Goal: Task Accomplishment & Management: Complete application form

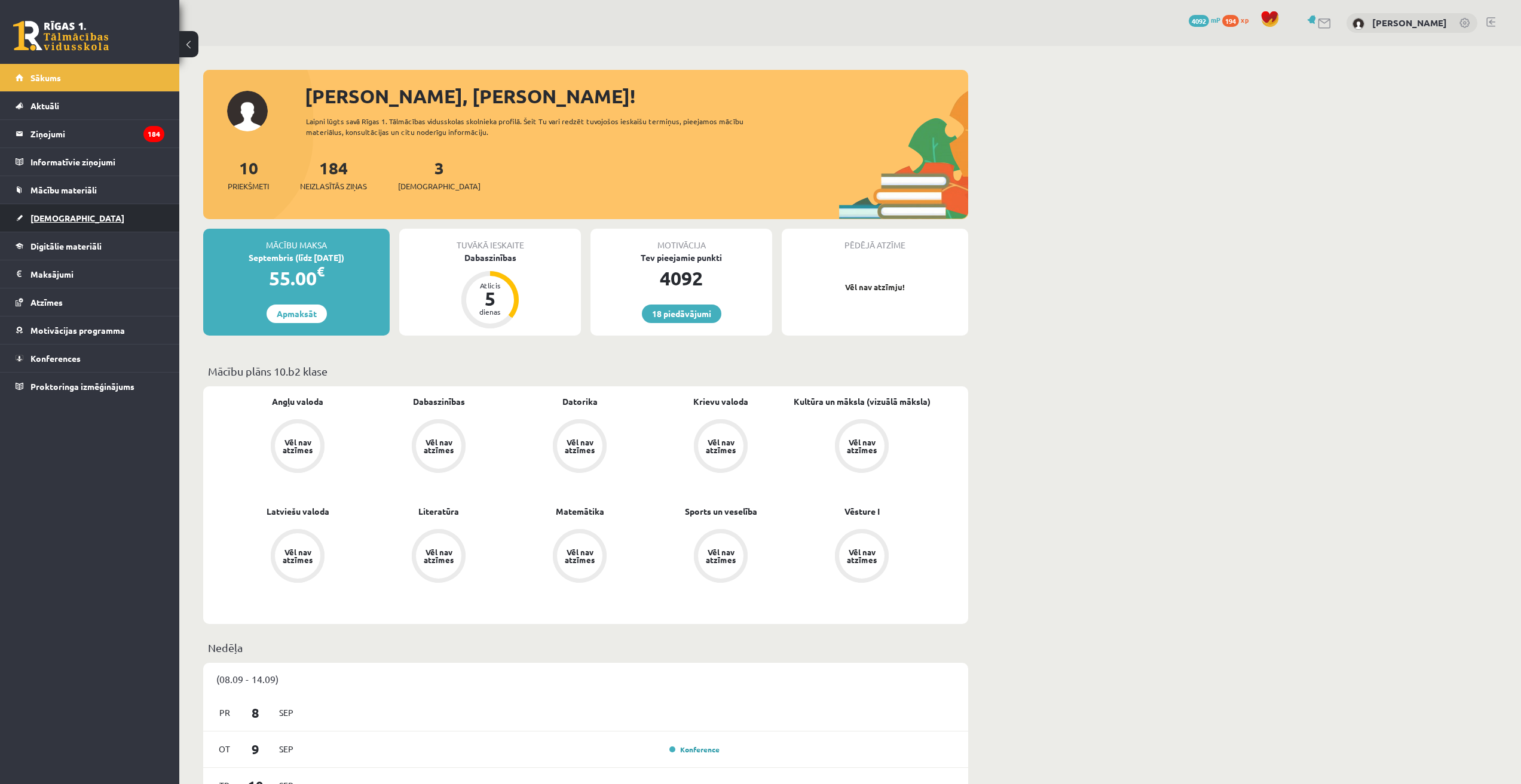
click at [52, 219] on span "[DEMOGRAPHIC_DATA]" at bounding box center [77, 218] width 94 height 11
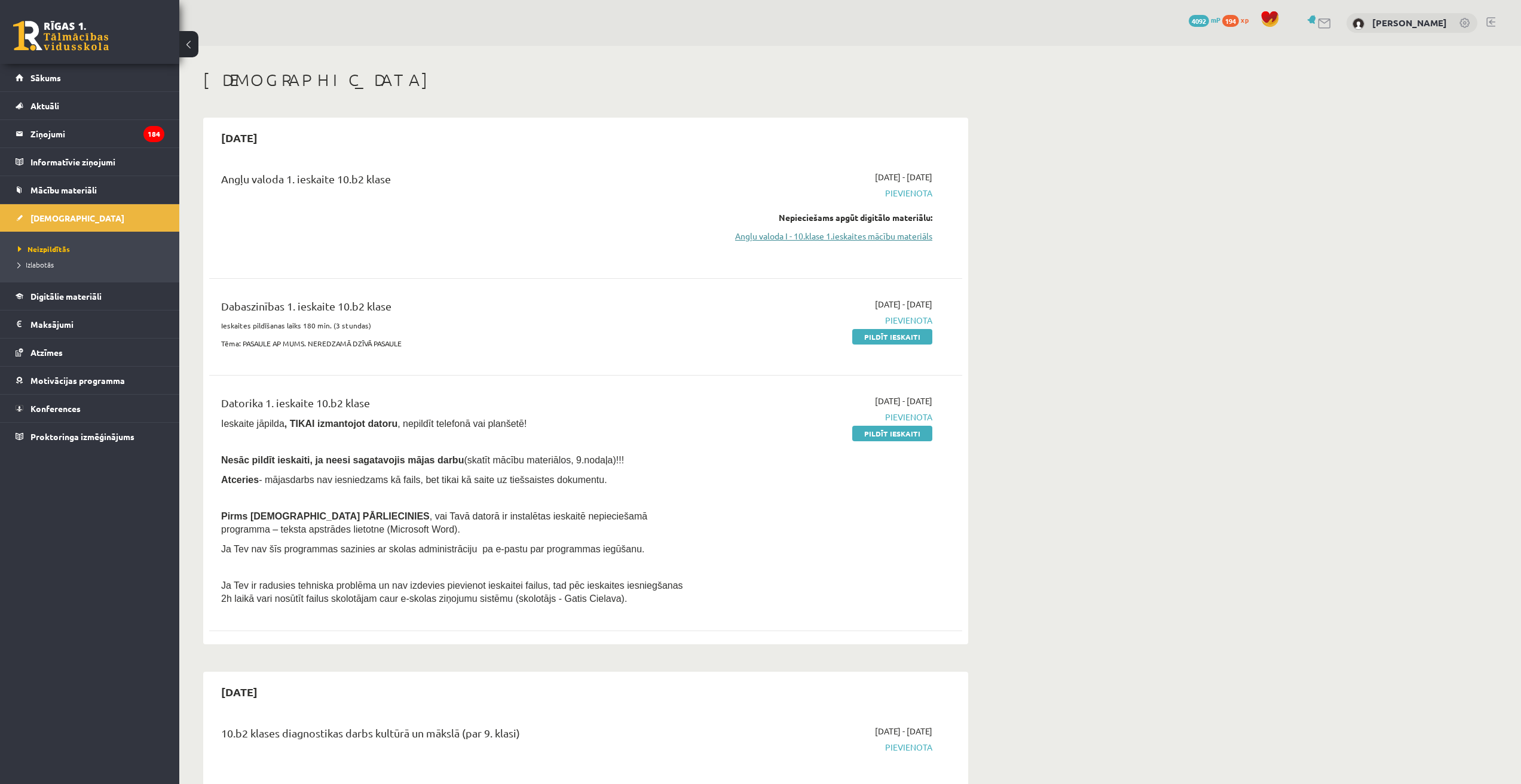
click at [870, 237] on link "Angļu valoda I - 10.klase 1.ieskaites mācību materiāls" at bounding box center [820, 236] width 225 height 13
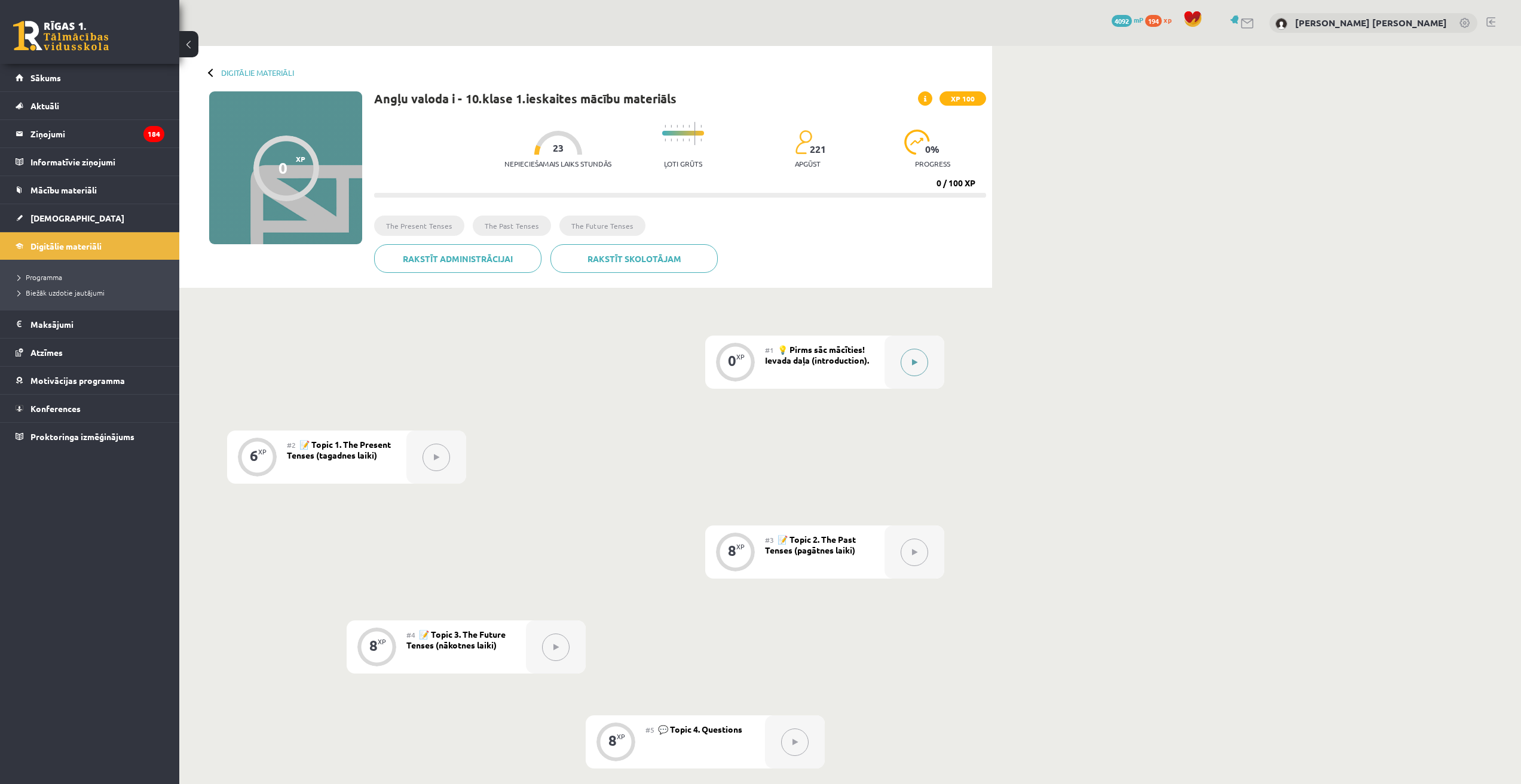
click at [919, 361] on button at bounding box center [914, 362] width 28 height 28
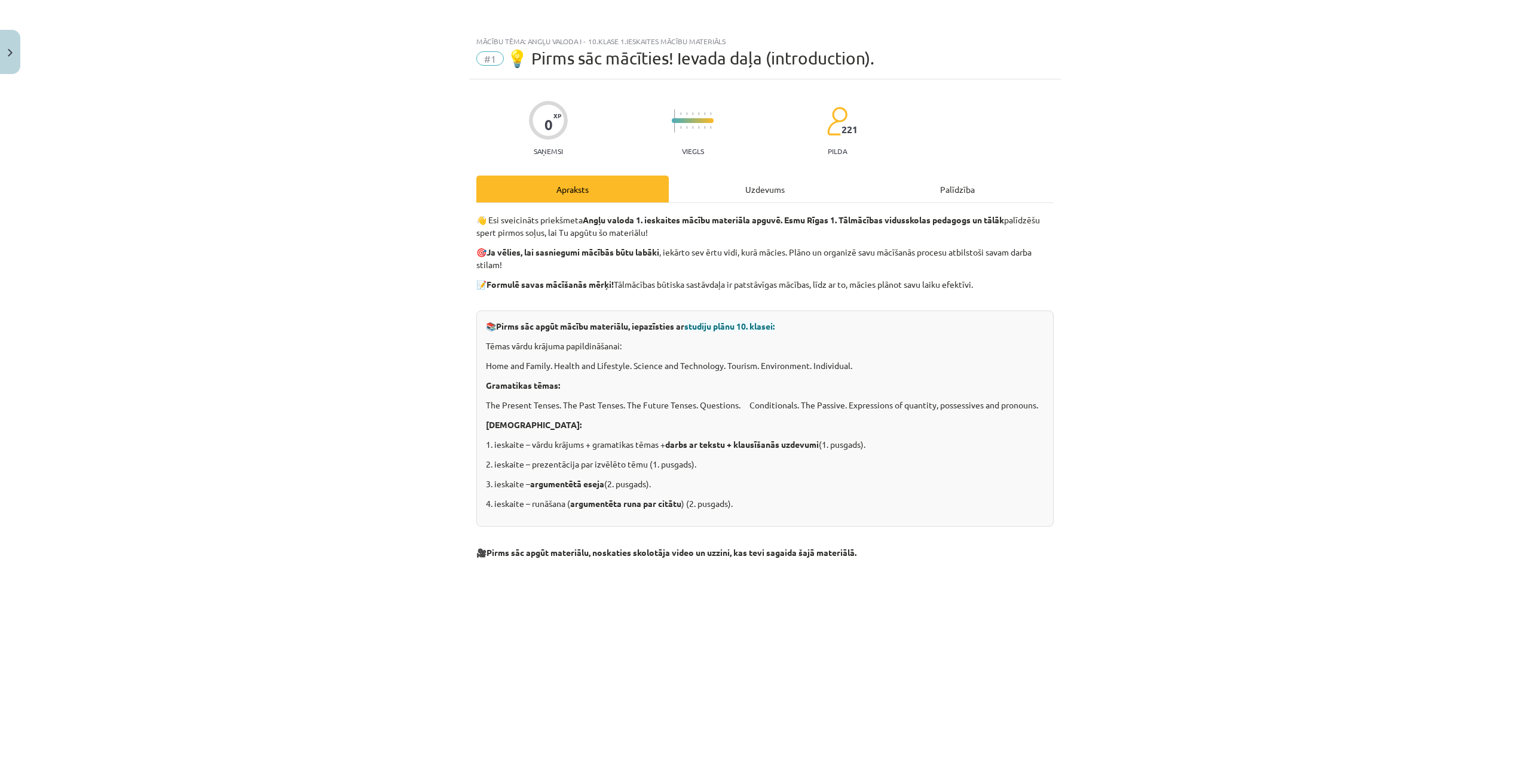
click at [770, 184] on div "Uzdevums" at bounding box center [765, 189] width 192 height 27
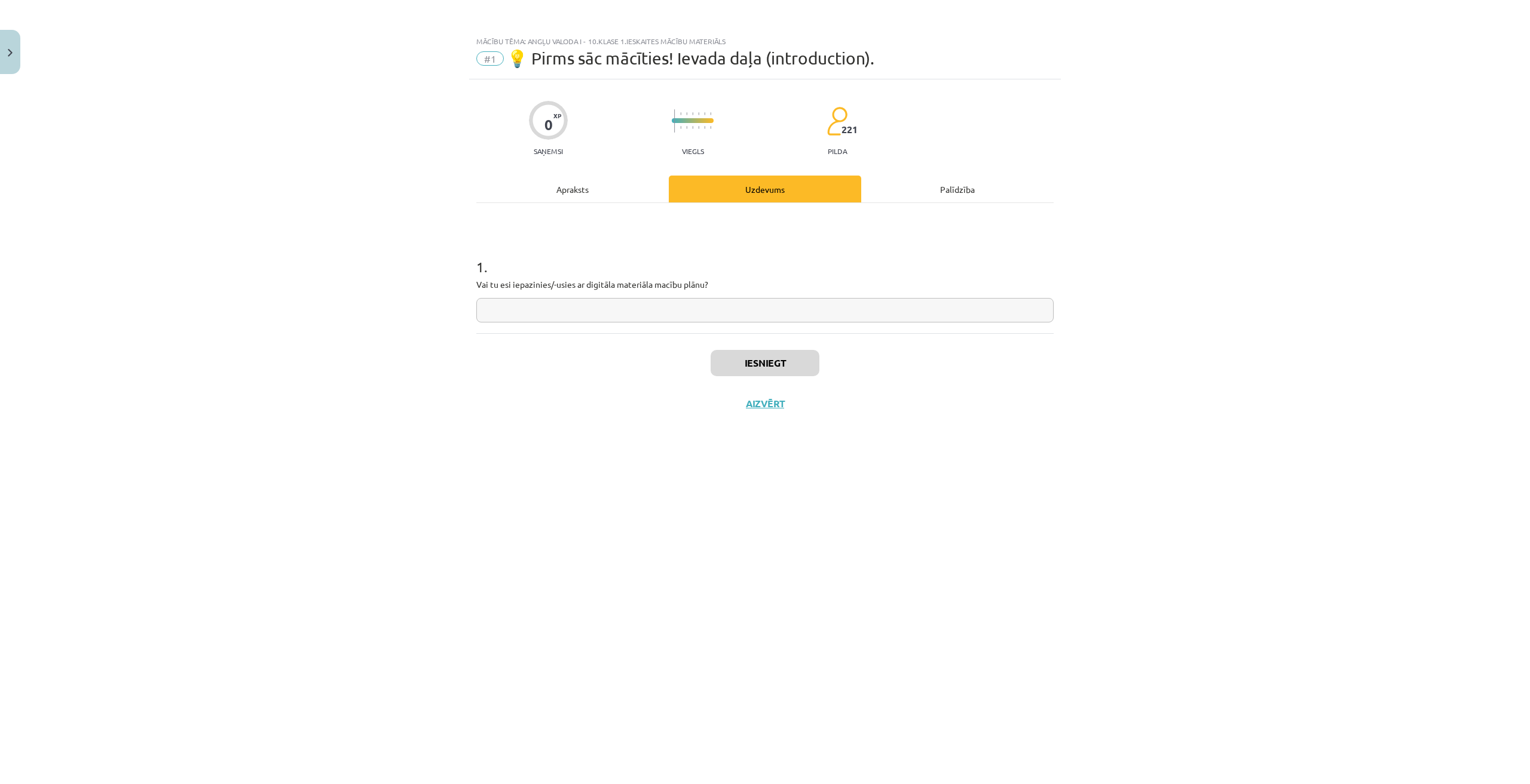
click at [610, 311] on input "text" at bounding box center [765, 309] width 578 height 24
type input "**"
click at [756, 369] on button "Iesniegt" at bounding box center [765, 363] width 109 height 26
click at [801, 413] on button "Nākamā nodarbība" at bounding box center [765, 411] width 117 height 28
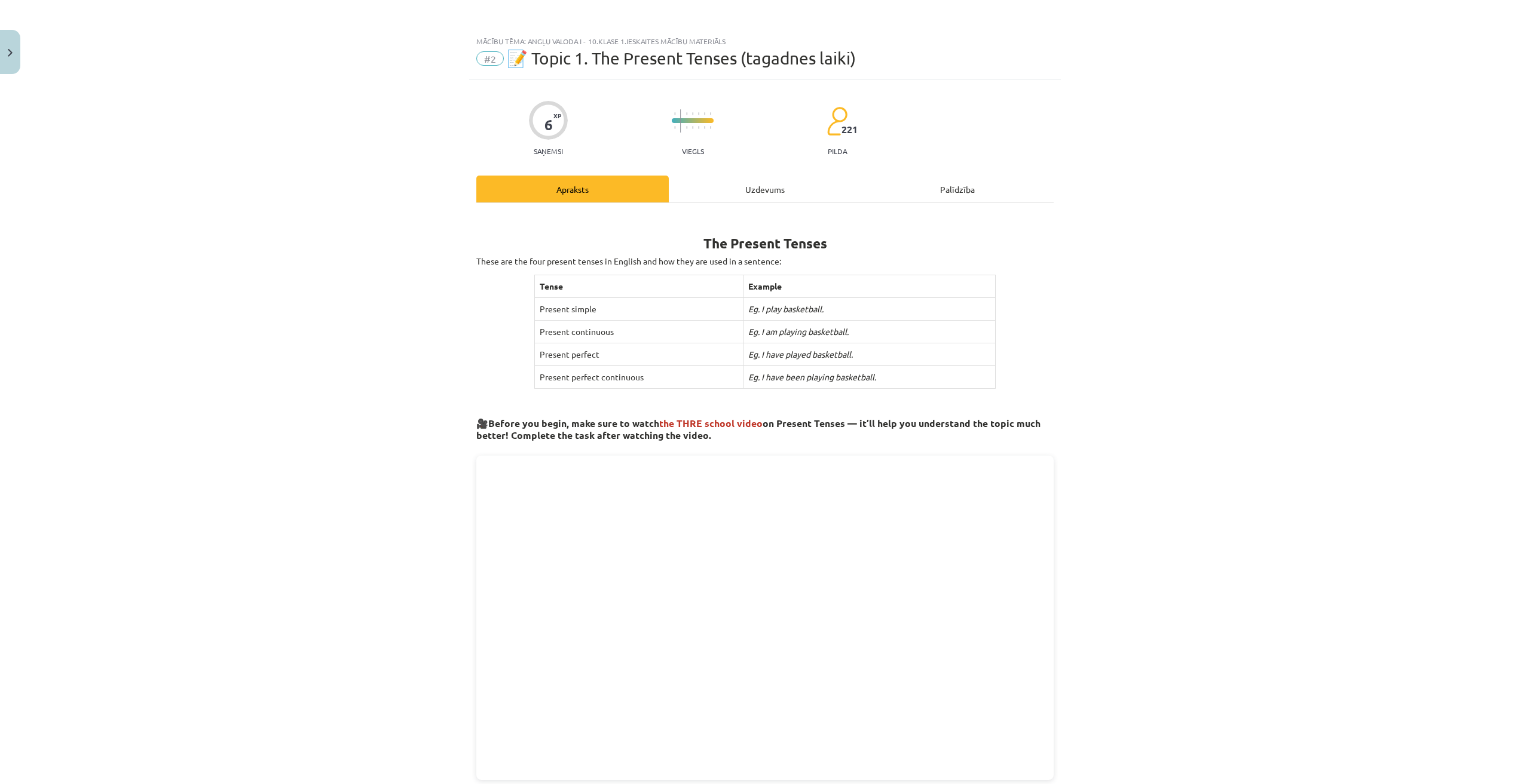
click at [791, 182] on div "Uzdevums" at bounding box center [765, 189] width 192 height 27
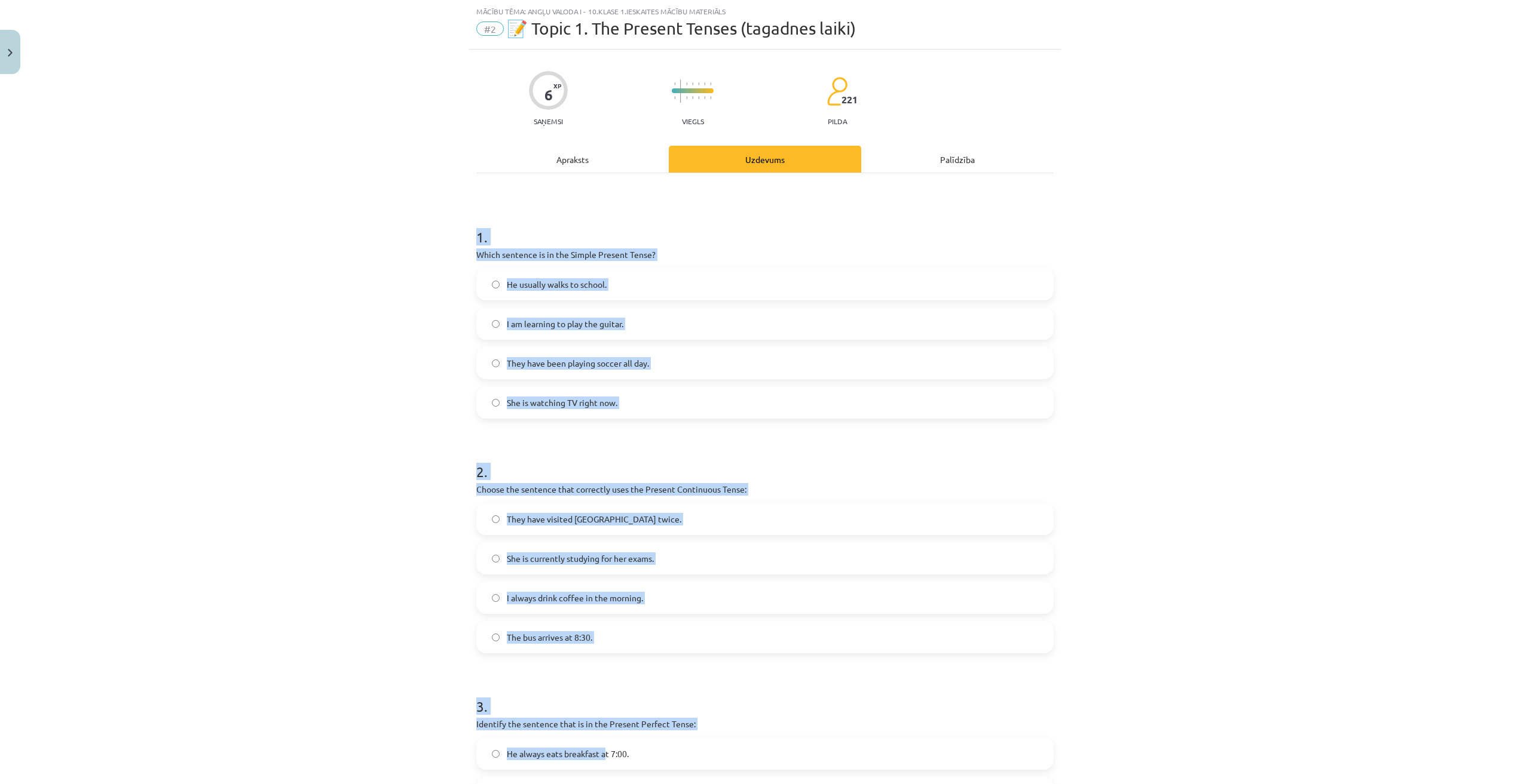
scroll to position [273, 0]
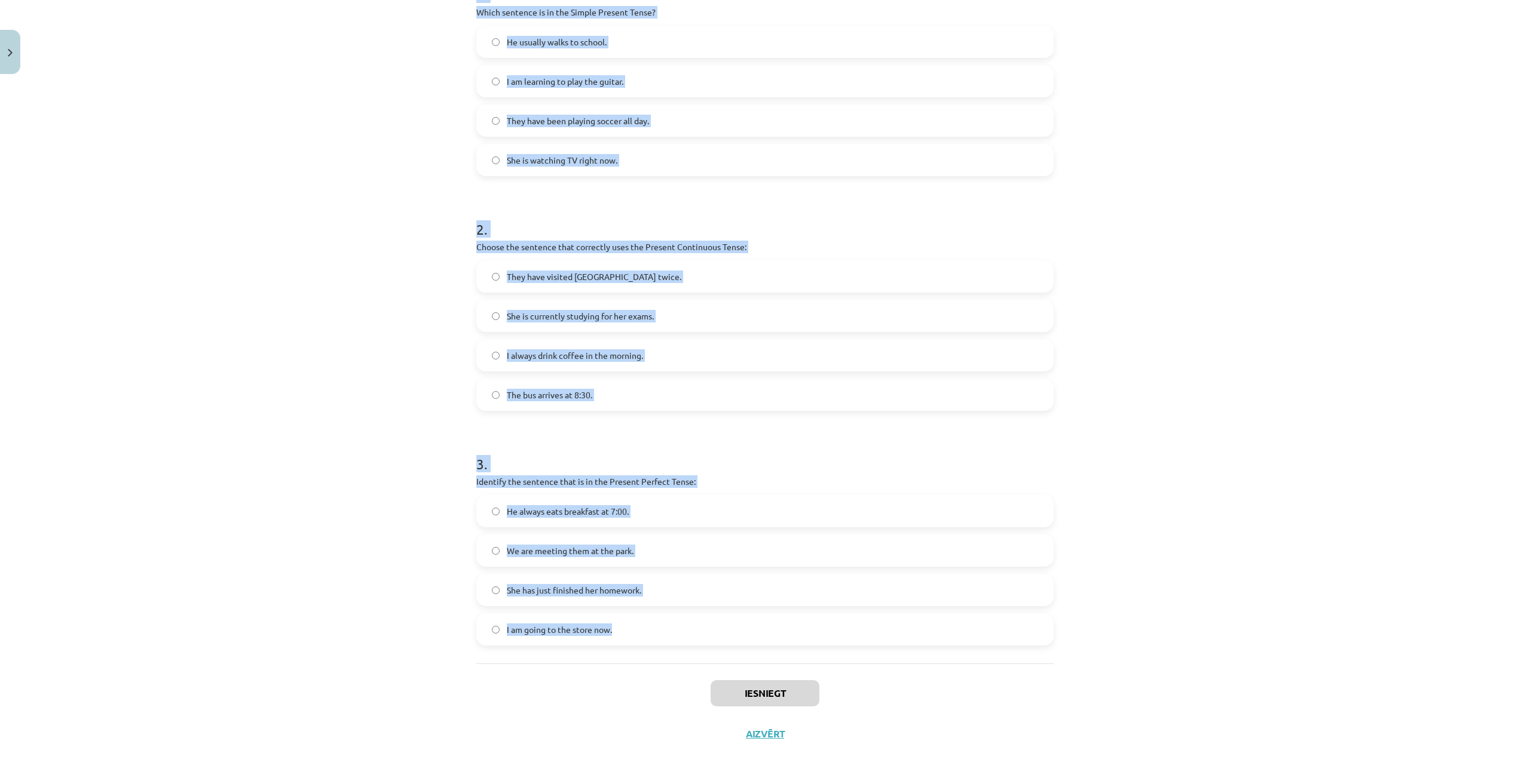
drag, startPoint x: 470, startPoint y: 219, endPoint x: 647, endPoint y: 621, distance: 439.2
click at [647, 621] on div "6 XP Saņemsi Viegls 221 pilda Apraksts Uzdevums Palīdzība 1 . Which sentence is…" at bounding box center [765, 281] width 592 height 948
copy form "1 . Which sentence is in the Simple Present Tense? He usually walks to school. …"
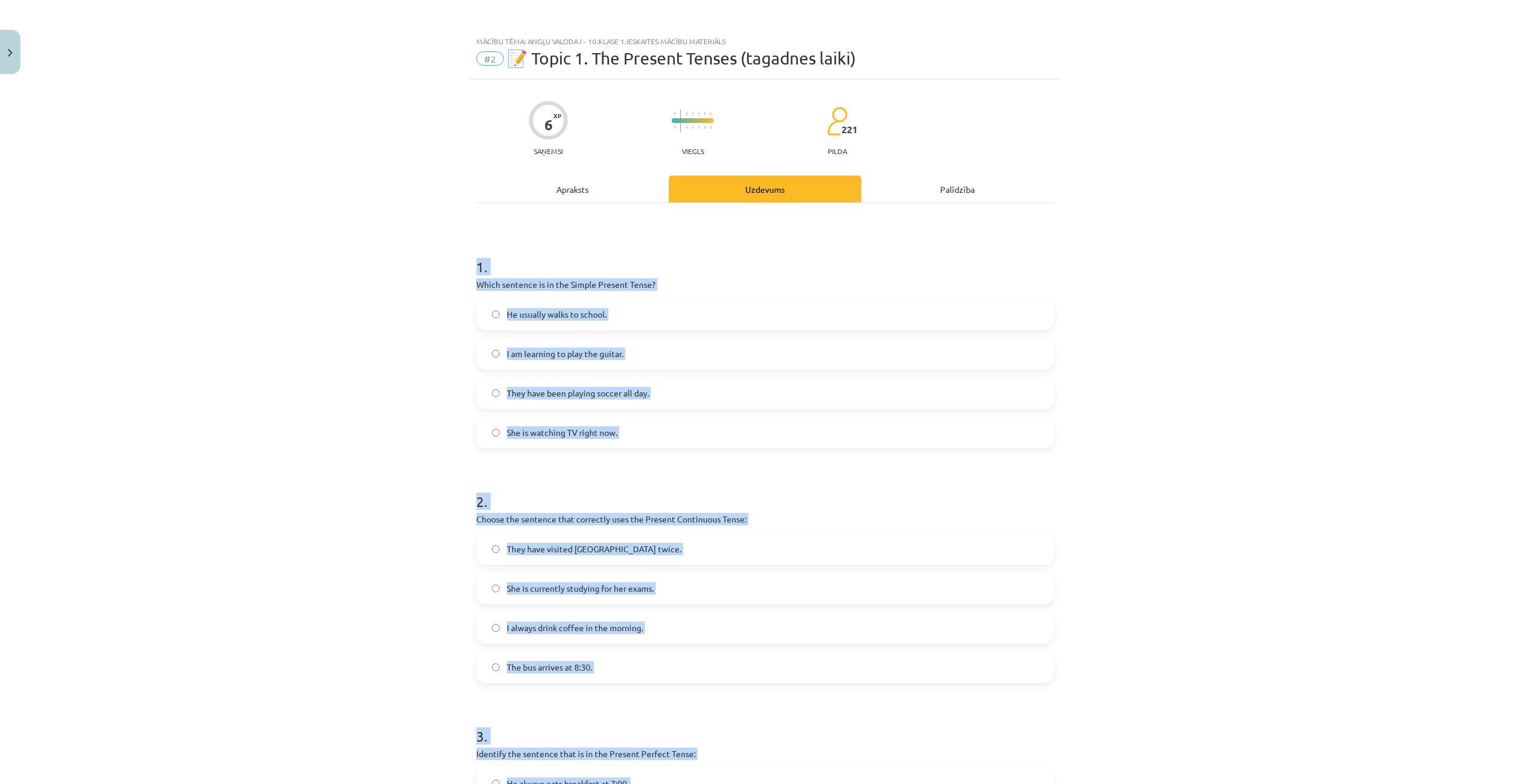
click at [276, 480] on div "Mācību tēma: Angļu valoda i - 10.klase 1.ieskaites mācību materiāls #2 📝 Topic …" at bounding box center [765, 392] width 1530 height 784
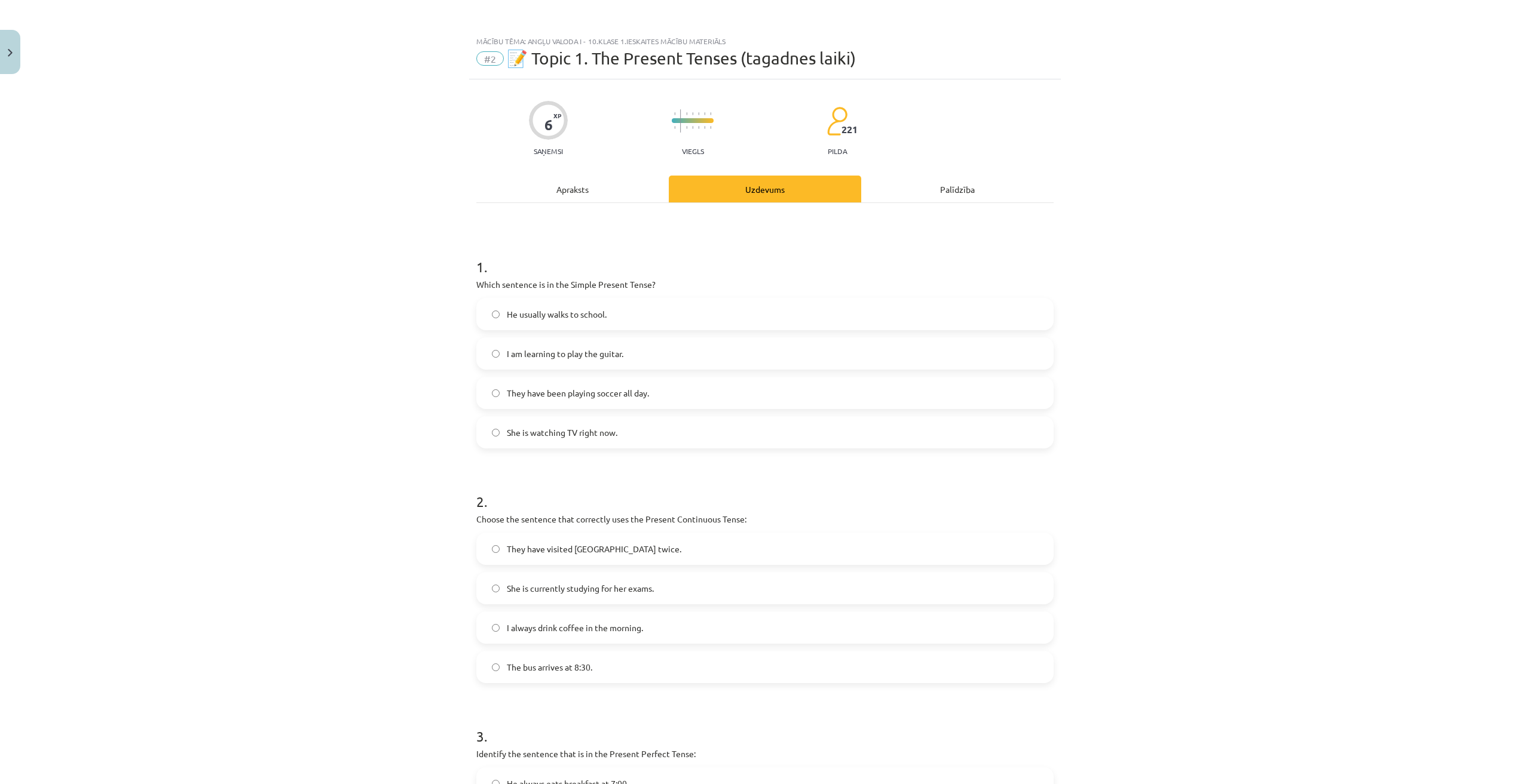
click at [583, 327] on label "He usually walks to school." at bounding box center [765, 314] width 575 height 30
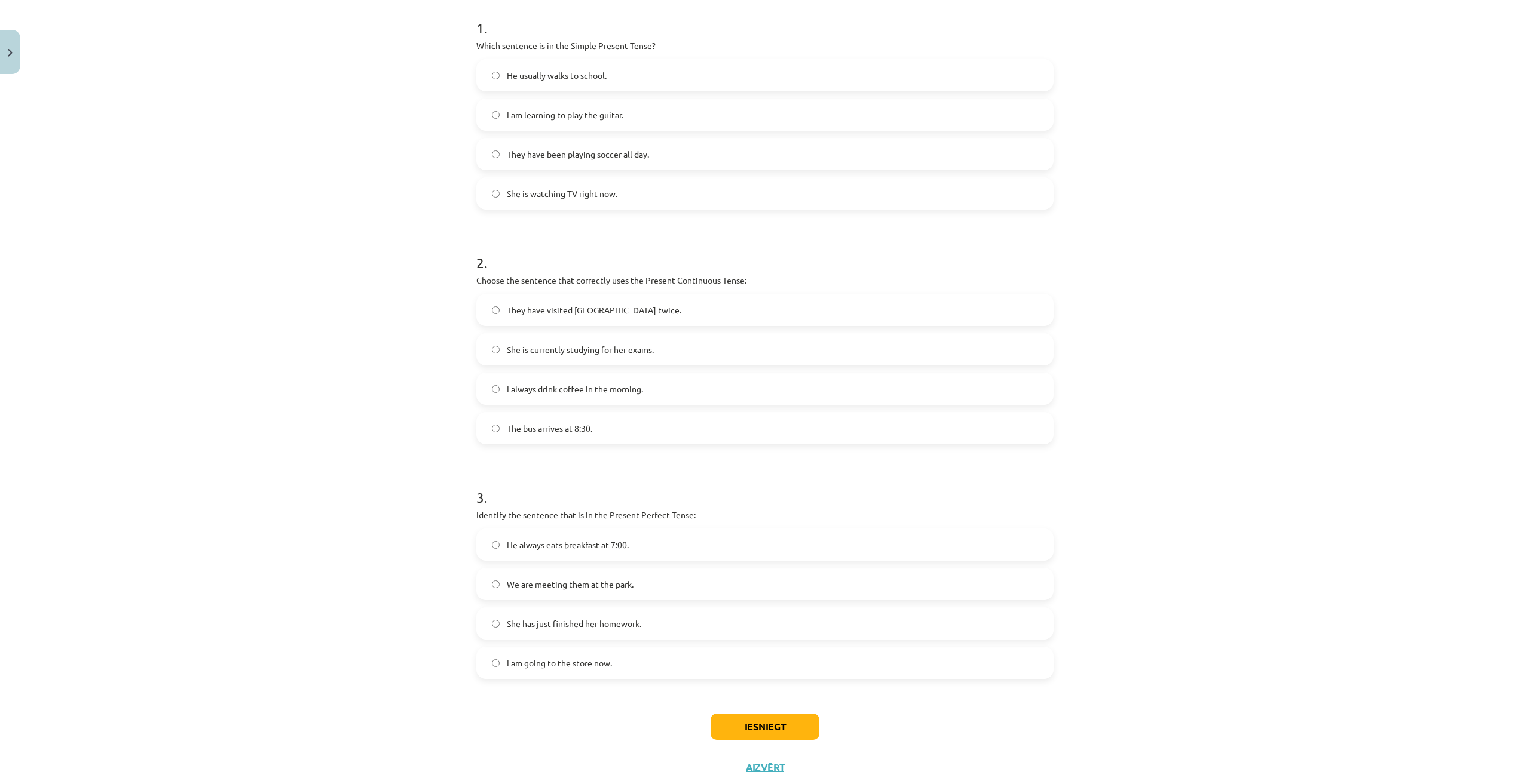
click at [554, 354] on span "She is currently studying for her exams." at bounding box center [580, 350] width 147 height 13
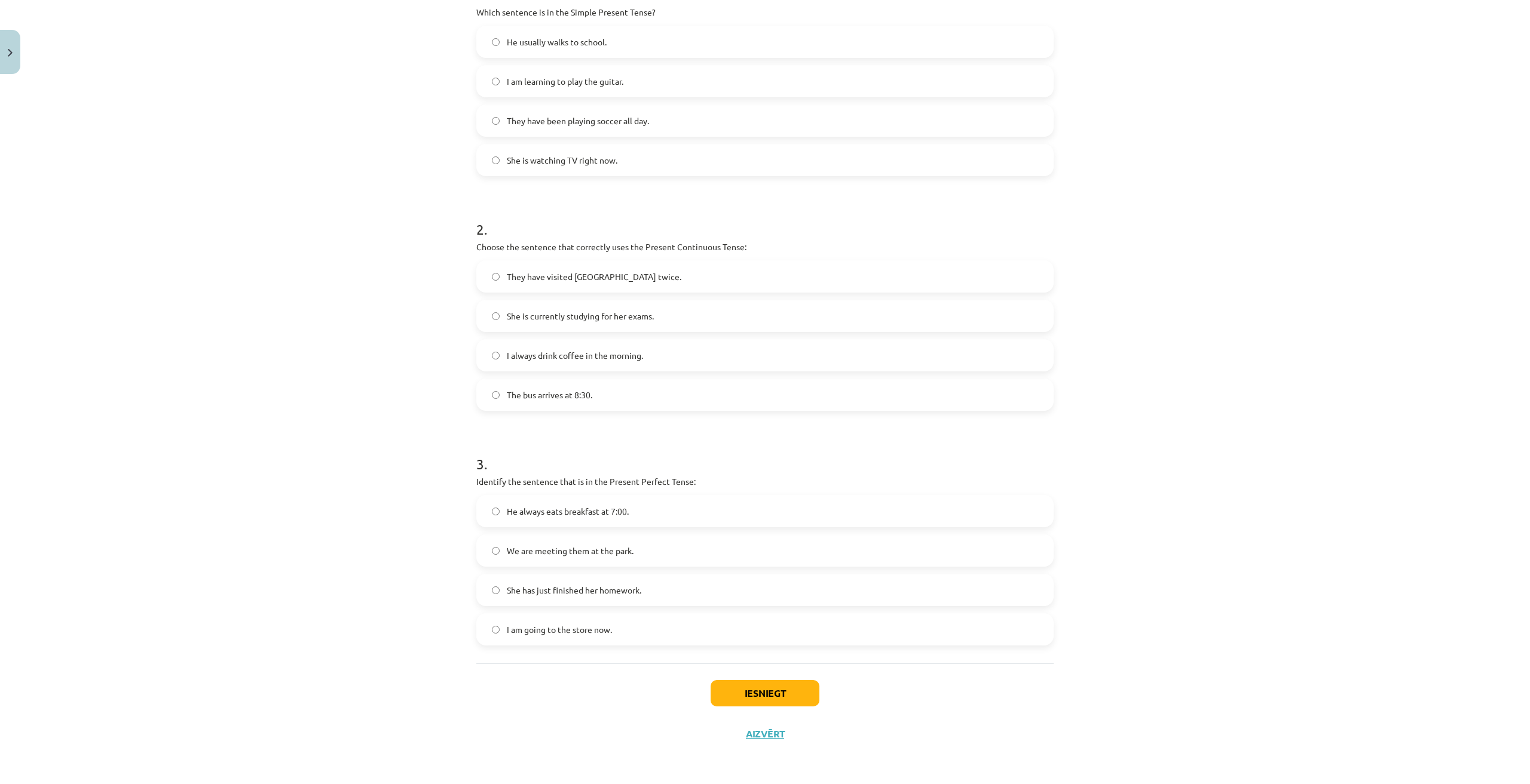
click at [556, 590] on span "She has just finished her homework." at bounding box center [574, 591] width 134 height 13
click at [741, 690] on button "Iesniegt" at bounding box center [765, 693] width 109 height 26
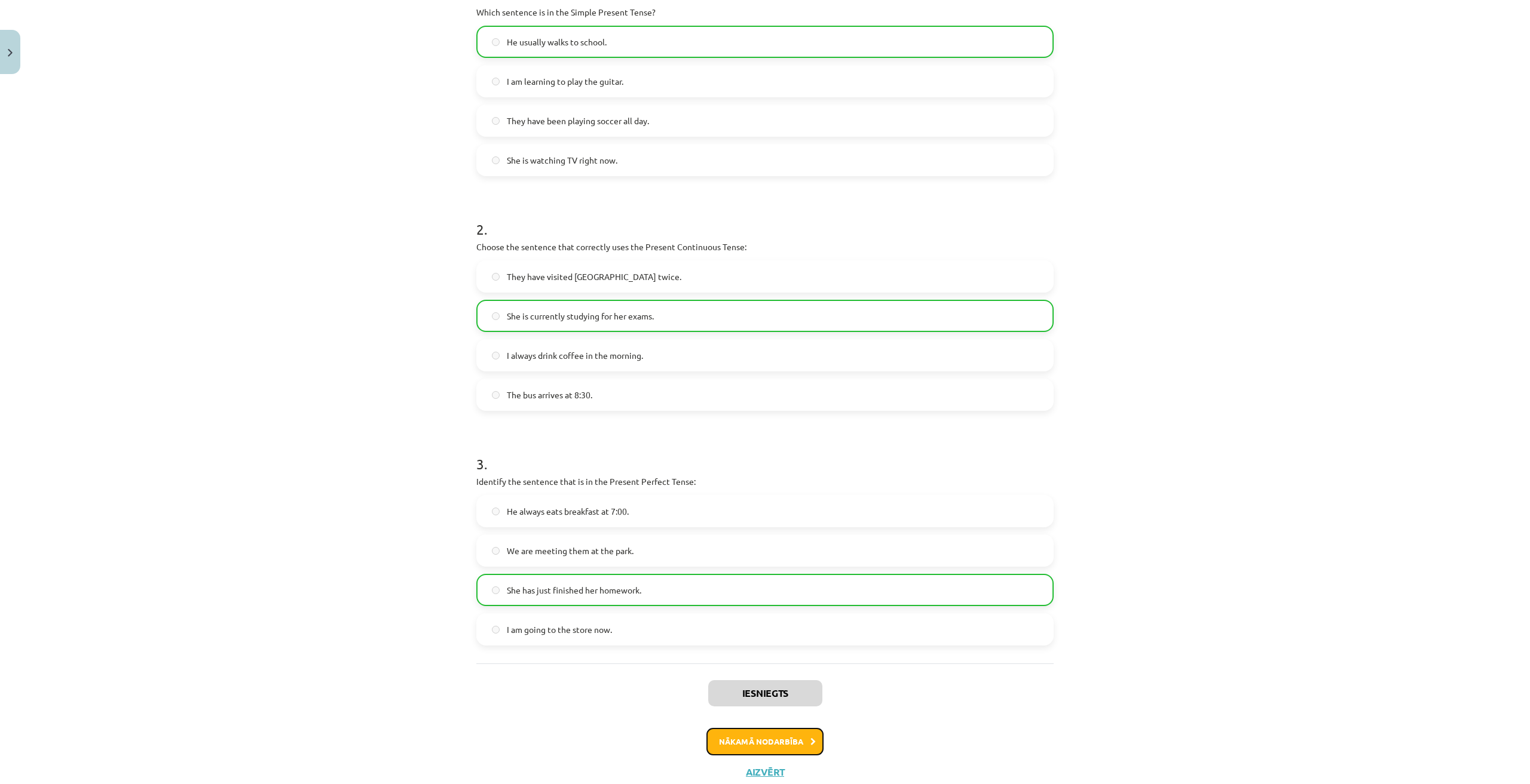
click at [784, 738] on button "Nākamā nodarbība" at bounding box center [765, 742] width 117 height 28
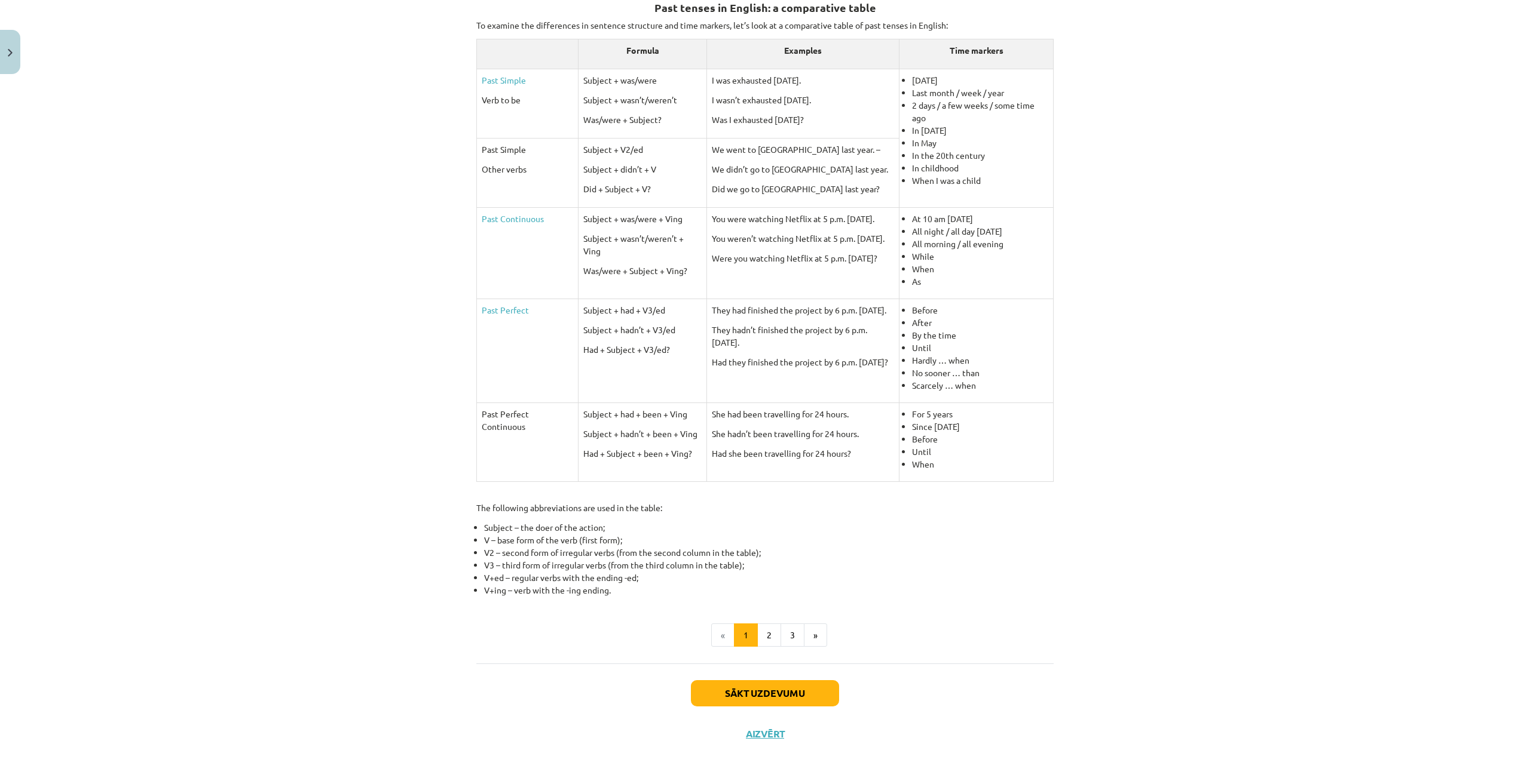
scroll to position [30, 0]
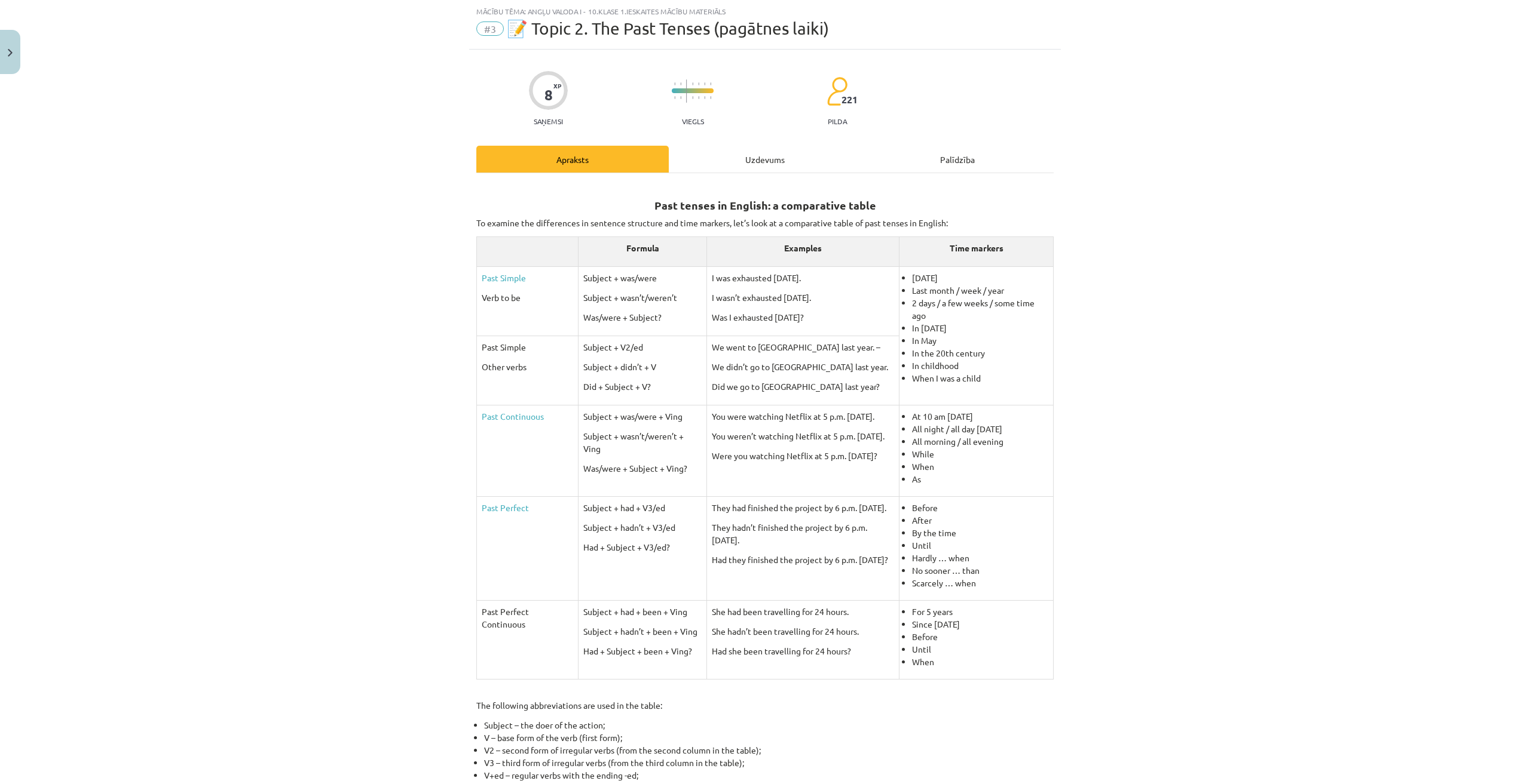
click at [752, 160] on div "Uzdevums" at bounding box center [765, 159] width 192 height 27
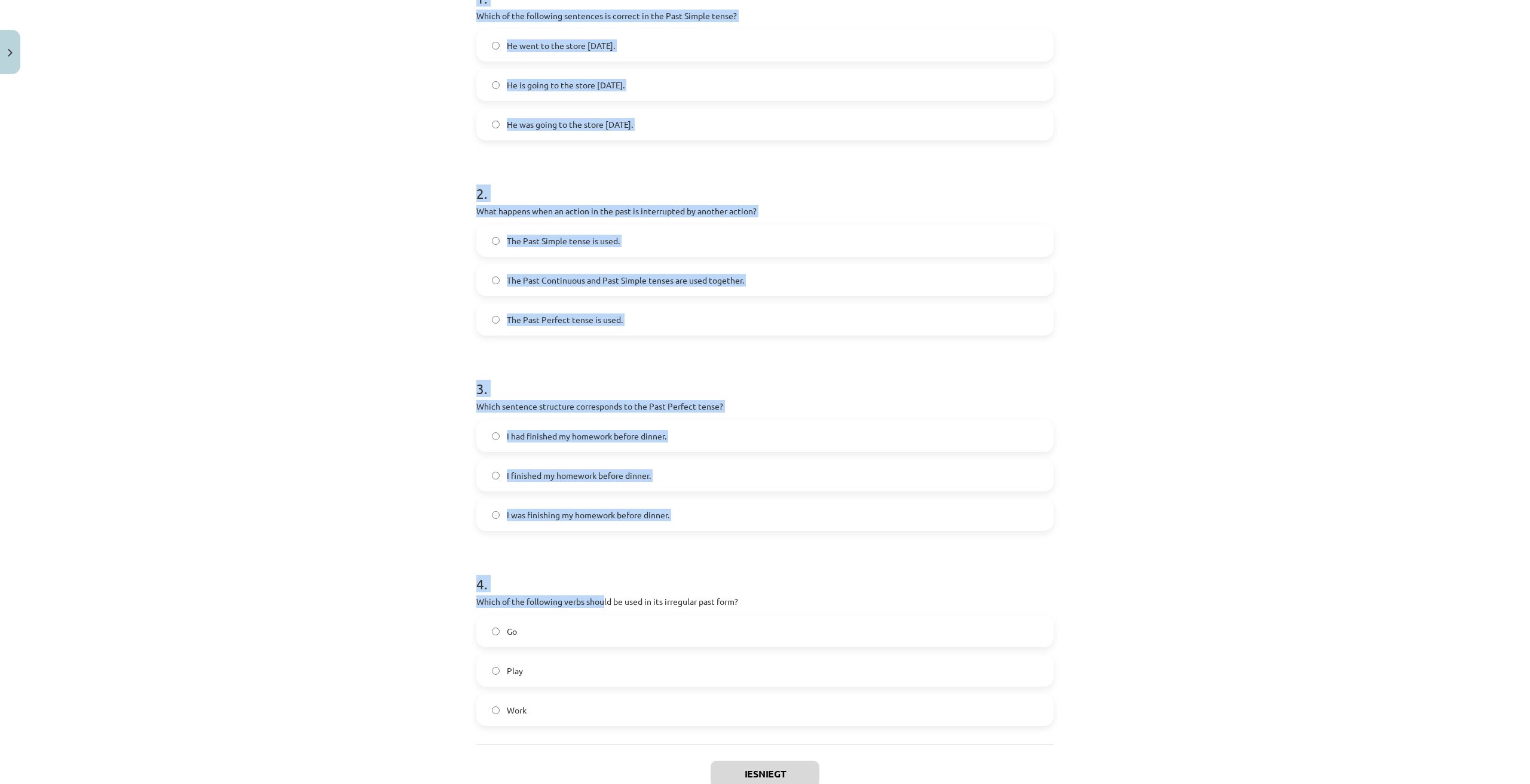
scroll to position [350, 0]
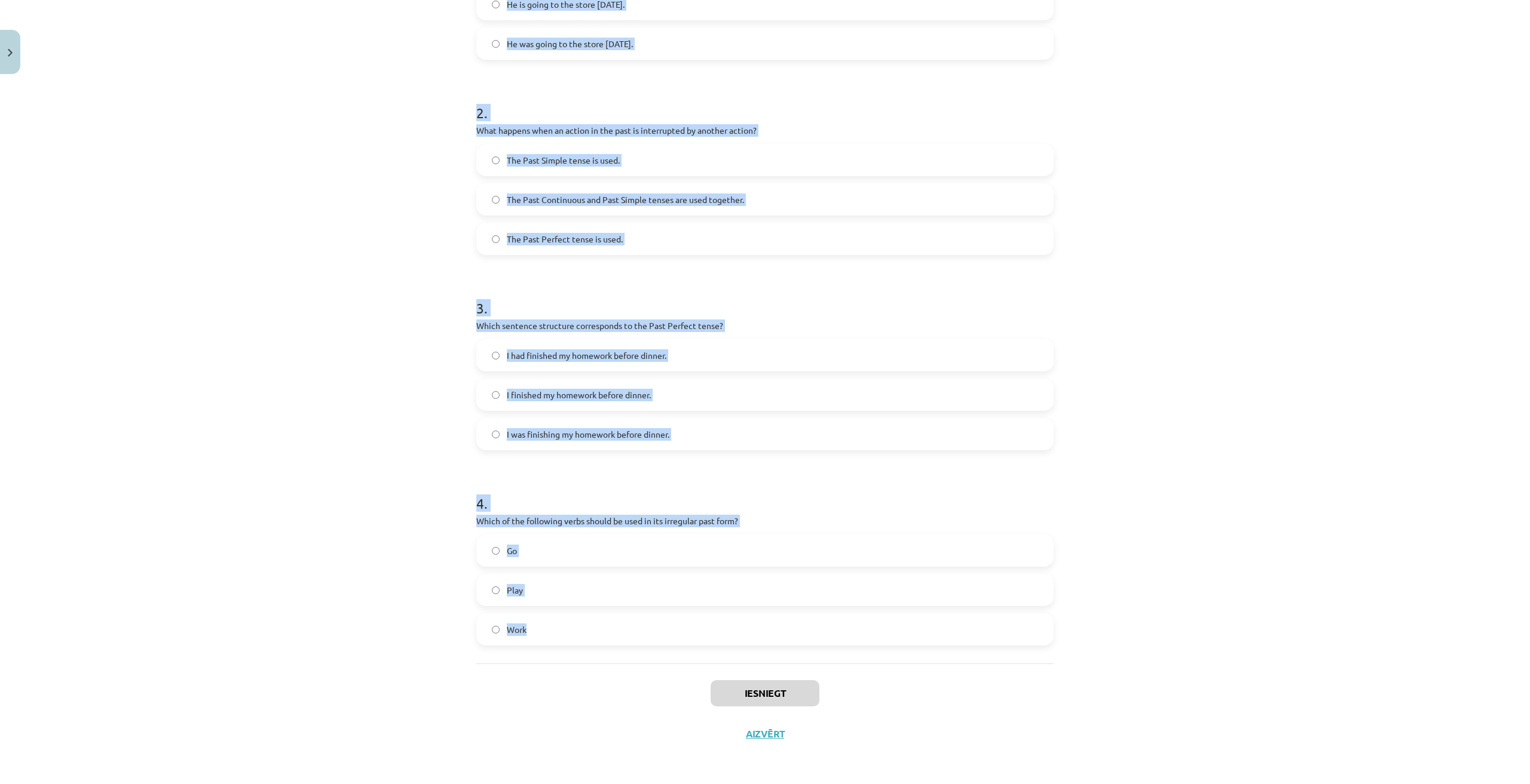
drag, startPoint x: 455, startPoint y: 215, endPoint x: 620, endPoint y: 642, distance: 457.8
click at [620, 642] on div "Mācību tēma: Angļu valoda i - 10.klase 1.ieskaites mācību materiāls #3 📝 Topic …" at bounding box center [765, 392] width 1530 height 784
copy form "1 . Which of the following sentences is correct in the Past Simple tense? He we…"
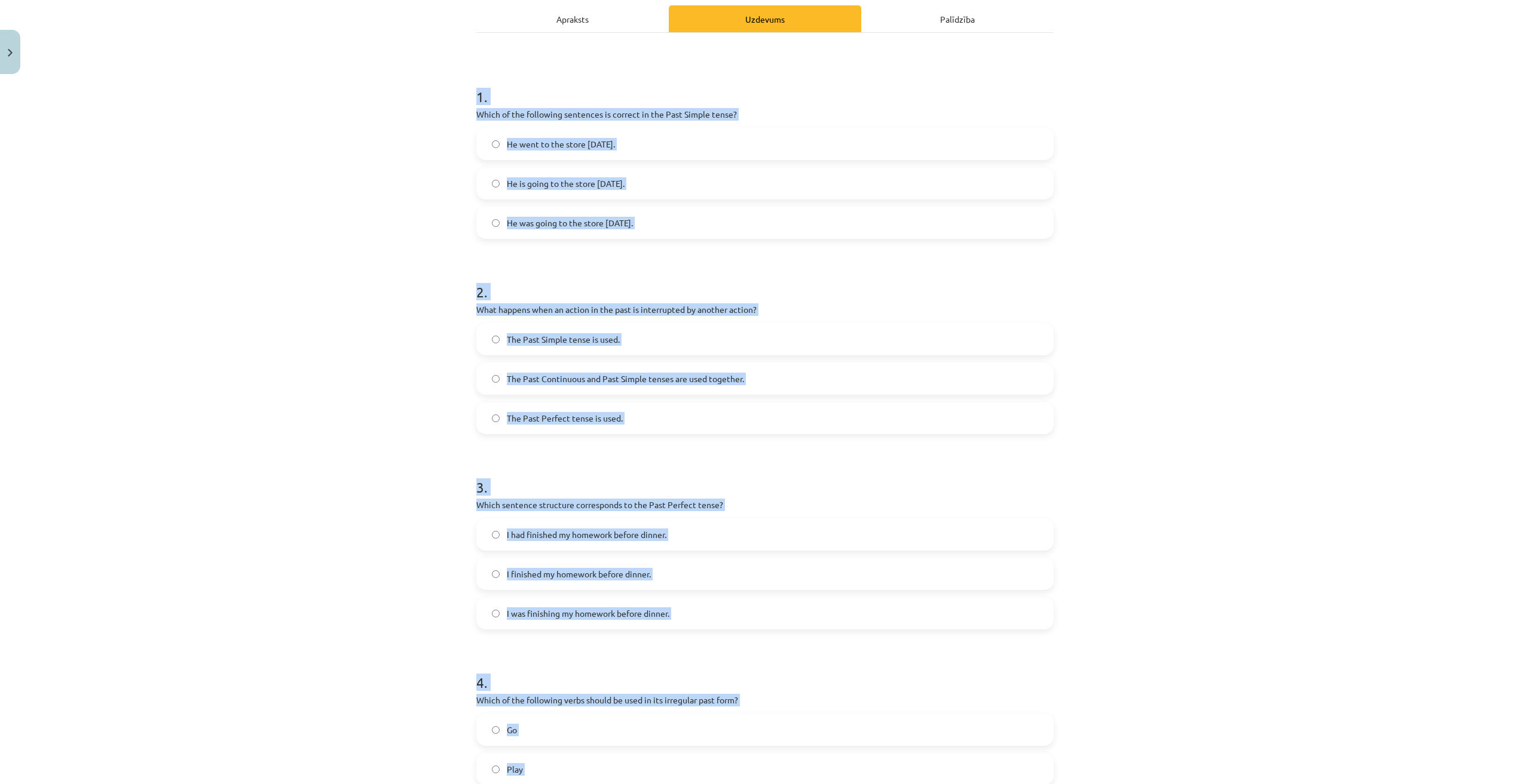
click at [334, 341] on div "Mācību tēma: Angļu valoda i - 10.klase 1.ieskaites mācību materiāls #3 📝 Topic …" at bounding box center [765, 392] width 1530 height 784
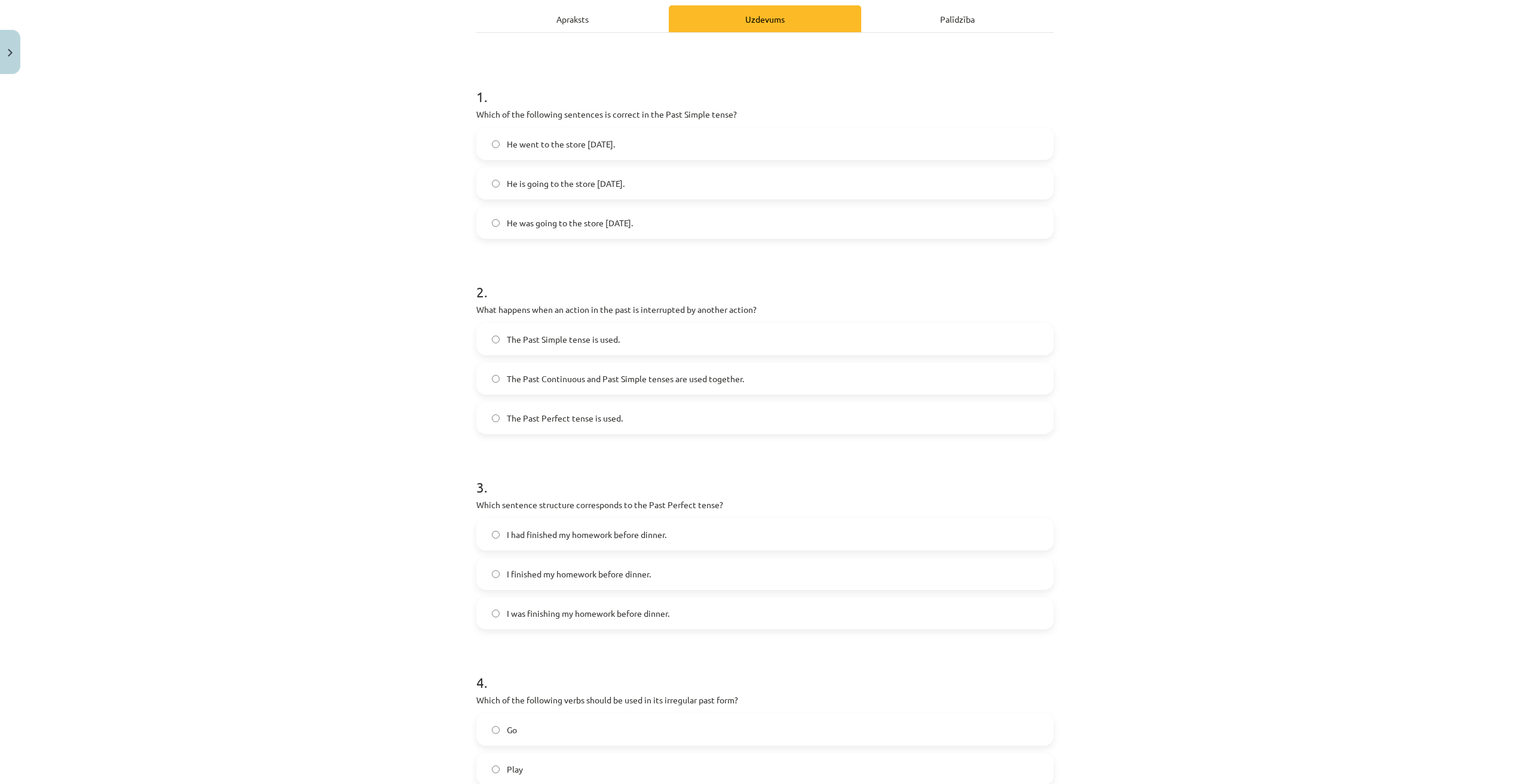
click at [592, 141] on span "He went to the store yesterday." at bounding box center [561, 144] width 108 height 13
click at [633, 374] on span "The Past Continuous and Past Simple tenses are used together." at bounding box center [625, 379] width 237 height 13
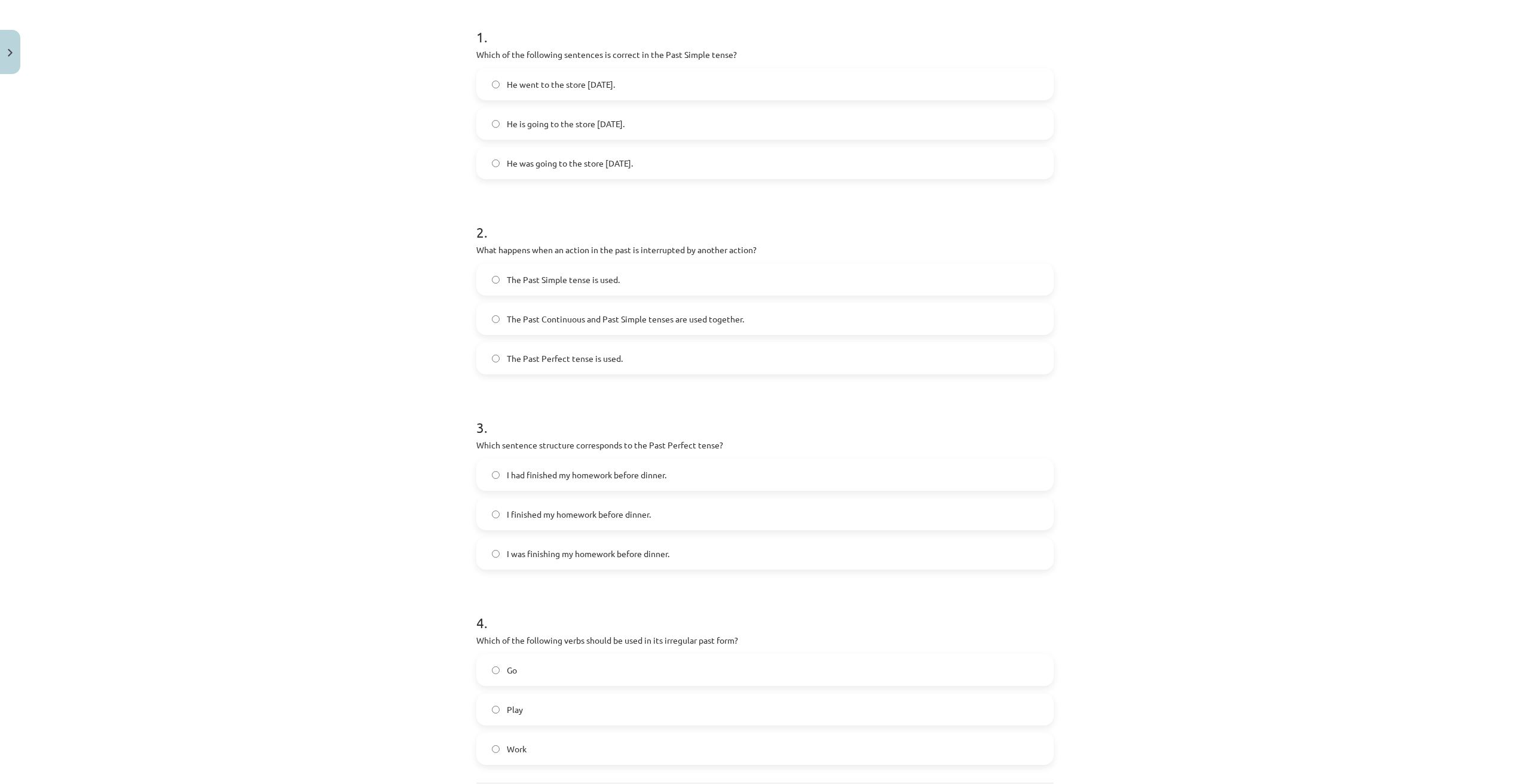
click at [572, 479] on span "I had finished my homework before dinner." at bounding box center [587, 476] width 159 height 13
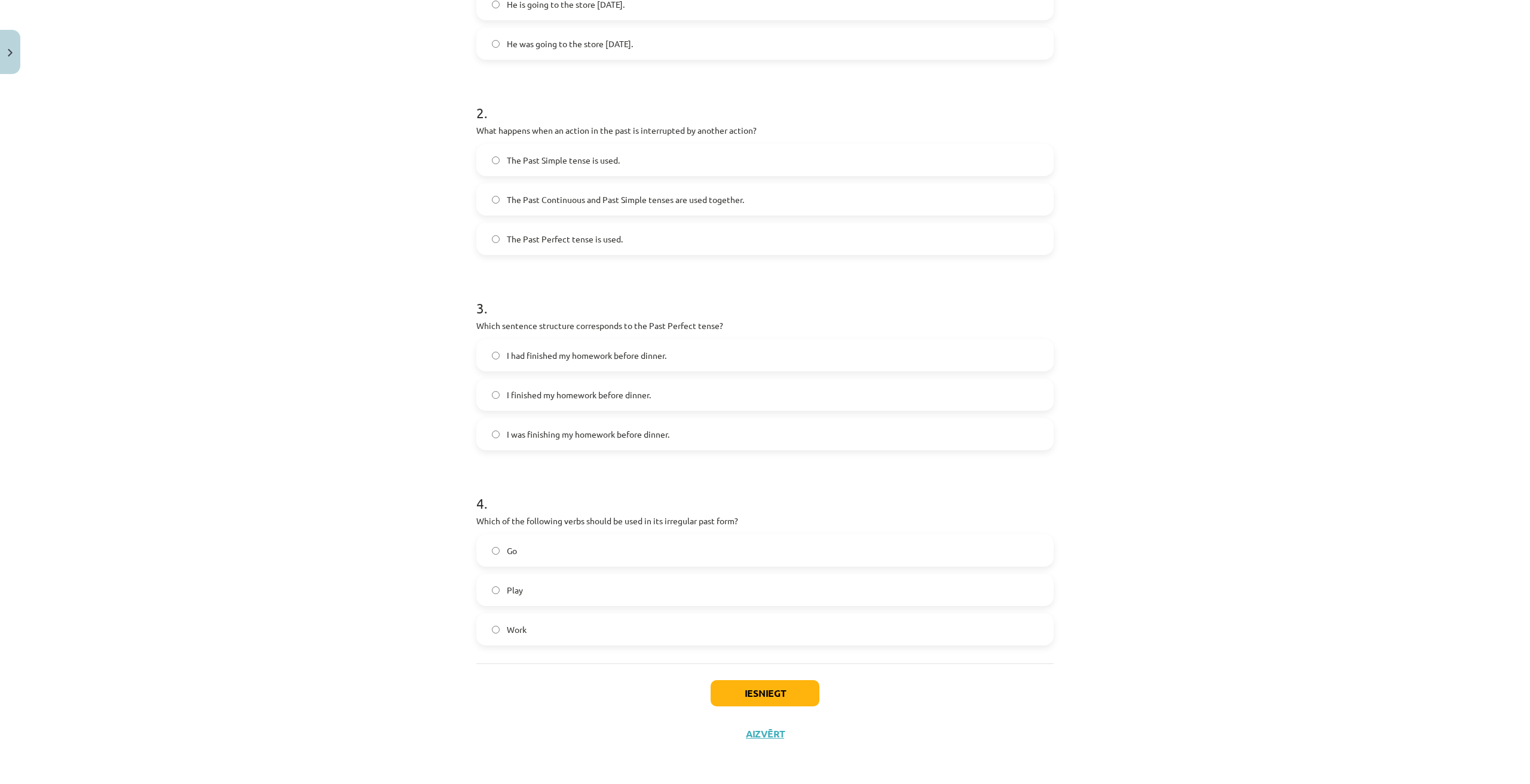
click at [554, 552] on label "Go" at bounding box center [765, 550] width 575 height 30
click at [783, 693] on button "Iesniegt" at bounding box center [765, 693] width 109 height 26
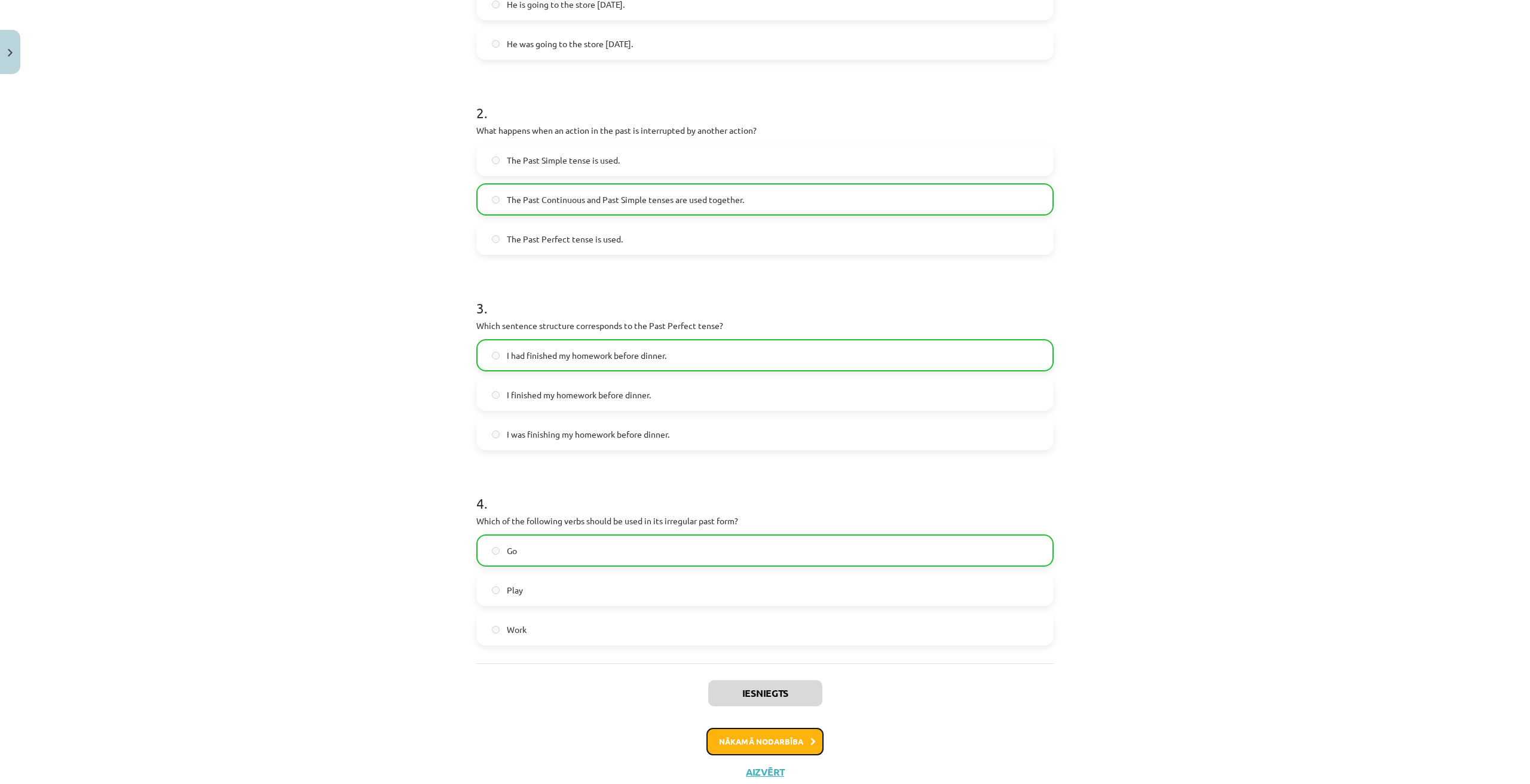
click at [772, 744] on button "Nākamā nodarbība" at bounding box center [765, 742] width 117 height 28
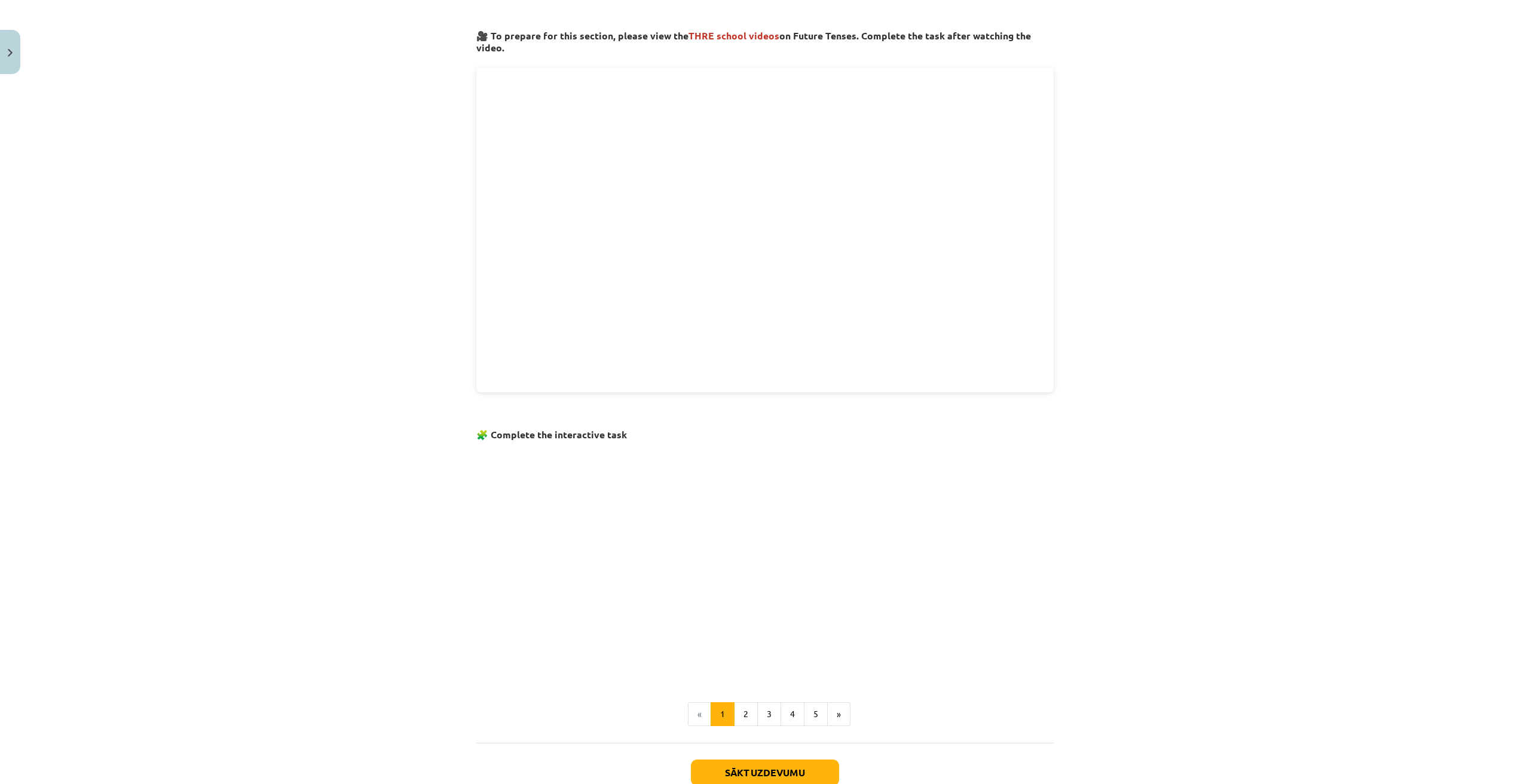
scroll to position [30, 0]
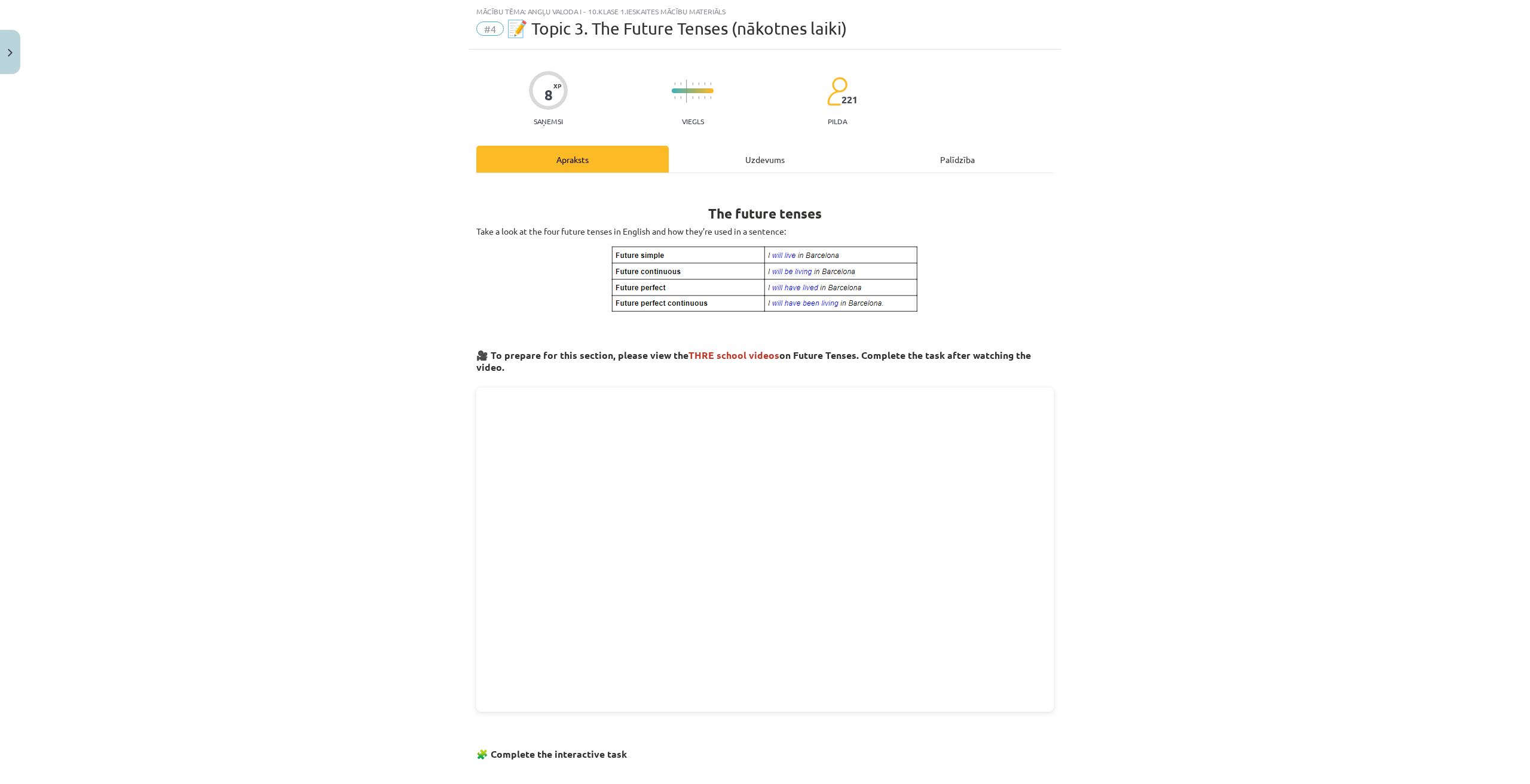
click at [766, 153] on div "Uzdevums" at bounding box center [765, 159] width 192 height 27
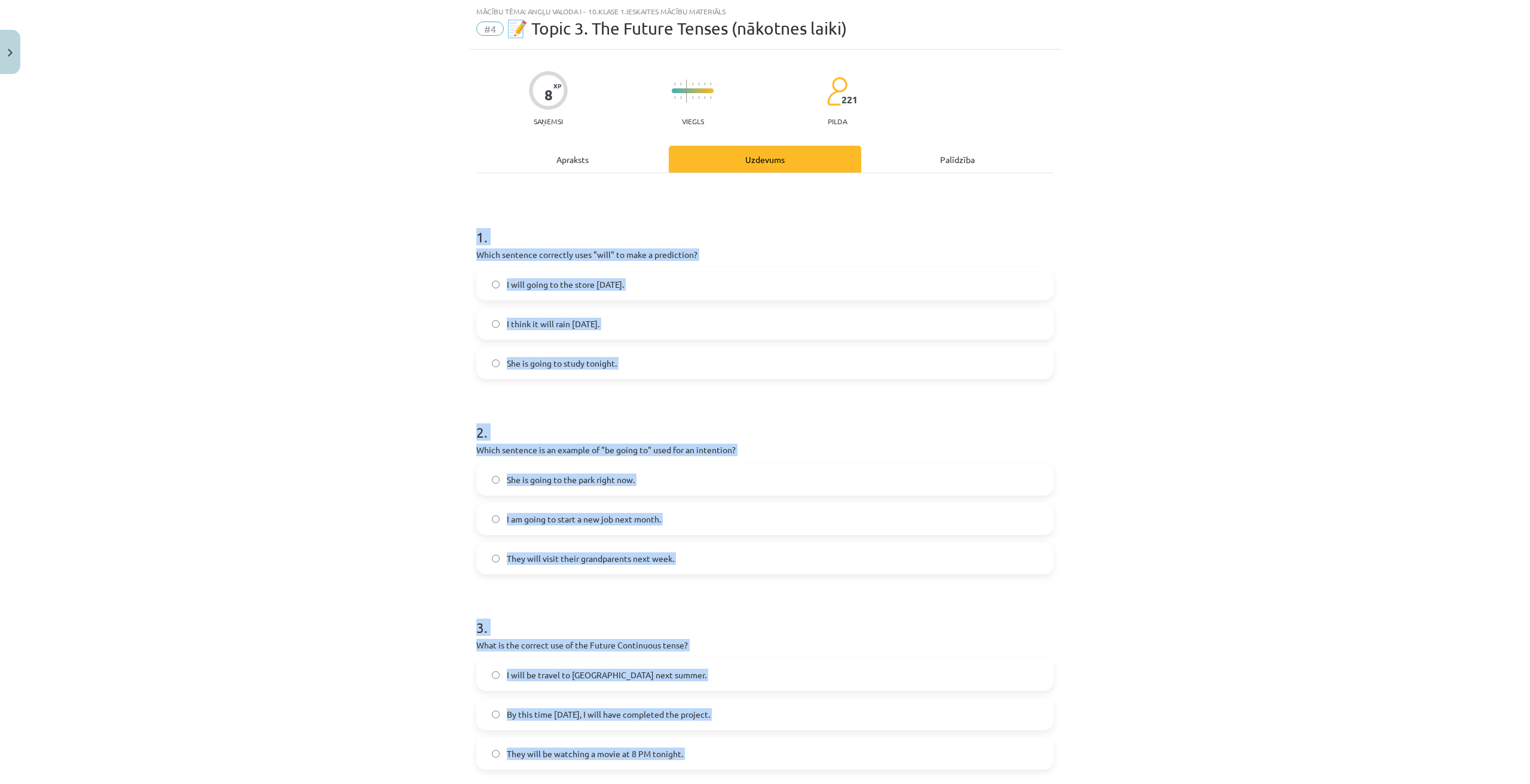
scroll to position [350, 0]
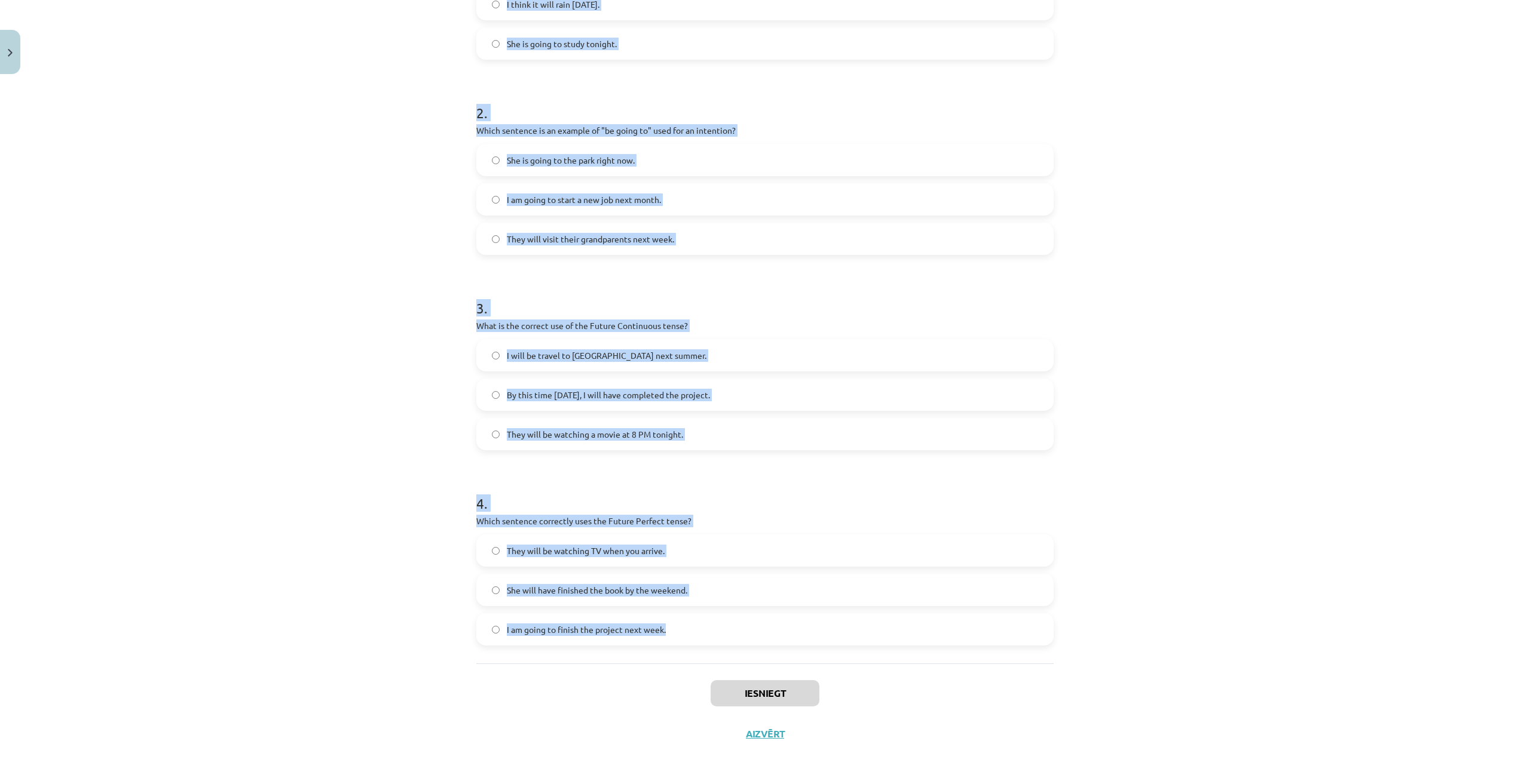
drag, startPoint x: 469, startPoint y: 282, endPoint x: 750, endPoint y: 630, distance: 447.3
click at [750, 630] on div "Mācību tēma: Angļu valoda i - 10.klase 1.ieskaites mācību materiāls #4 📝 Topic …" at bounding box center [765, 392] width 1530 height 784
copy form "1 . Which sentence correctly uses "will" to make a prediction? I will going to …"
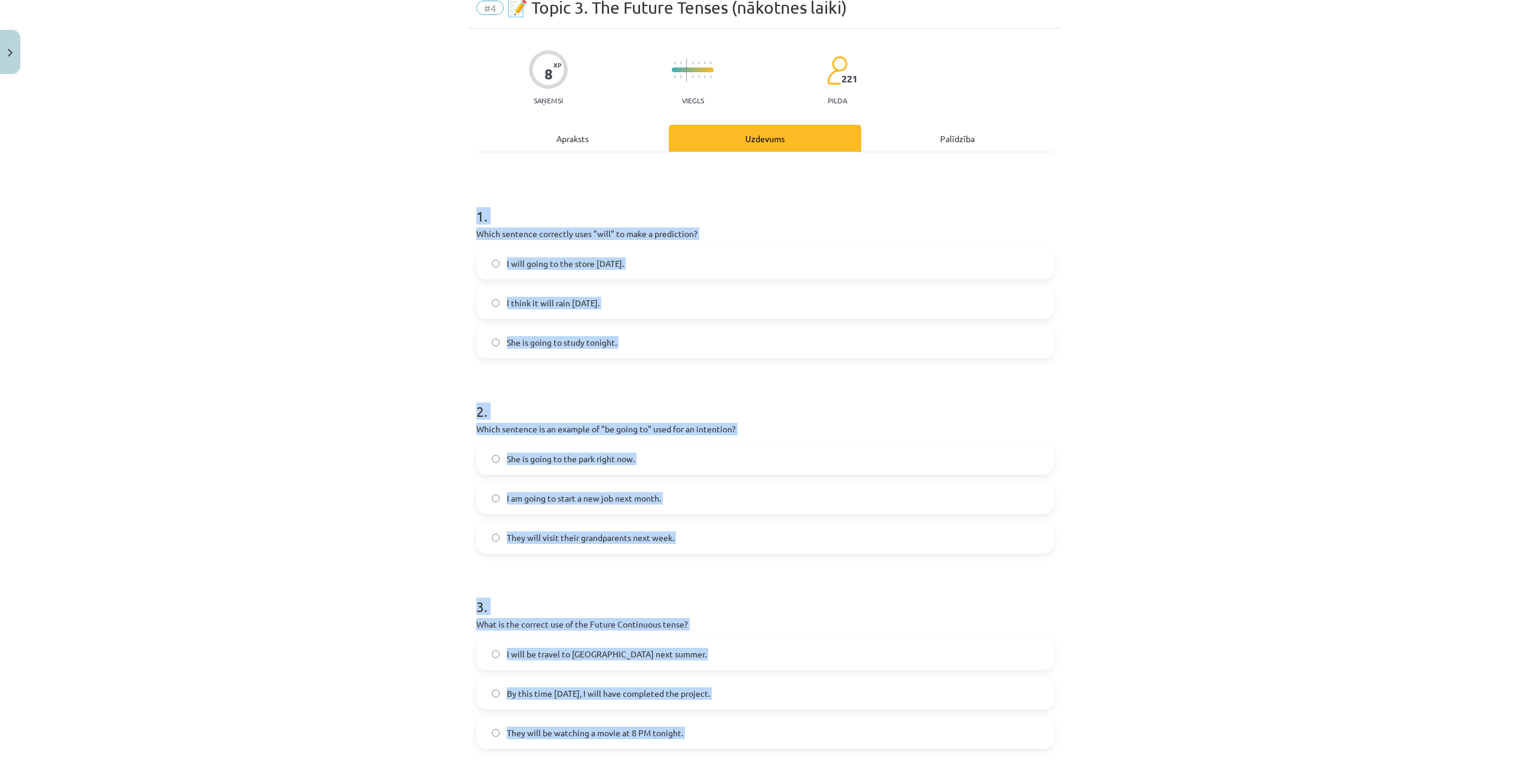
click at [314, 455] on div "Mācību tēma: Angļu valoda i - 10.klase 1.ieskaites mācību materiāls #4 📝 Topic …" at bounding box center [765, 392] width 1530 height 784
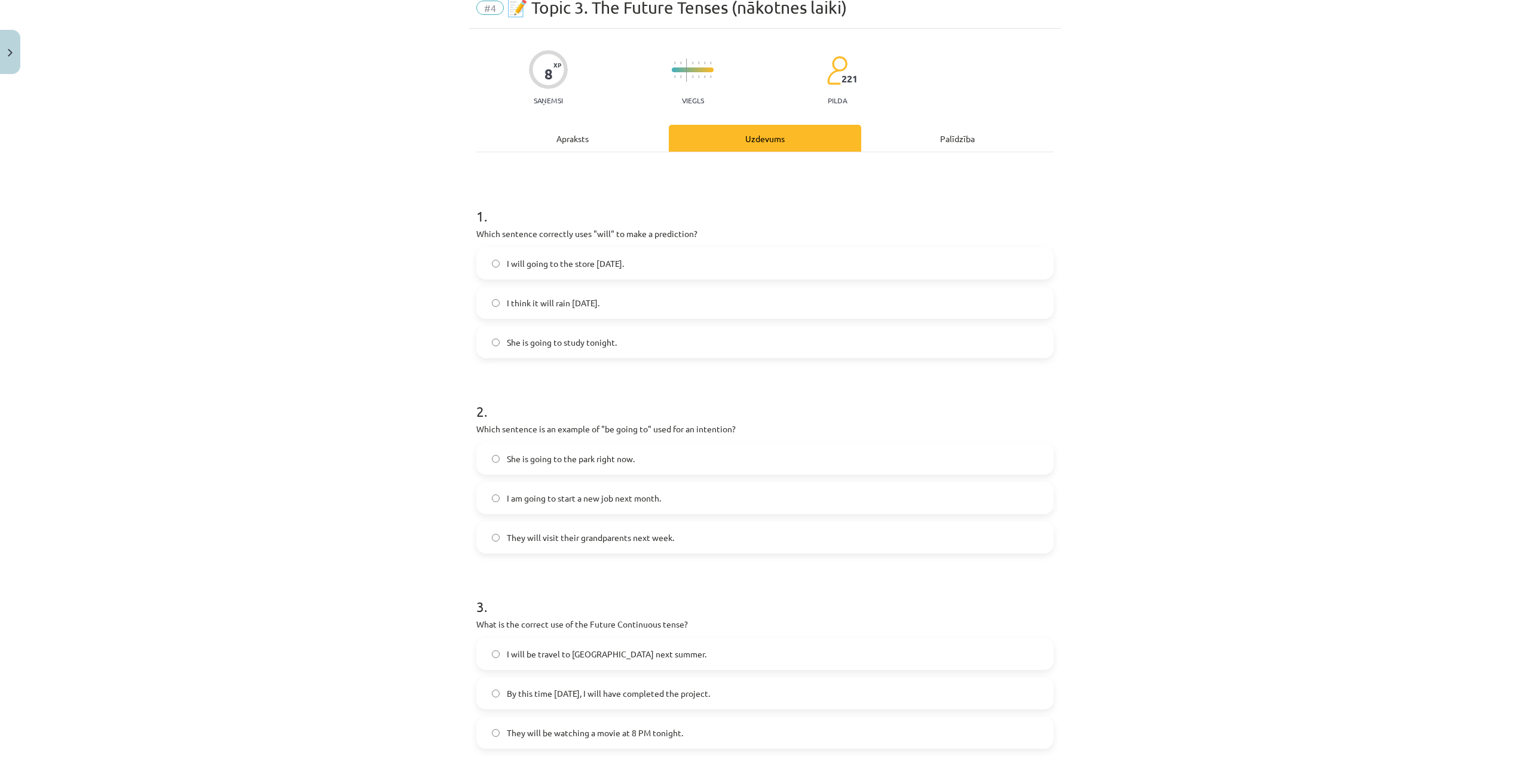
click at [569, 307] on span "I think it will rain tomorrow." at bounding box center [554, 303] width 93 height 13
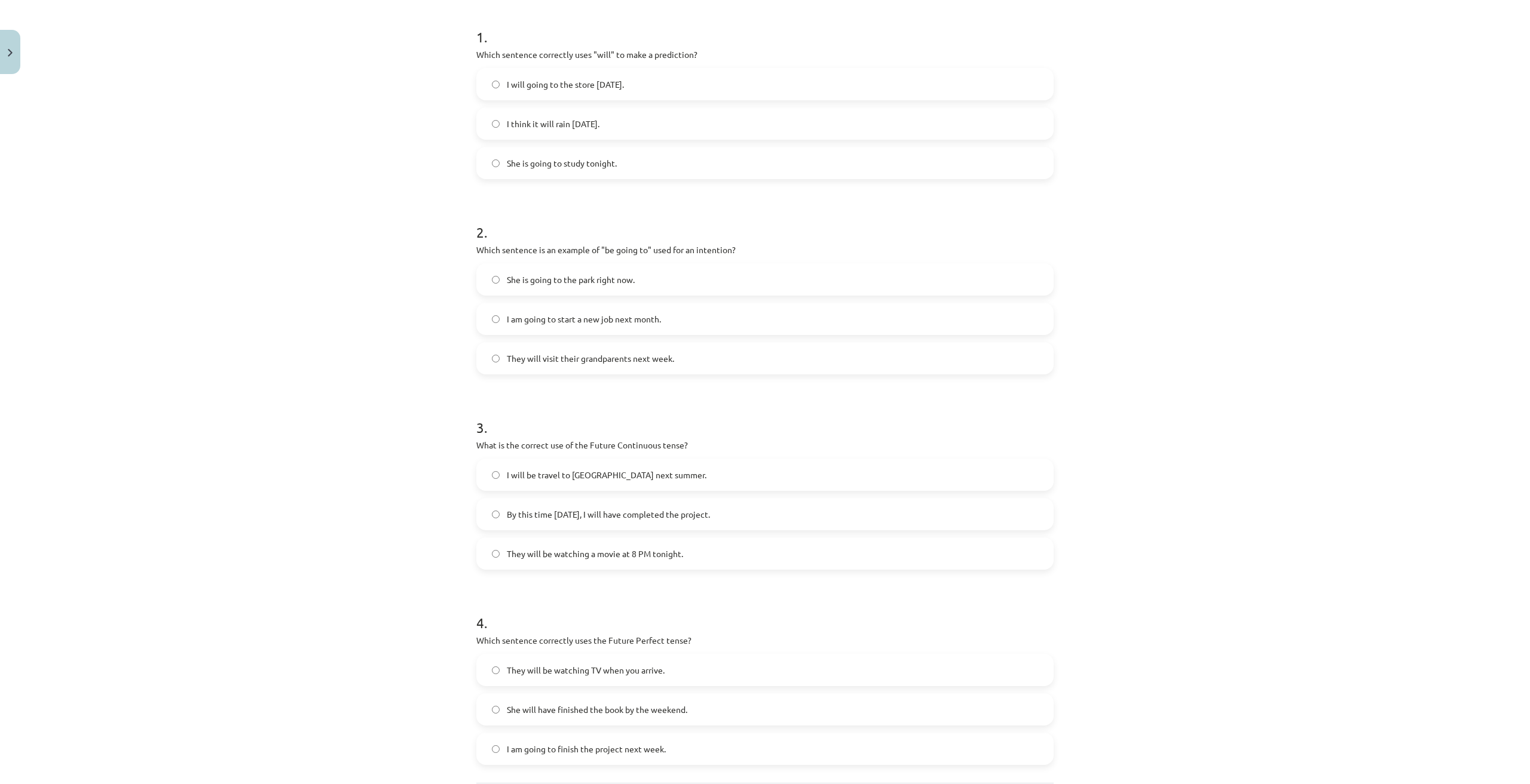
click at [569, 316] on span "I am going to start a new job next month." at bounding box center [584, 319] width 154 height 13
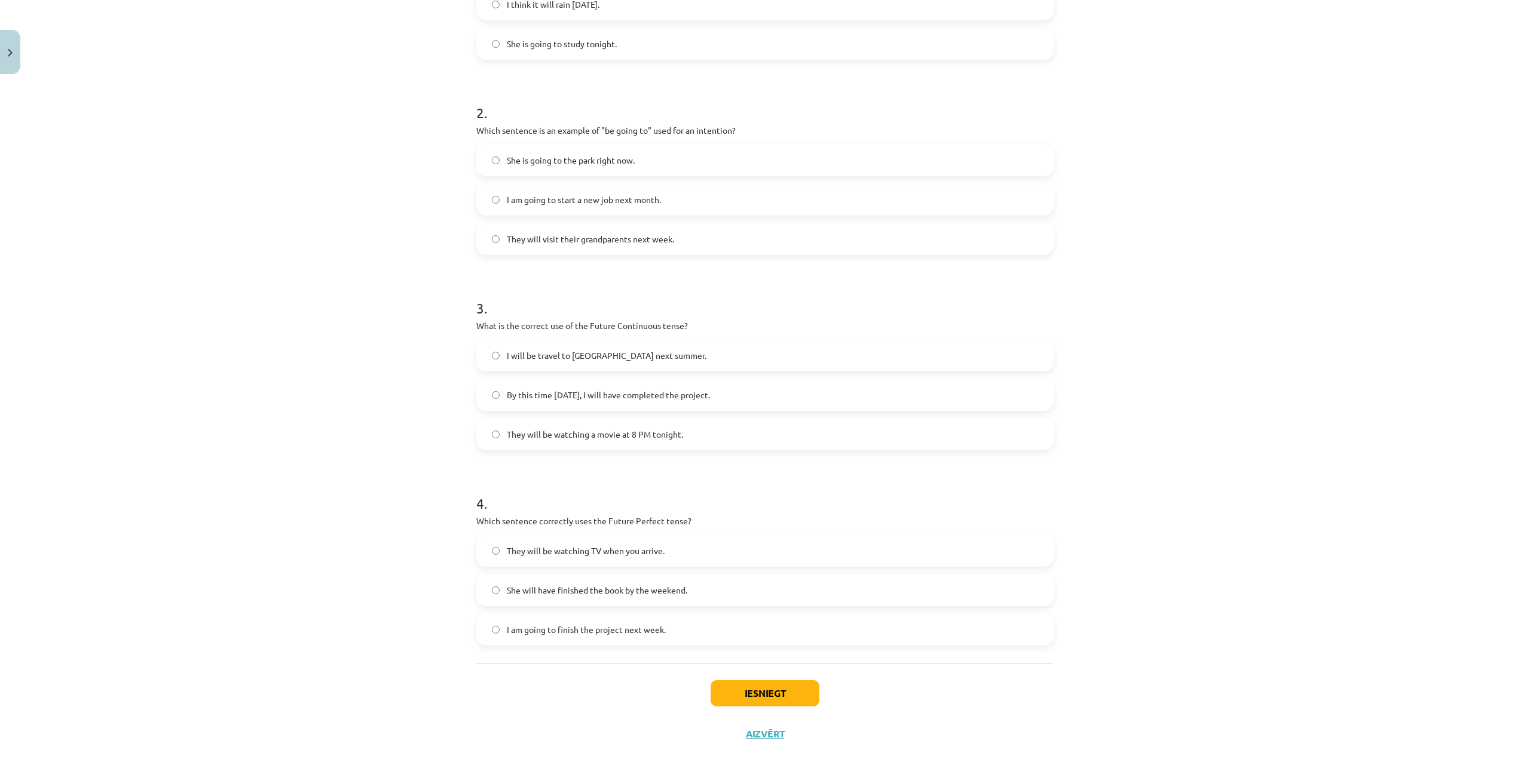
click at [555, 434] on span "They will be watching a movie at 8 PM tonight." at bounding box center [595, 434] width 176 height 13
click at [551, 591] on span "She will have finished the book by the weekend." at bounding box center [597, 591] width 181 height 13
click at [740, 693] on button "Iesniegt" at bounding box center [765, 693] width 109 height 26
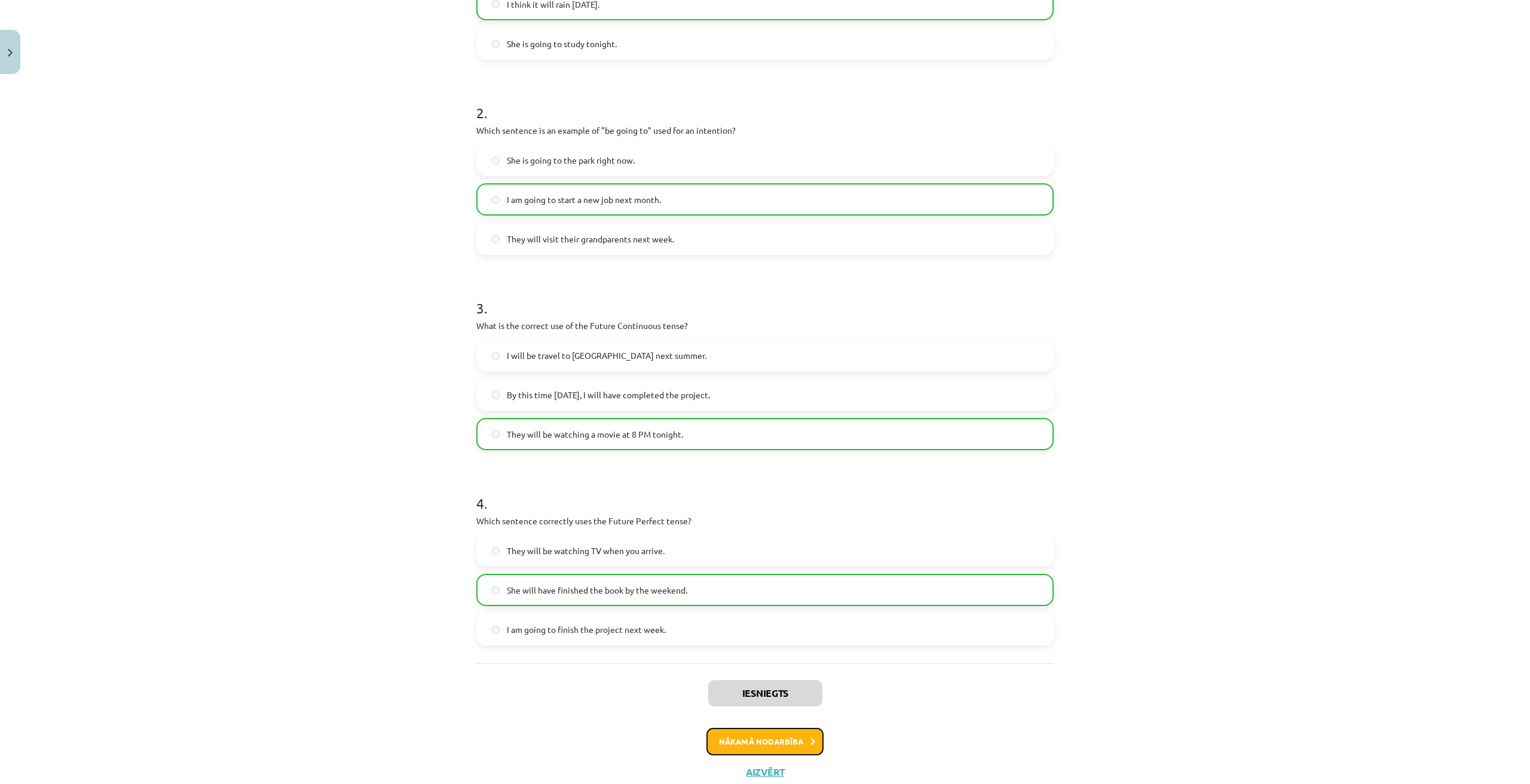
click at [784, 743] on button "Nākamā nodarbība" at bounding box center [765, 742] width 117 height 28
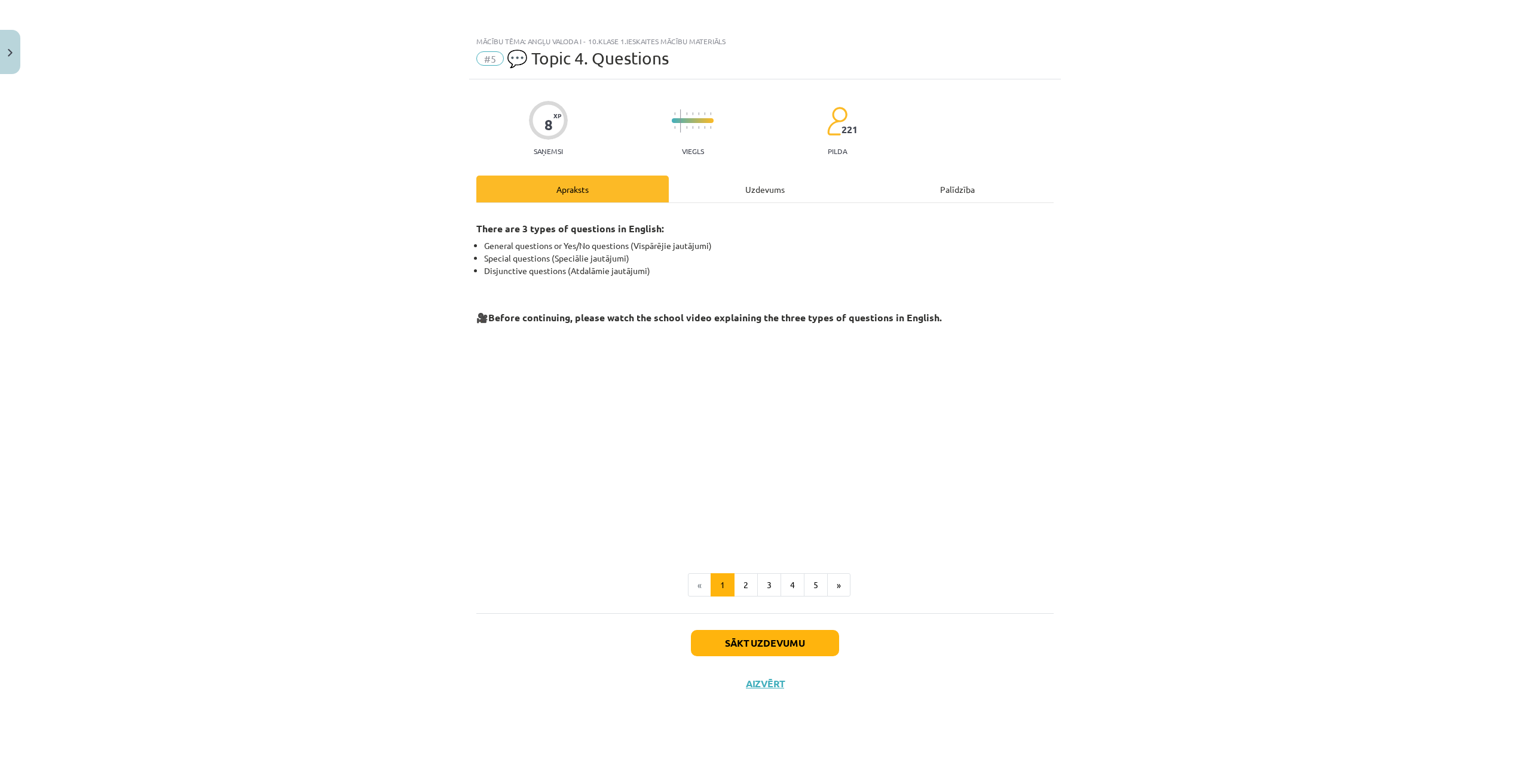
click at [759, 181] on div "Uzdevums" at bounding box center [765, 189] width 192 height 27
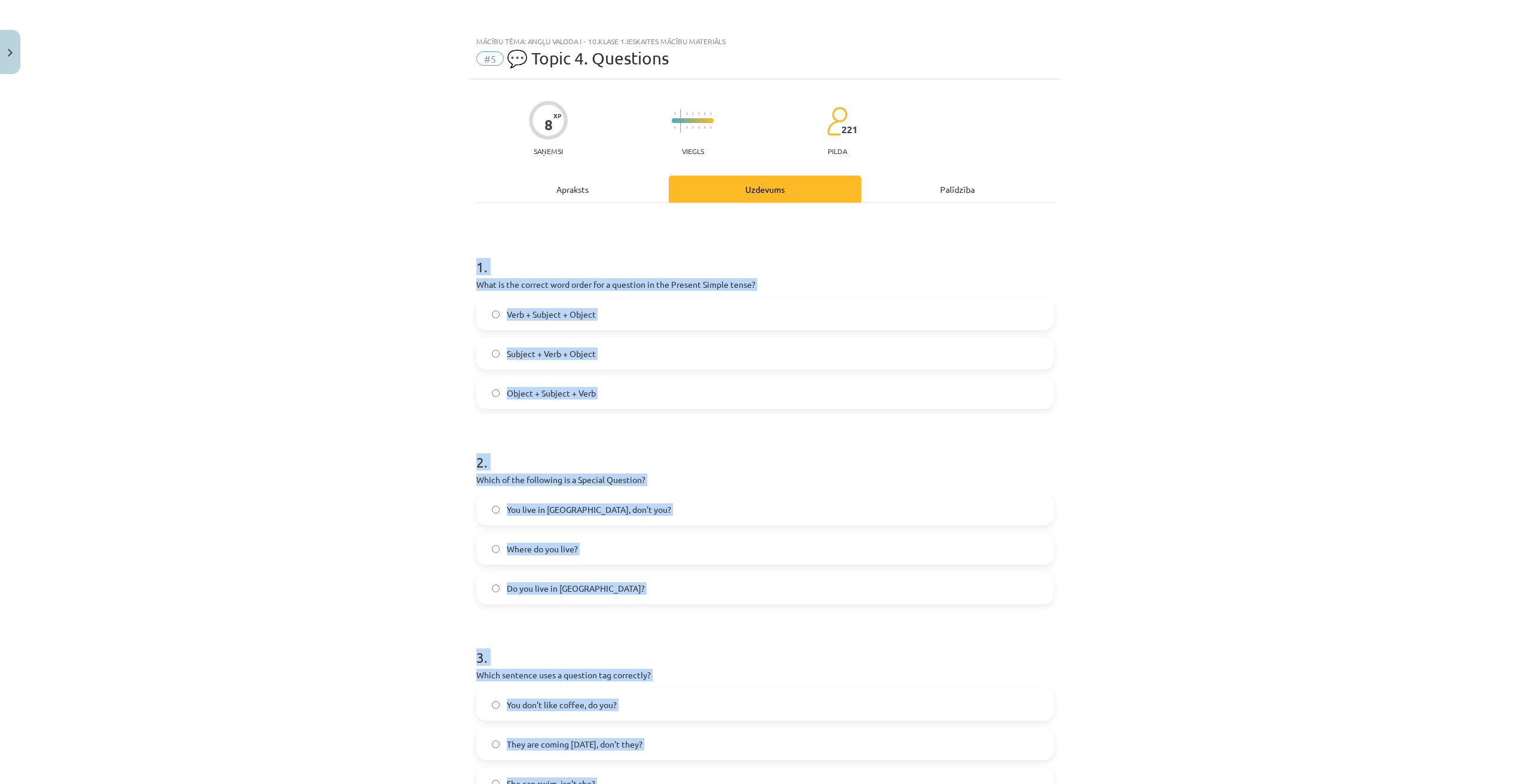
scroll to position [350, 0]
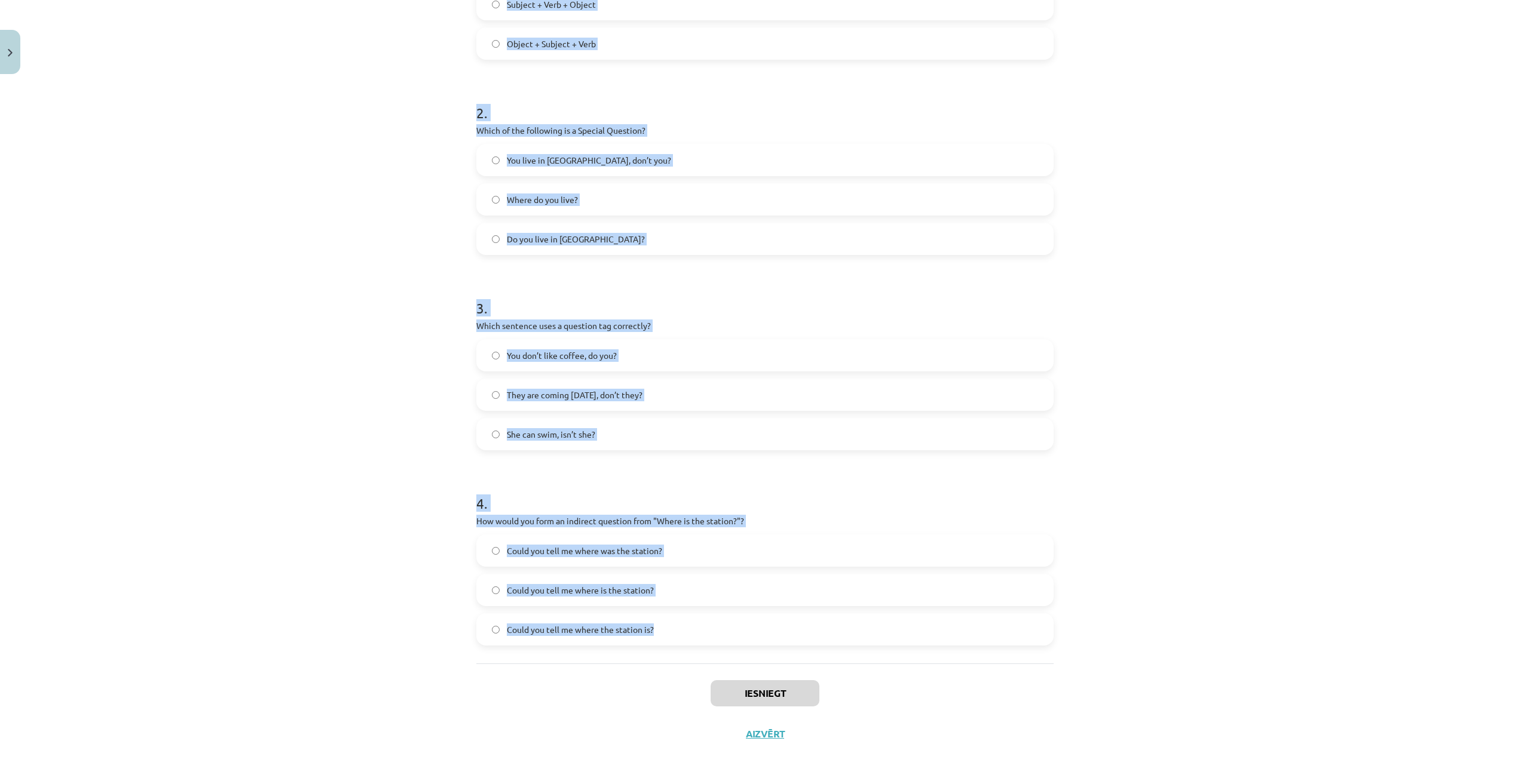
drag, startPoint x: 458, startPoint y: 253, endPoint x: 664, endPoint y: 646, distance: 443.7
click at [664, 646] on div "Mācību tēma: Angļu valoda i - 10.klase 1.ieskaites mācību materiāls #5 💬 Topic …" at bounding box center [765, 392] width 1530 height 784
copy form "1 . What is the correct word order for a question in the Present Simple tense? …"
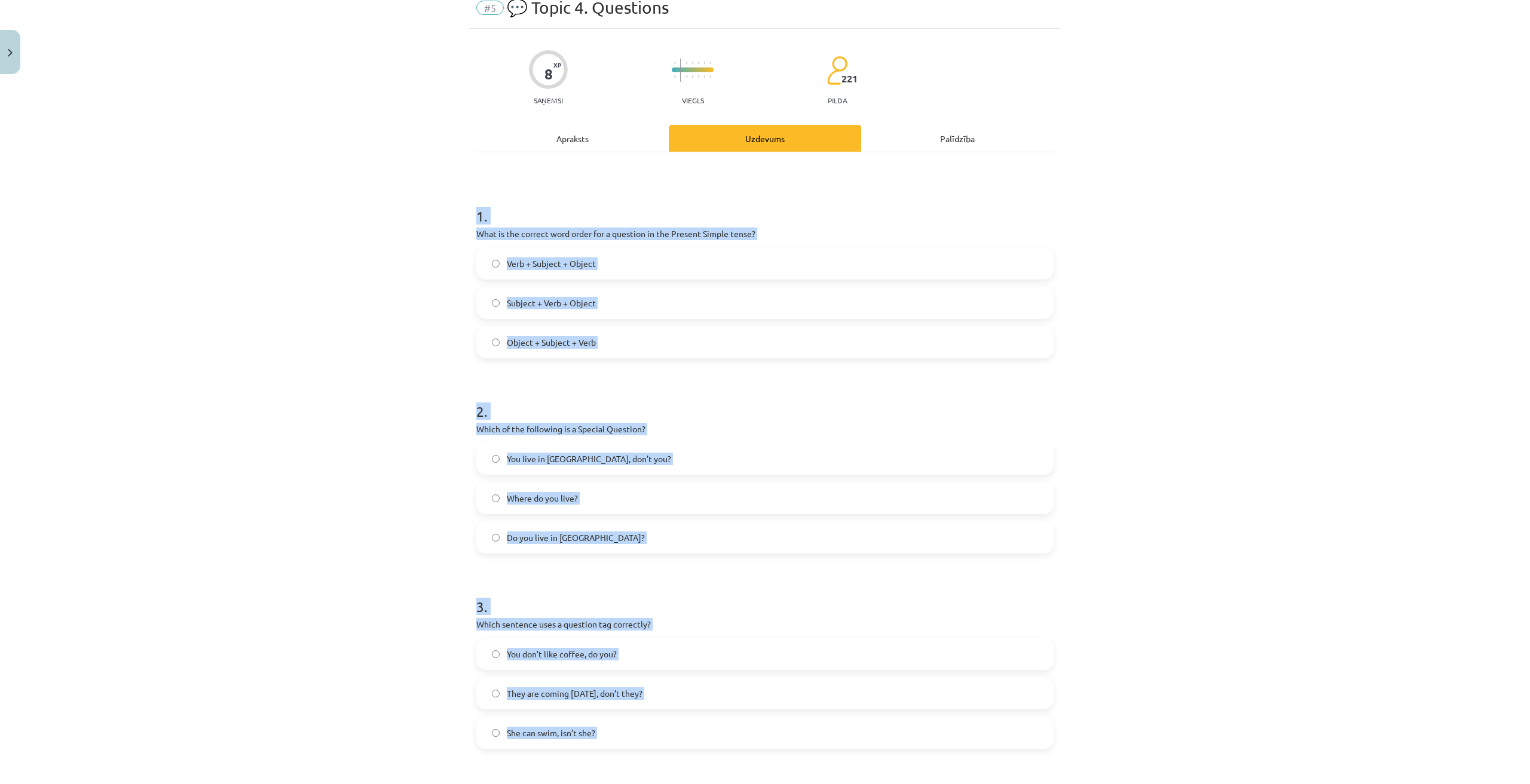
click at [318, 367] on div "Mācību tēma: Angļu valoda i - 10.klase 1.ieskaites mācību materiāls #5 💬 Topic …" at bounding box center [765, 392] width 1530 height 784
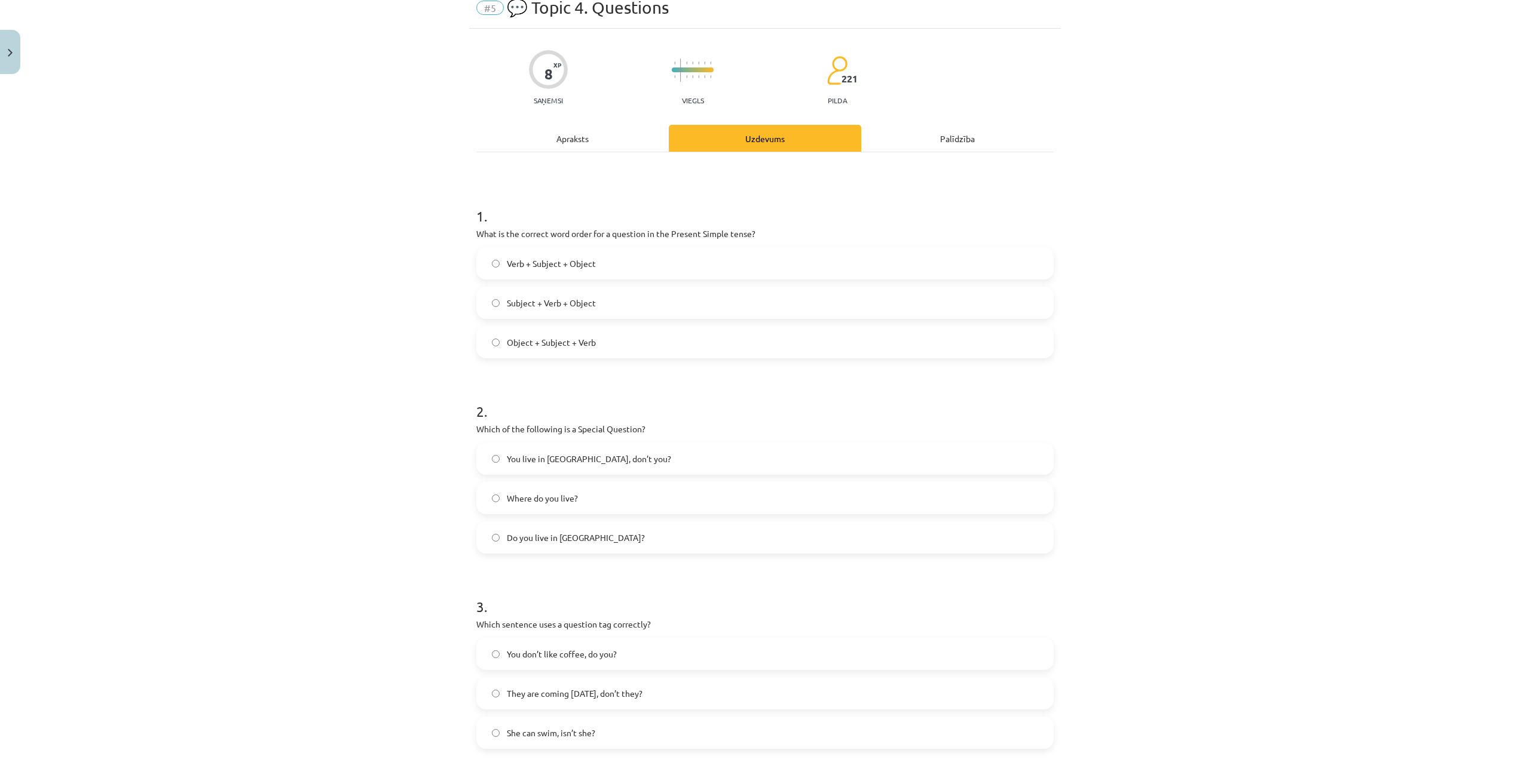
click at [582, 262] on span "Verb + Subject + Object" at bounding box center [552, 264] width 89 height 13
click at [579, 502] on label "Where do you live?" at bounding box center [765, 498] width 575 height 30
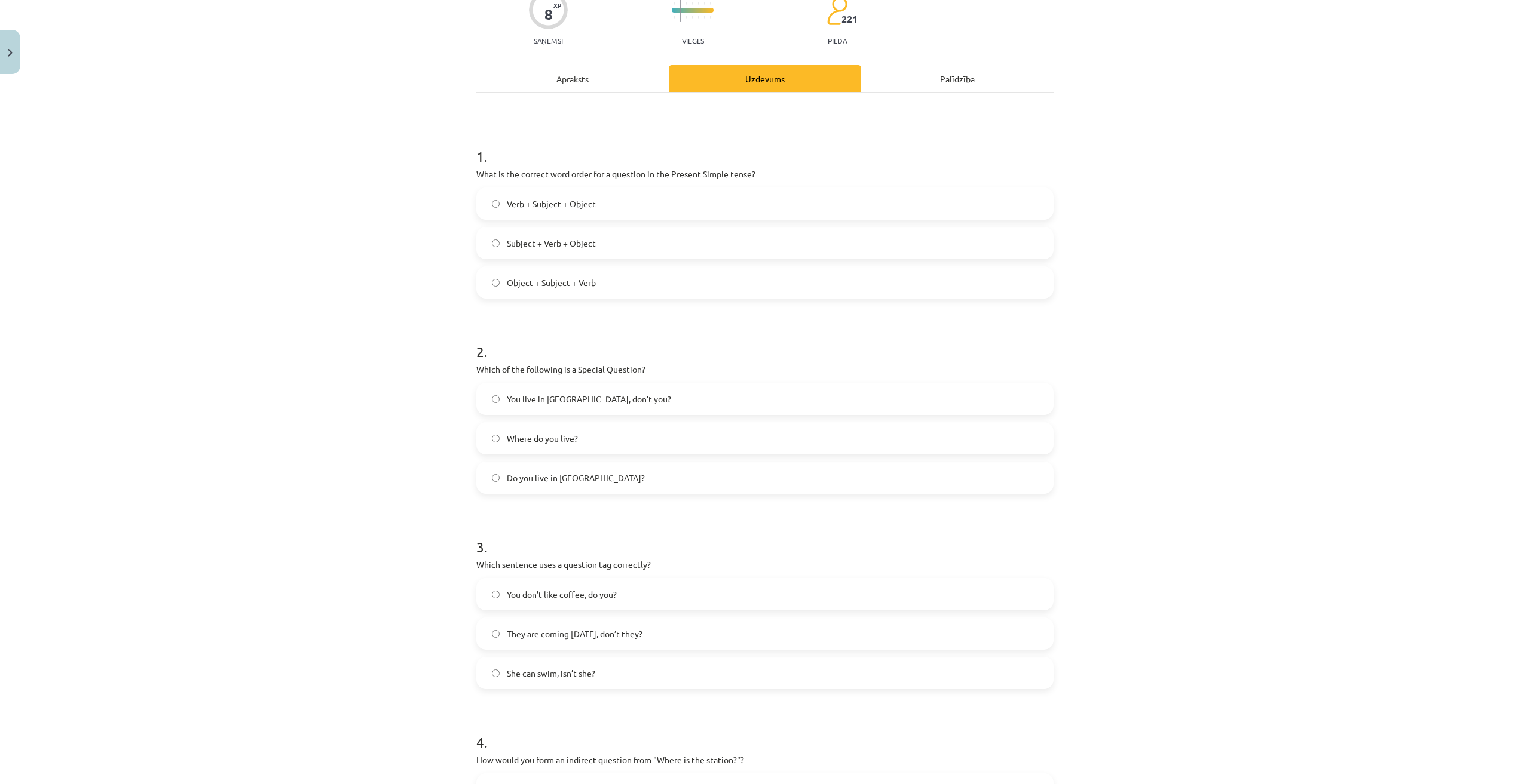
scroll to position [230, 0]
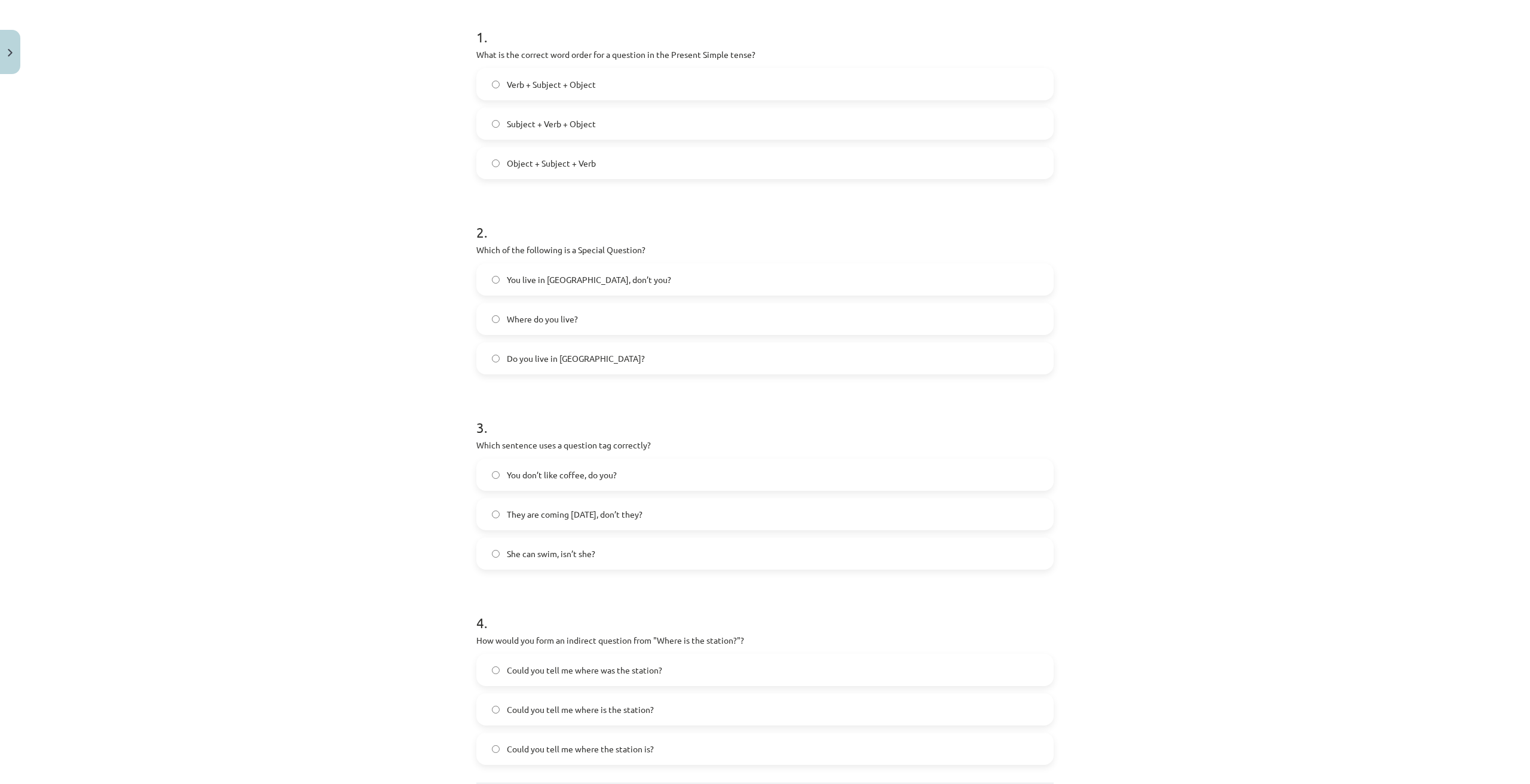
click at [582, 477] on span "You don’t like coffee, do you?" at bounding box center [562, 476] width 110 height 13
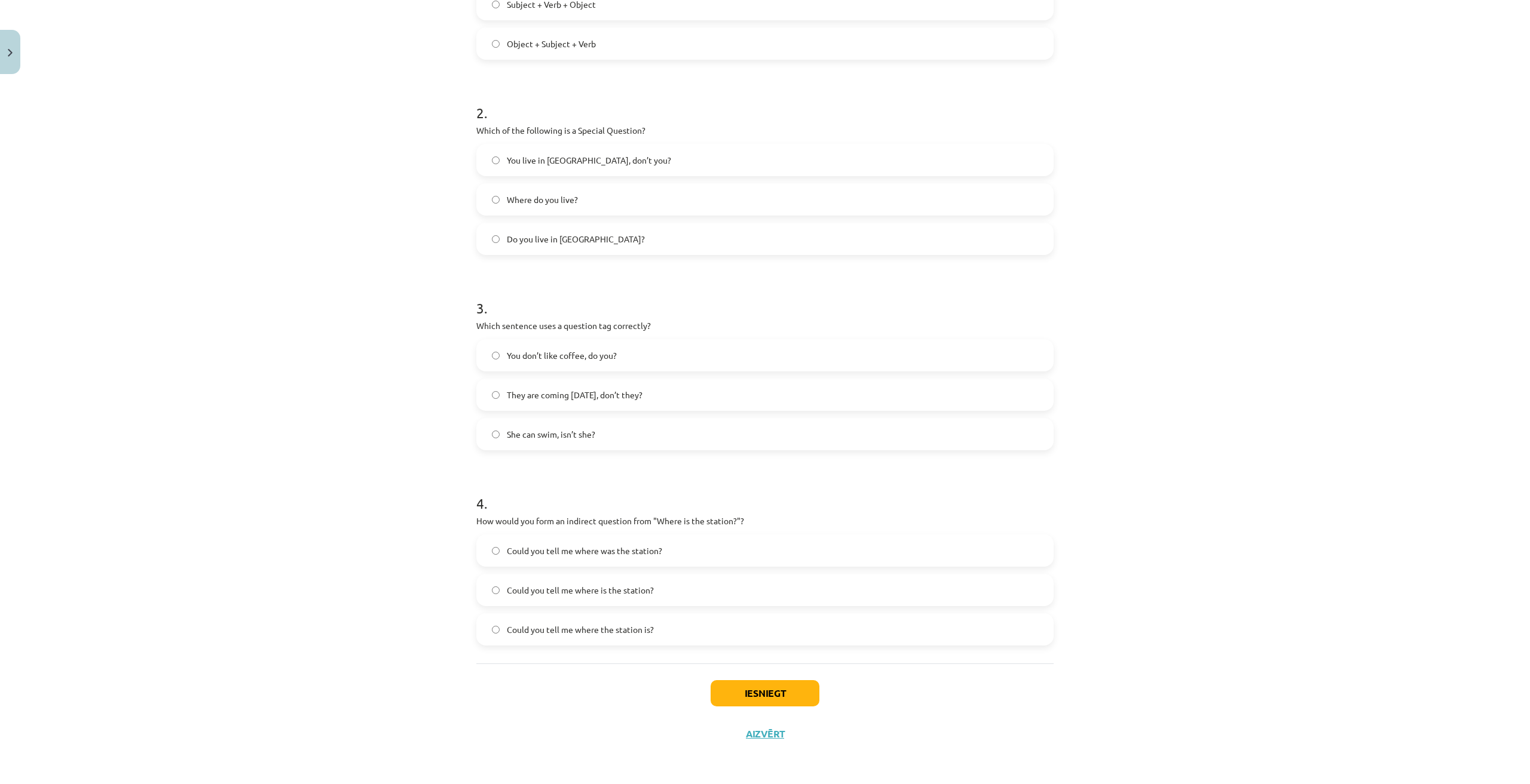
click at [611, 633] on span "Could you tell me where the station is?" at bounding box center [580, 630] width 147 height 13
click at [782, 699] on button "Iesniegt" at bounding box center [765, 693] width 109 height 26
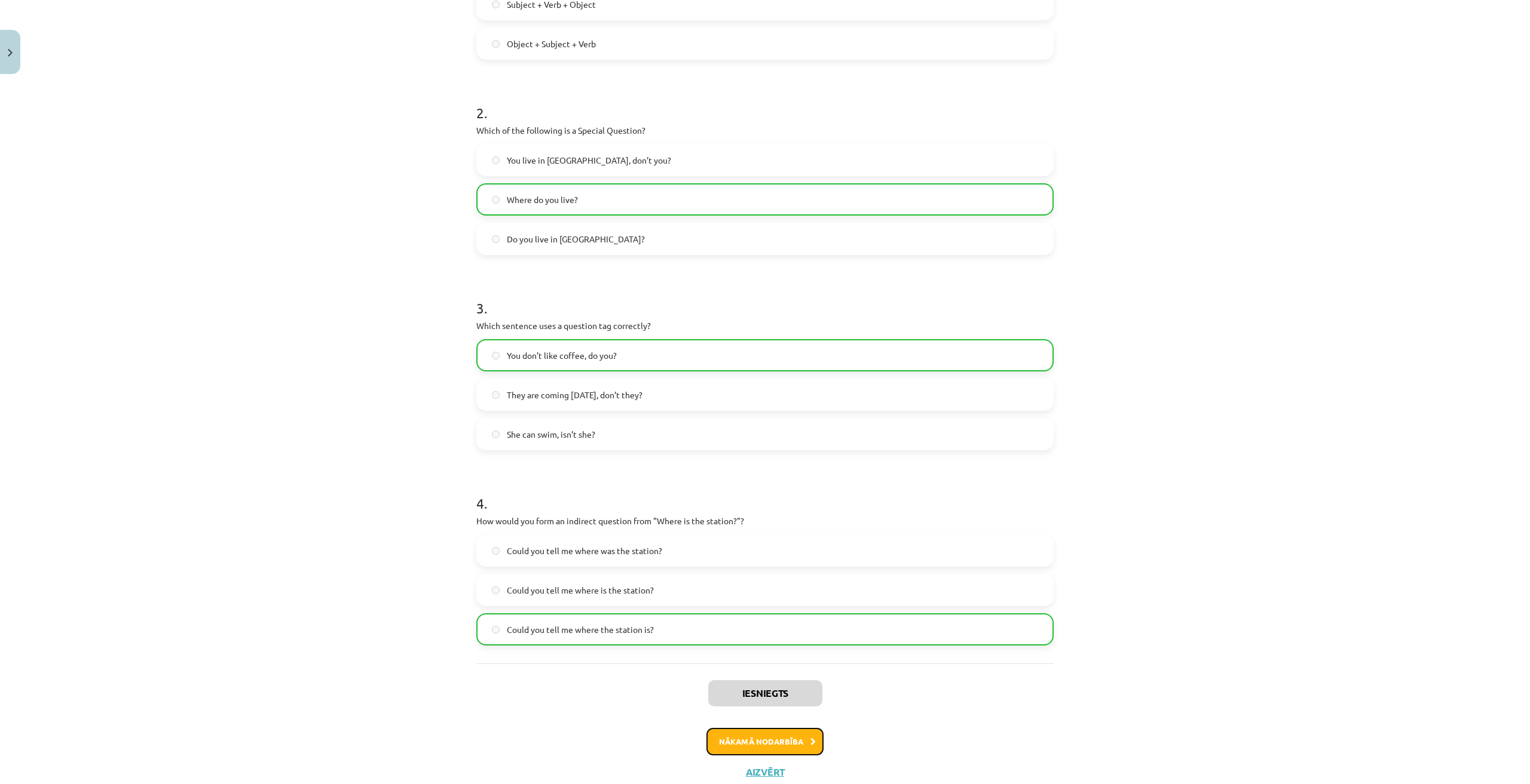
click at [784, 748] on button "Nākamā nodarbība" at bounding box center [765, 742] width 117 height 28
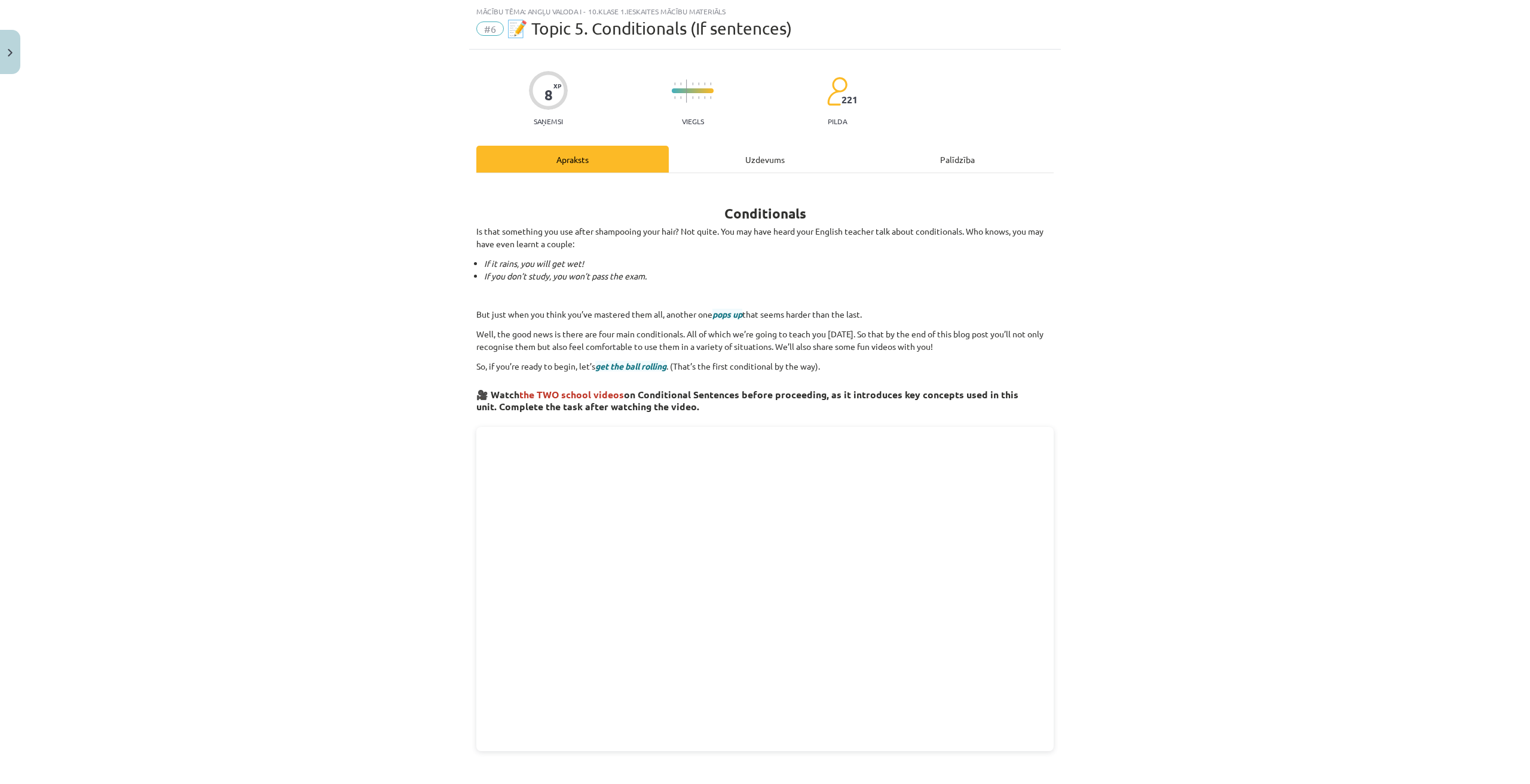
click at [740, 149] on div "Uzdevums" at bounding box center [765, 159] width 192 height 27
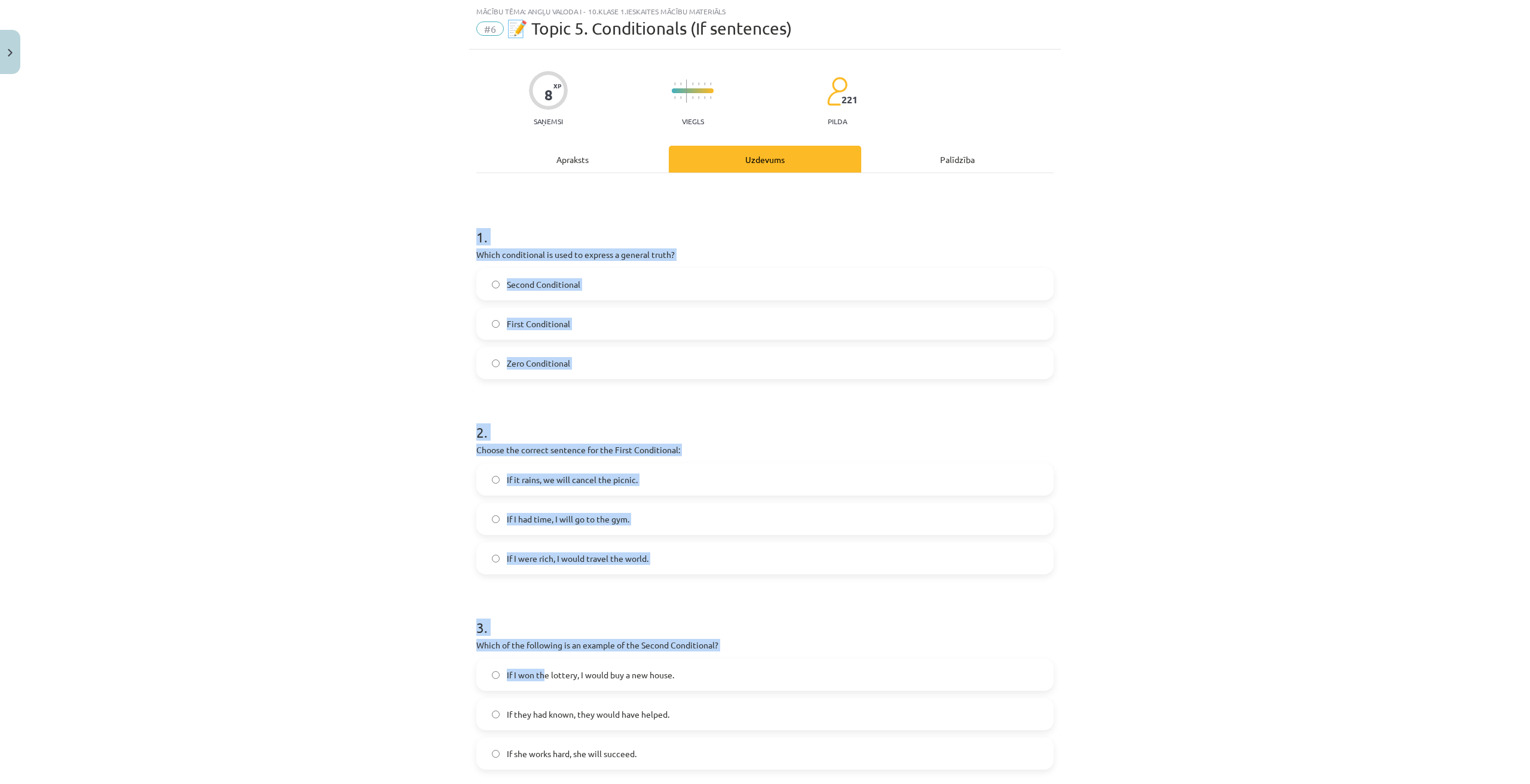
scroll to position [329, 0]
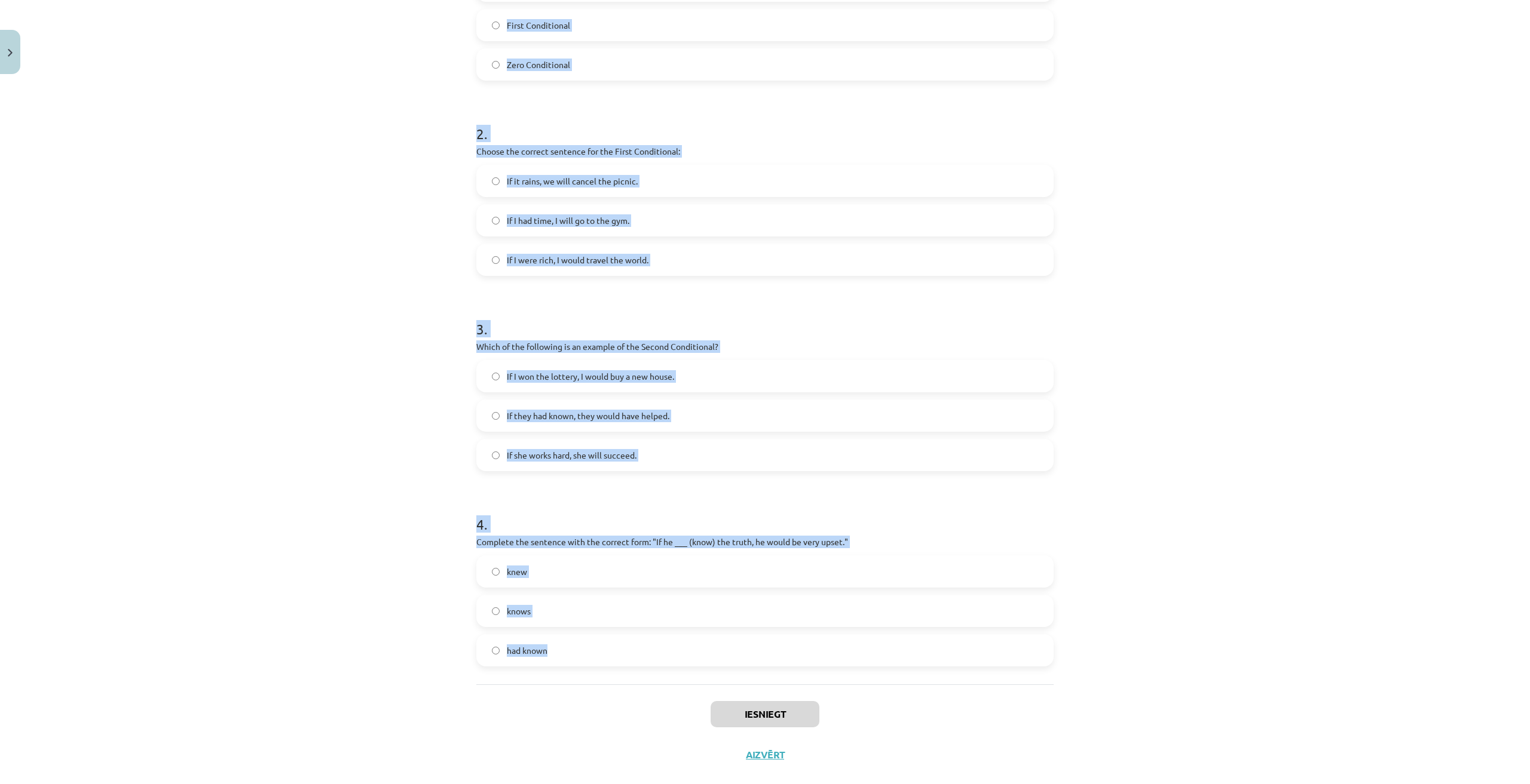
drag, startPoint x: 475, startPoint y: 261, endPoint x: 619, endPoint y: 663, distance: 427.0
click at [619, 663] on div "8 XP Saņemsi Viegls 221 pilda Apraksts Uzdevums Palīdzība 1 . Which conditional…" at bounding box center [765, 263] width 592 height 1024
copy form "1 . Which conditional is used to express a general truth? Second Conditional Fi…"
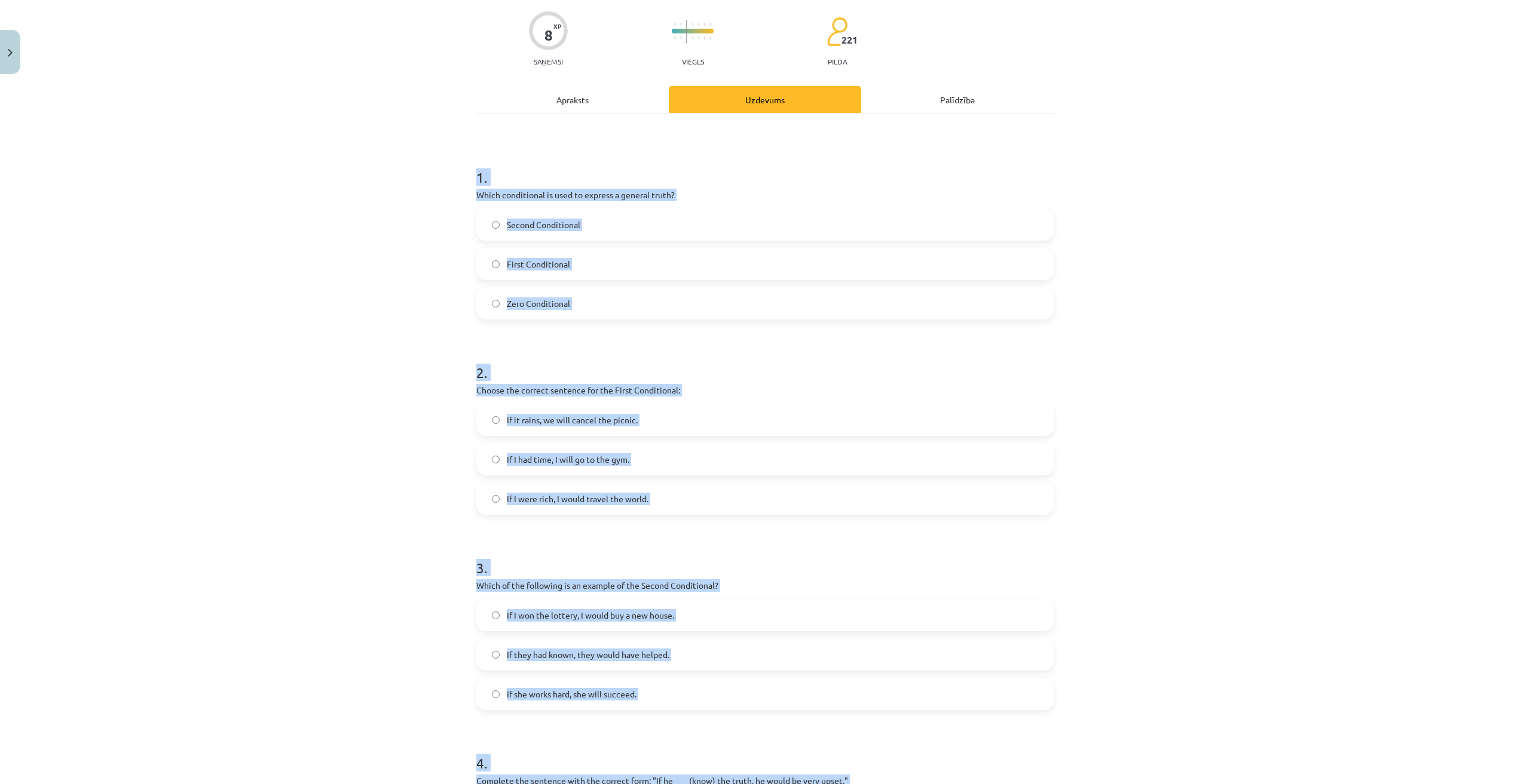
click at [316, 370] on div "Mācību tēma: Angļu valoda i - 10.klase 1.ieskaites mācību materiāls #6 📝 Topic …" at bounding box center [765, 392] width 1530 height 784
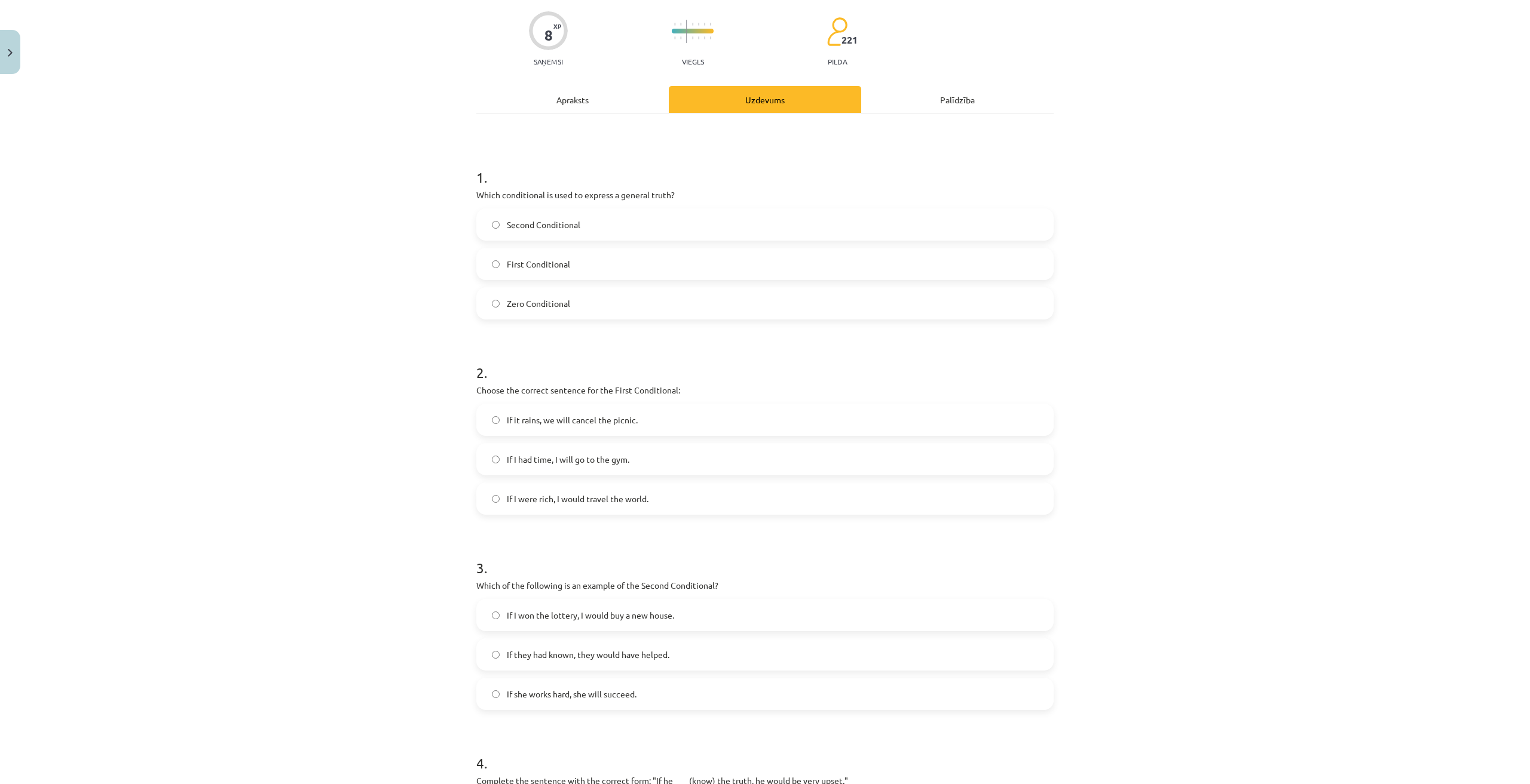
click at [574, 301] on label "Zero Conditional" at bounding box center [765, 303] width 575 height 30
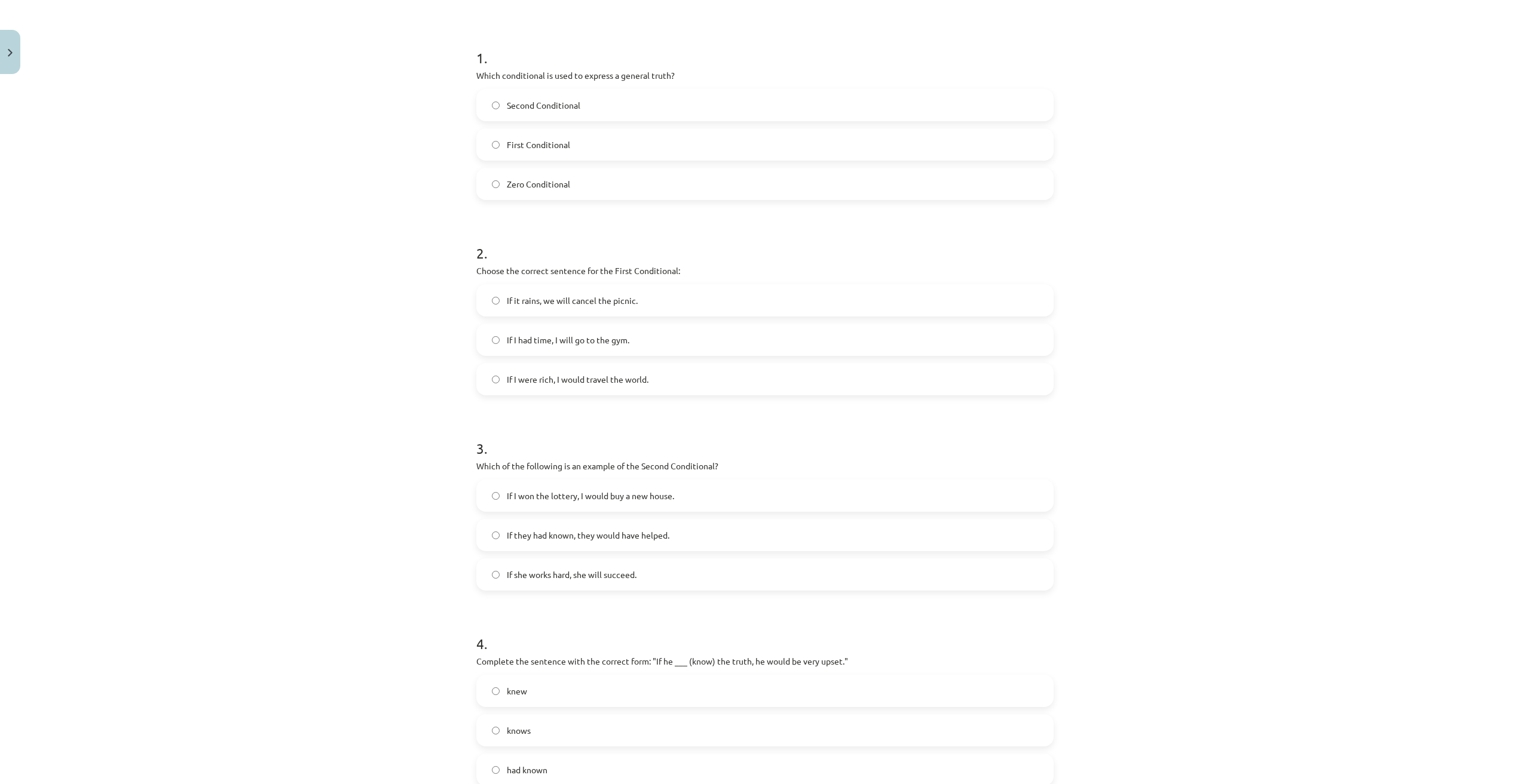
click at [556, 296] on span "If it rains, we will cancel the picnic." at bounding box center [572, 300] width 131 height 13
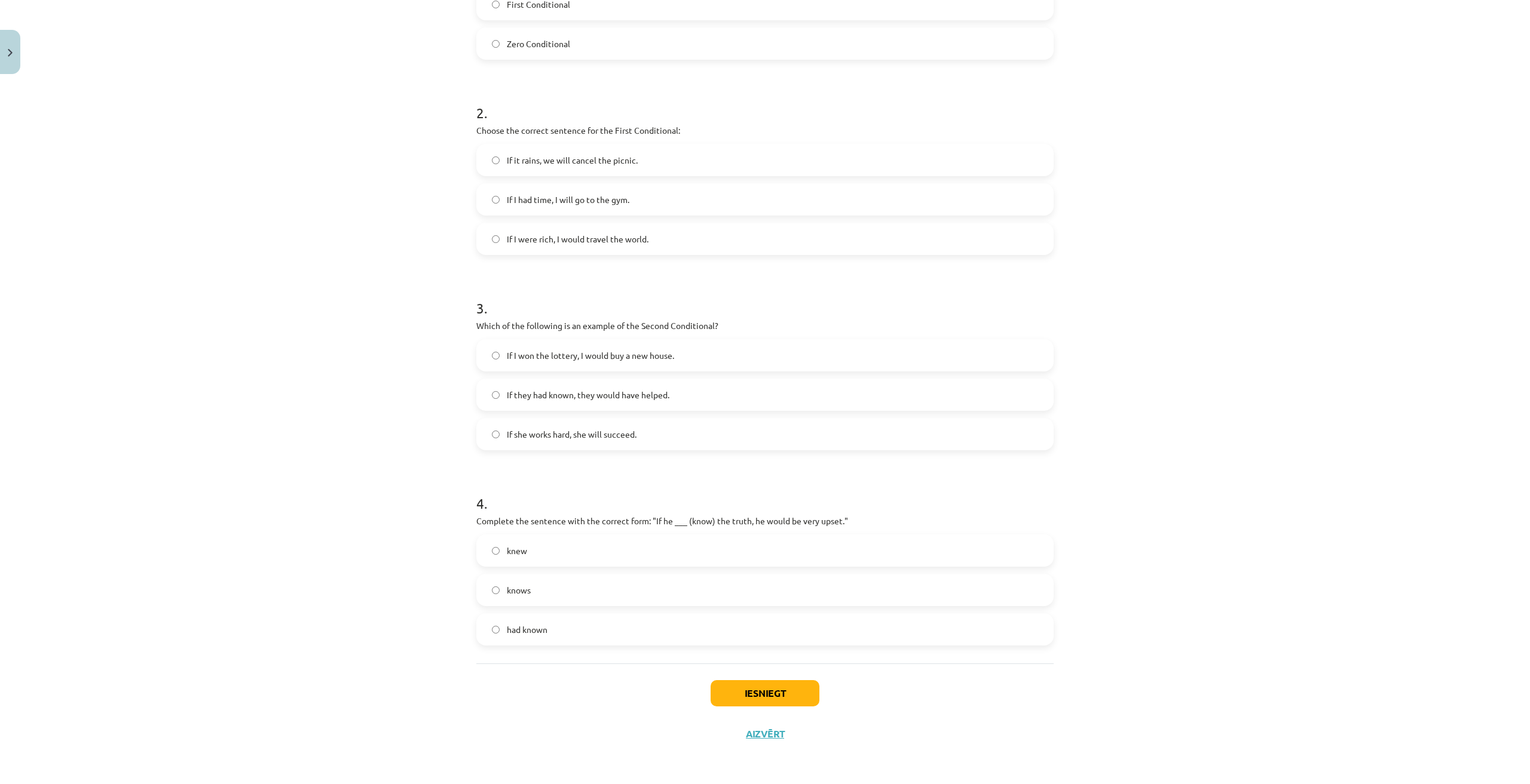
click at [578, 358] on span "If I won the lottery, I would buy a new house." at bounding box center [590, 356] width 167 height 13
click at [558, 560] on label "knew" at bounding box center [765, 550] width 575 height 30
click at [781, 688] on button "Iesniegt" at bounding box center [765, 693] width 109 height 26
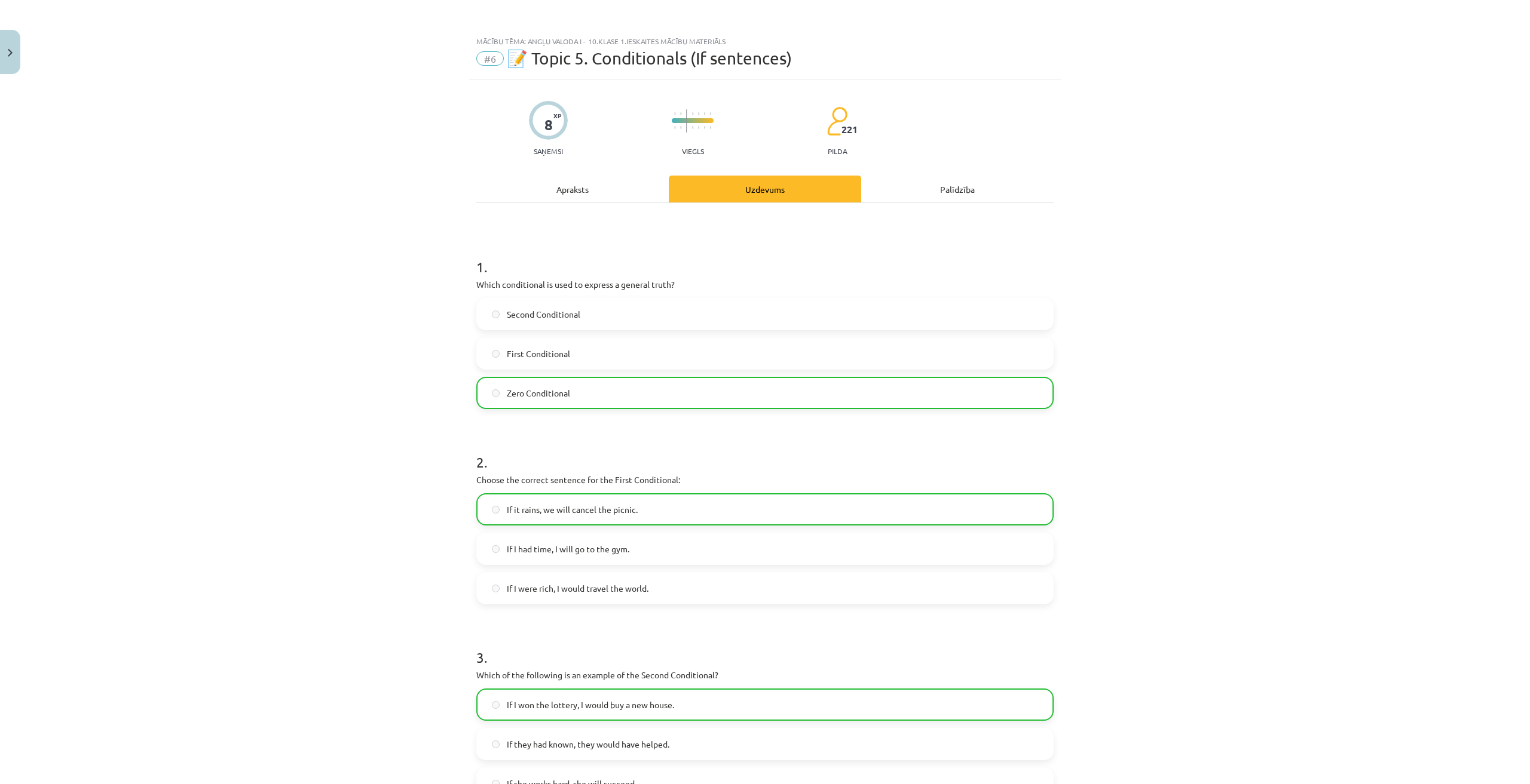
scroll to position [388, 0]
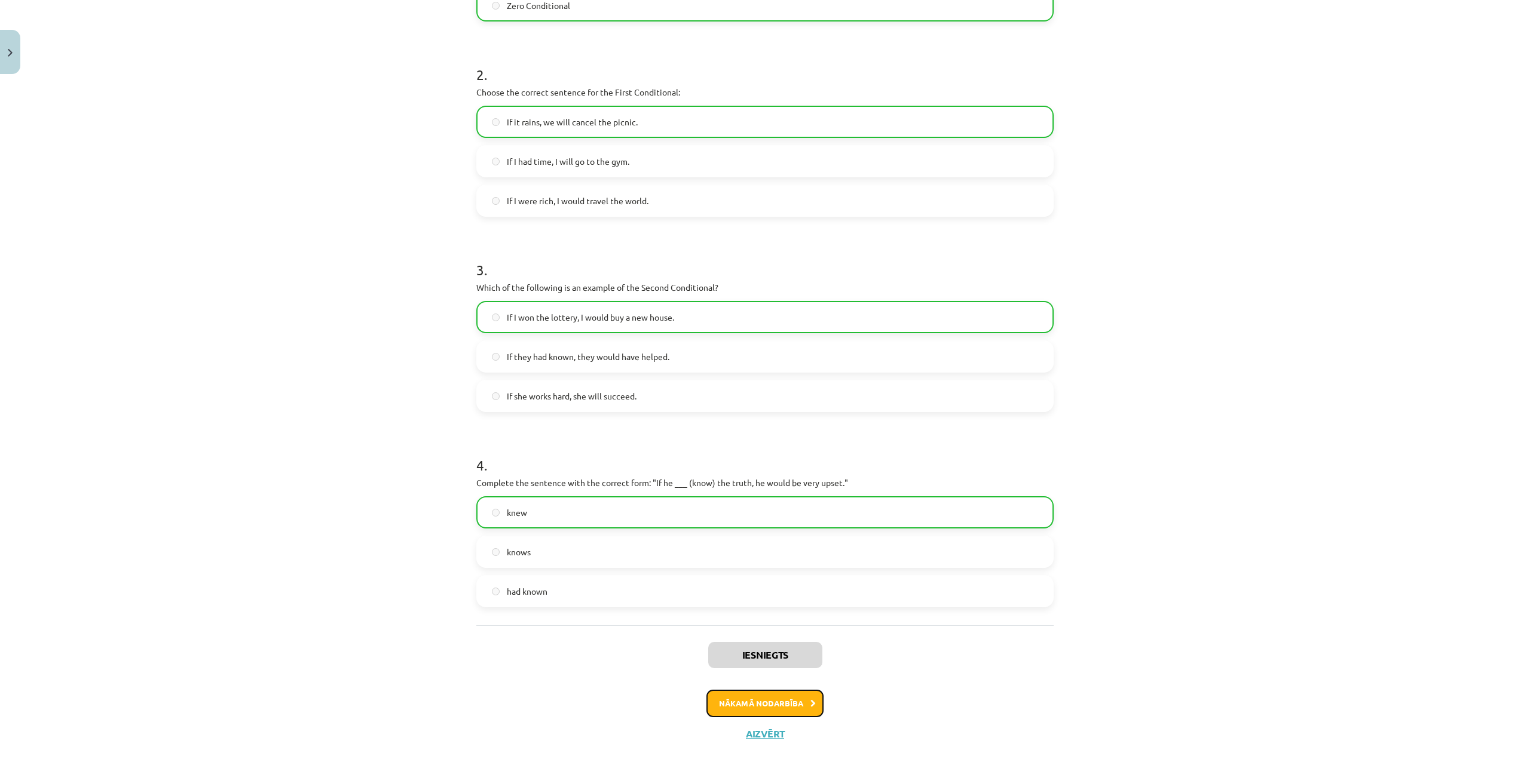
click at [799, 709] on button "Nākamā nodarbība" at bounding box center [765, 704] width 117 height 28
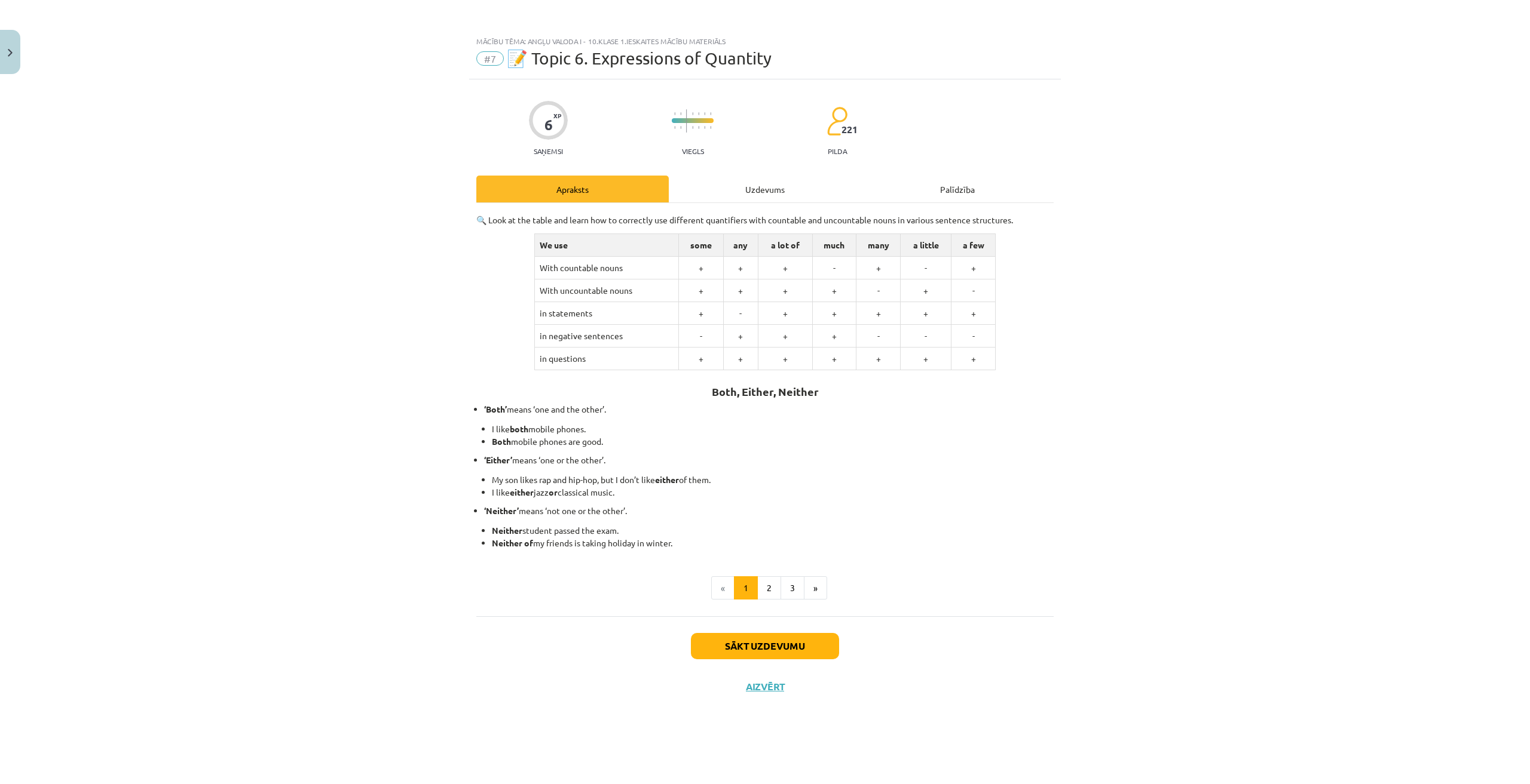
scroll to position [0, 0]
click at [750, 179] on div "Uzdevums" at bounding box center [765, 189] width 192 height 27
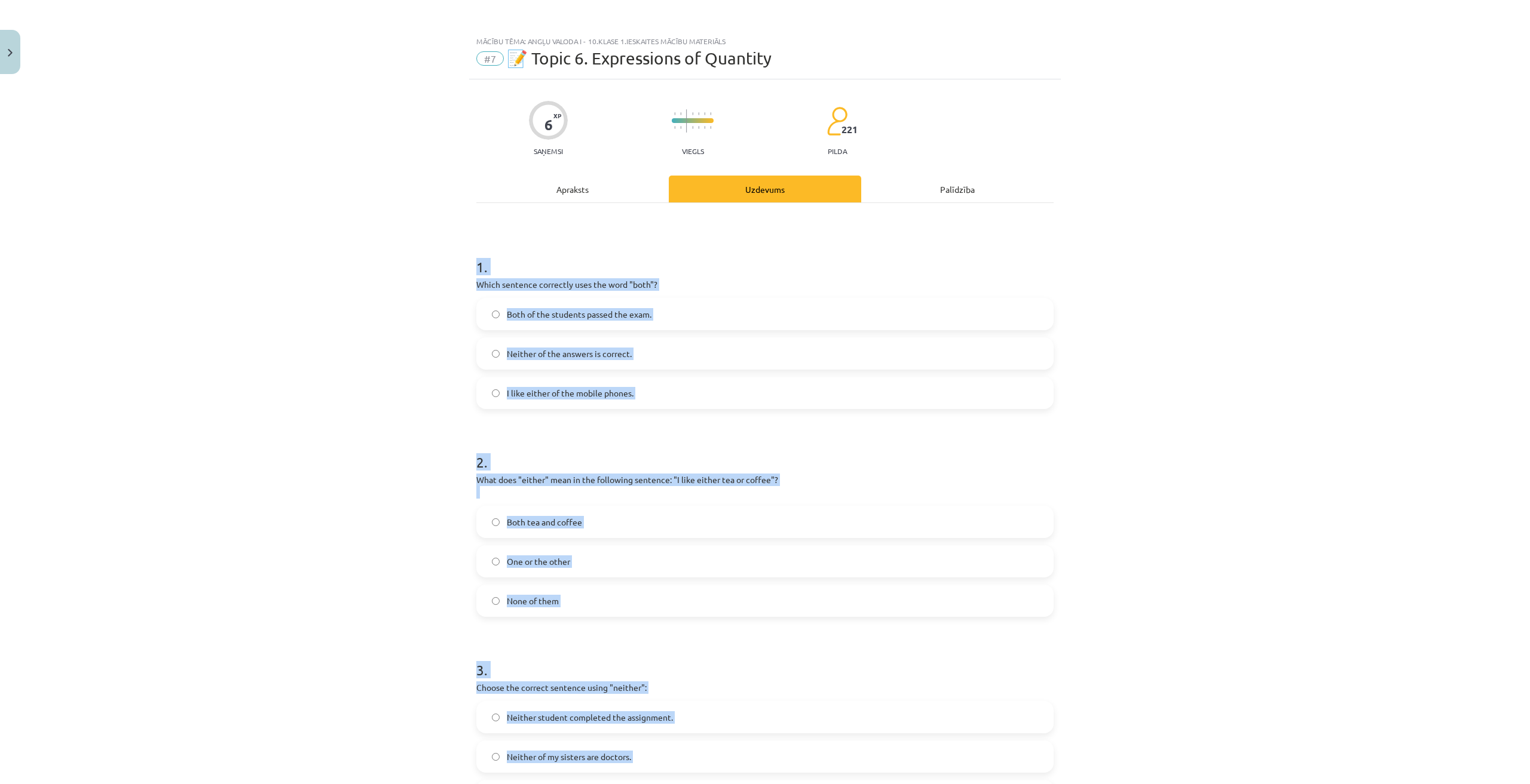
scroll to position [166, 0]
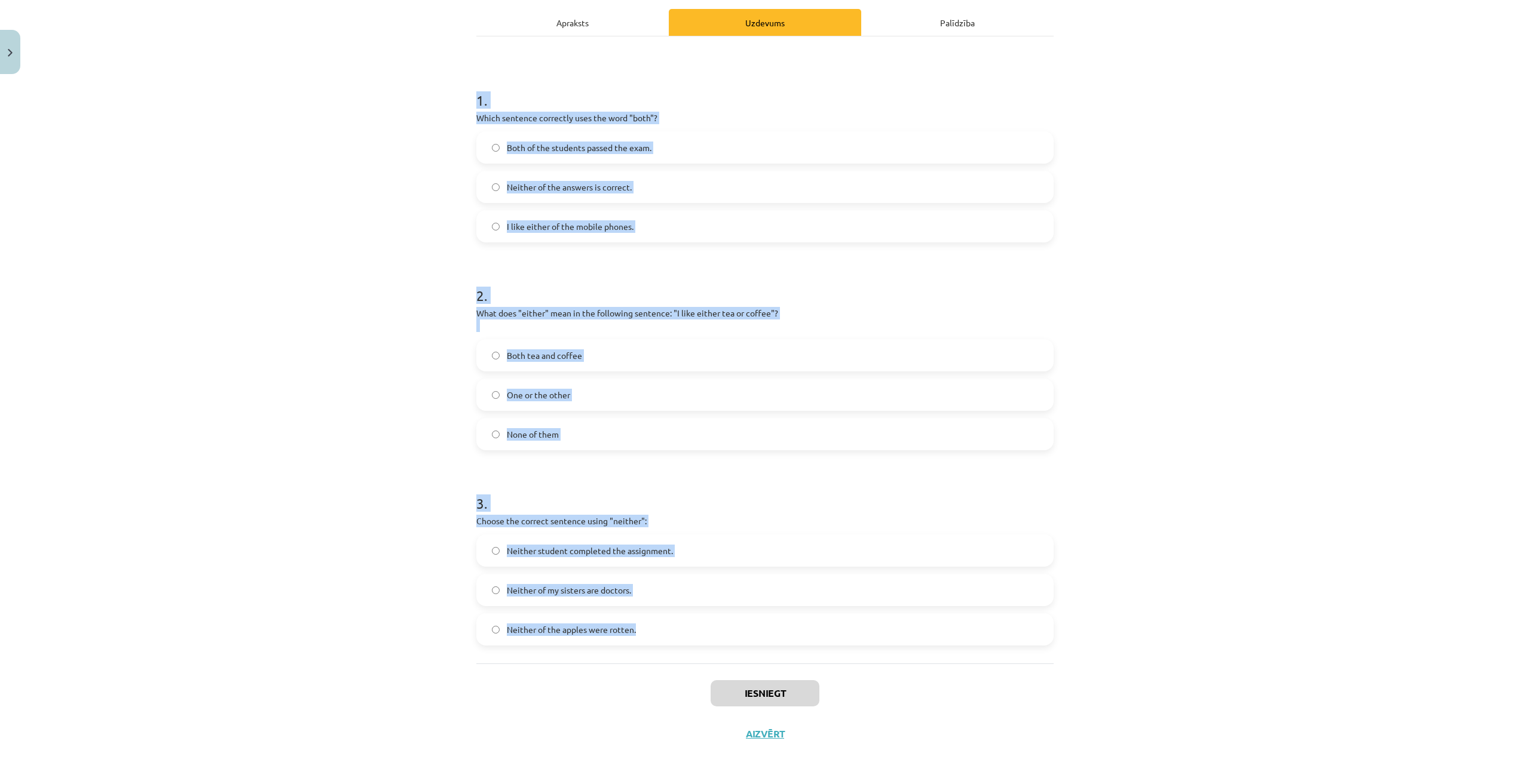
drag, startPoint x: 457, startPoint y: 257, endPoint x: 734, endPoint y: 651, distance: 481.6
click at [734, 651] on div "Mācību tēma: Angļu valoda i - 10.klase 1.ieskaites mācību materiāls #7 📝 Topic …" at bounding box center [765, 392] width 1530 height 784
copy form "1 . Which sentence correctly uses the word "both"? Both of the students passed …"
click at [315, 368] on div "Mācību tēma: Angļu valoda i - 10.klase 1.ieskaites mācību materiāls #7 📝 Topic …" at bounding box center [765, 392] width 1530 height 784
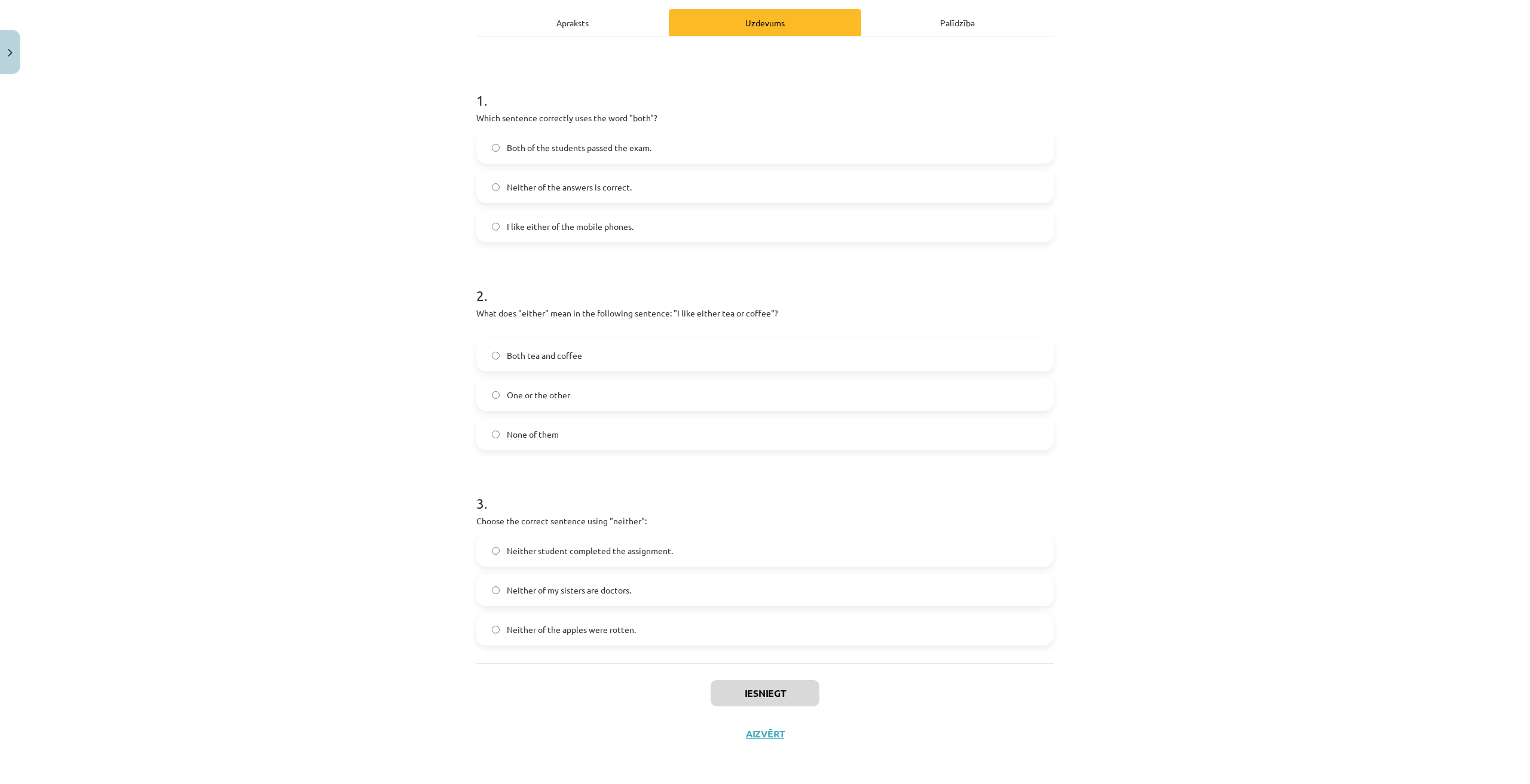
scroll to position [47, 0]
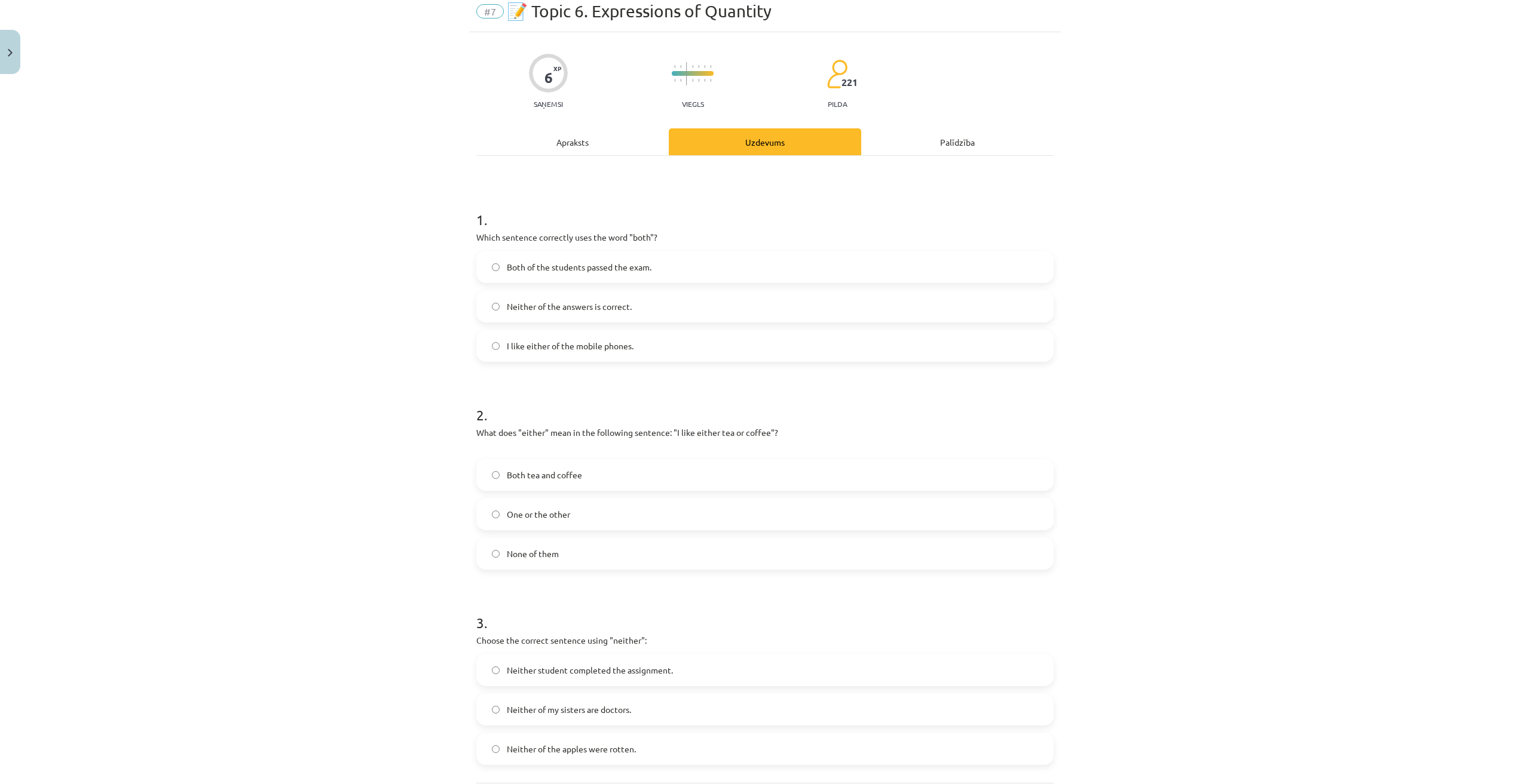
click at [604, 269] on span "Both of the students passed the exam." at bounding box center [579, 267] width 145 height 13
click at [571, 516] on label "One or the other" at bounding box center [765, 514] width 575 height 30
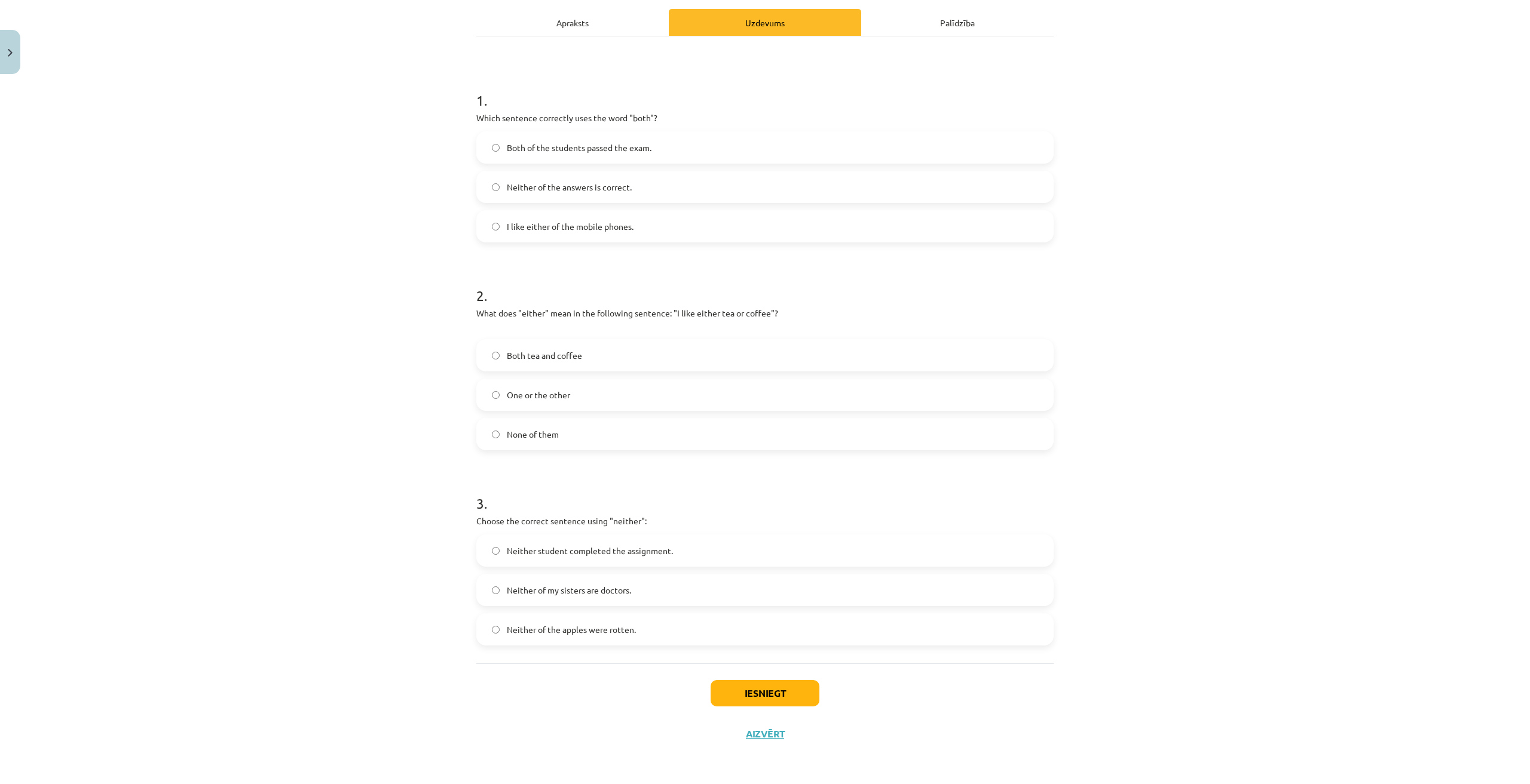
click at [624, 550] on span "Neither student completed the assignment." at bounding box center [590, 551] width 166 height 13
click at [769, 695] on button "Iesniegt" at bounding box center [765, 693] width 109 height 26
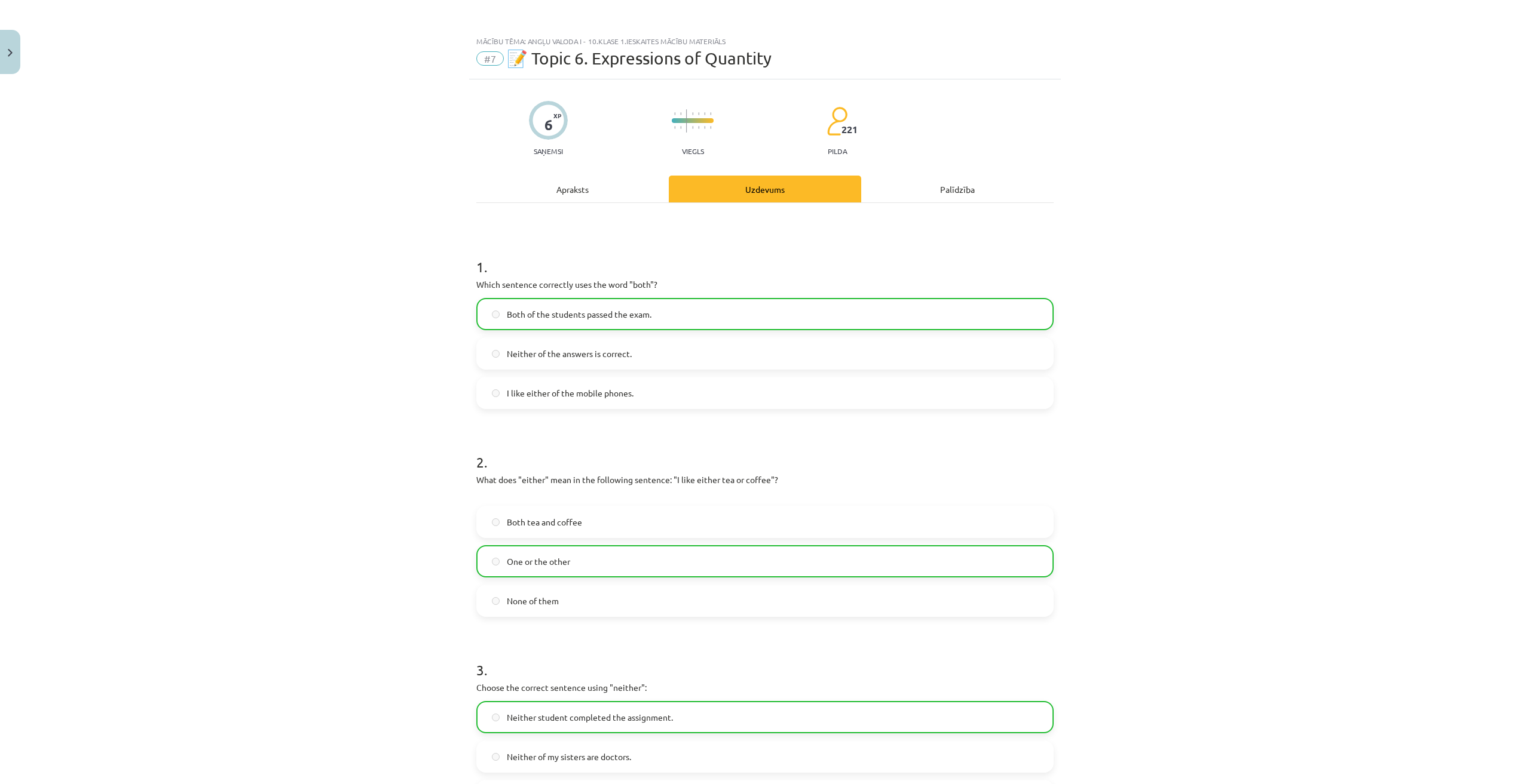
scroll to position [205, 0]
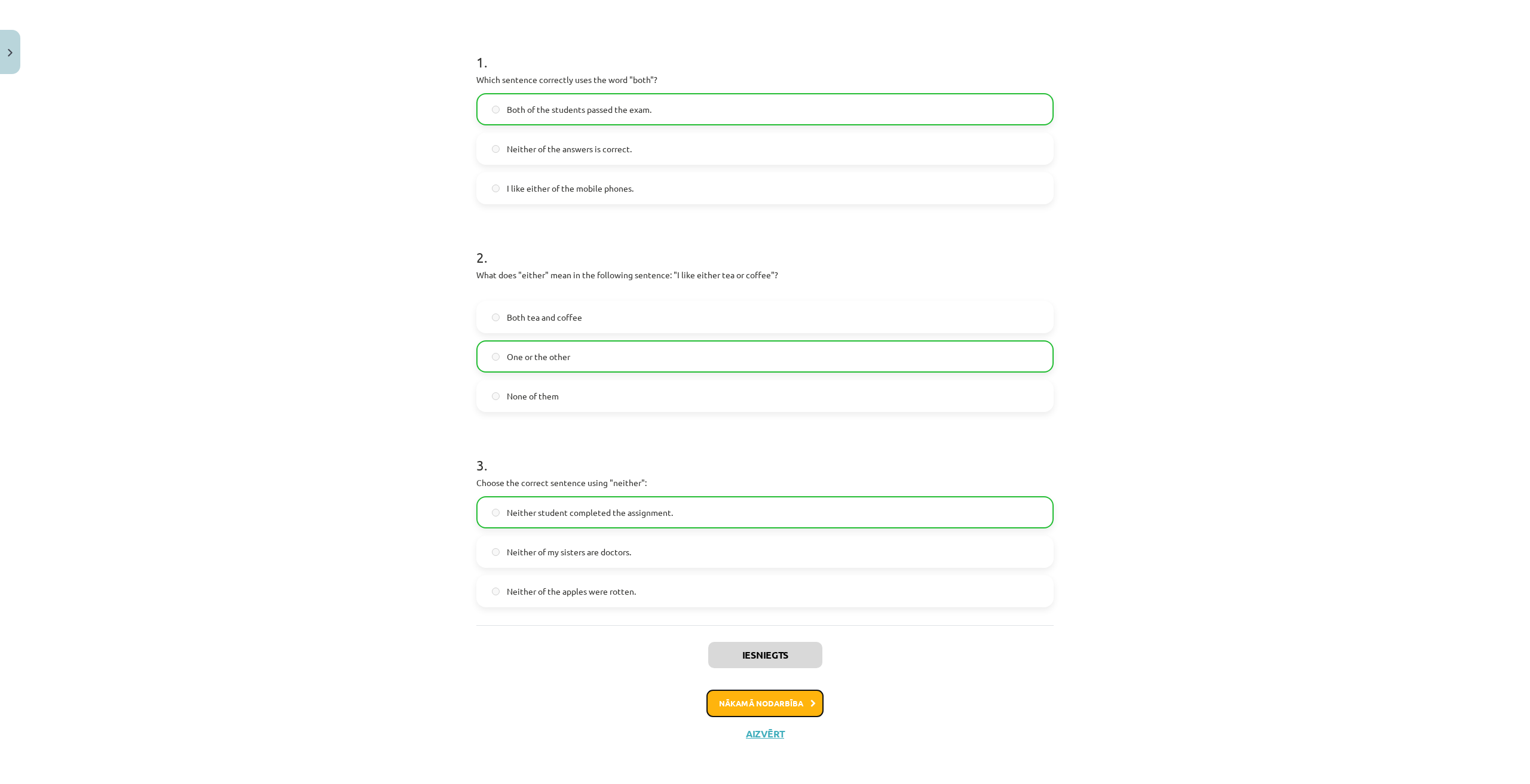
click at [757, 700] on button "Nākamā nodarbība" at bounding box center [765, 704] width 117 height 28
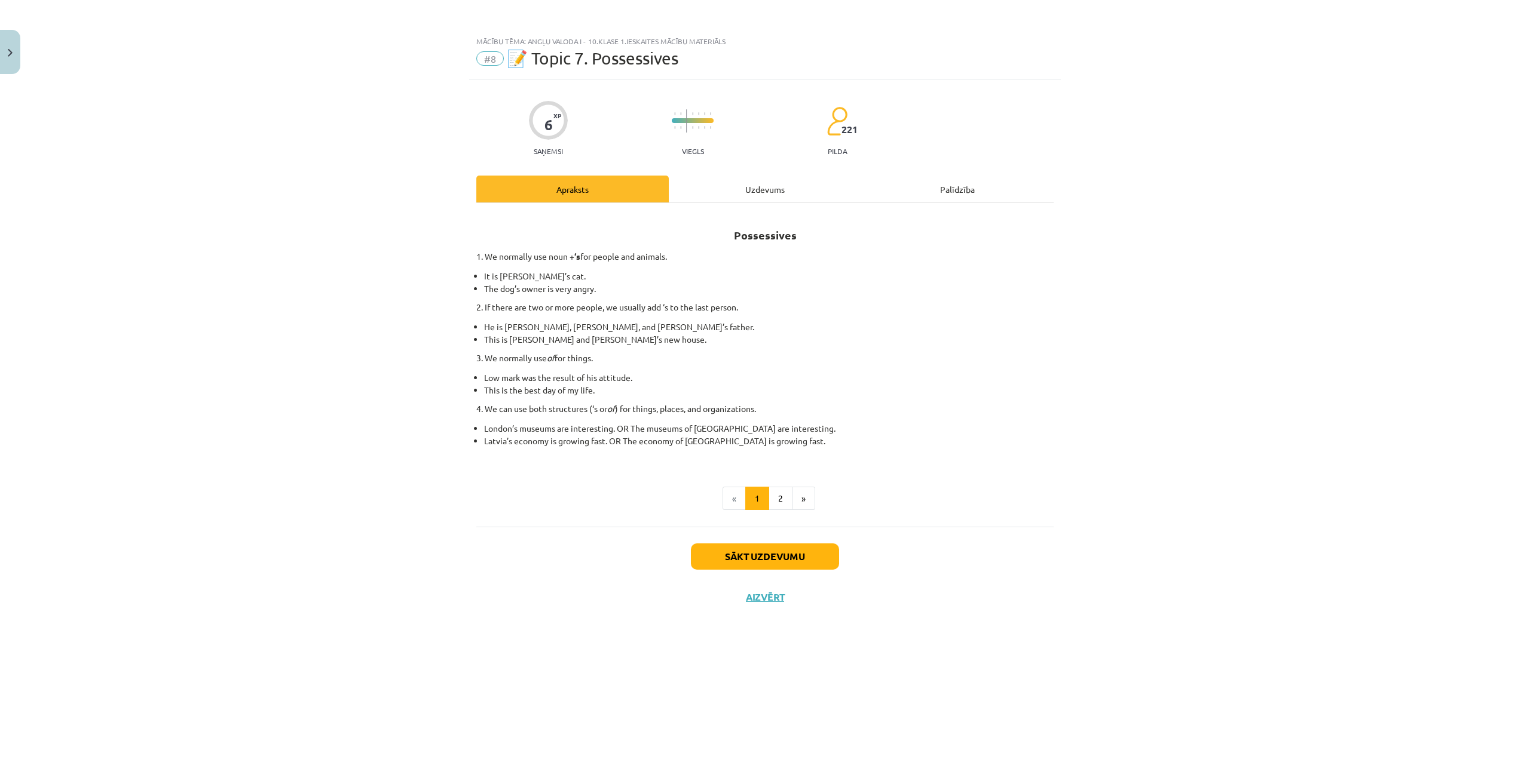
scroll to position [0, 0]
click at [773, 193] on div "Uzdevums" at bounding box center [765, 189] width 192 height 27
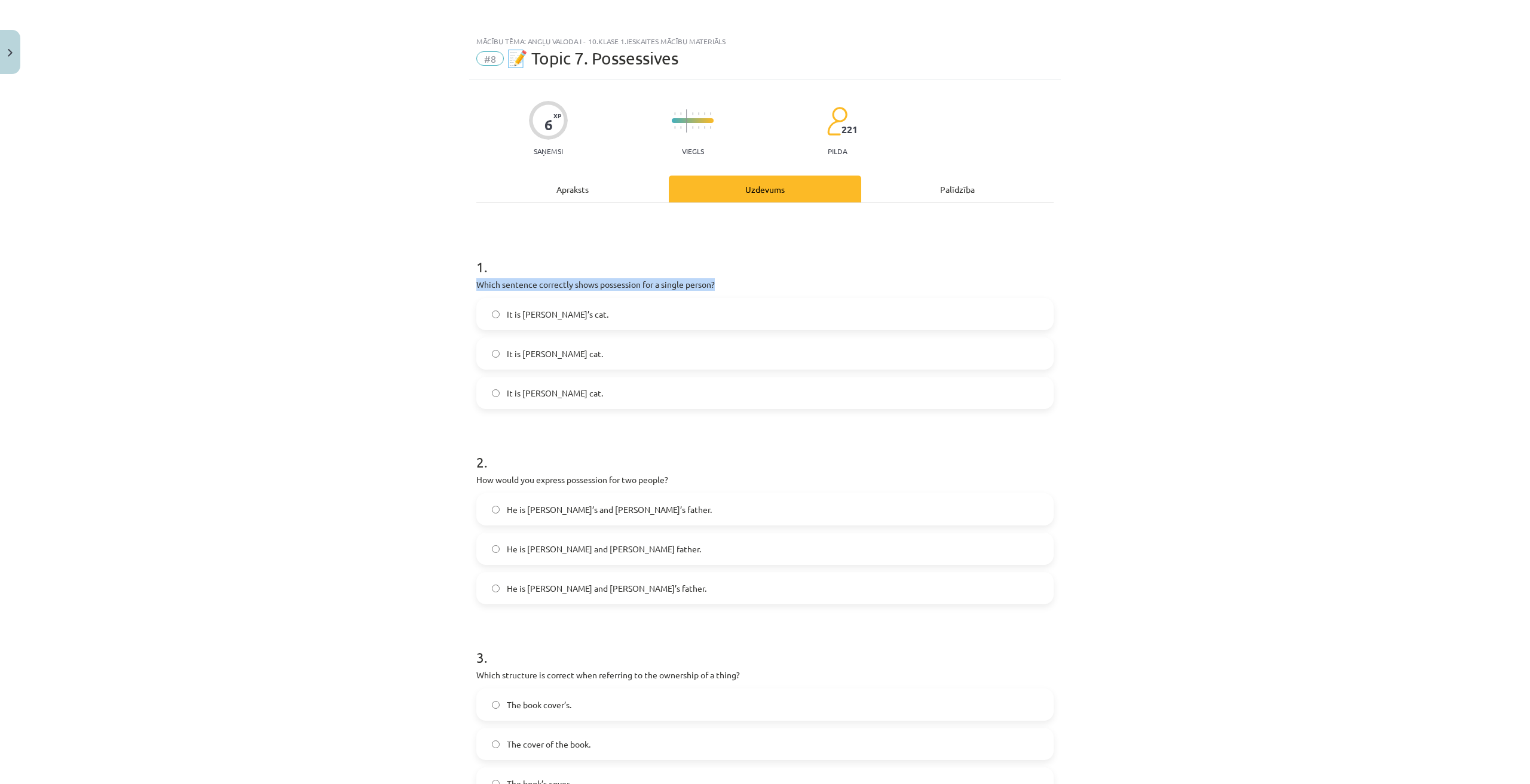
drag, startPoint x: 481, startPoint y: 270, endPoint x: 471, endPoint y: 304, distance: 35.4
click at [477, 310] on div "1 . Which sentence correctly shows possession for a single person? It is Jane’s…" at bounding box center [765, 324] width 578 height 172
click at [461, 277] on div "Mācību tēma: Angļu valoda i - 10.klase 1.ieskaites mācību materiāls #8 📝 Topic …" at bounding box center [765, 392] width 1530 height 784
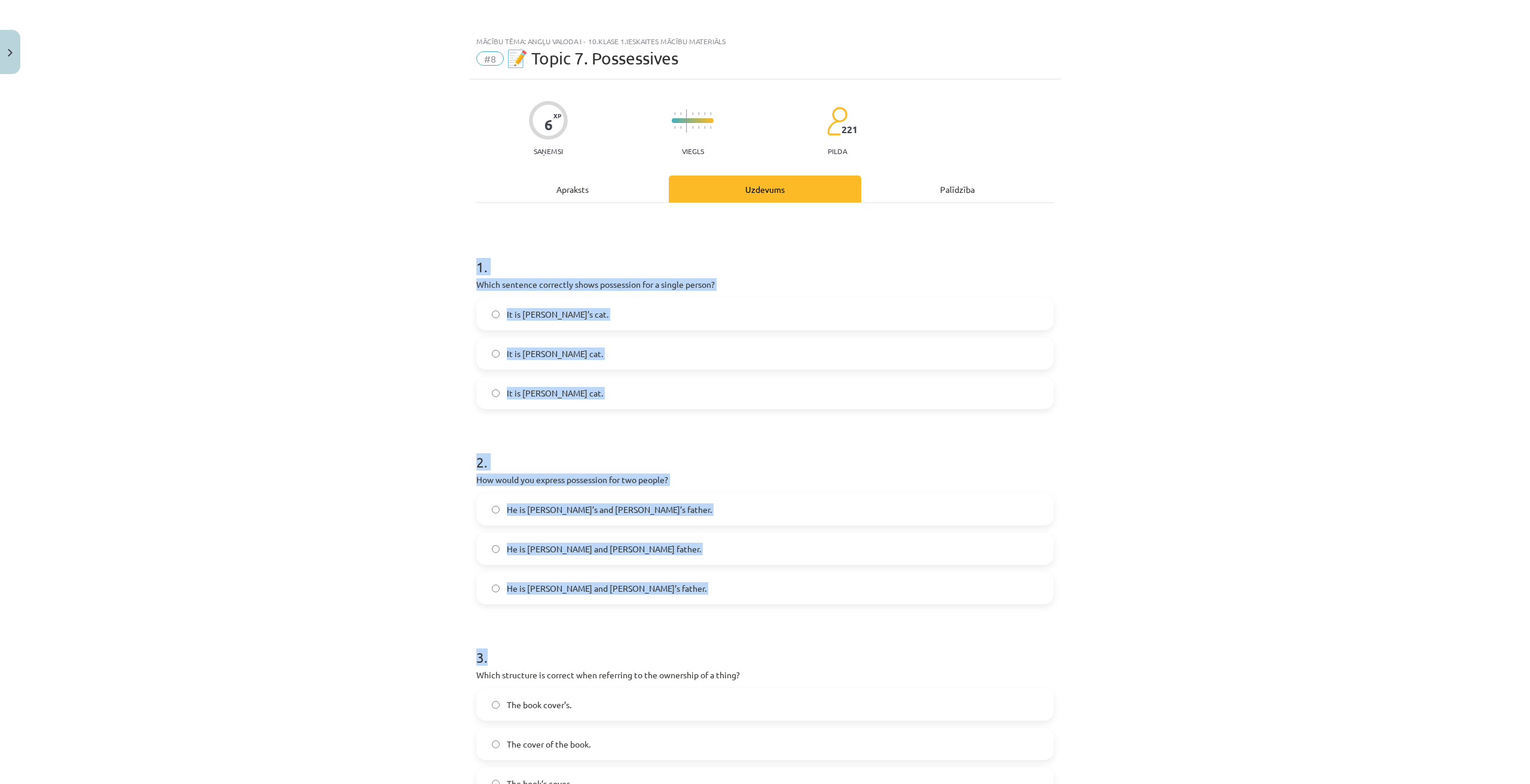
scroll to position [154, 0]
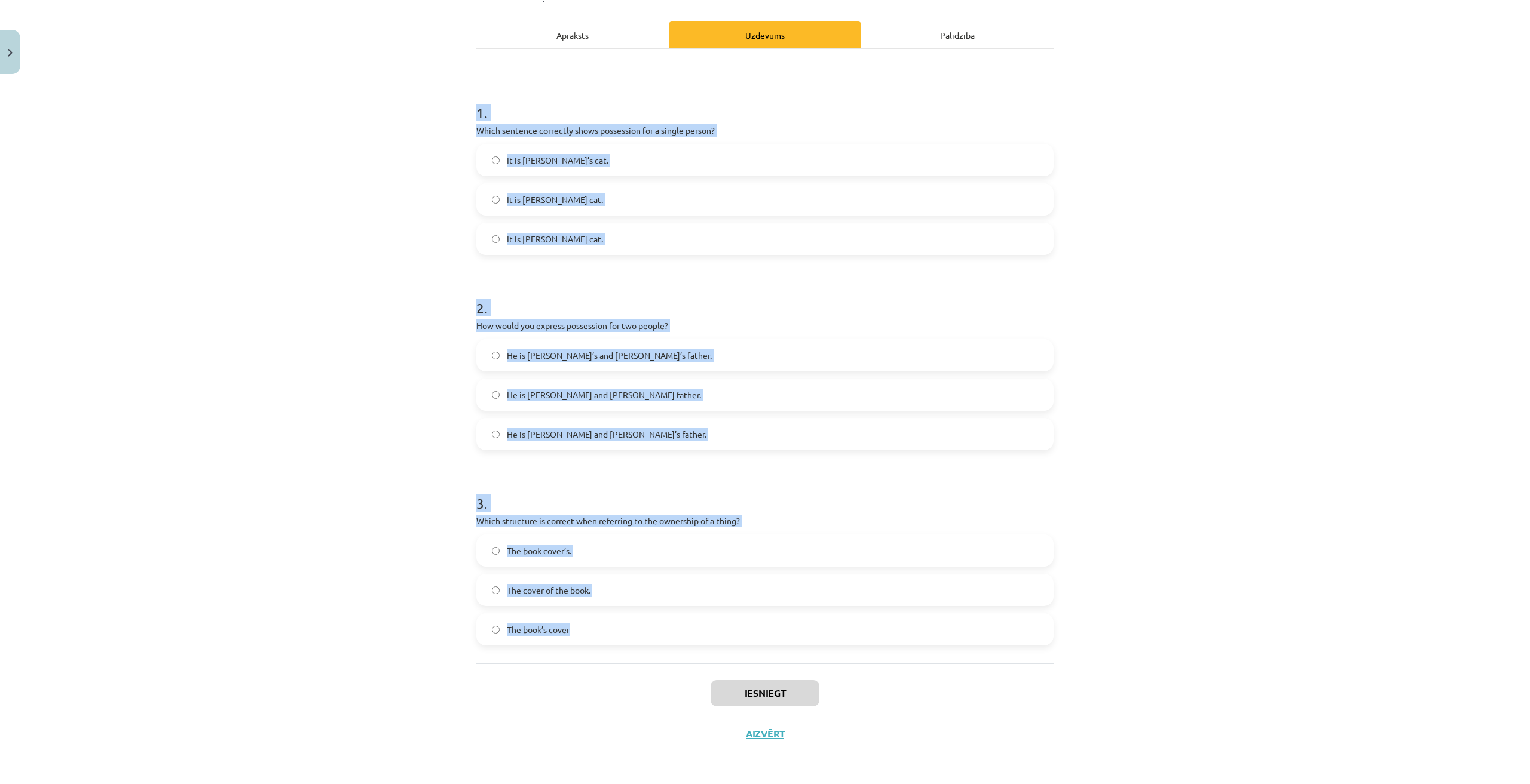
drag, startPoint x: 473, startPoint y: 257, endPoint x: 656, endPoint y: 649, distance: 432.6
click at [656, 649] on div "1 . Which sentence correctly shows possession for a single person? It is Jane’s…" at bounding box center [765, 357] width 578 height 615
copy form "1 . Which sentence correctly shows possession for a single person? It is Jane’s…"
click at [601, 161] on label "It is Jane’s cat." at bounding box center [765, 159] width 575 height 30
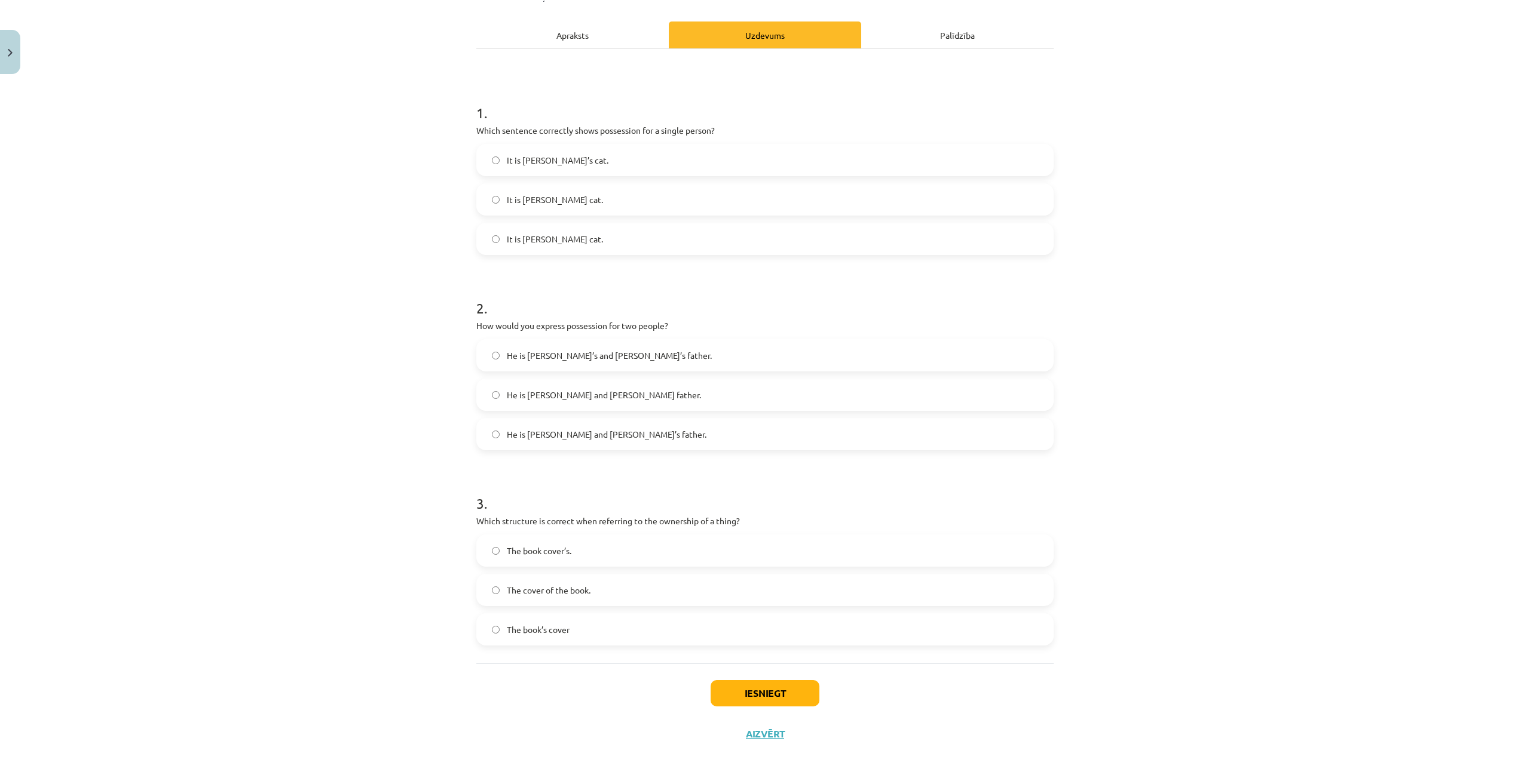
click at [589, 359] on span "He is Alice’s and James’s father." at bounding box center [609, 356] width 205 height 13
click at [619, 439] on label "He is Alice and James’s father." at bounding box center [765, 434] width 575 height 30
click at [586, 588] on span "The cover of the book." at bounding box center [549, 591] width 84 height 13
click at [758, 704] on button "Iesniegt" at bounding box center [765, 693] width 109 height 26
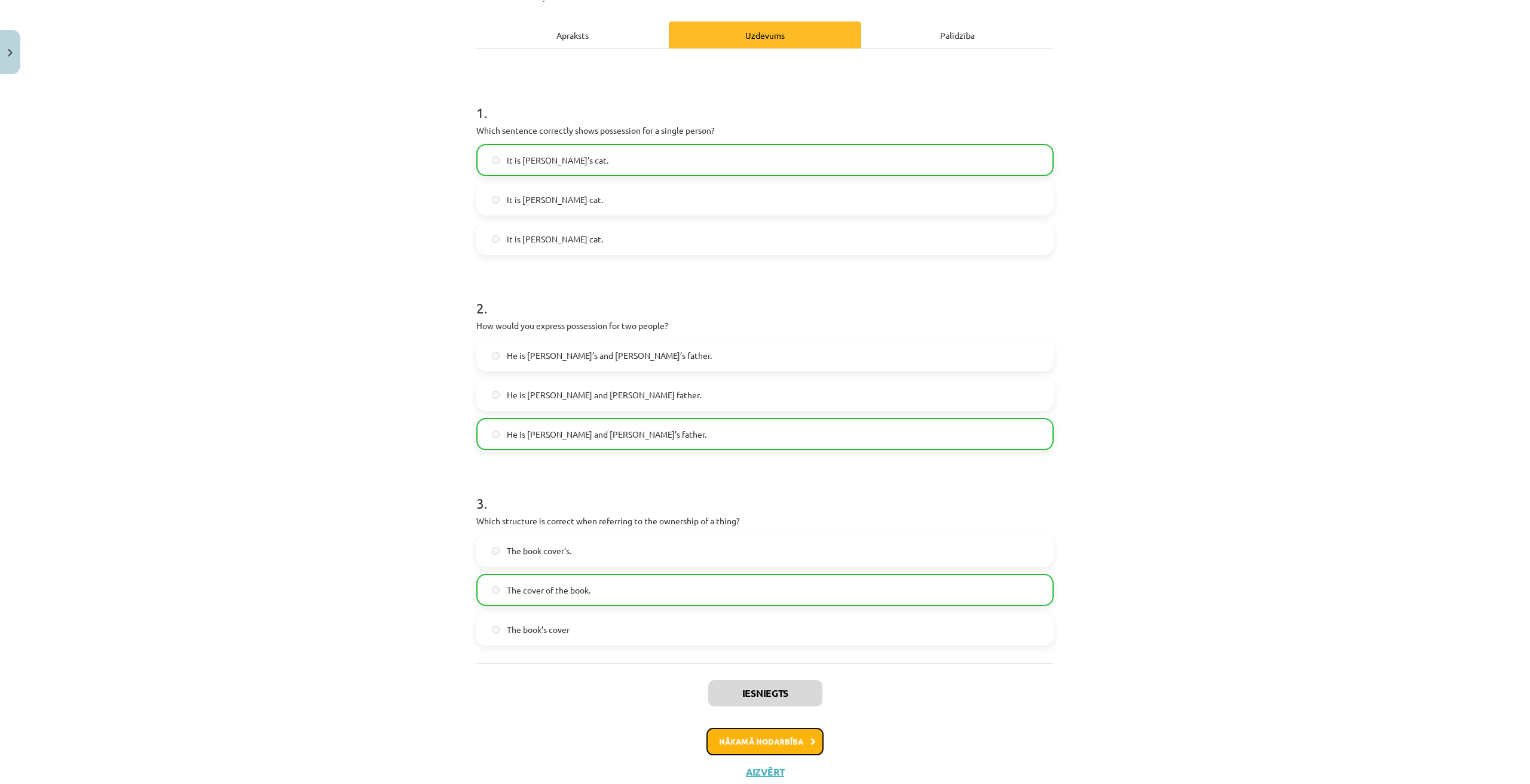
click at [811, 746] on button "Nākamā nodarbība" at bounding box center [765, 742] width 117 height 28
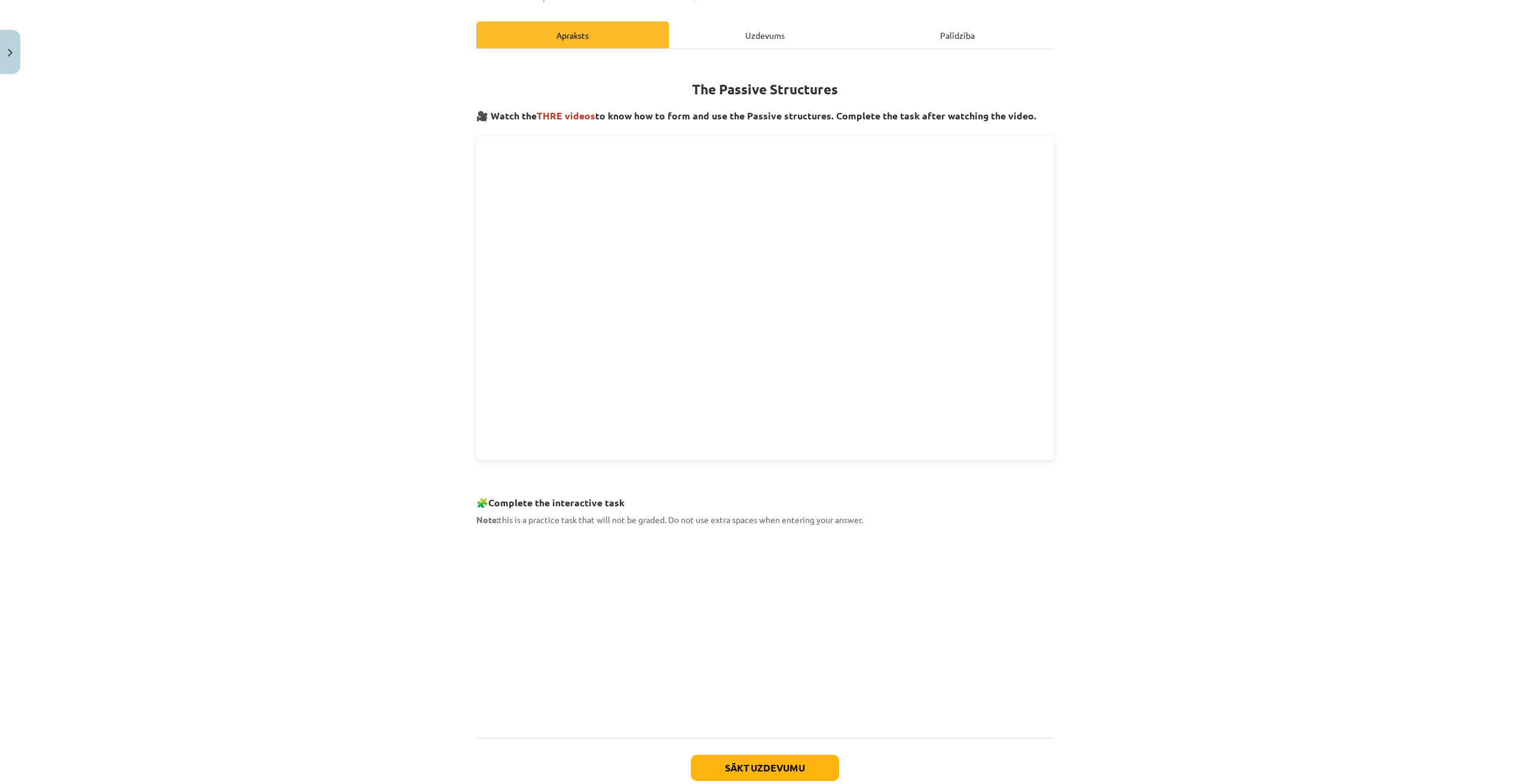
scroll to position [30, 0]
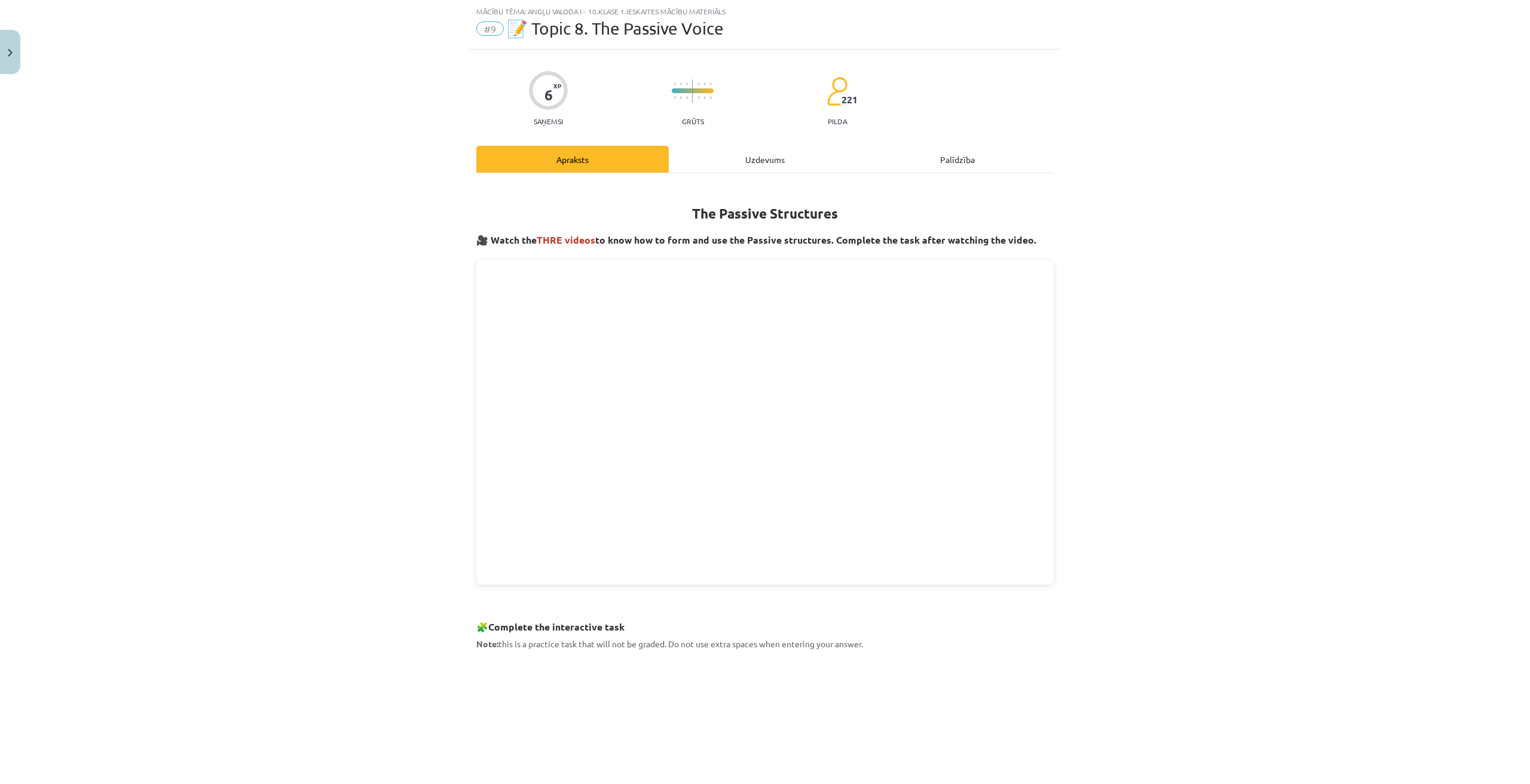
click at [759, 156] on div "Uzdevums" at bounding box center [765, 159] width 192 height 27
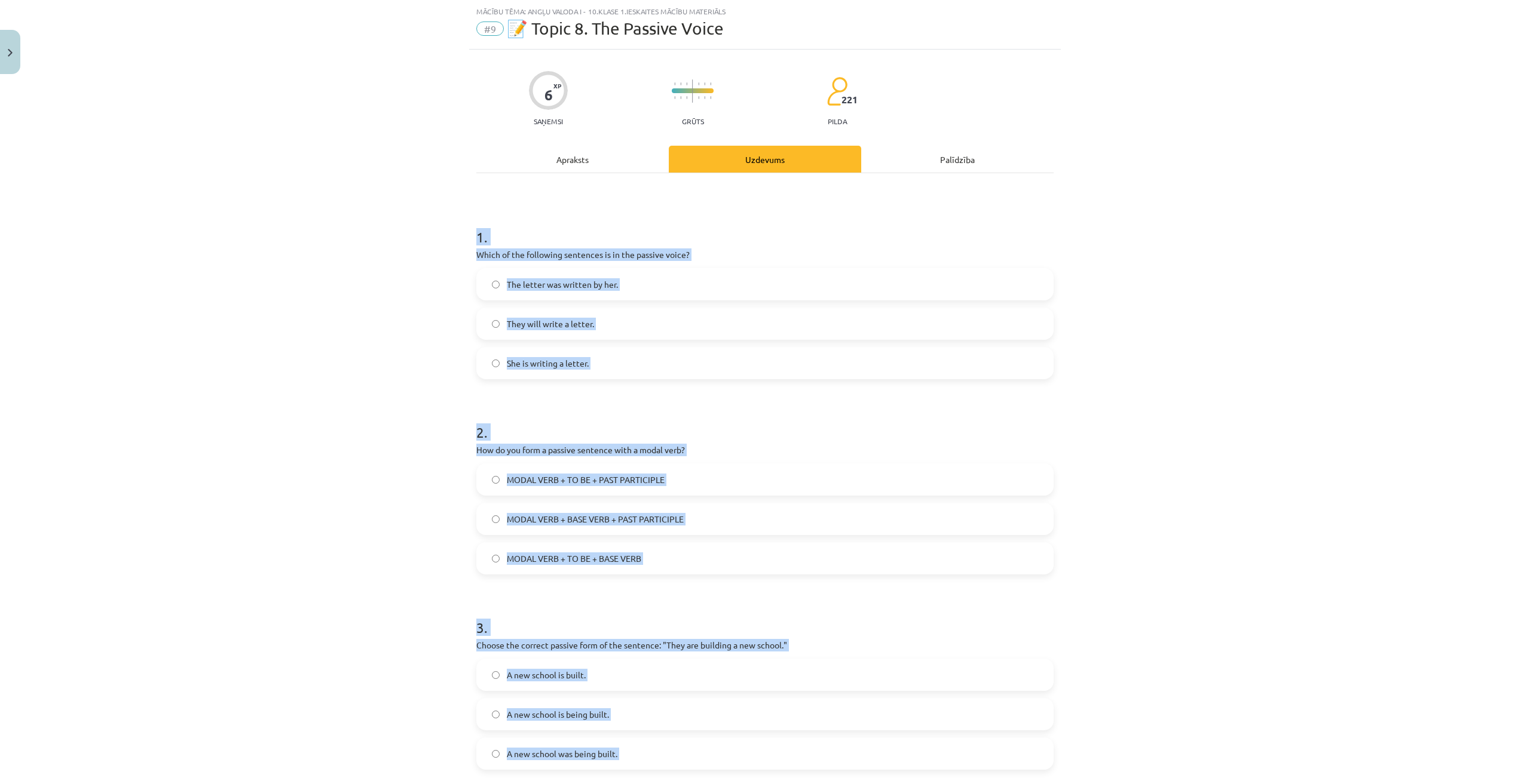
scroll to position [154, 0]
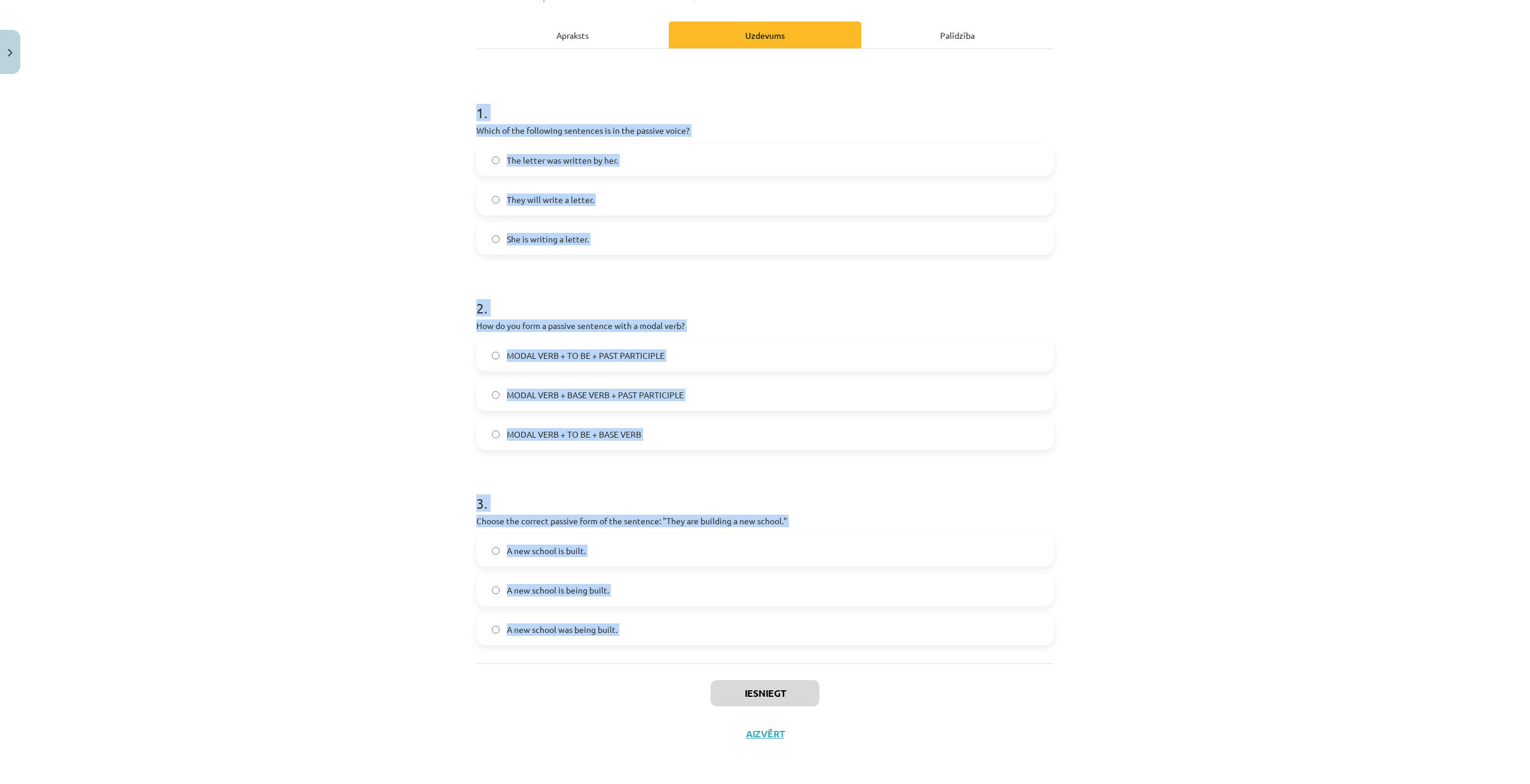
drag, startPoint x: 452, startPoint y: 224, endPoint x: 695, endPoint y: 672, distance: 509.7
click at [695, 672] on div "Mācību tēma: Angļu valoda i - 10.klase 1.ieskaites mācību materiāls #9 📝 Topic …" at bounding box center [765, 392] width 1530 height 784
copy form "1 . Which of the following sentences is in the passive voice? The letter was wr…"
click at [343, 384] on div "Mācību tēma: Angļu valoda i - 10.klase 1.ieskaites mācību materiāls #9 📝 Topic …" at bounding box center [765, 392] width 1530 height 784
click at [390, 325] on div "Mācību tēma: Angļu valoda i - 10.klase 1.ieskaites mācību materiāls #9 📝 Topic …" at bounding box center [765, 392] width 1530 height 784
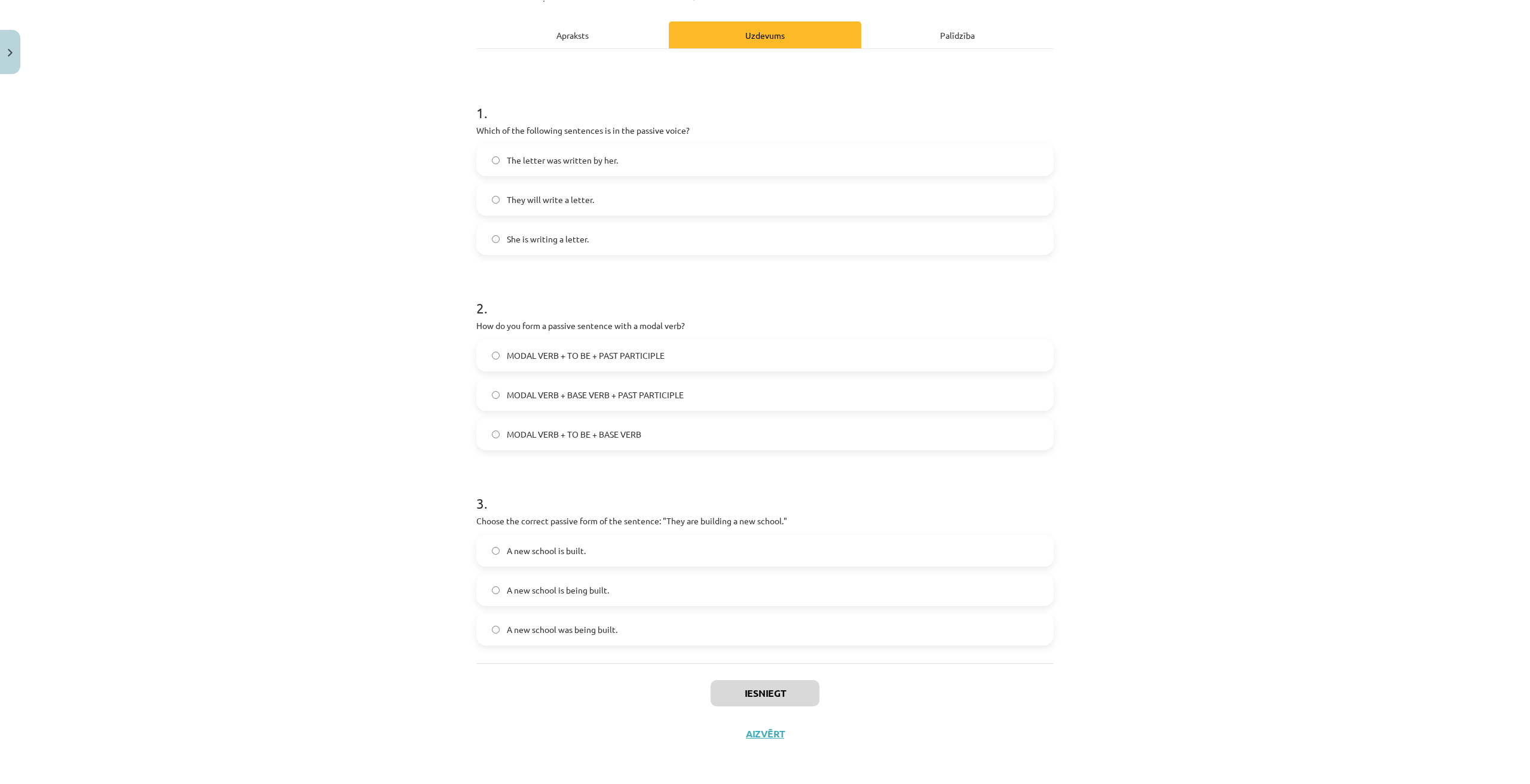
click at [593, 162] on span "The letter was written by her." at bounding box center [562, 160] width 111 height 13
click at [644, 392] on span "MODAL VERB + BASE VERB + PAST PARTICIPLE" at bounding box center [596, 395] width 177 height 13
click at [601, 631] on span "A new school was being built." at bounding box center [562, 630] width 111 height 13
click at [587, 588] on span "A new school is being built." at bounding box center [558, 591] width 102 height 13
click at [740, 695] on button "Iesniegt" at bounding box center [765, 693] width 109 height 26
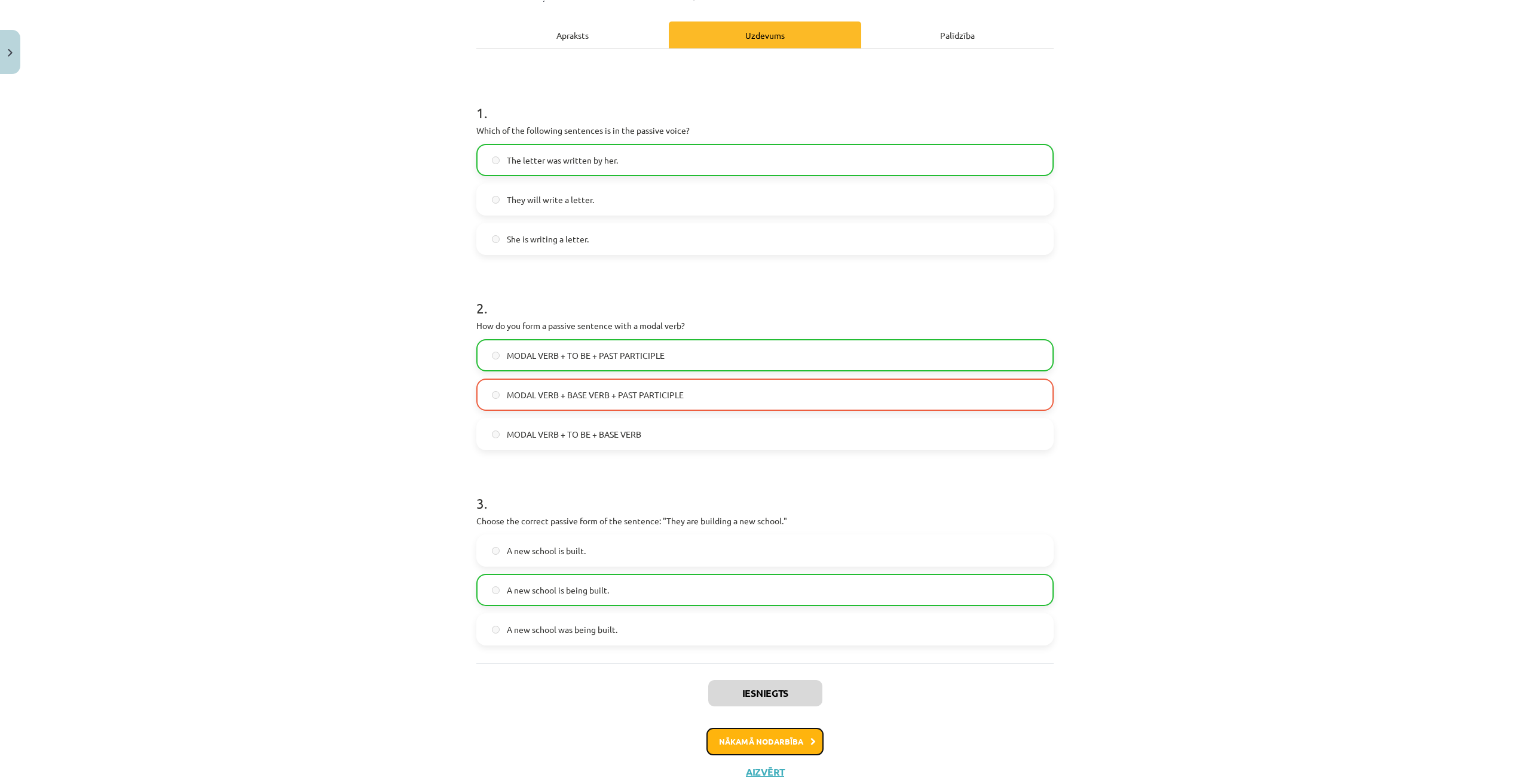
click at [773, 736] on button "Nākamā nodarbība" at bounding box center [765, 742] width 117 height 28
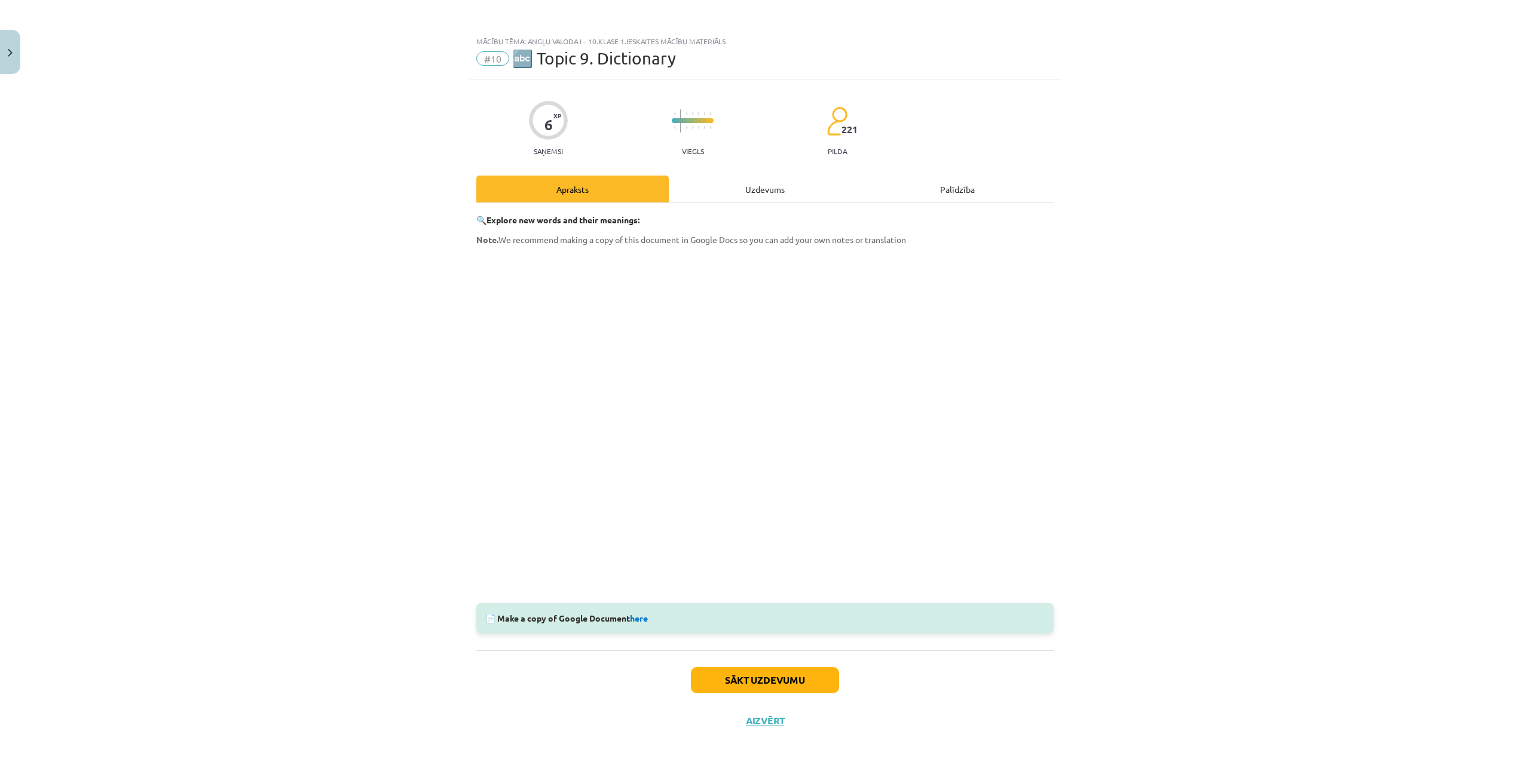
scroll to position [0, 0]
click at [765, 194] on div "Uzdevums" at bounding box center [765, 189] width 192 height 27
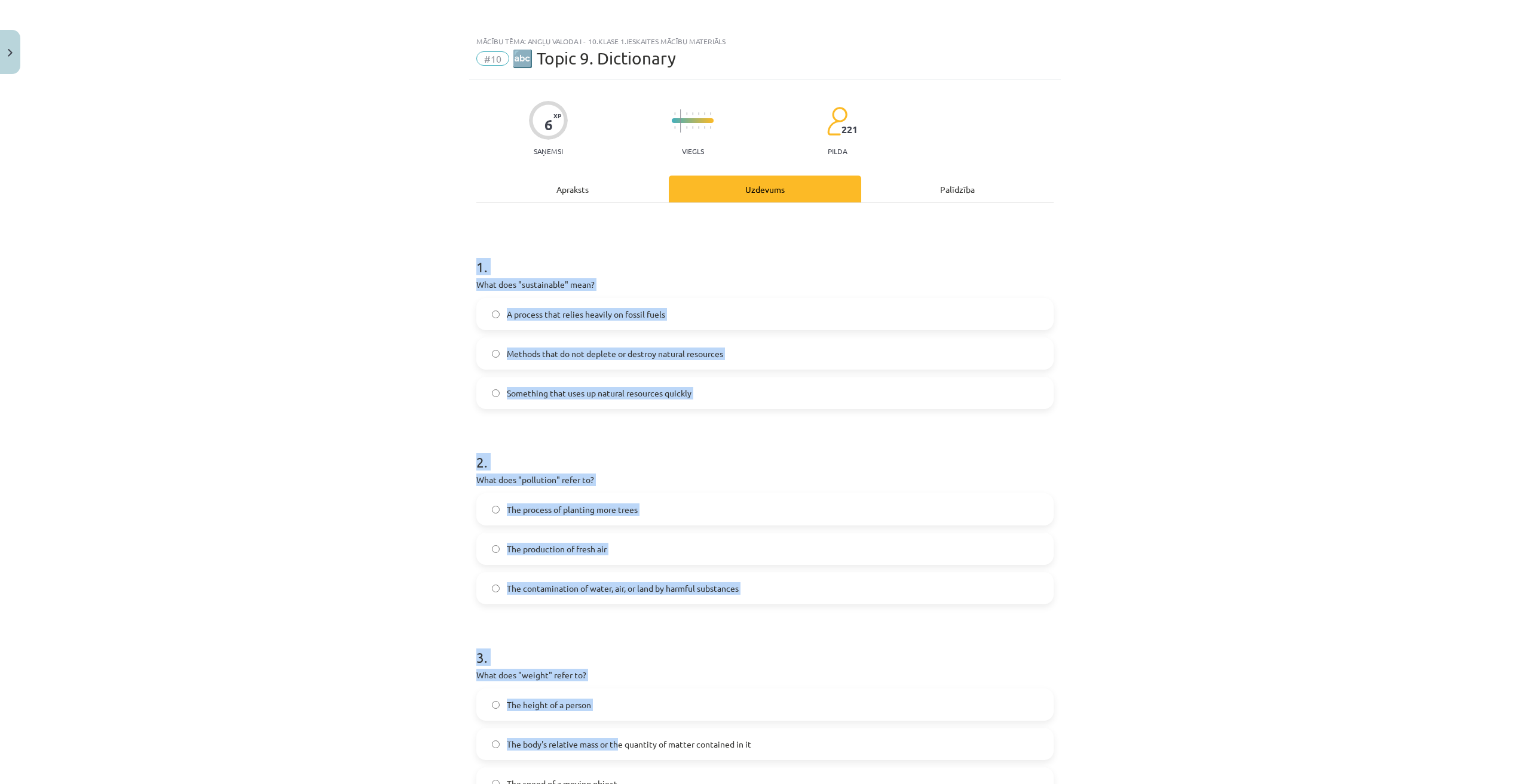
scroll to position [154, 0]
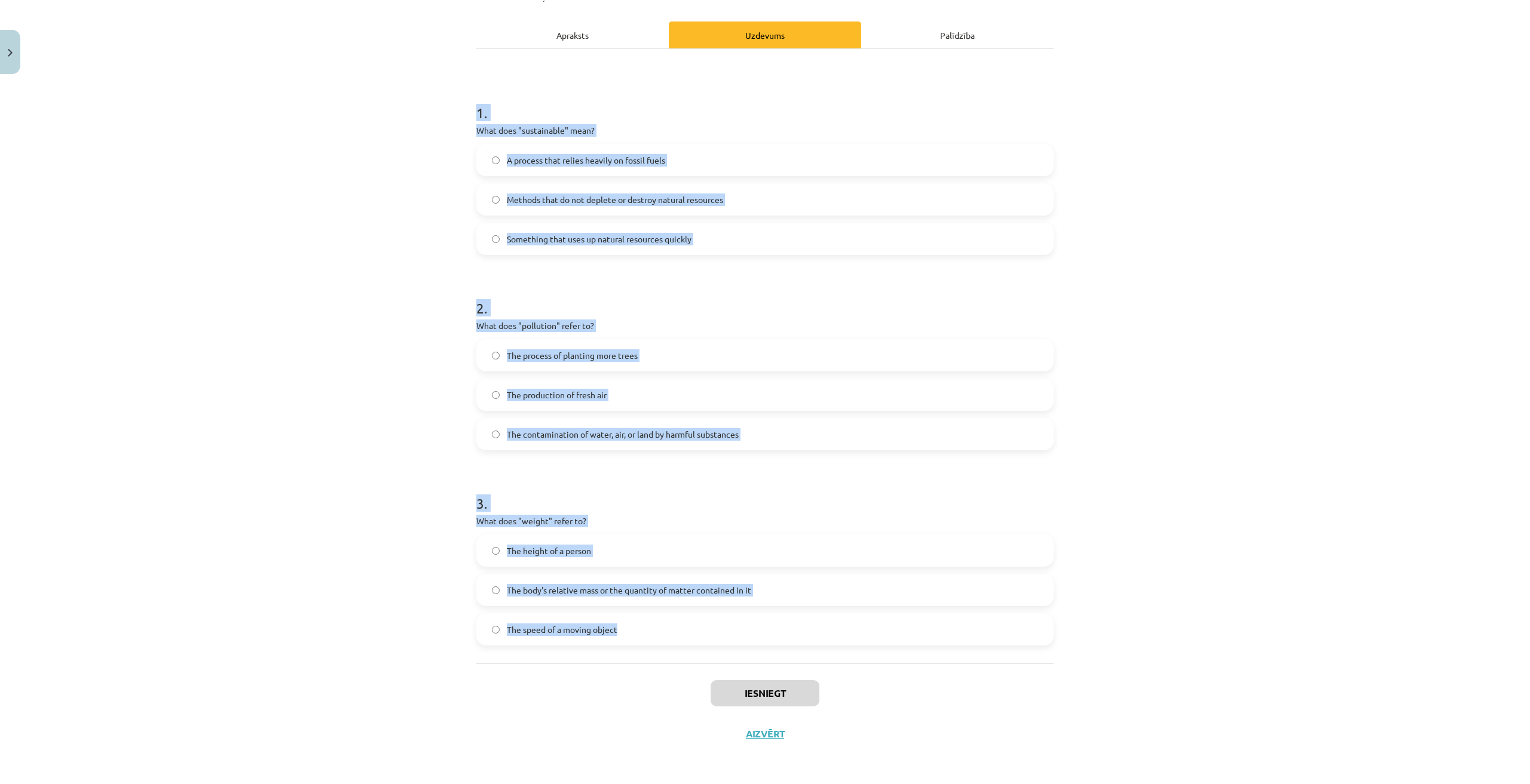
drag, startPoint x: 467, startPoint y: 257, endPoint x: 702, endPoint y: 651, distance: 458.8
click at [702, 651] on div "6 XP Saņemsi Viegls 221 pilda Apraksts Uzdevums Palīdzība 1 . What does "sustai…" at bounding box center [765, 340] width 592 height 830
copy form "1 . What does "sustainable" mean? A process that relies heavily on fossil fuels…"
click at [294, 203] on div "Mācību tēma: Angļu valoda i - 10.klase 1.ieskaites mācību materiāls #10 🔤 Topic…" at bounding box center [765, 392] width 1530 height 784
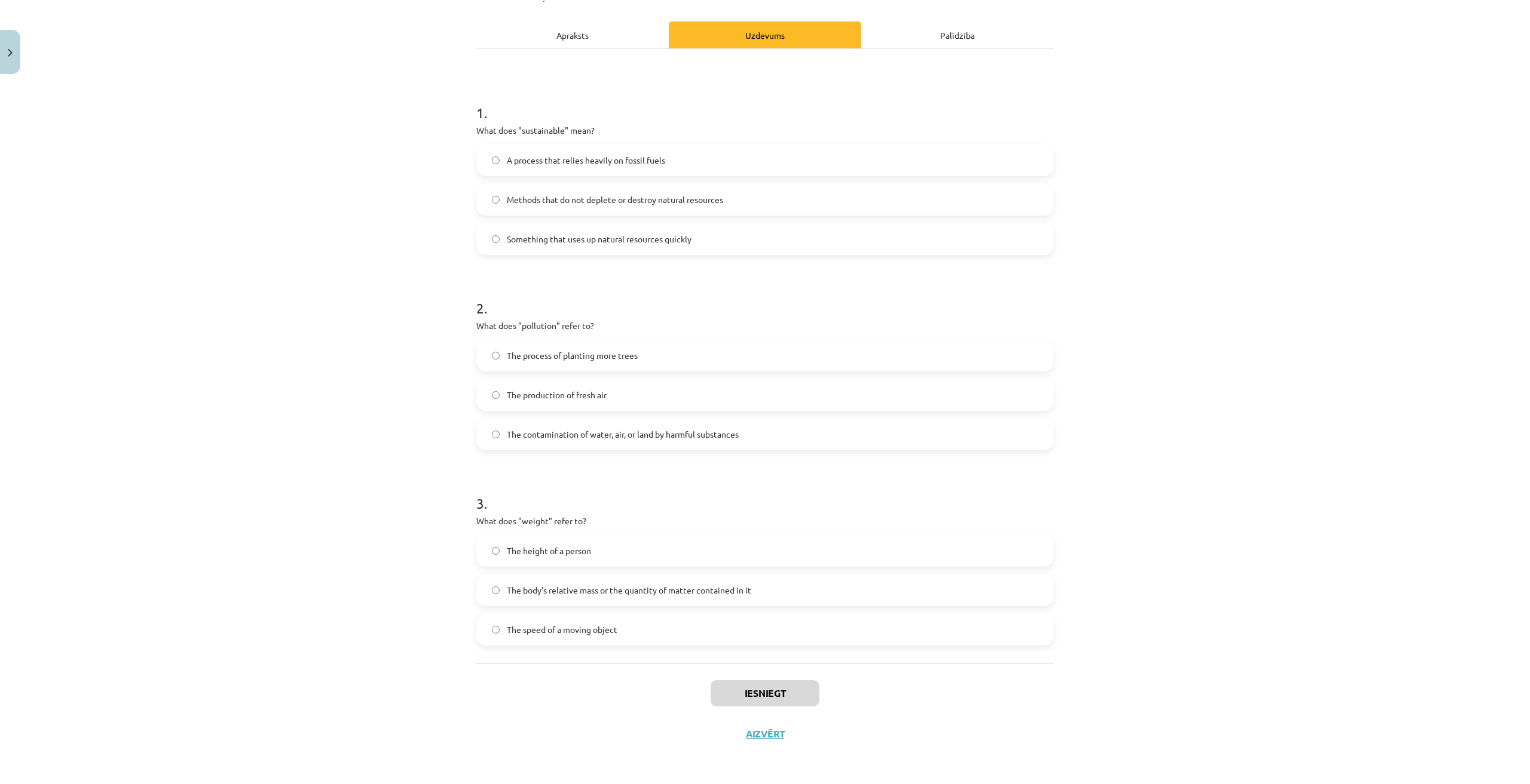
click at [583, 192] on label "Methods that do not deplete or destroy natural resources" at bounding box center [765, 199] width 575 height 30
click at [608, 437] on span "The contamination of water, air, or land by harmful substances" at bounding box center [622, 434] width 232 height 13
click at [567, 586] on span "The body's relative mass or the quantity of matter contained in it" at bounding box center [629, 591] width 244 height 13
click at [745, 696] on button "Iesniegt" at bounding box center [765, 693] width 109 height 26
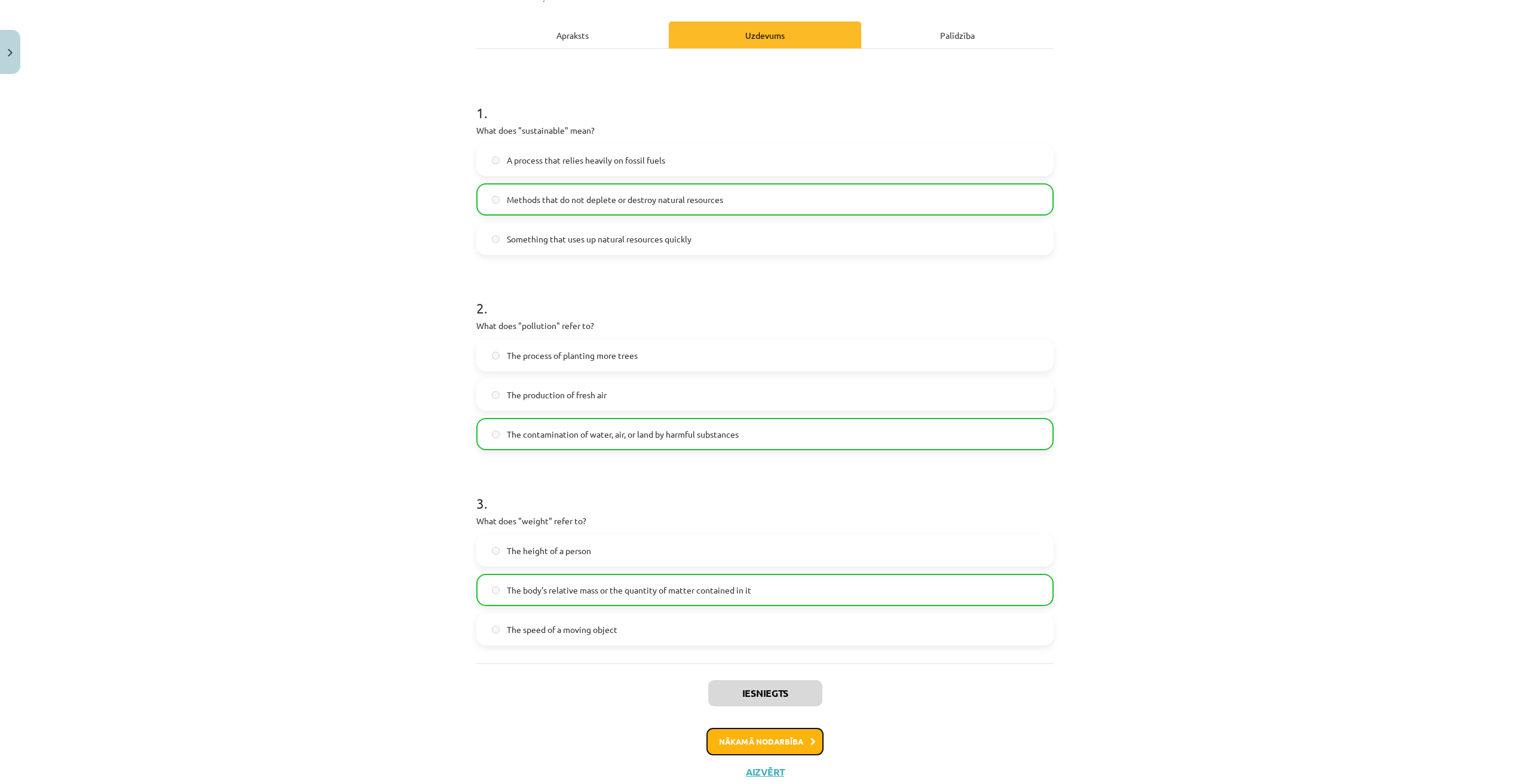
click at [810, 740] on icon at bounding box center [813, 742] width 5 height 8
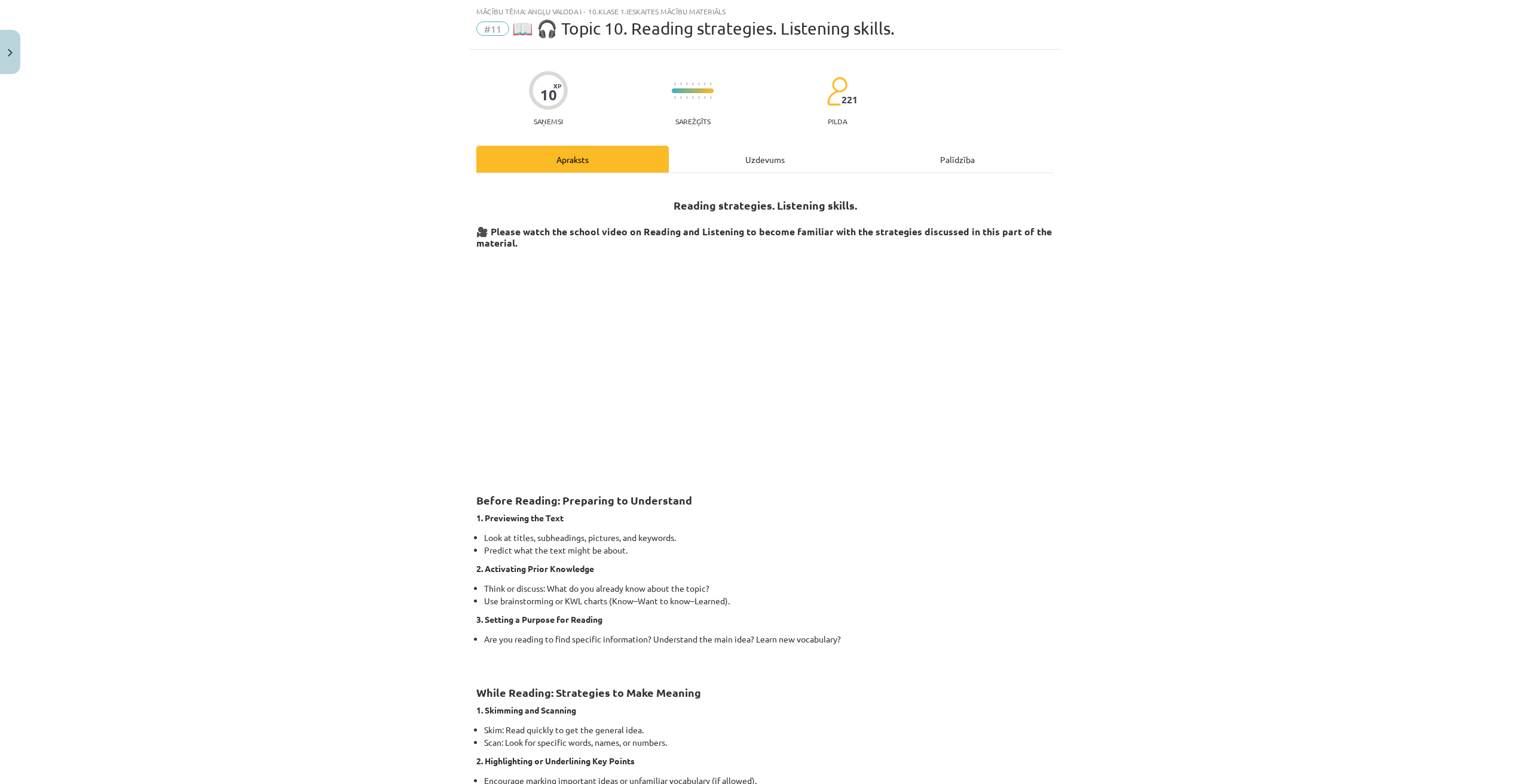
click at [754, 157] on div "Uzdevums" at bounding box center [765, 159] width 192 height 27
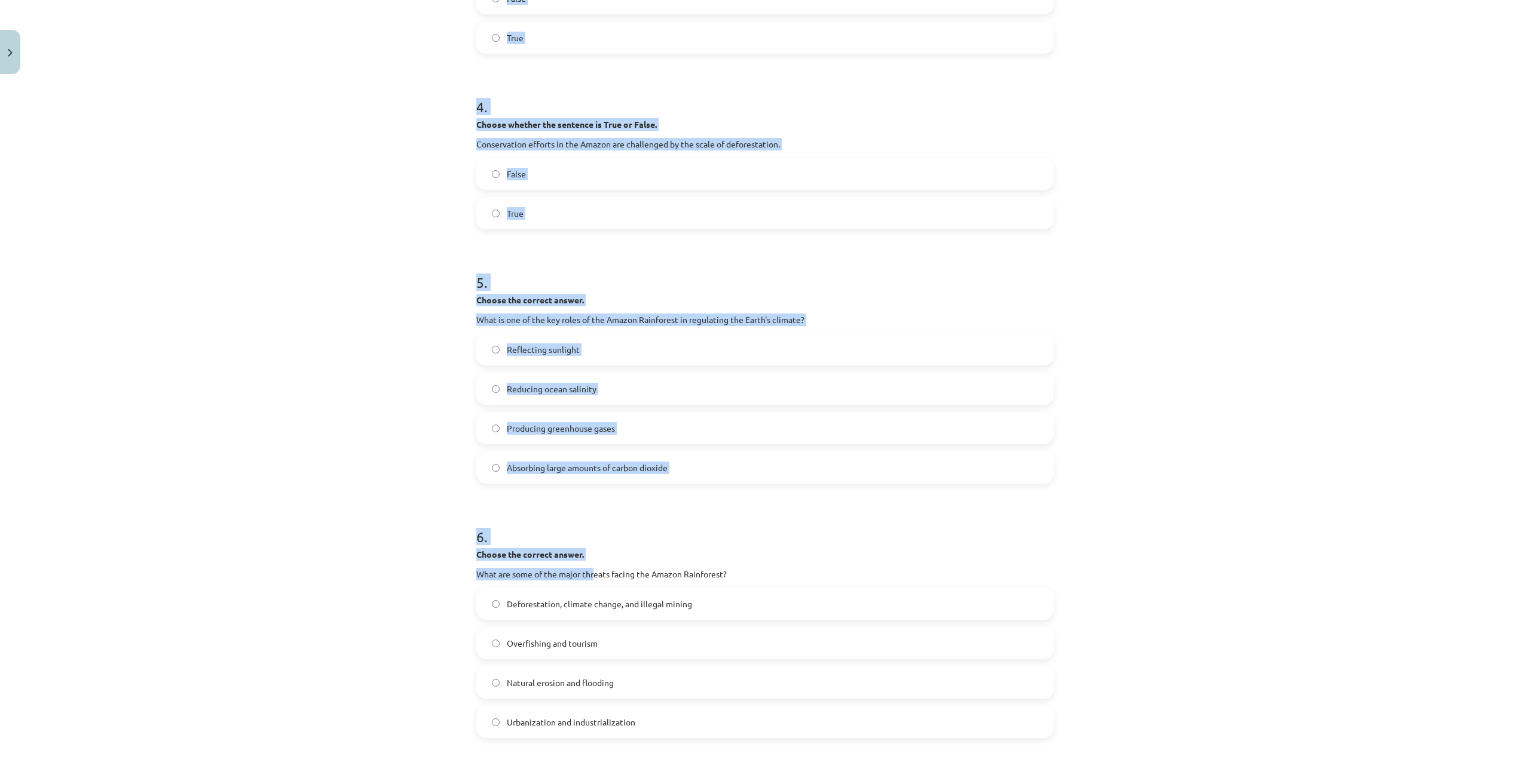
scroll to position [1034, 0]
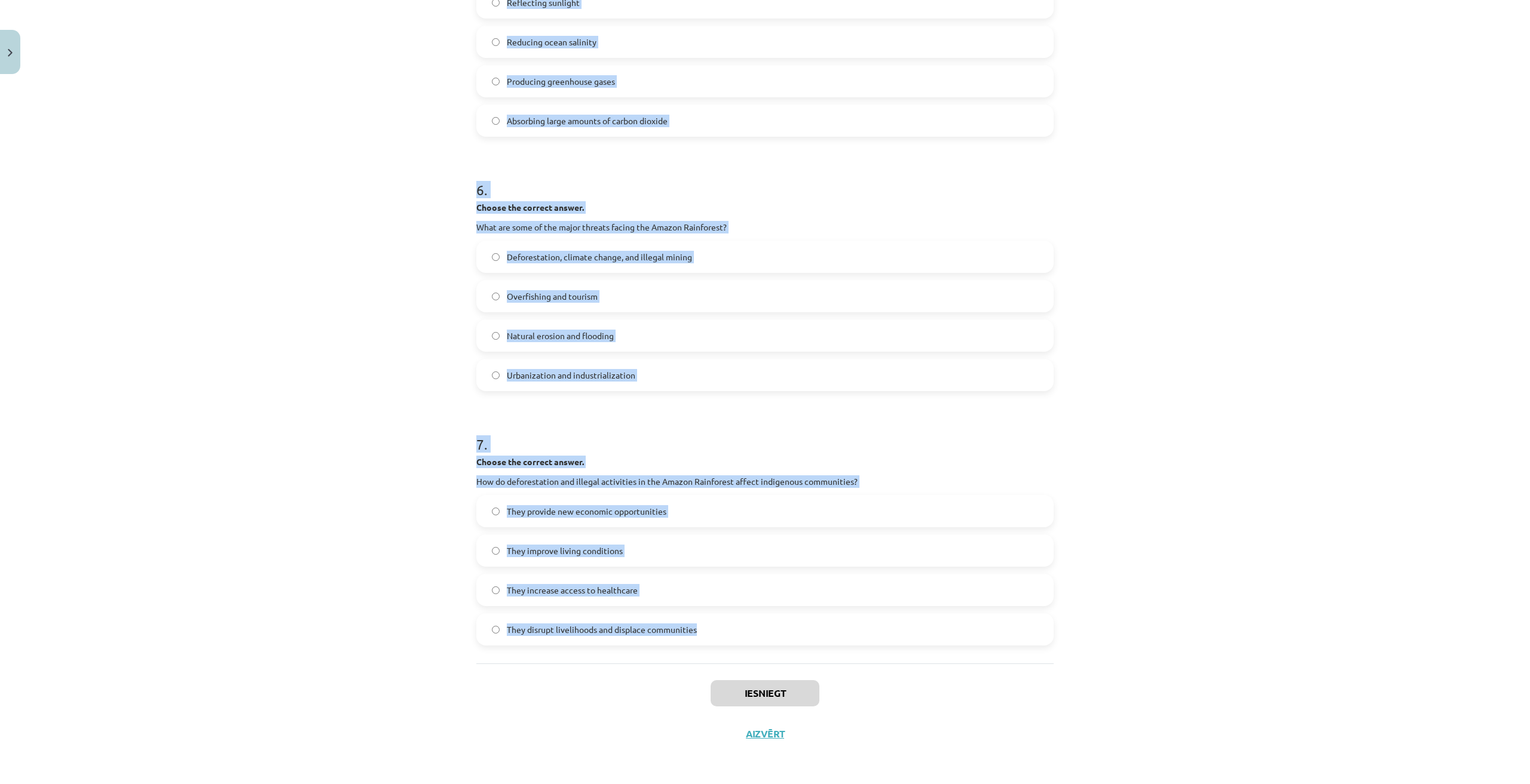
drag, startPoint x: 462, startPoint y: 229, endPoint x: 779, endPoint y: 628, distance: 509.6
click at [779, 628] on div "Mācību tēma: Angļu valoda i - 10.klase 1.ieskaites mācību materiāls #11 📖 🎧 Top…" at bounding box center [765, 392] width 1530 height 784
copy form "1 . Choose whether the sentence is True or False. The Amazon Rainforest is ofte…"
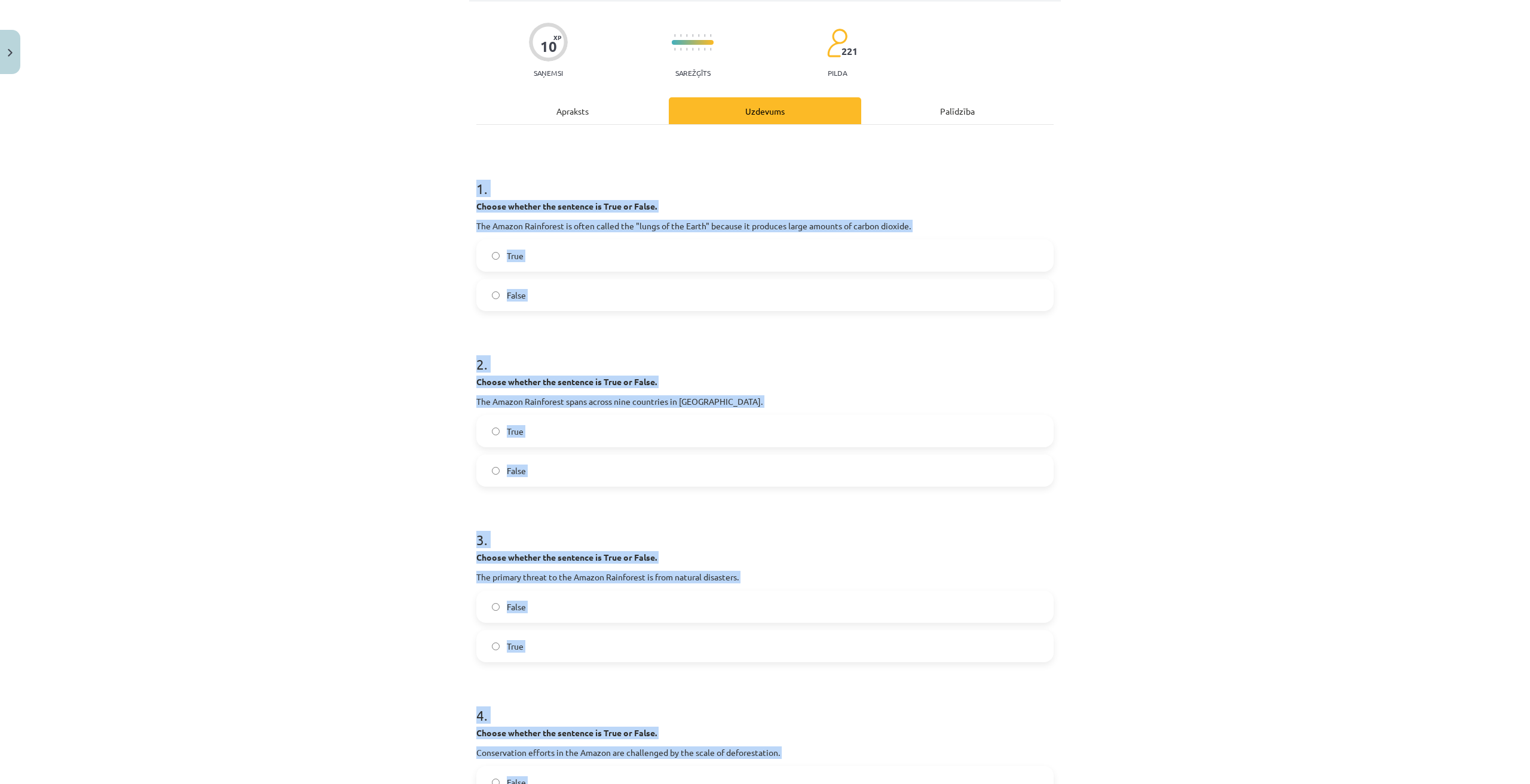
scroll to position [0, 0]
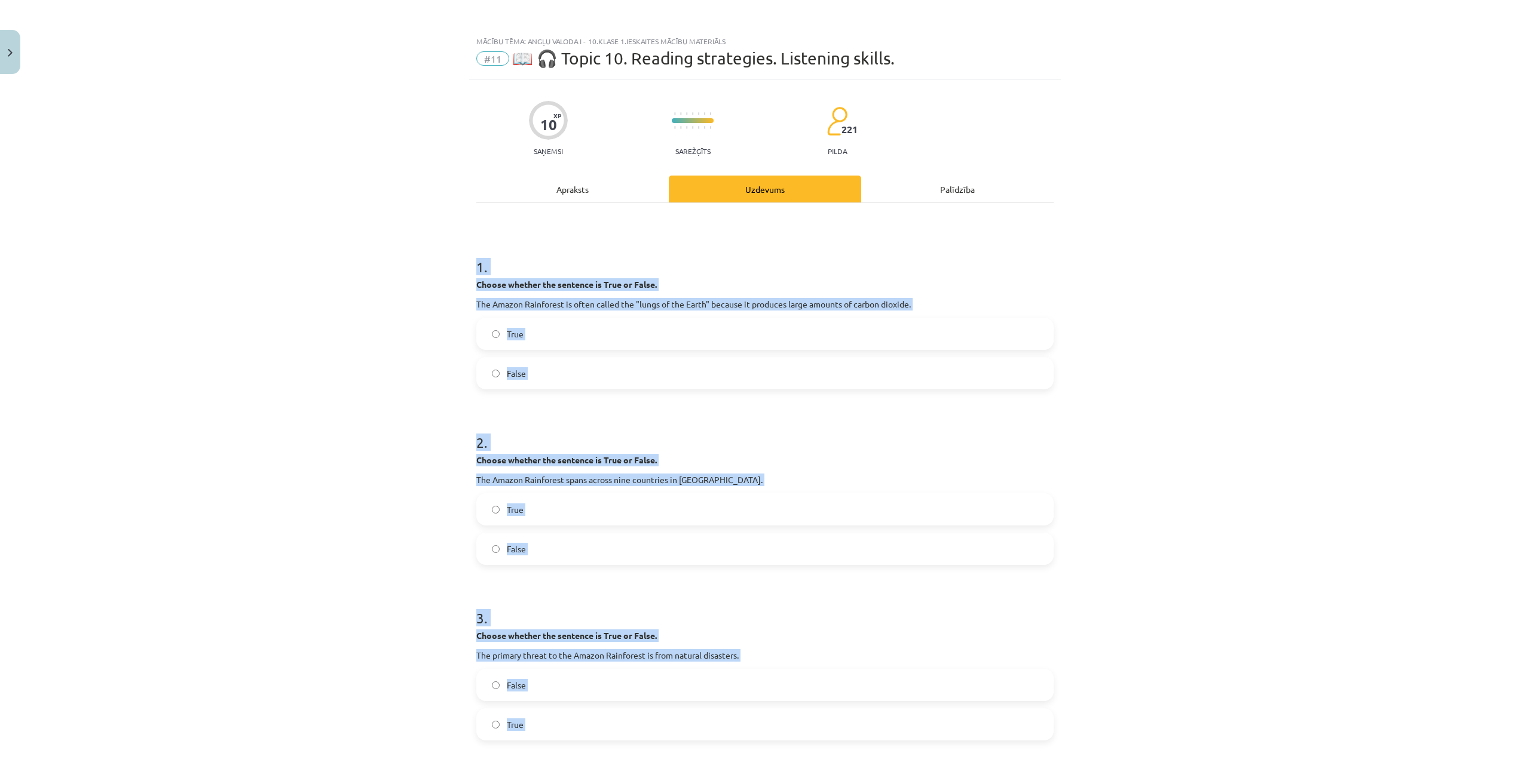
click at [313, 359] on div "Mācību tēma: Angļu valoda i - 10.klase 1.ieskaites mācību materiāls #11 📖 🎧 Top…" at bounding box center [765, 392] width 1530 height 784
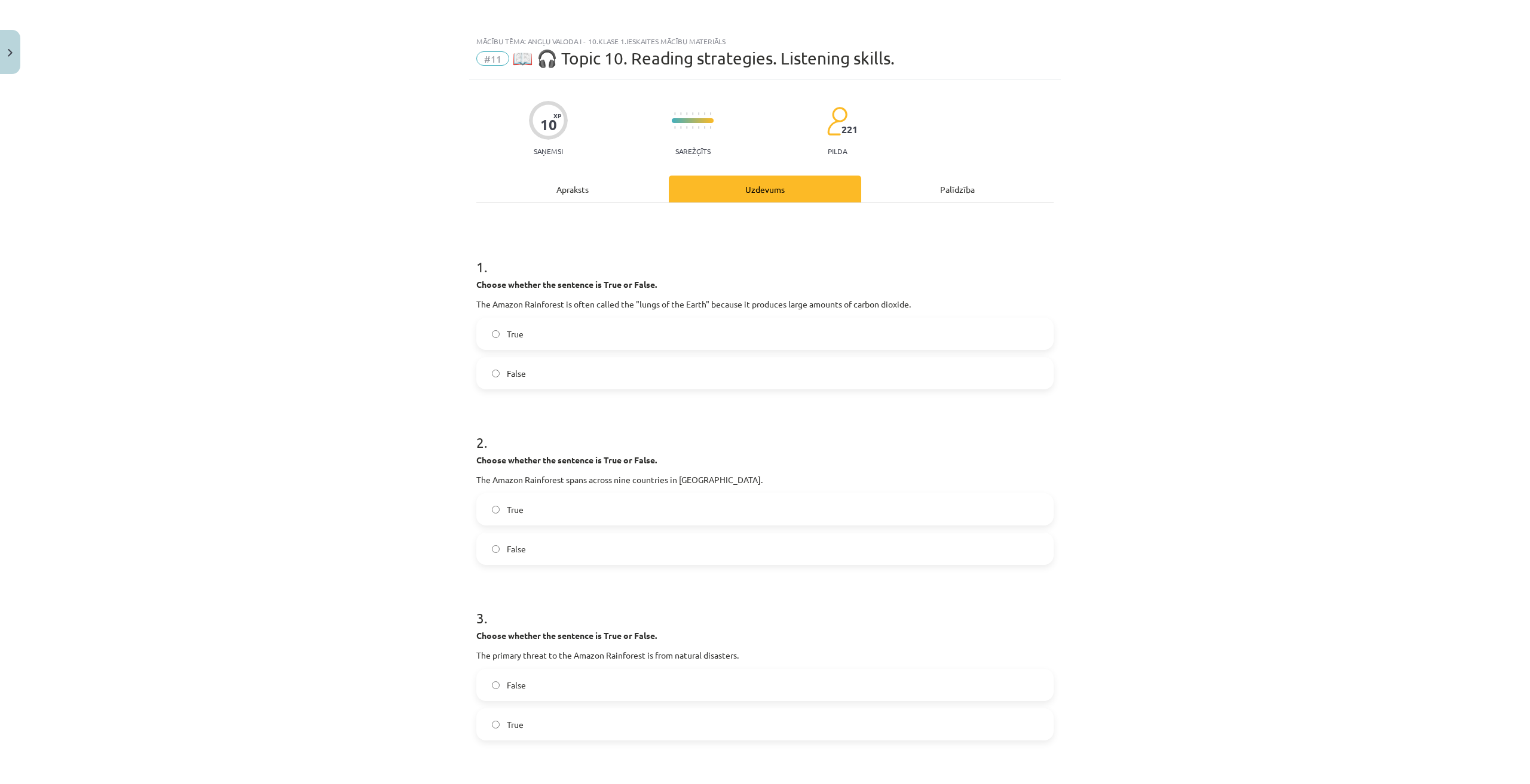
click at [535, 374] on label "False" at bounding box center [765, 373] width 575 height 30
click at [520, 510] on label "True" at bounding box center [765, 509] width 575 height 30
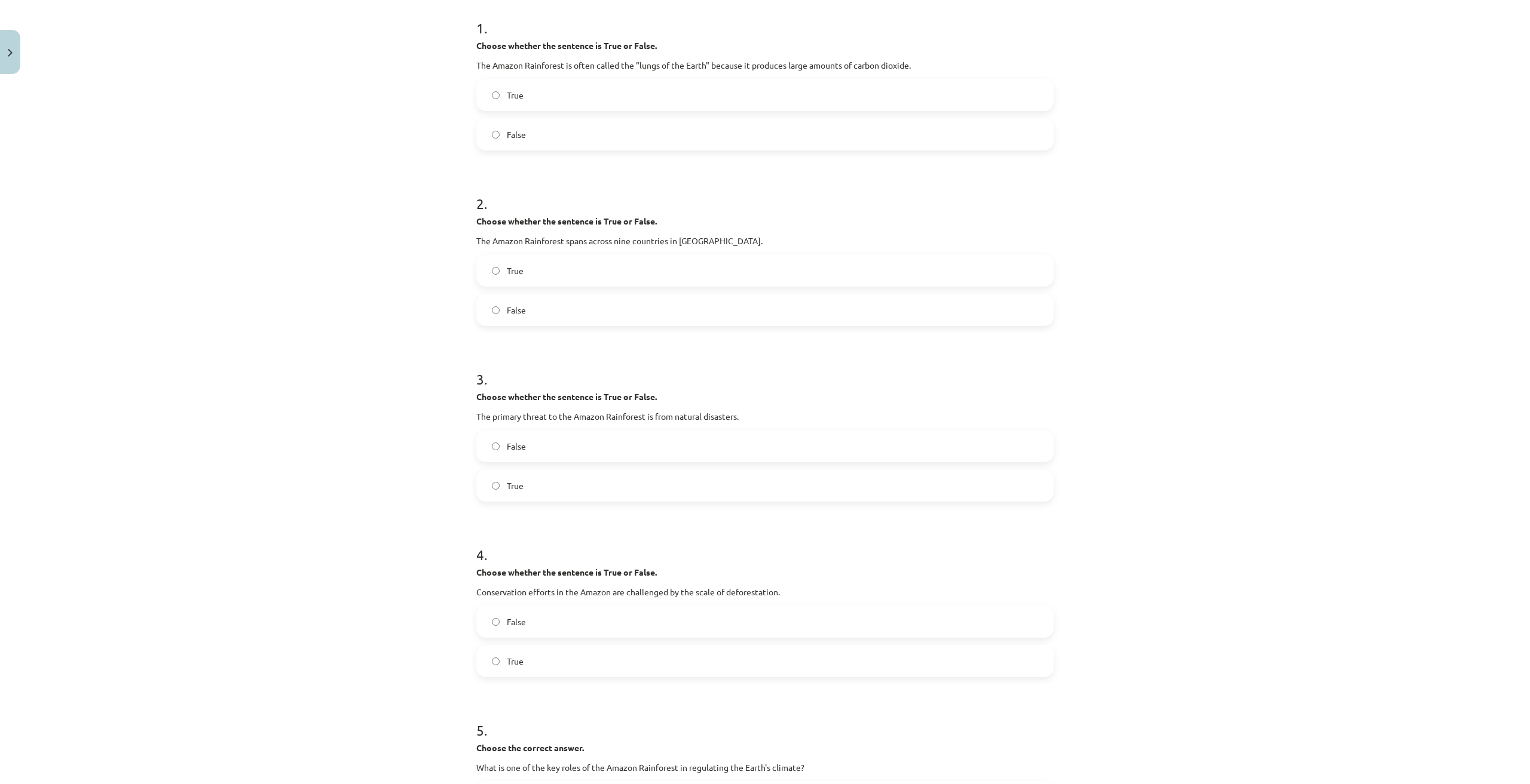
click at [537, 441] on label "False" at bounding box center [765, 446] width 575 height 30
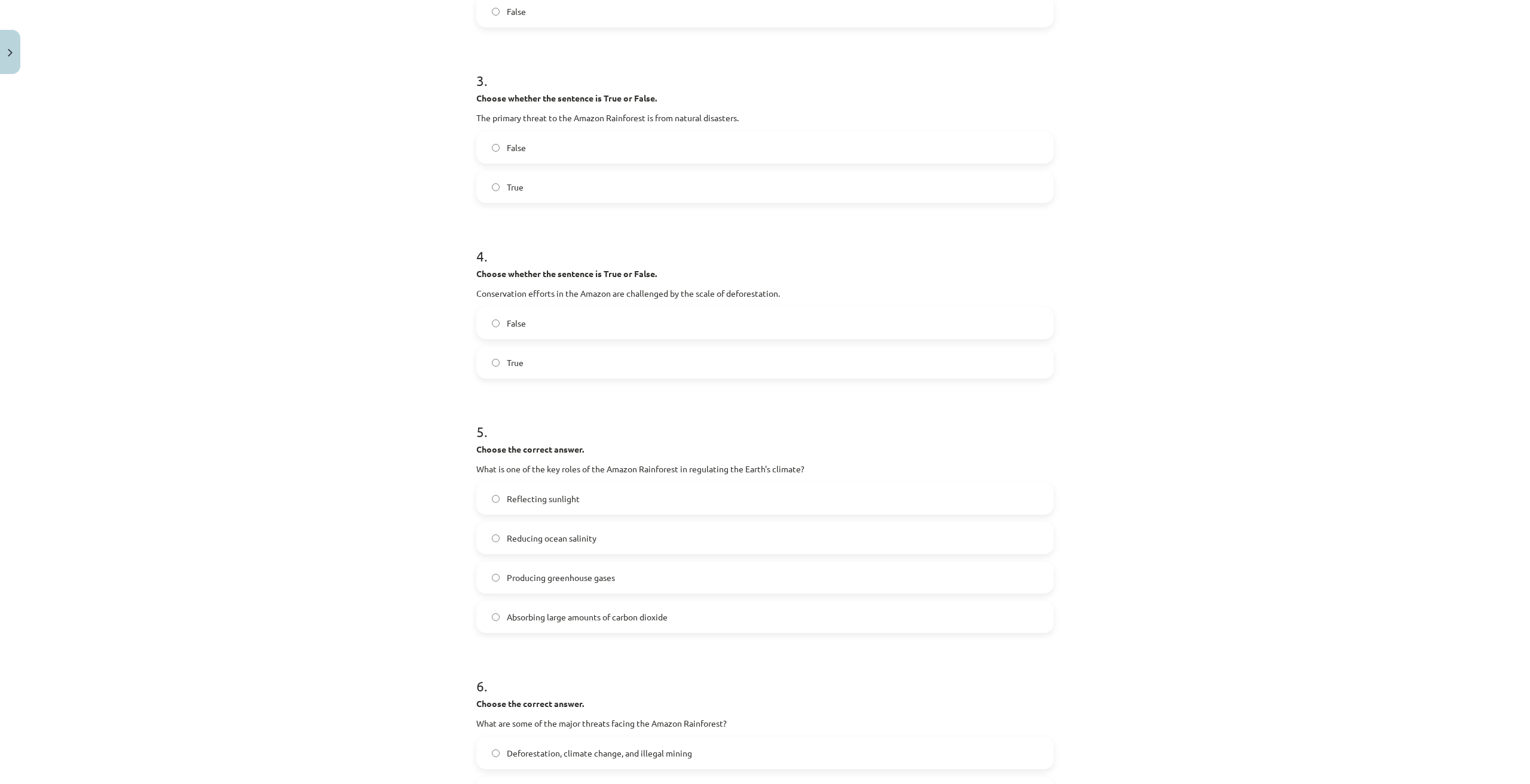
click at [562, 363] on label "True" at bounding box center [765, 362] width 575 height 30
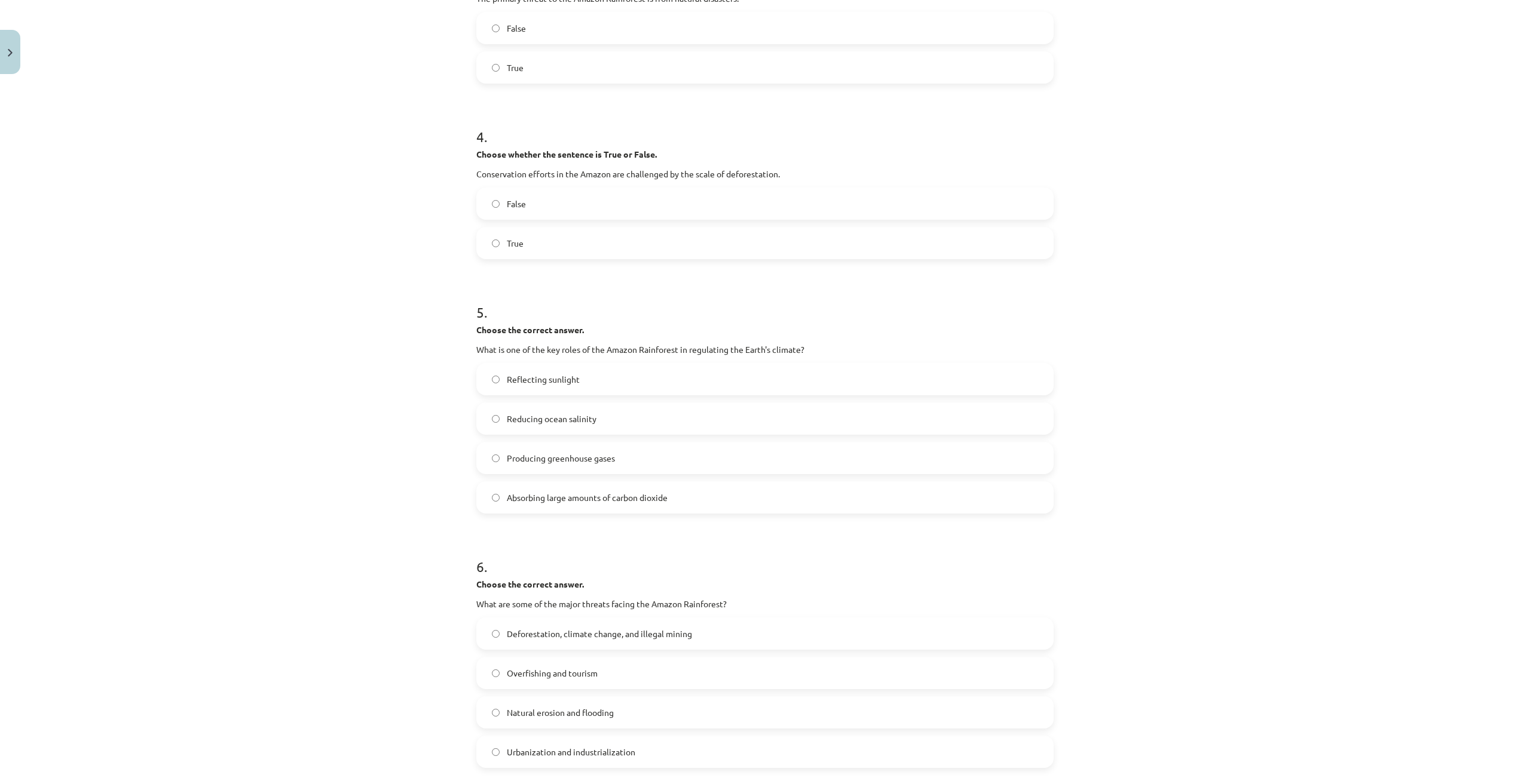
click at [586, 491] on label "Absorbing large amounts of carbon dioxide" at bounding box center [765, 497] width 575 height 30
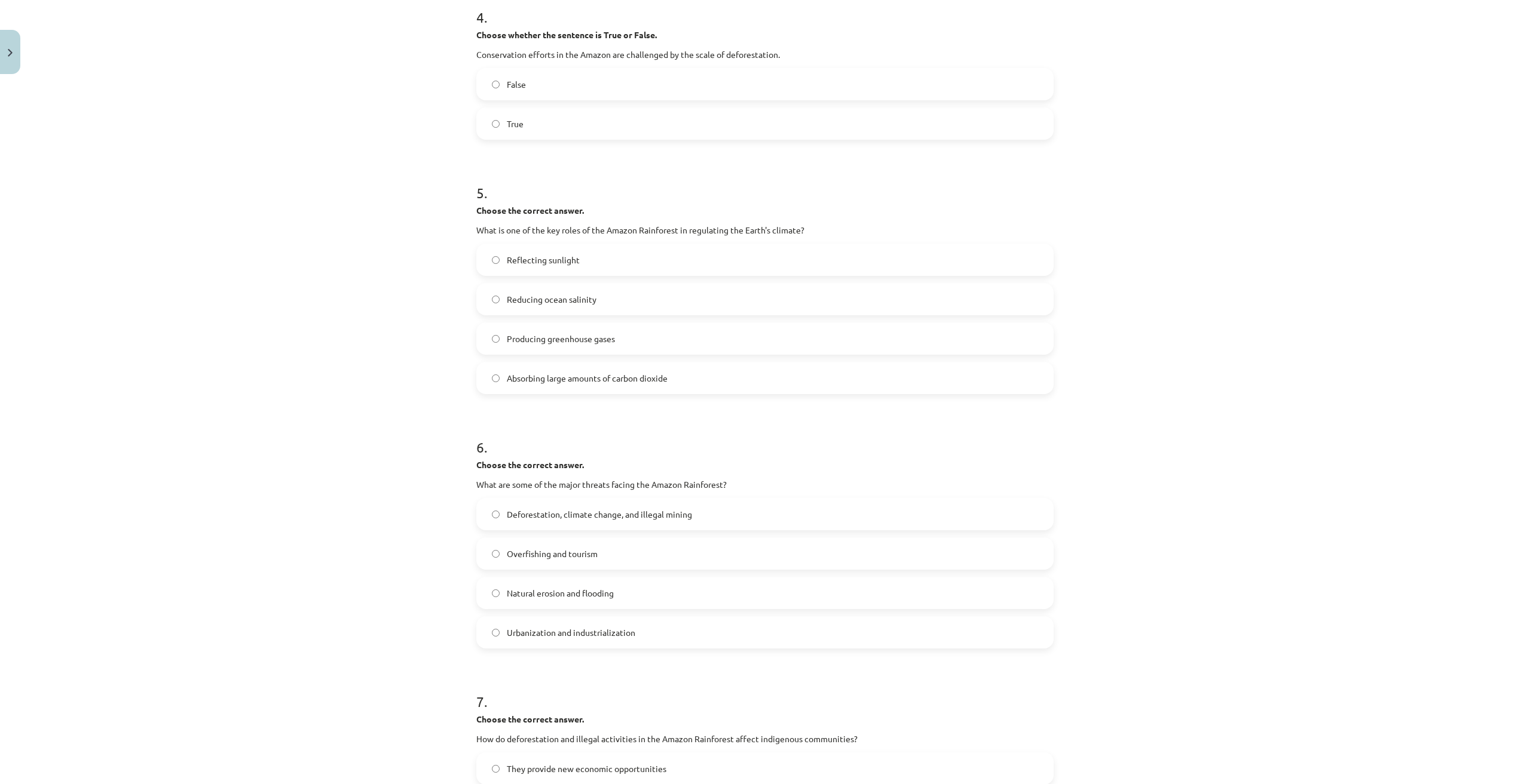
click at [583, 518] on span "Deforestation, climate change, and illegal mining" at bounding box center [599, 515] width 185 height 13
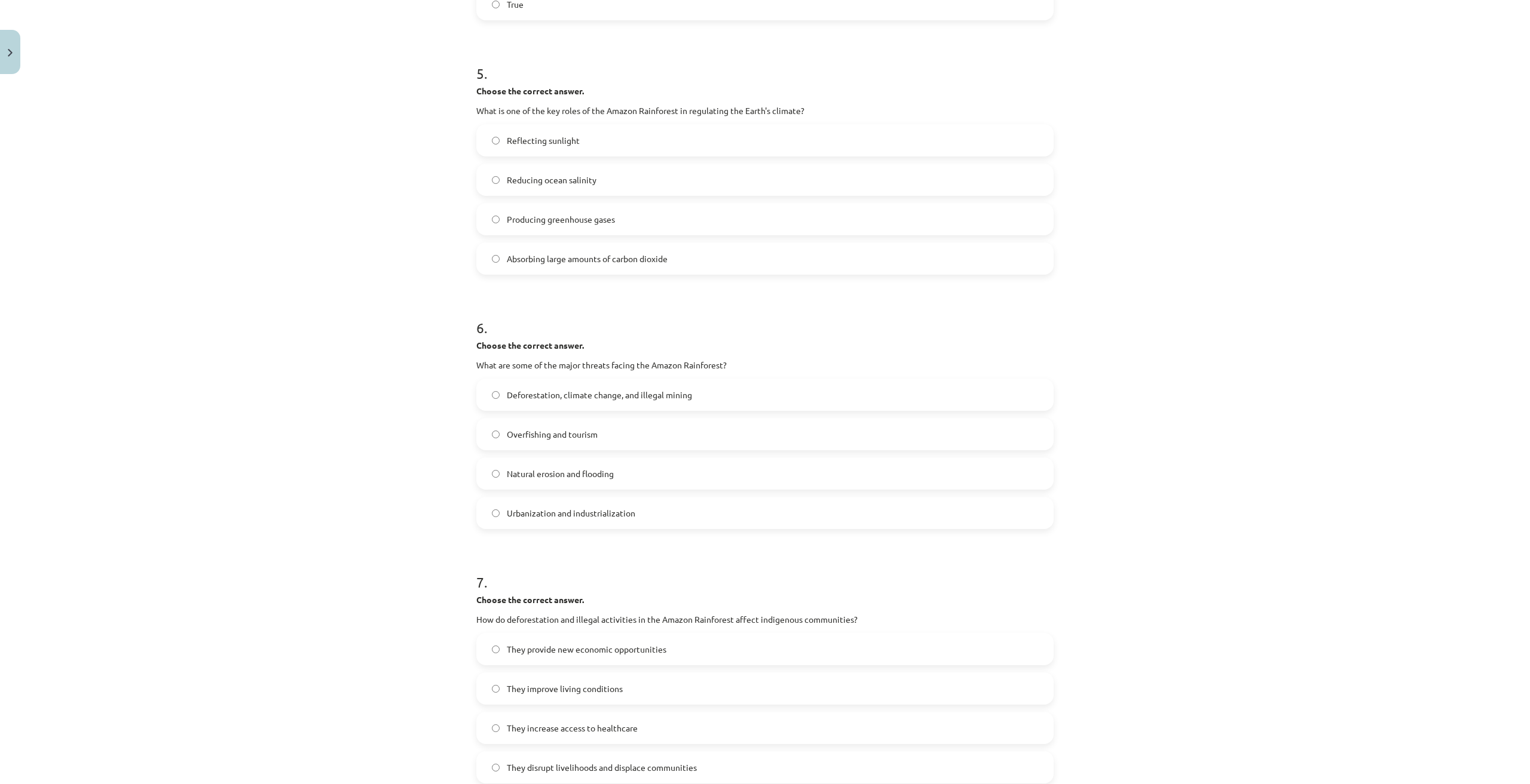
scroll to position [1034, 0]
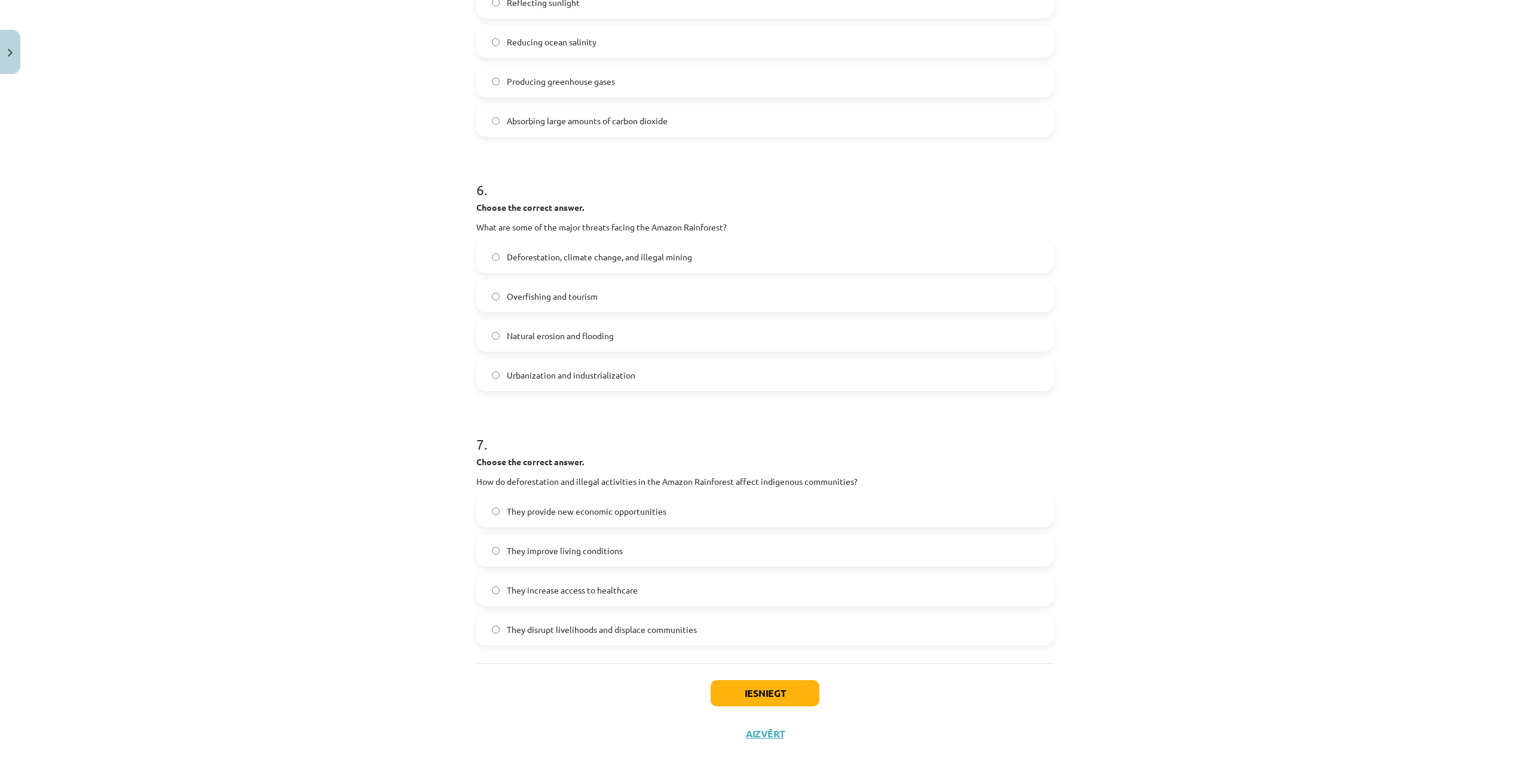
click at [549, 510] on span "They provide new economic opportunities" at bounding box center [587, 511] width 159 height 13
click at [760, 692] on button "Iesniegt" at bounding box center [765, 693] width 109 height 26
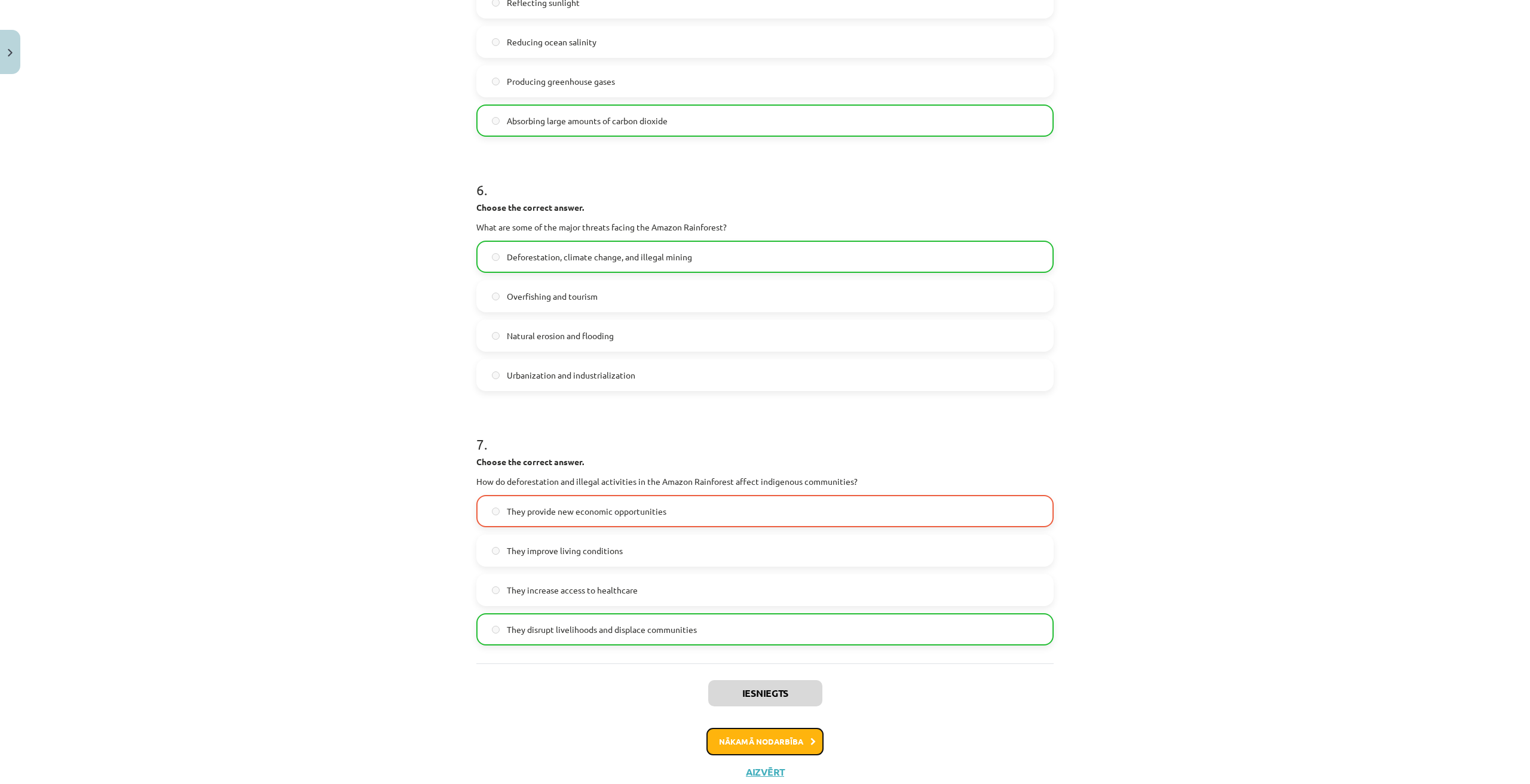
click at [761, 750] on button "Nākamā nodarbība" at bounding box center [765, 742] width 117 height 28
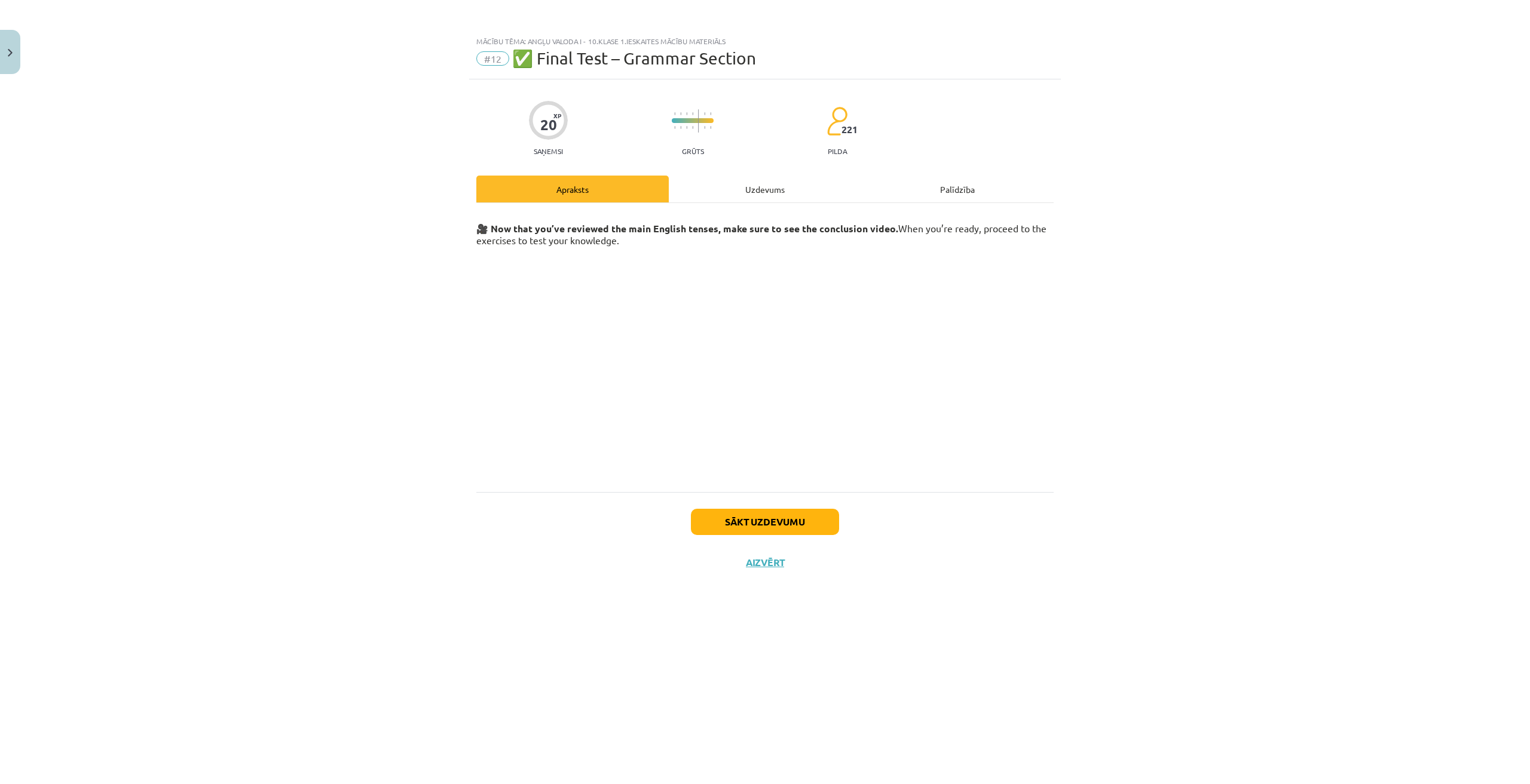
click at [767, 181] on div "Uzdevums" at bounding box center [765, 189] width 192 height 27
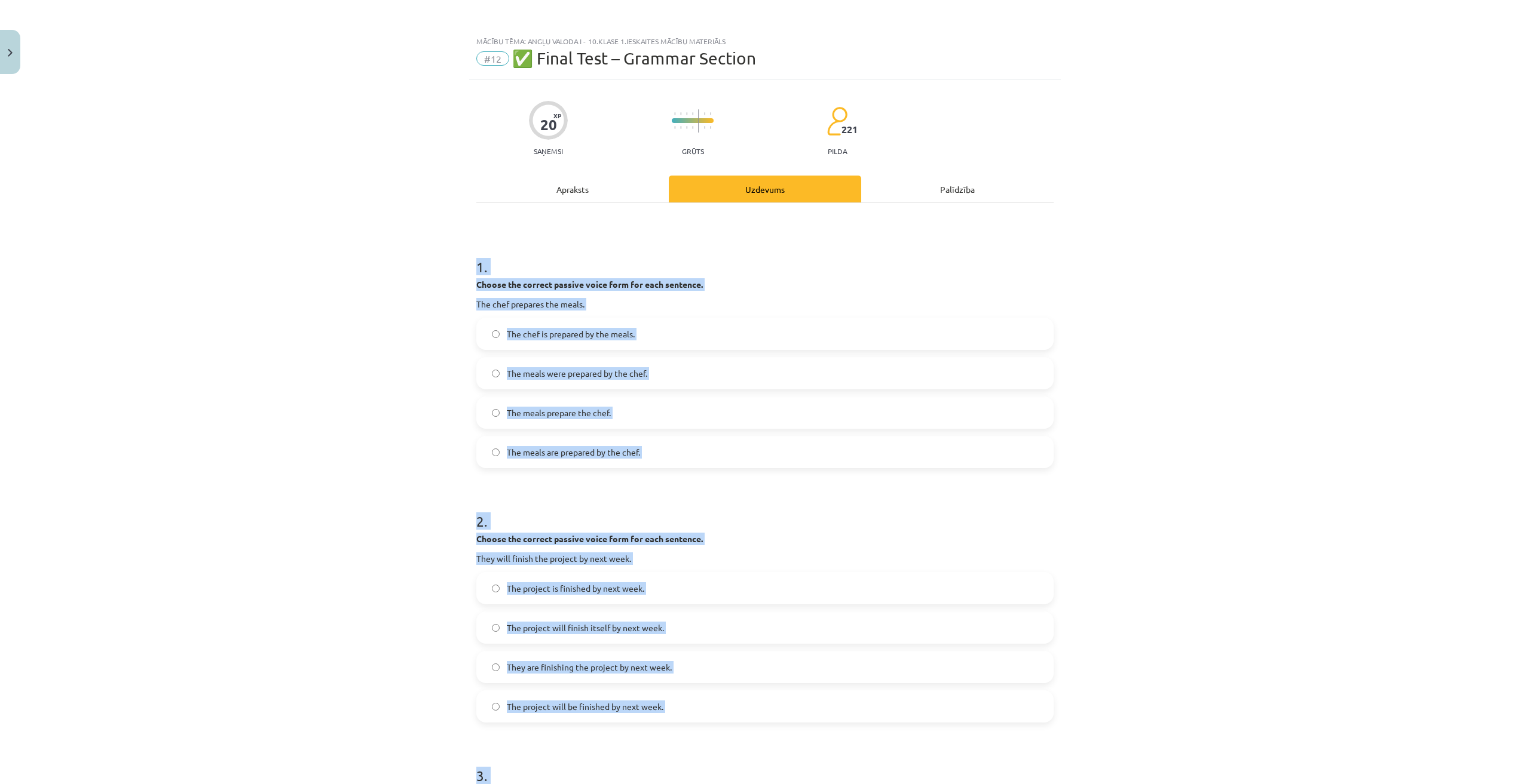
drag, startPoint x: 448, startPoint y: 244, endPoint x: 559, endPoint y: 677, distance: 447.0
click at [559, 677] on div "Mācību tēma: Angļu valoda i - 10.klase 1.ieskaites mācību materiāls #12 ✅ Final…" at bounding box center [765, 392] width 1530 height 784
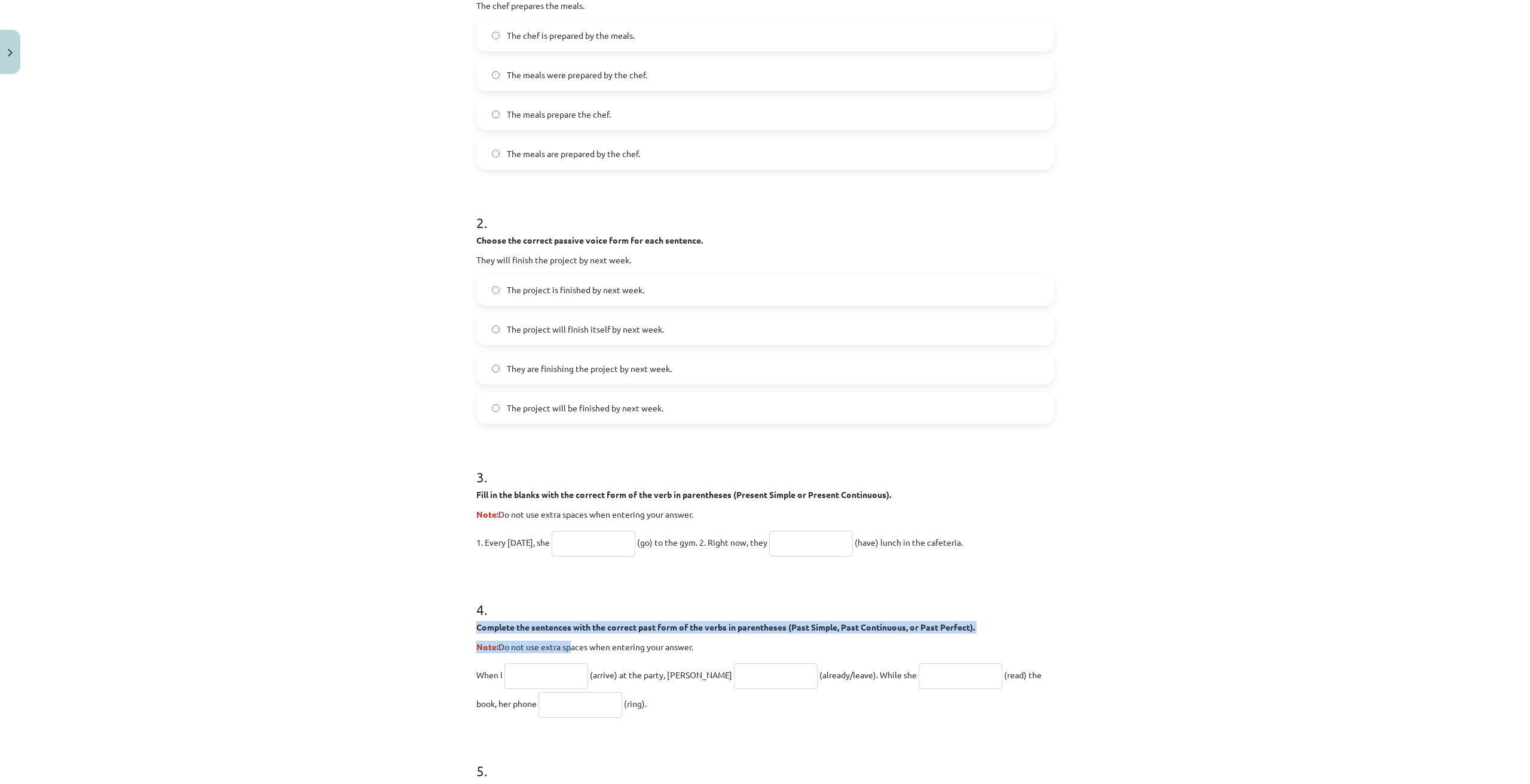
scroll to position [537, 0]
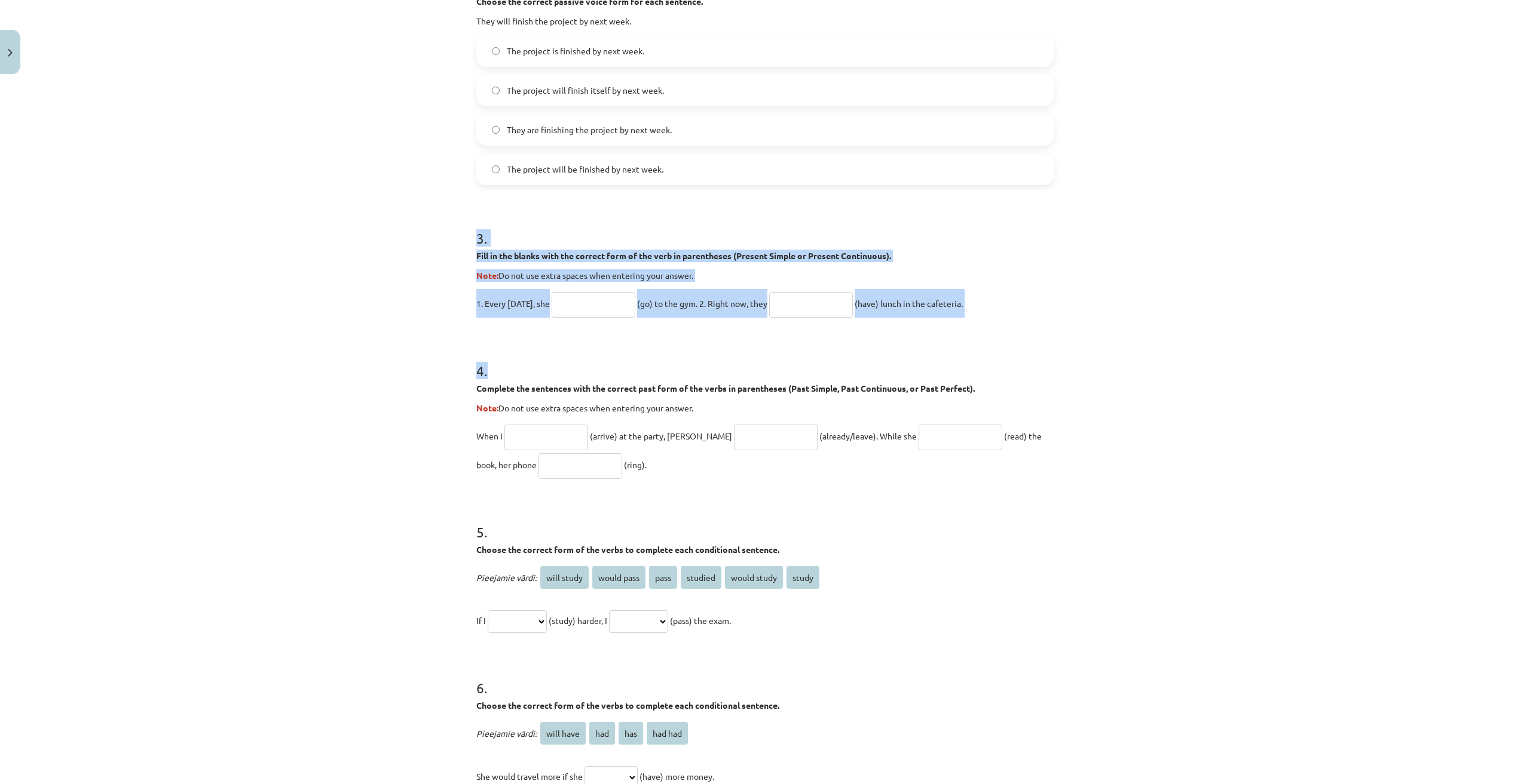
drag, startPoint x: 559, startPoint y: 677, endPoint x: 462, endPoint y: 221, distance: 466.2
click at [462, 221] on div "Mācību tēma: Angļu valoda i - 10.klase 1.ieskaites mācību materiāls #12 ✅ Final…" at bounding box center [765, 392] width 1530 height 784
drag, startPoint x: 374, startPoint y: 255, endPoint x: 387, endPoint y: 309, distance: 55.5
click at [376, 256] on div "Mācību tēma: Angļu valoda i - 10.klase 1.ieskaites mācību materiāls #12 ✅ Final…" at bounding box center [765, 392] width 1530 height 784
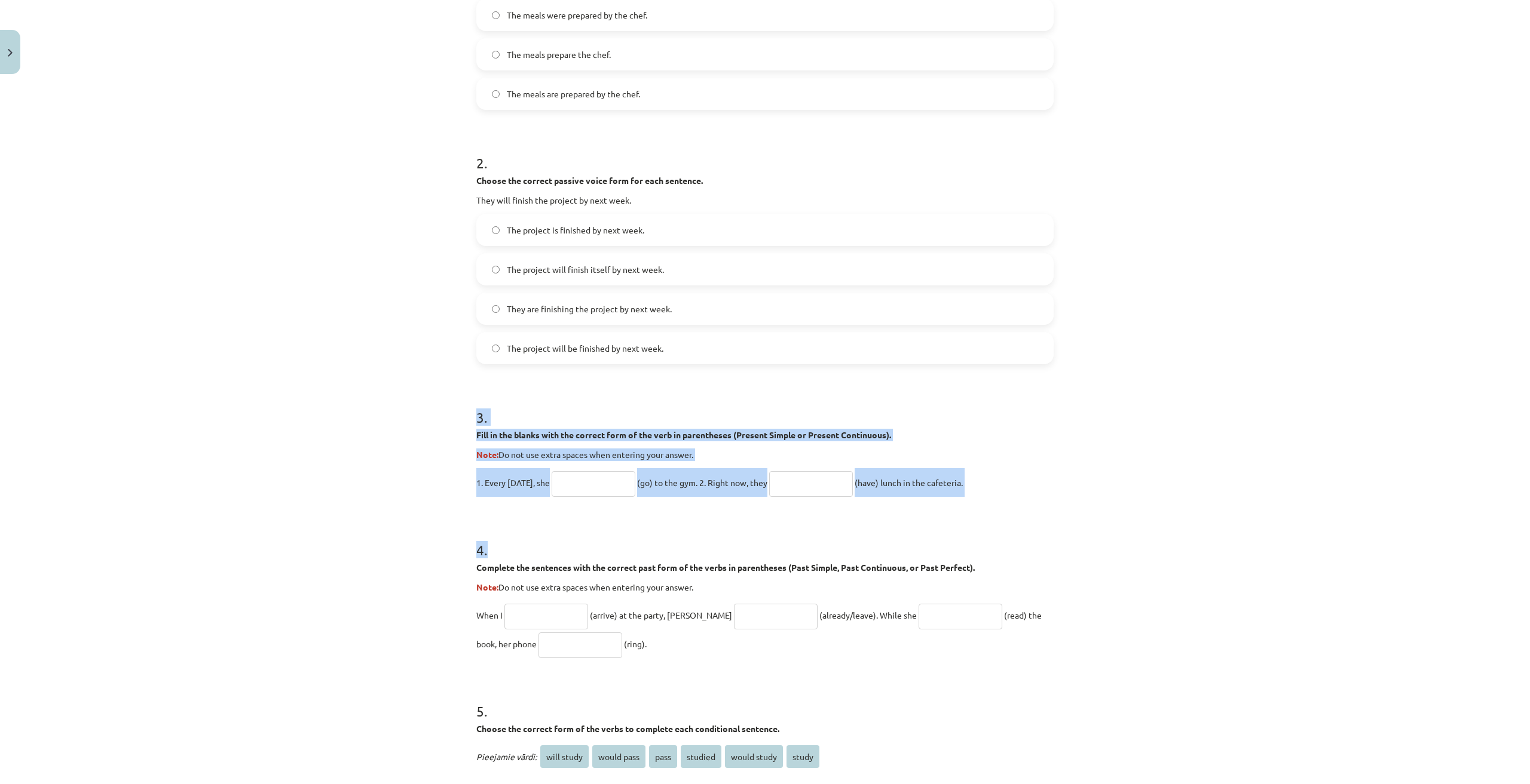
scroll to position [299, 0]
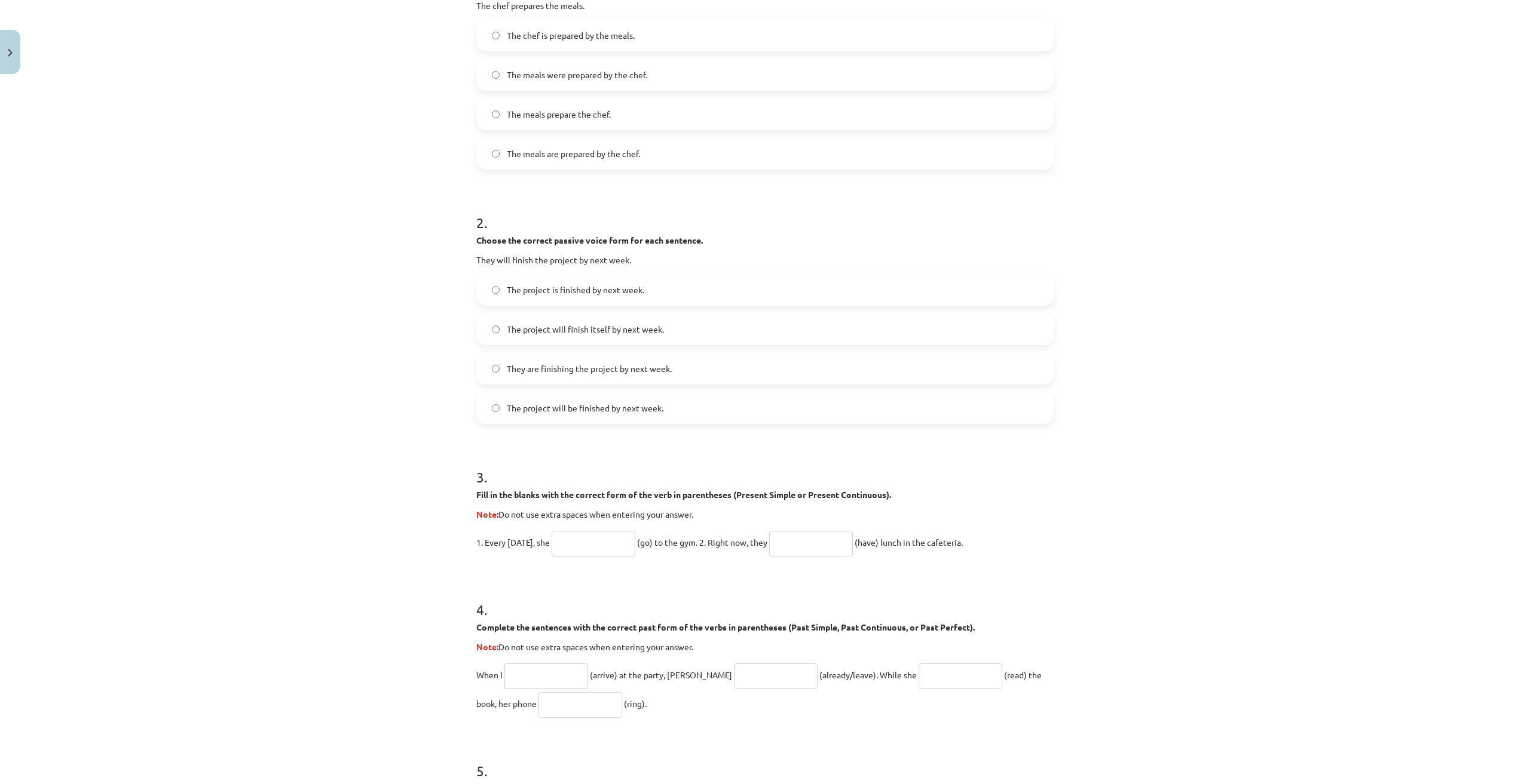
click at [376, 379] on div "Mācību tēma: Angļu valoda i - 10.klase 1.ieskaites mācību materiāls #12 ✅ Final…" at bounding box center [765, 392] width 1530 height 784
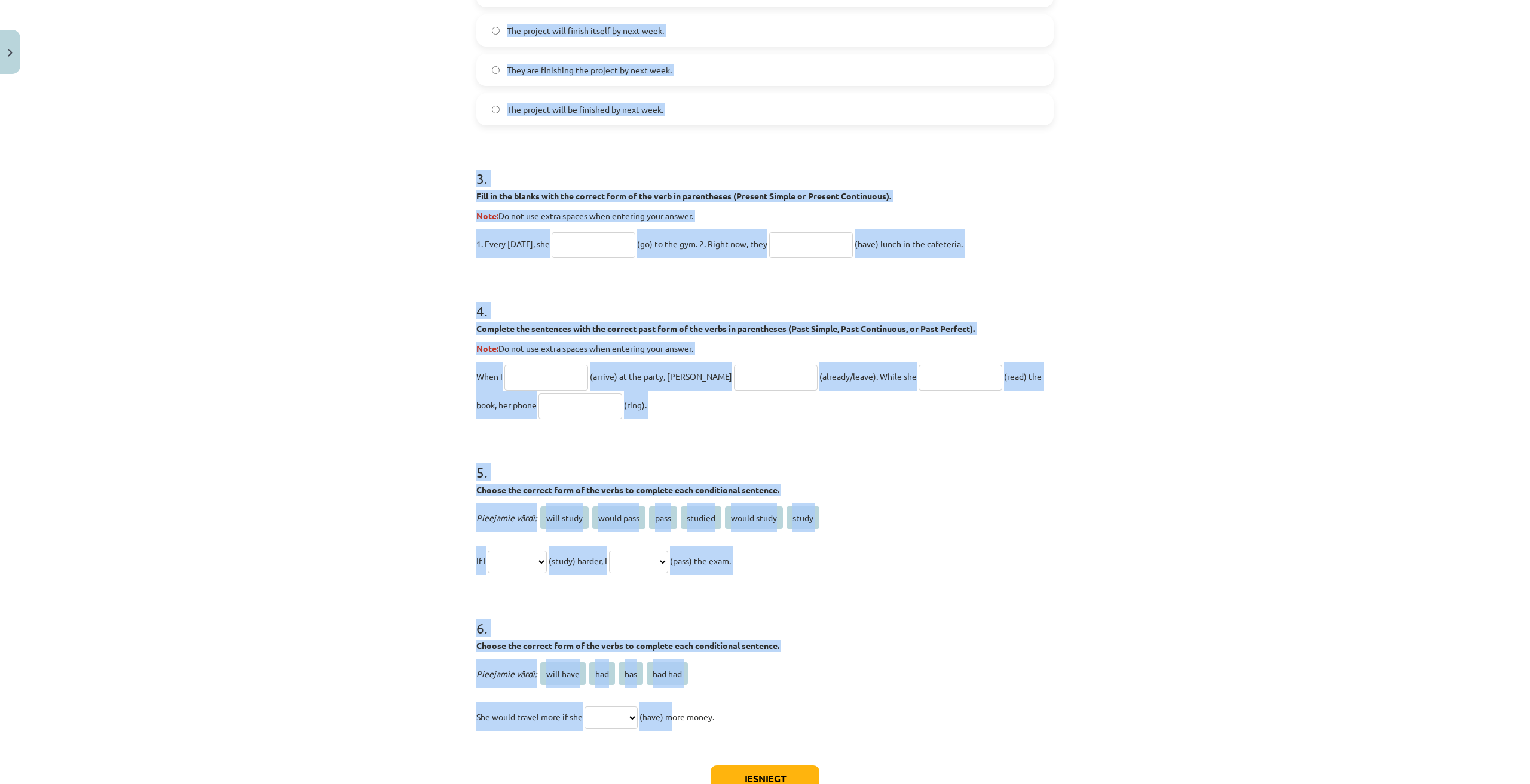
scroll to position [657, 0]
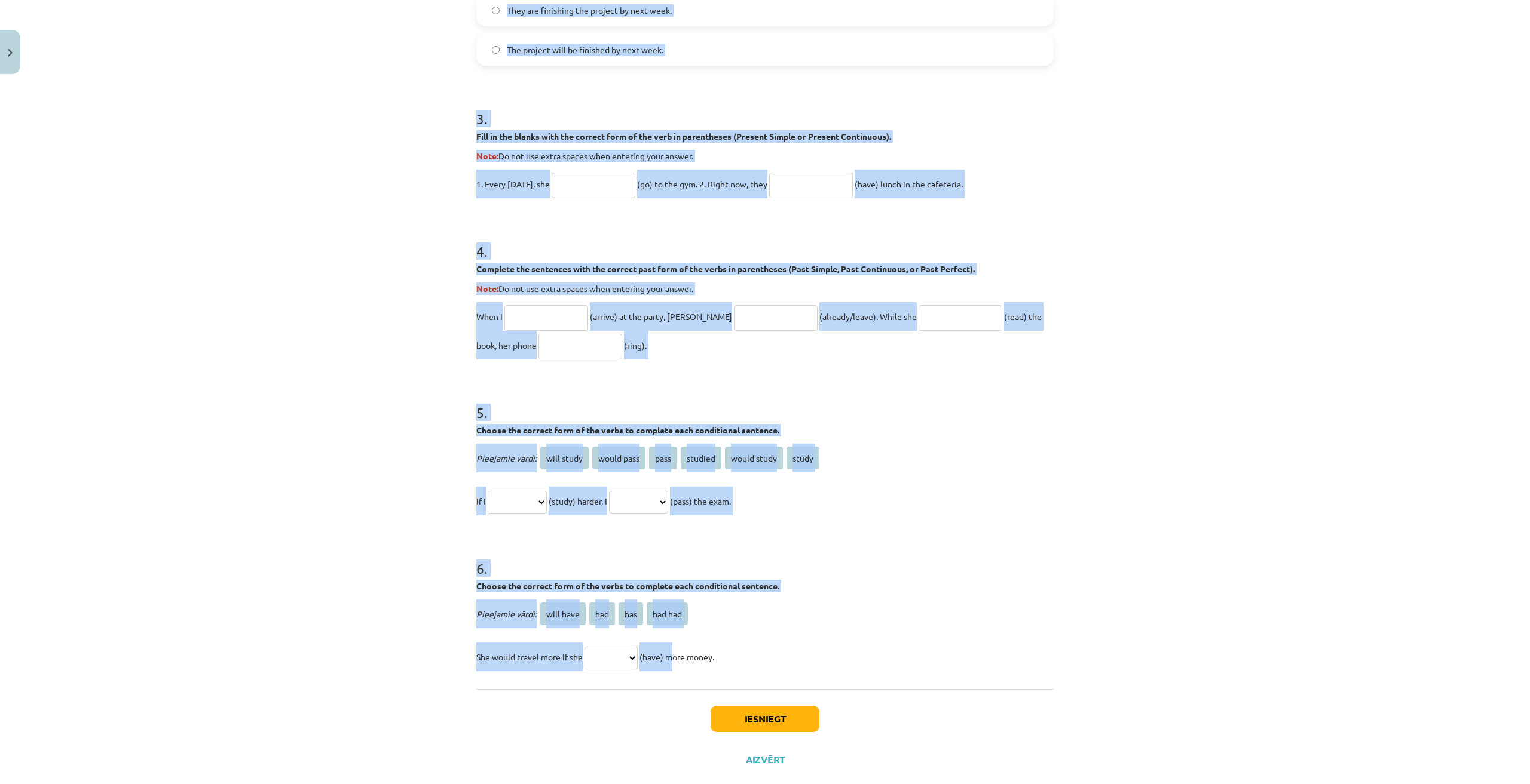
drag, startPoint x: 446, startPoint y: 244, endPoint x: 754, endPoint y: 653, distance: 512.0
click at [754, 653] on div "Mācību tēma: Angļu valoda i - 10.klase 1.ieskaites mācību materiāls #12 ✅ Final…" at bounding box center [765, 392] width 1530 height 784
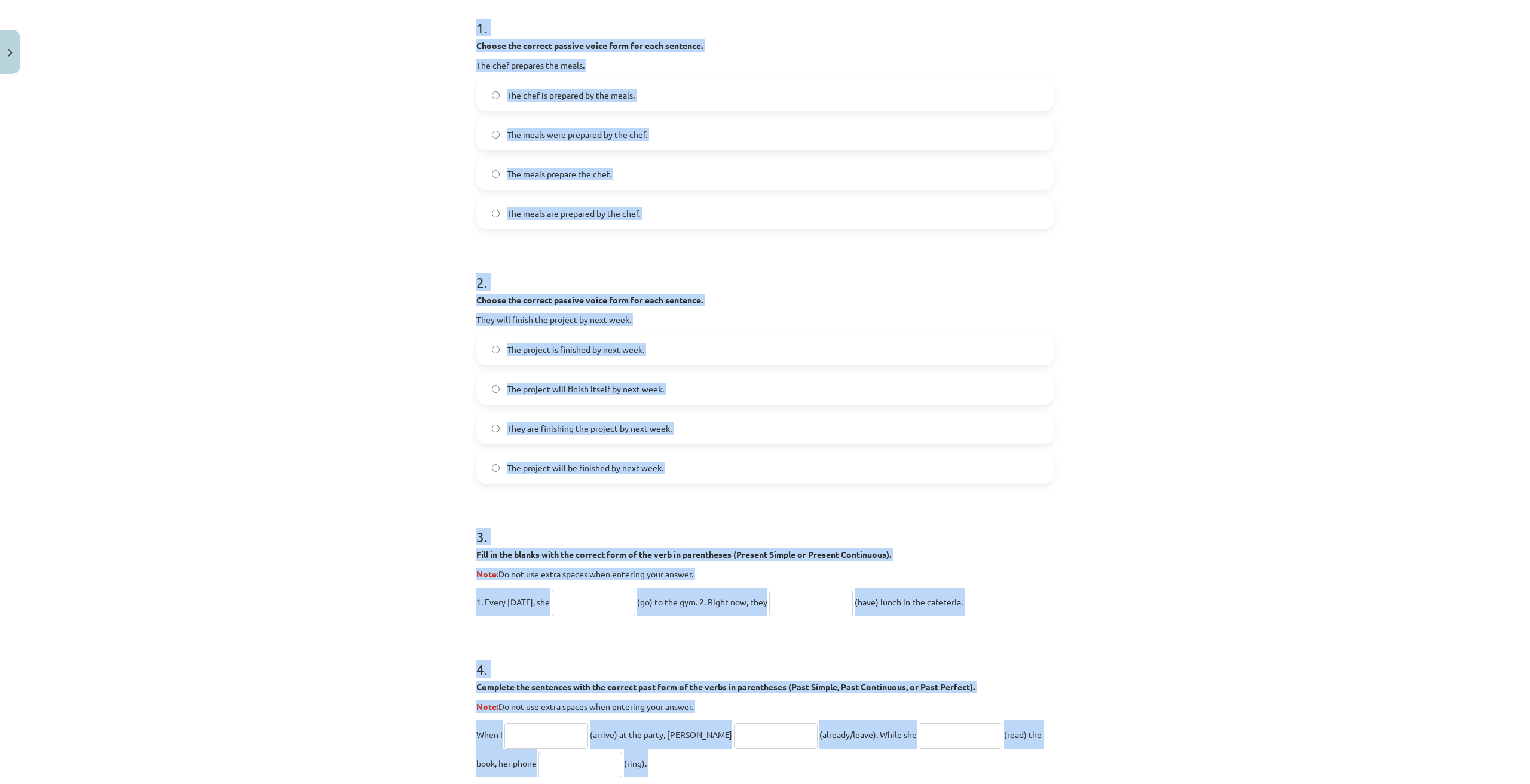
scroll to position [0, 0]
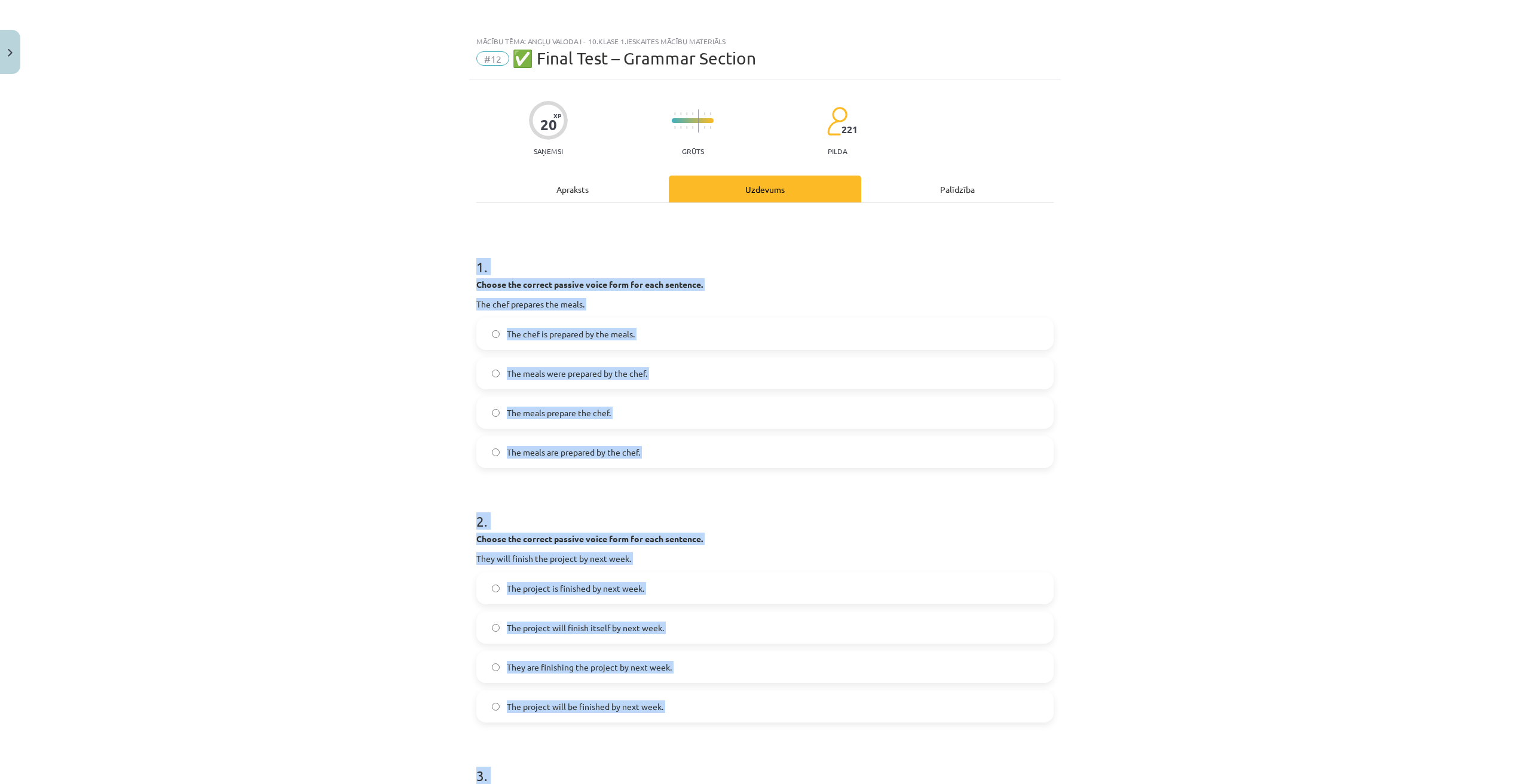
click at [218, 457] on div "Mācību tēma: Angļu valoda i - 10.klase 1.ieskaites mācību materiāls #12 ✅ Final…" at bounding box center [765, 392] width 1530 height 784
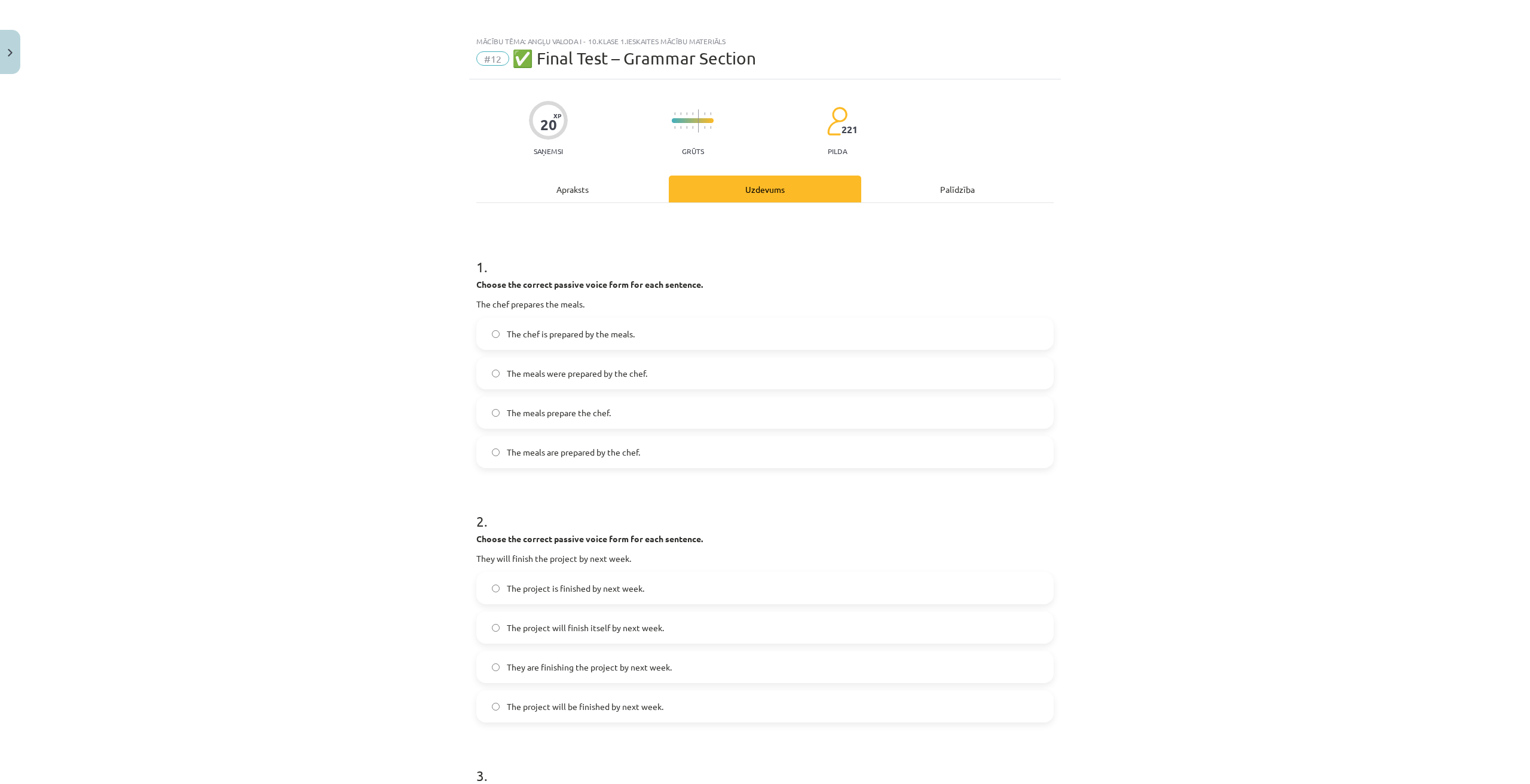
click at [560, 368] on span "The meals were prepared by the chef." at bounding box center [577, 374] width 140 height 13
click at [567, 445] on label "The meals are prepared by the chef." at bounding box center [765, 451] width 575 height 30
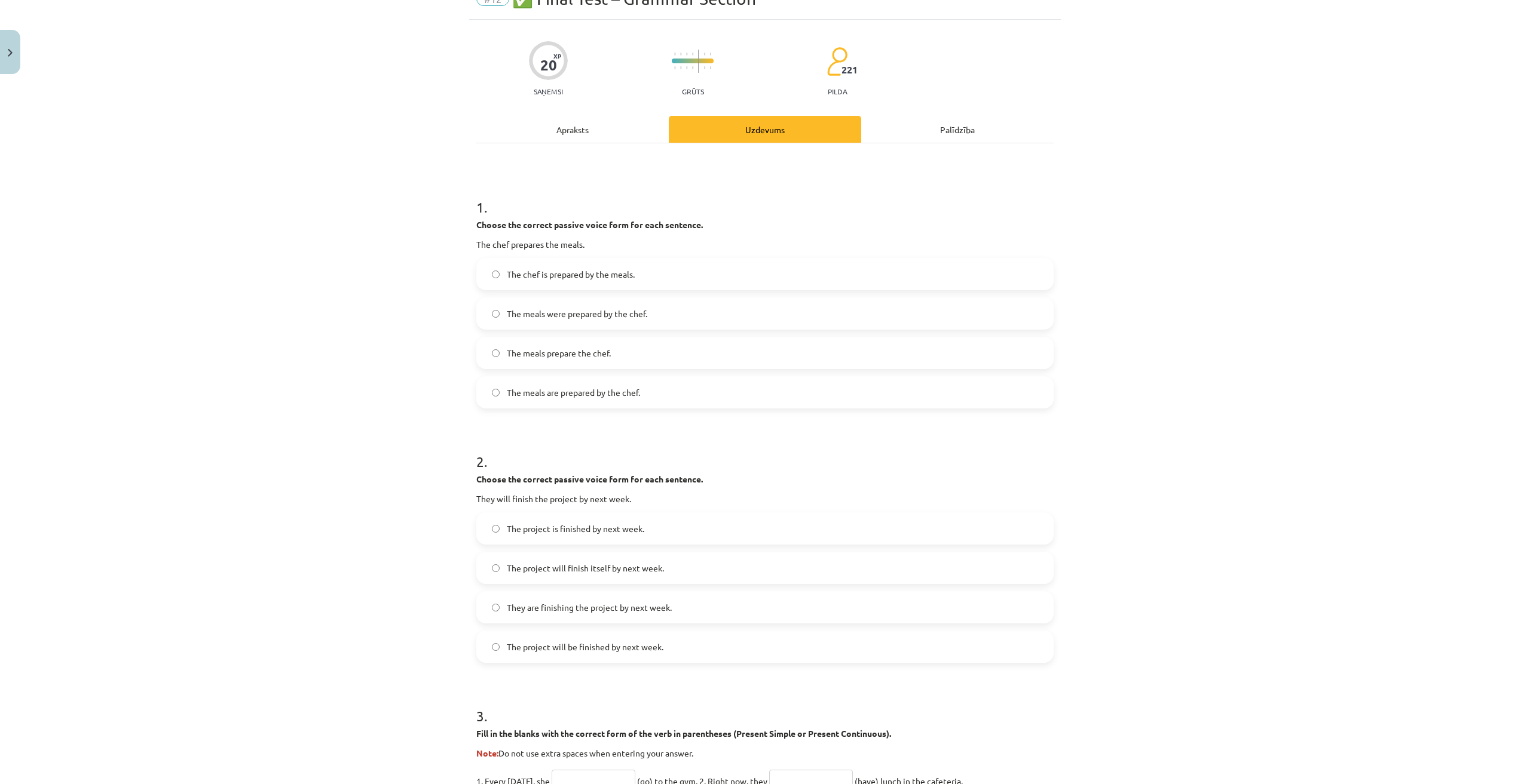
scroll to position [120, 0]
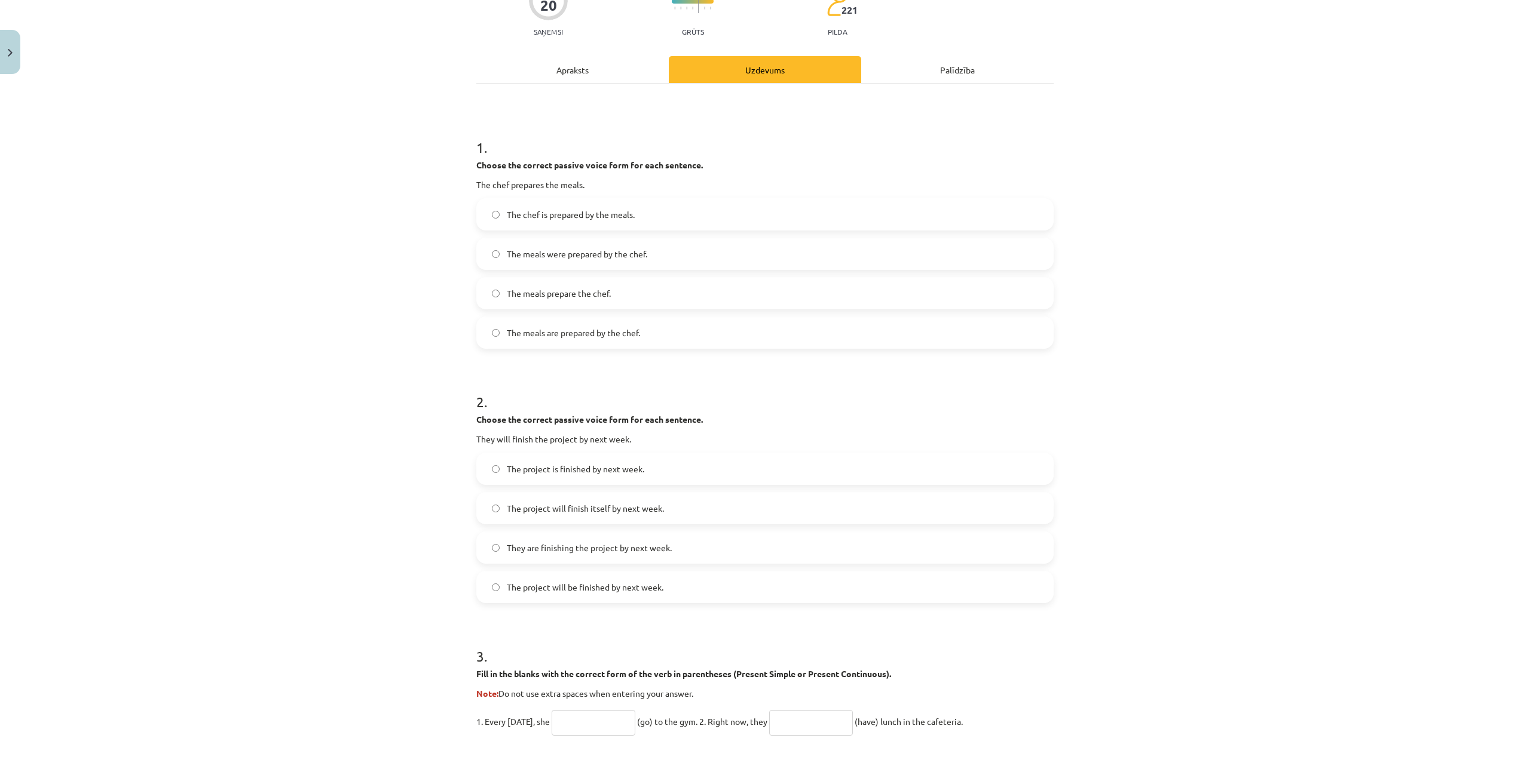
click at [610, 588] on span "The project will be finished by next week." at bounding box center [585, 587] width 156 height 13
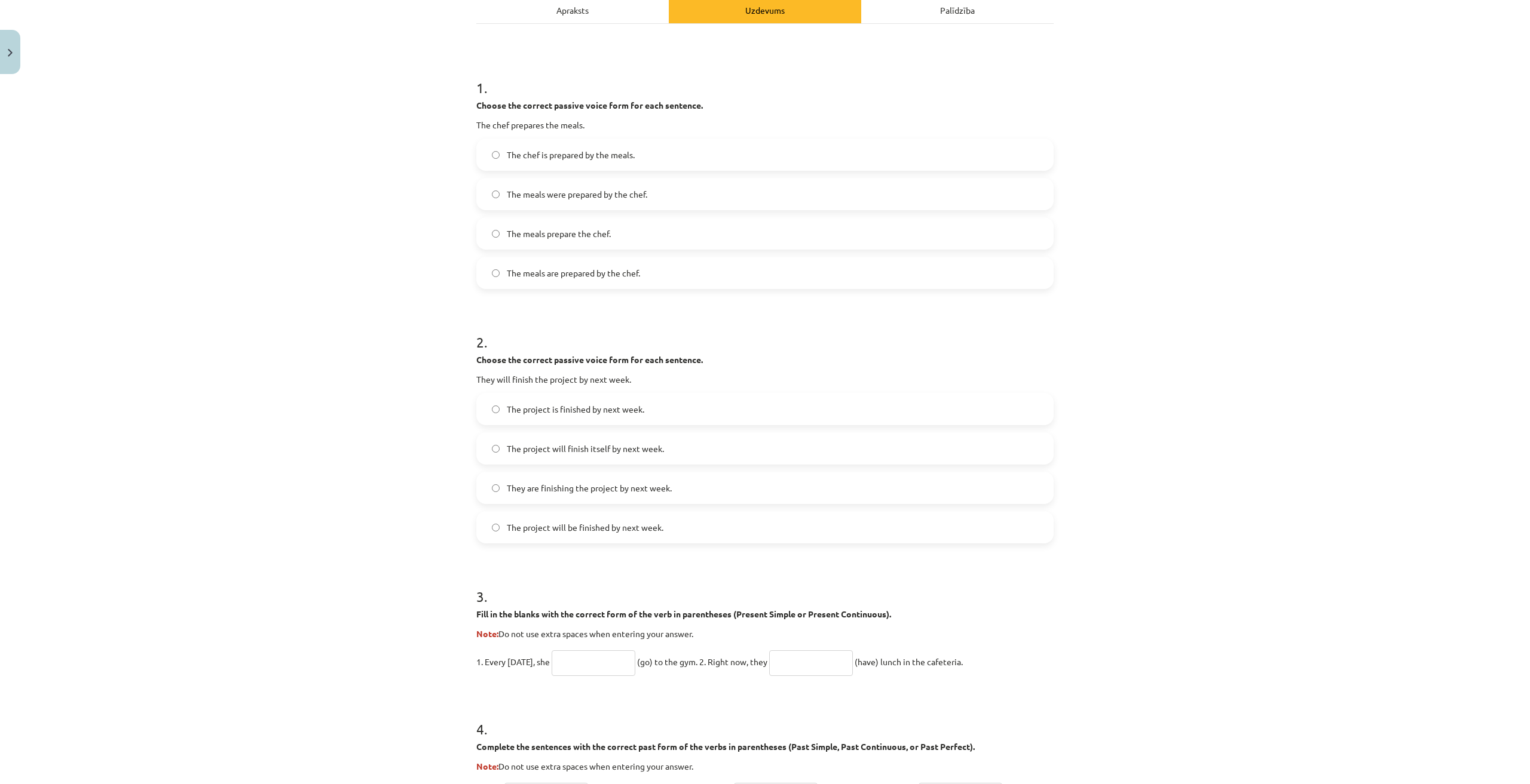
click at [575, 675] on p "1. Every Sunday, she (go) to the gym. 2. Right now, they (have) lunch in the ca…" at bounding box center [765, 662] width 578 height 29
click at [588, 662] on input "text" at bounding box center [594, 663] width 84 height 26
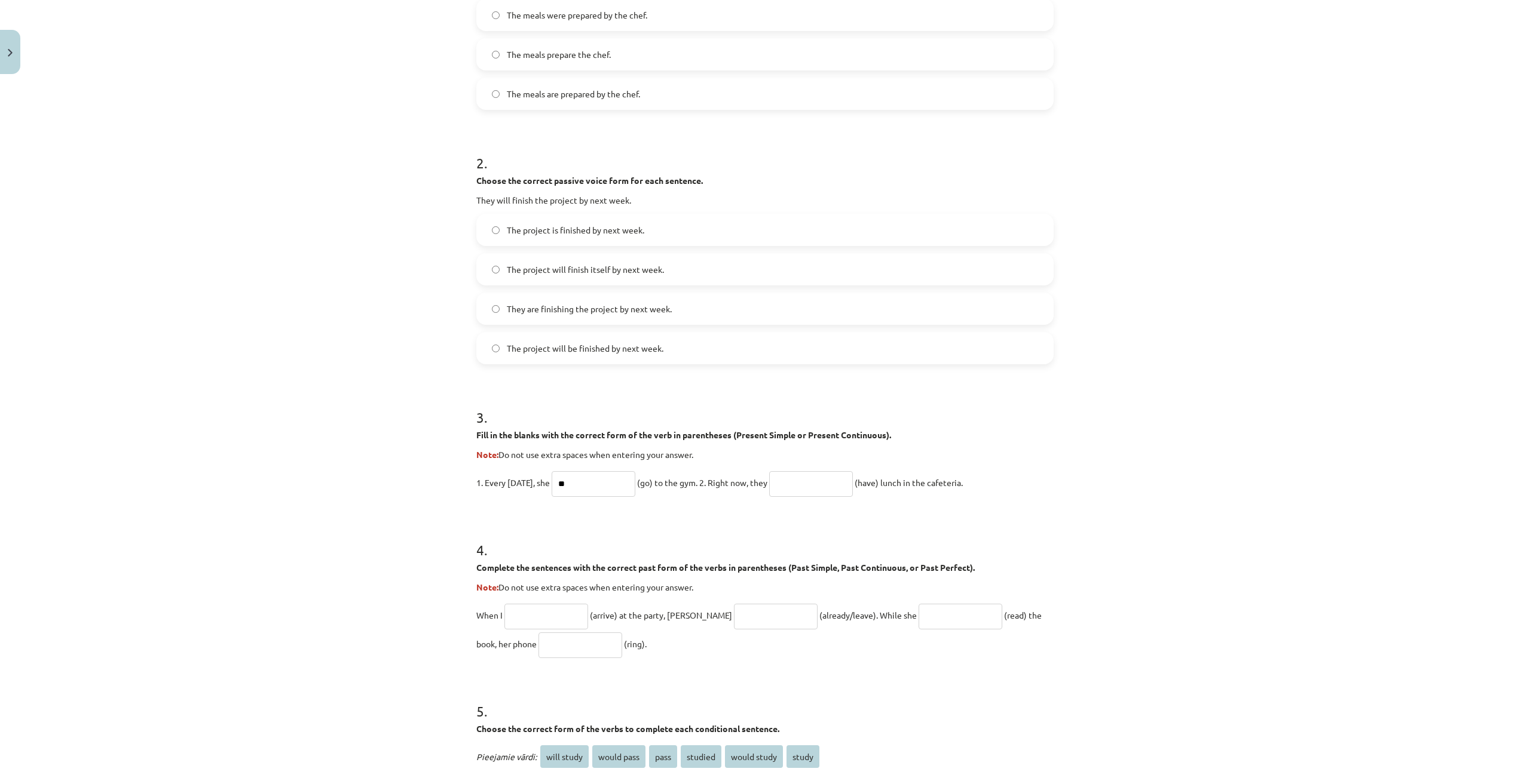
type input "**"
click at [810, 479] on input "text" at bounding box center [811, 484] width 84 height 26
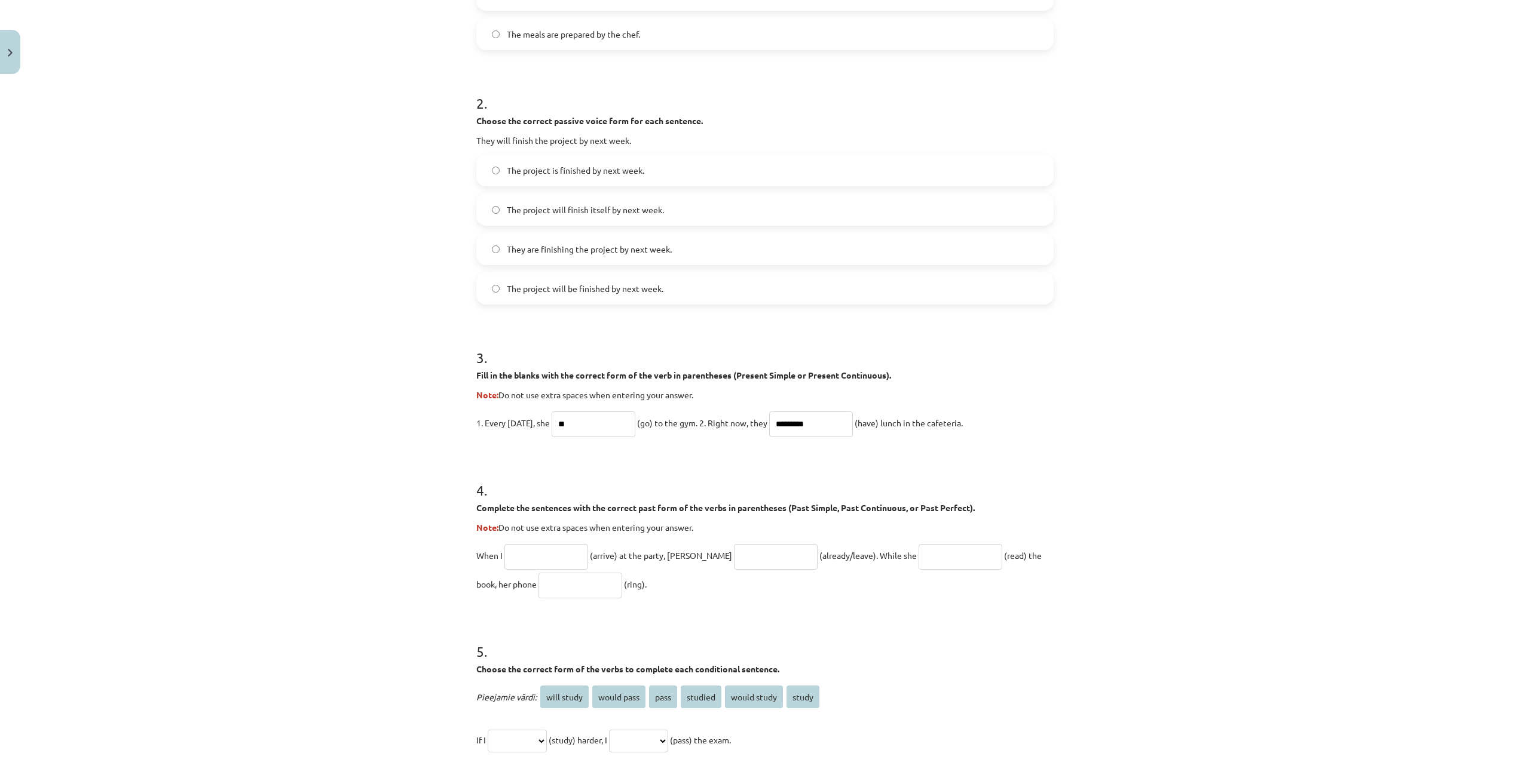
type input "*********"
click at [545, 546] on input "text" at bounding box center [546, 557] width 84 height 26
type input "*******"
click at [734, 549] on input "text" at bounding box center [776, 557] width 84 height 26
type input "**********"
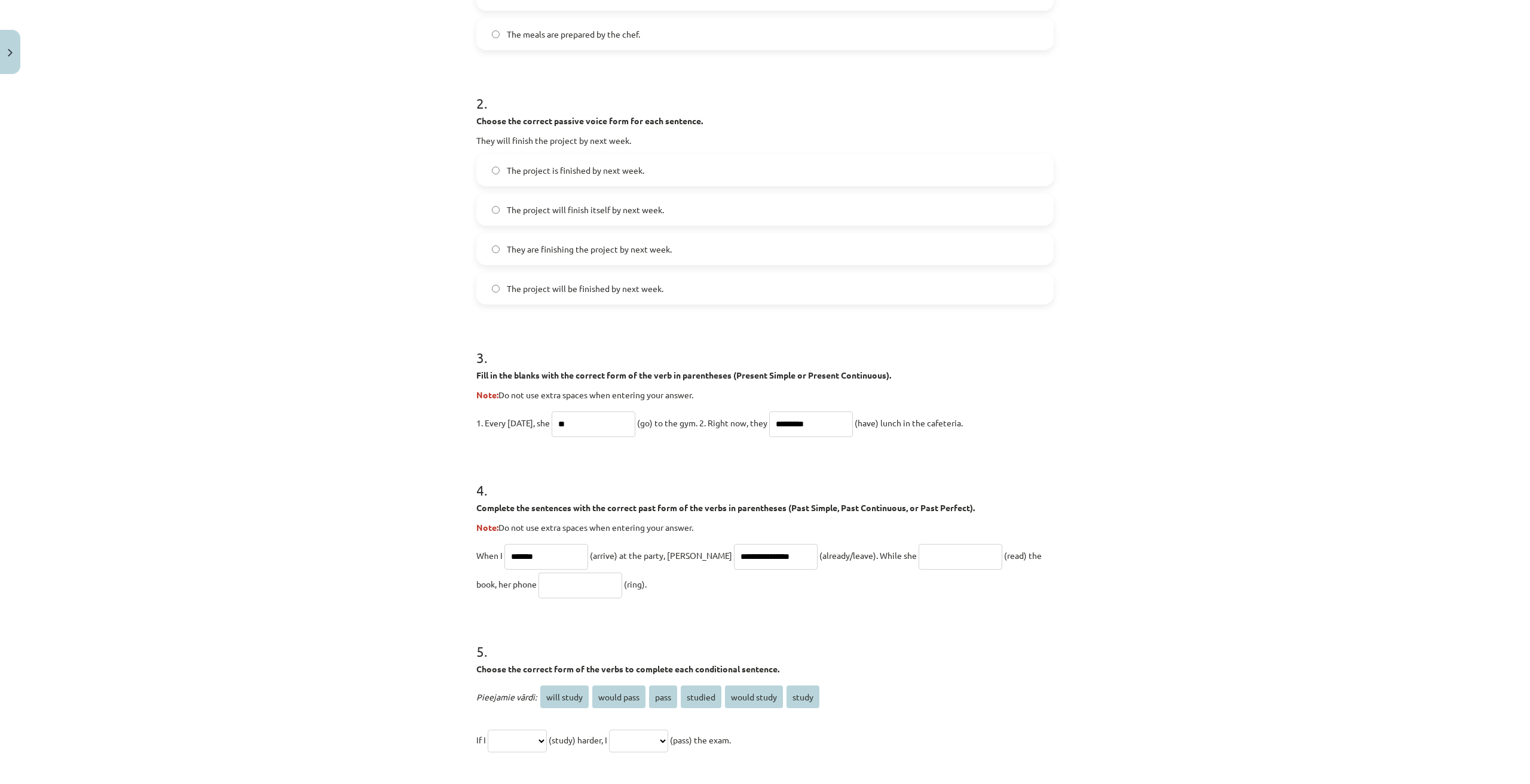
click at [918, 561] on input "text" at bounding box center [960, 557] width 84 height 26
type input "**********"
click at [538, 583] on input "text" at bounding box center [580, 586] width 84 height 26
type input "****"
click at [655, 614] on form "**********" at bounding box center [765, 365] width 578 height 1091
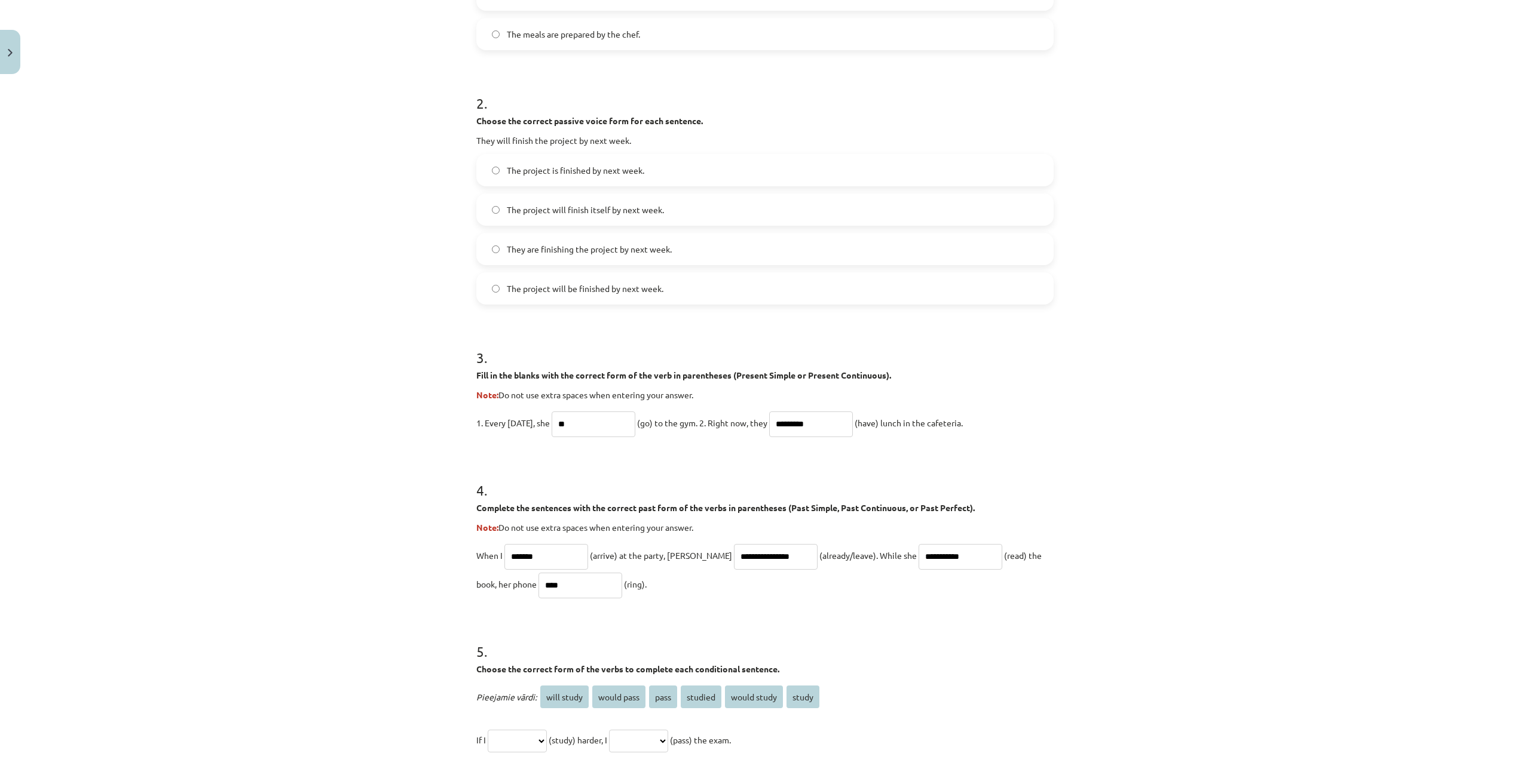
scroll to position [597, 0]
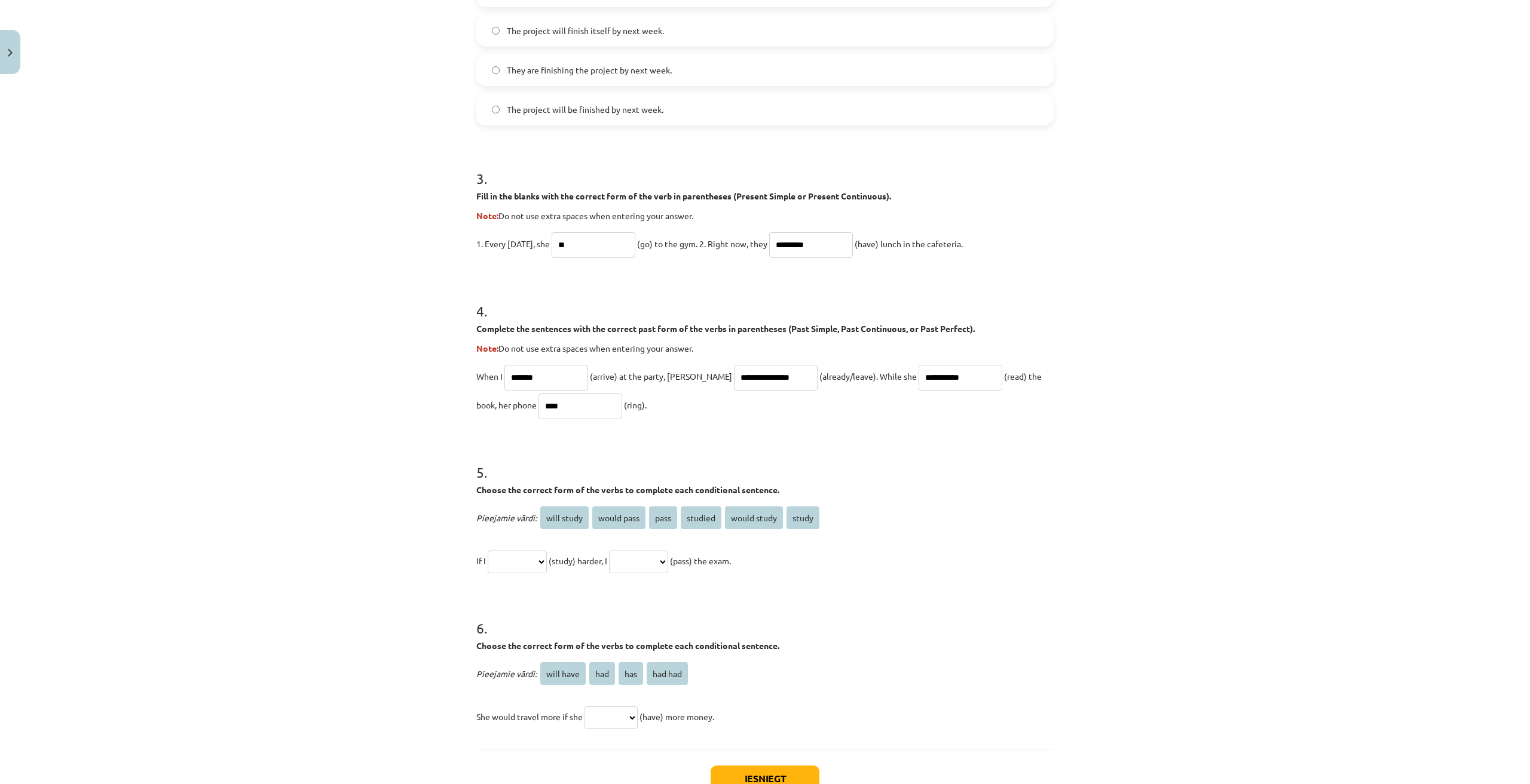
click at [541, 563] on select "**********" at bounding box center [517, 561] width 59 height 22
select select "*****"
click at [487, 551] on select "**********" at bounding box center [517, 561] width 59 height 22
drag, startPoint x: 660, startPoint y: 569, endPoint x: 657, endPoint y: 560, distance: 9.5
click at [660, 568] on select "**********" at bounding box center [638, 561] width 59 height 22
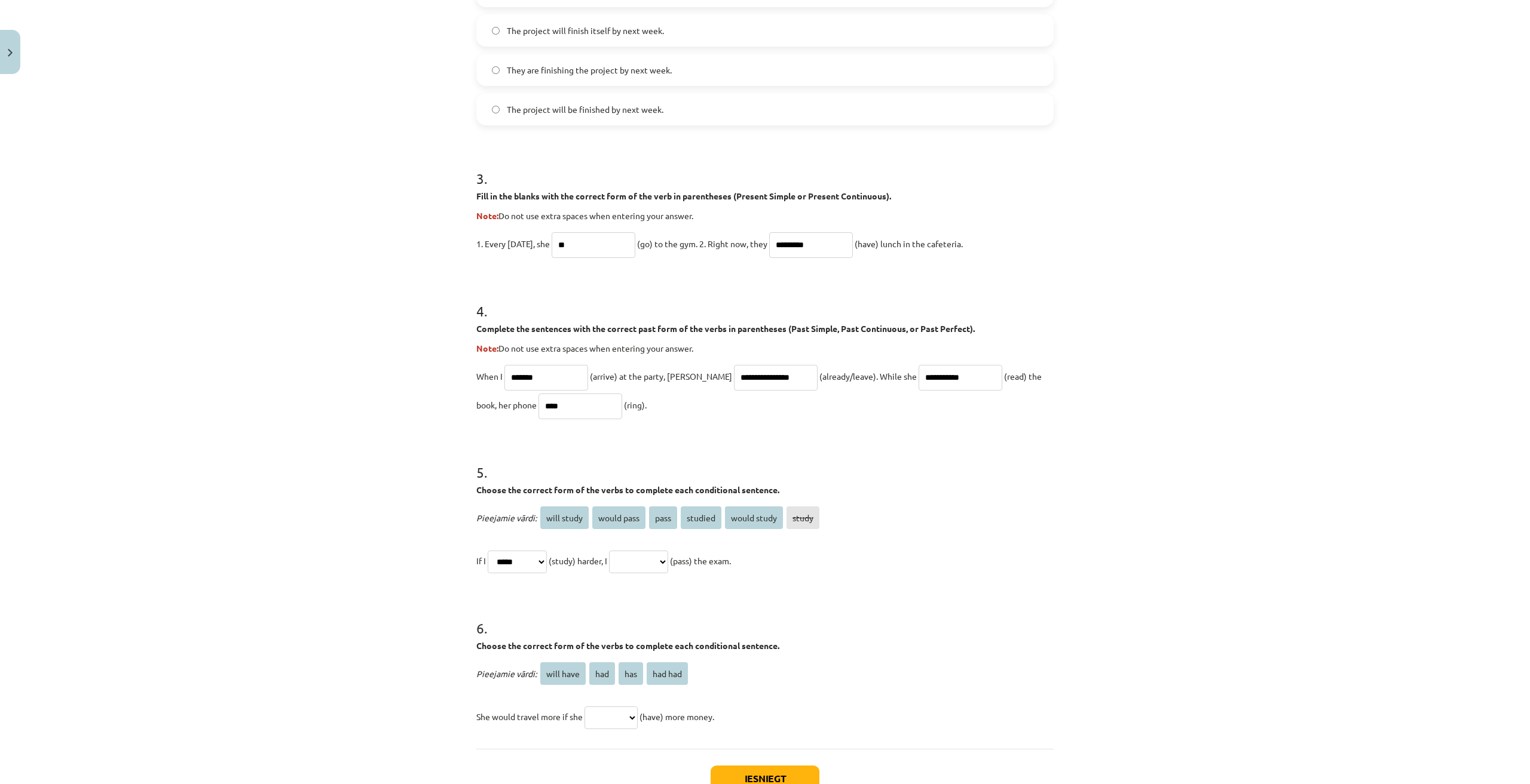
click at [668, 563] on select "**********" at bounding box center [638, 561] width 59 height 22
click at [668, 558] on select "**********" at bounding box center [638, 561] width 59 height 22
select select "**********"
click at [623, 551] on select "**********" at bounding box center [638, 561] width 59 height 22
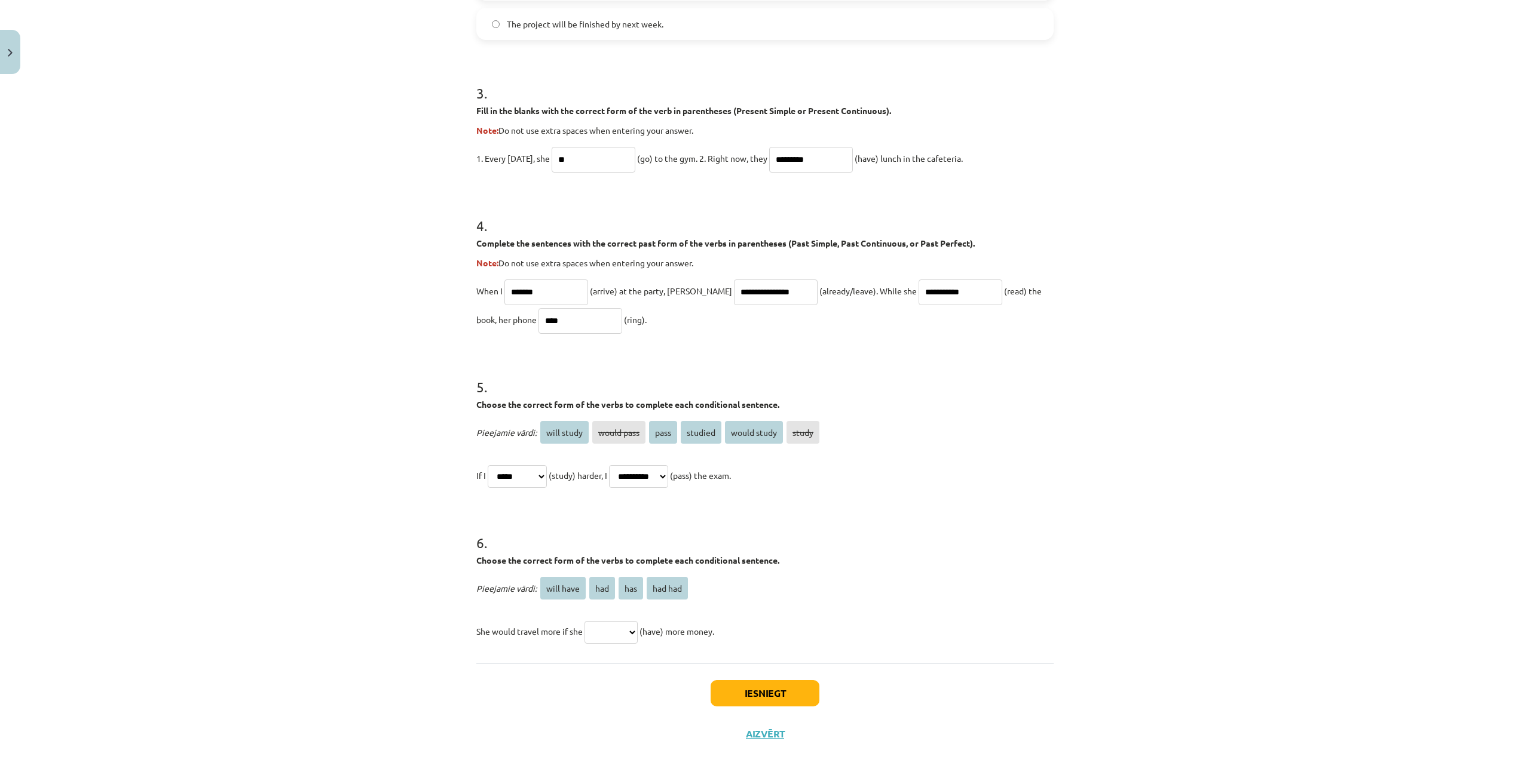
click at [608, 631] on select "********* *** *** *******" at bounding box center [611, 632] width 53 height 22
select select "***"
click at [585, 621] on select "********* *** *** *******" at bounding box center [611, 632] width 53 height 22
click at [754, 695] on button "Iesniegt" at bounding box center [765, 693] width 109 height 26
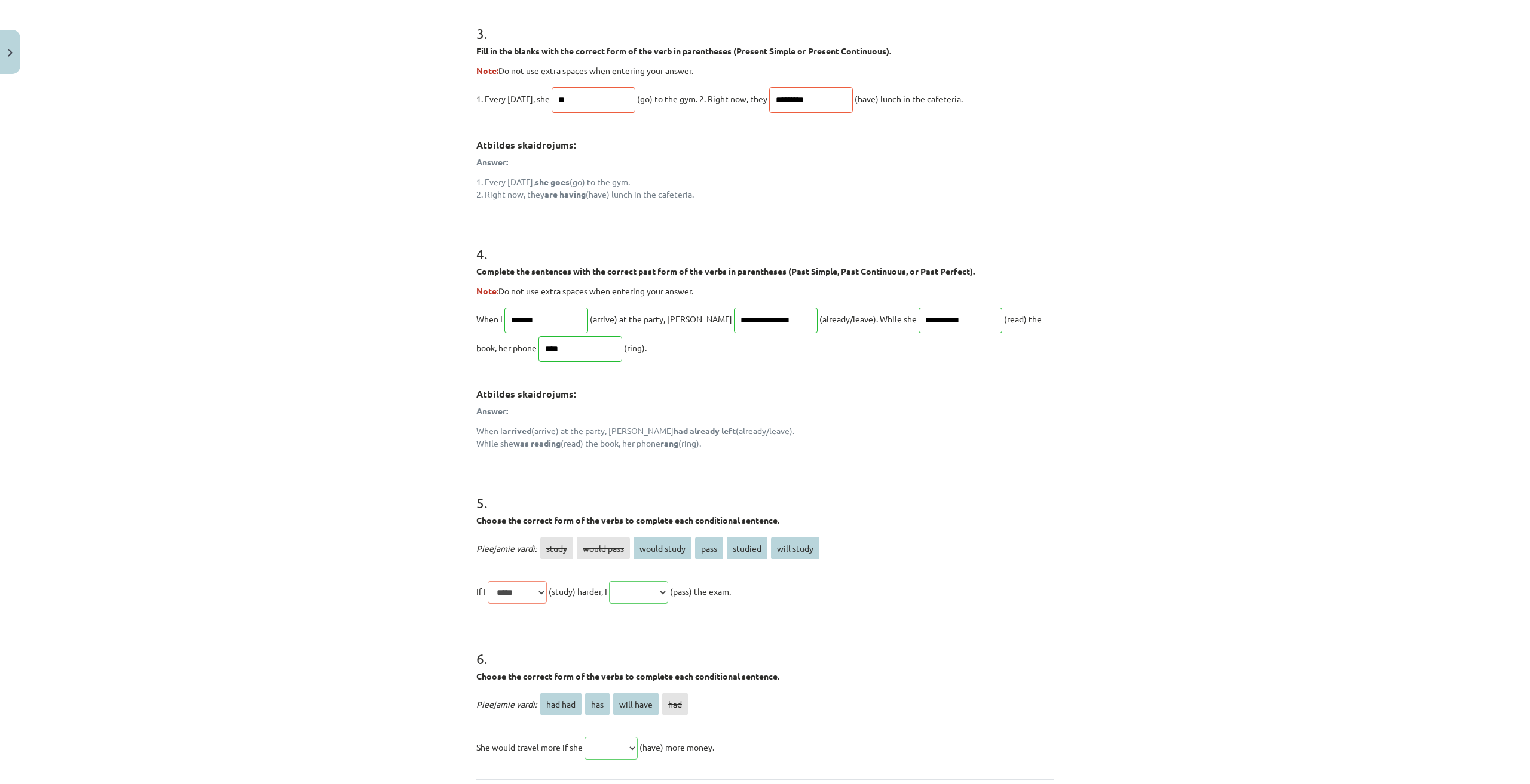
scroll to position [896, 0]
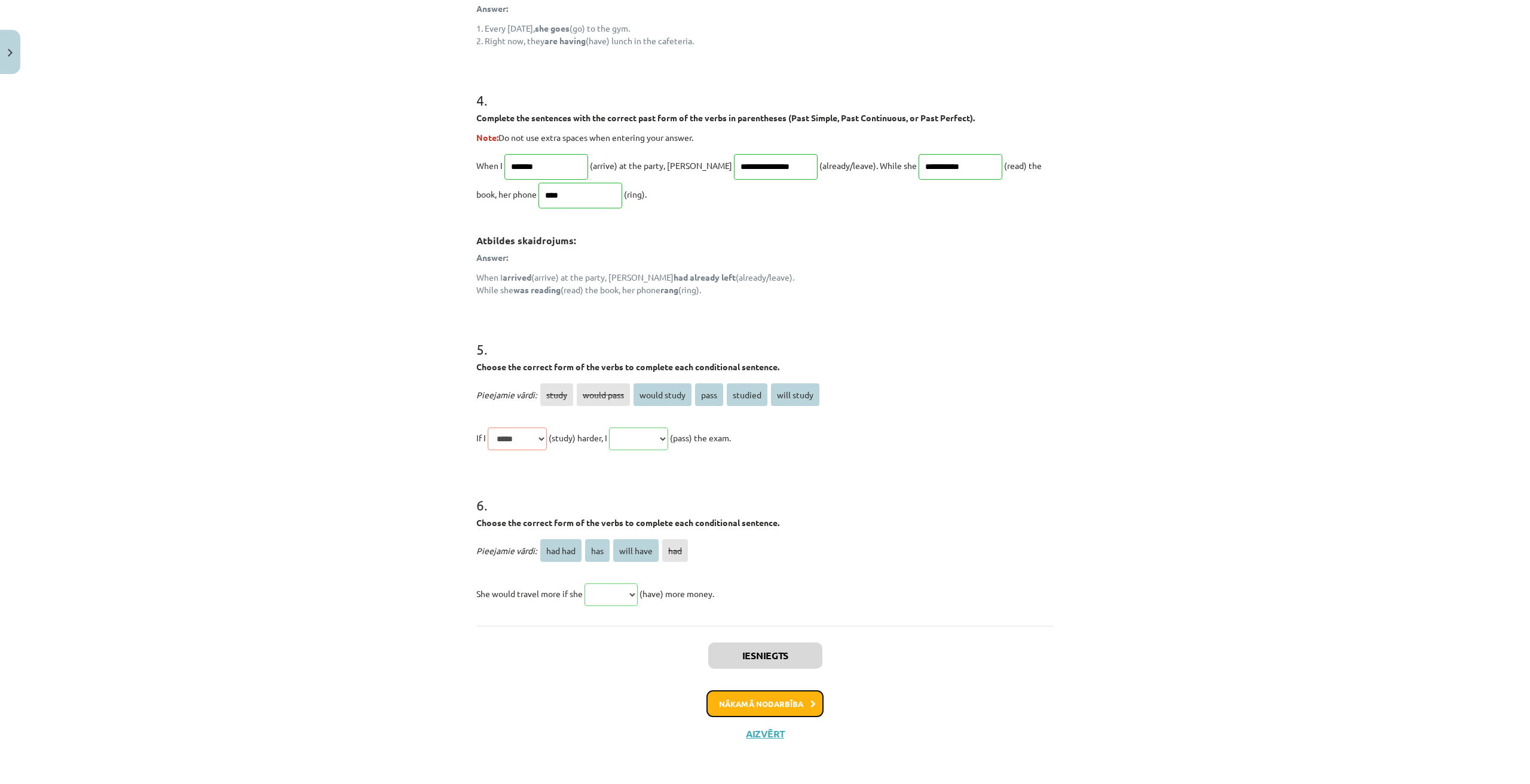
click at [796, 711] on button "Nākamā nodarbība" at bounding box center [765, 704] width 117 height 28
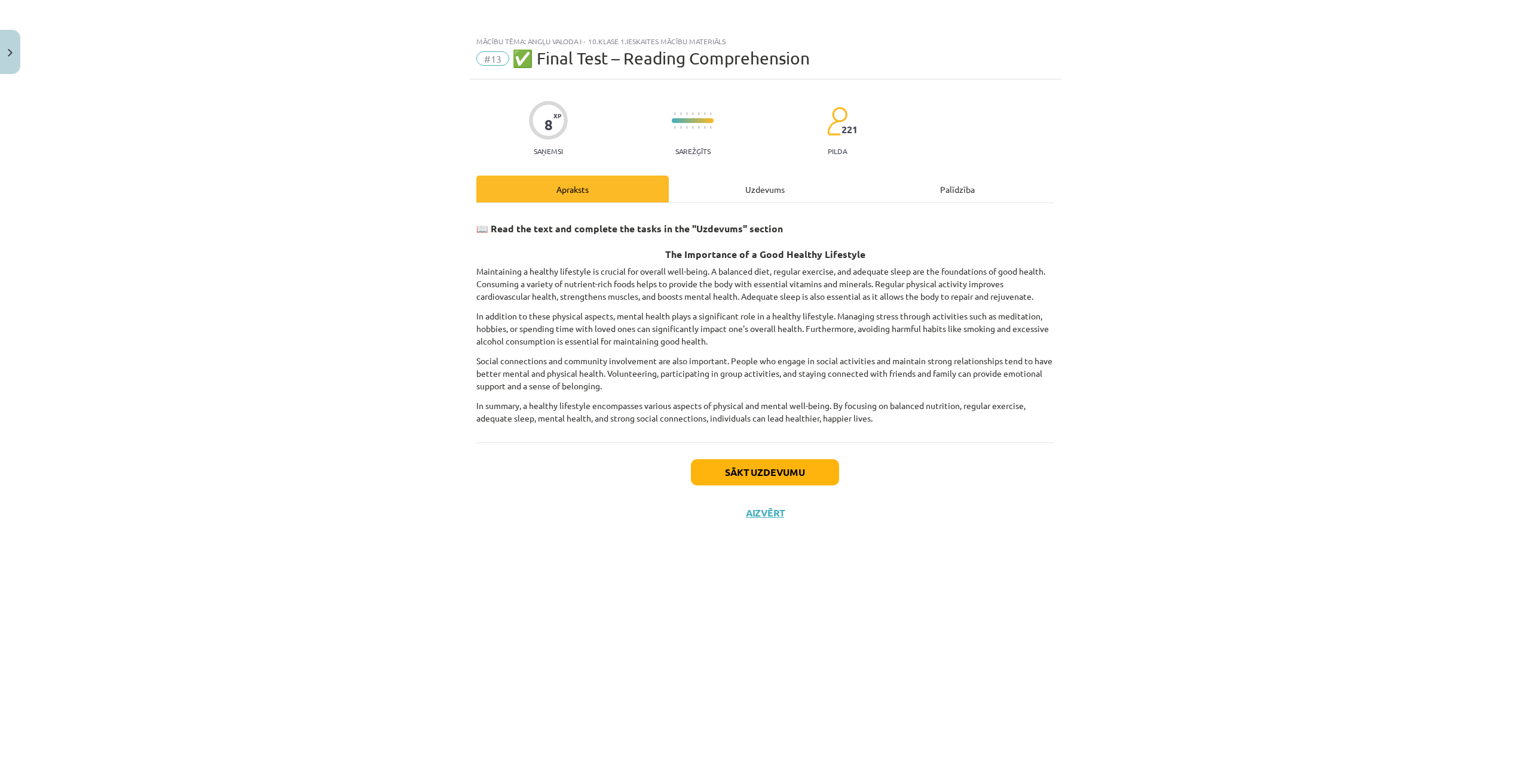
click at [759, 170] on div "8 XP Saņemsi Sarežģīts 221 pilda Apraksts Uzdevums Palīdzība 📖 Read the text an…" at bounding box center [765, 417] width 592 height 675
click at [763, 189] on div "Uzdevums" at bounding box center [765, 189] width 192 height 27
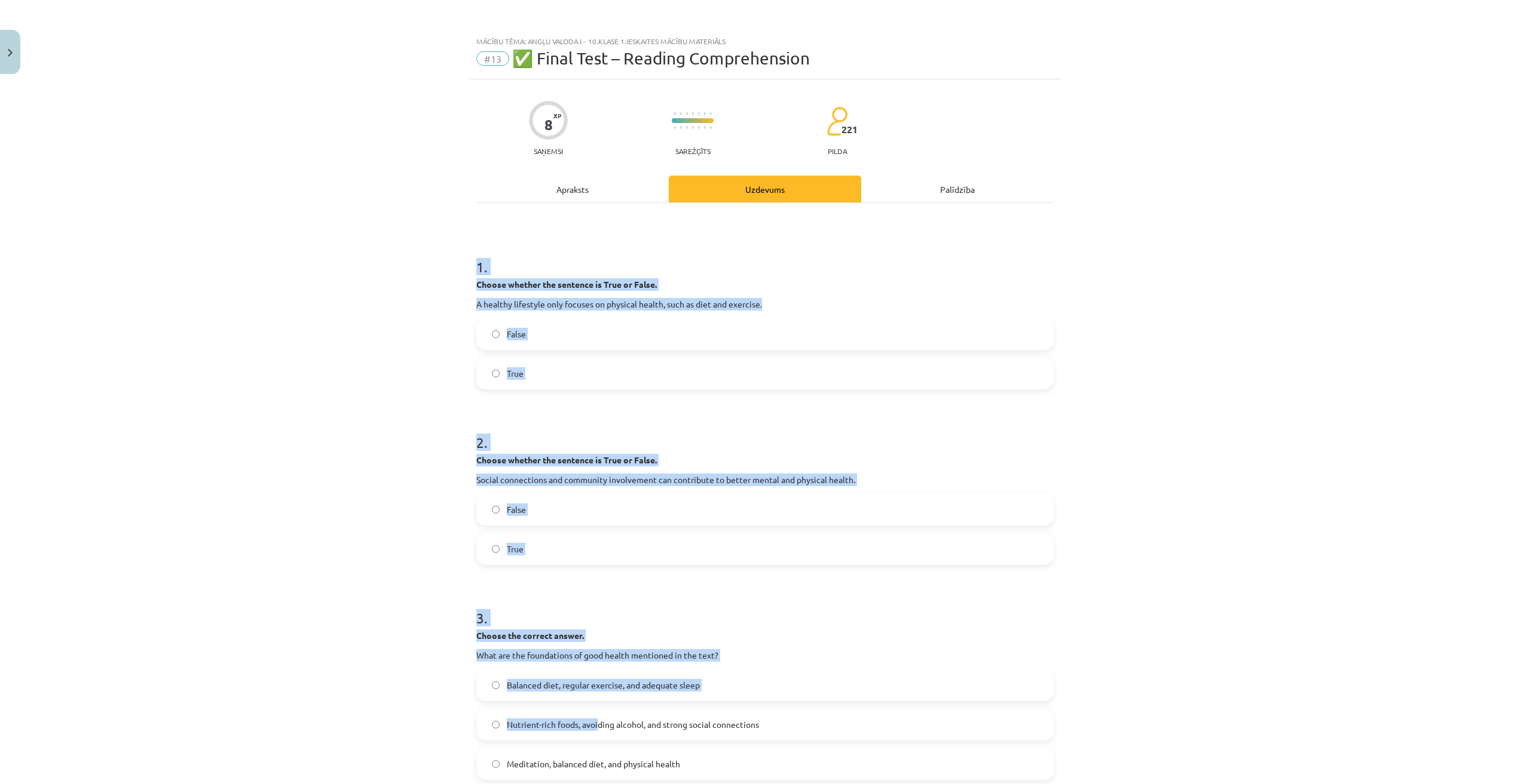
drag, startPoint x: 467, startPoint y: 251, endPoint x: 596, endPoint y: 615, distance: 386.2
click at [596, 615] on div "8 XP Saņemsi Sarežģīts 221 pilda Apraksts Uzdevums Palīdzība 1 . Choose whether…" at bounding box center [765, 631] width 592 height 1103
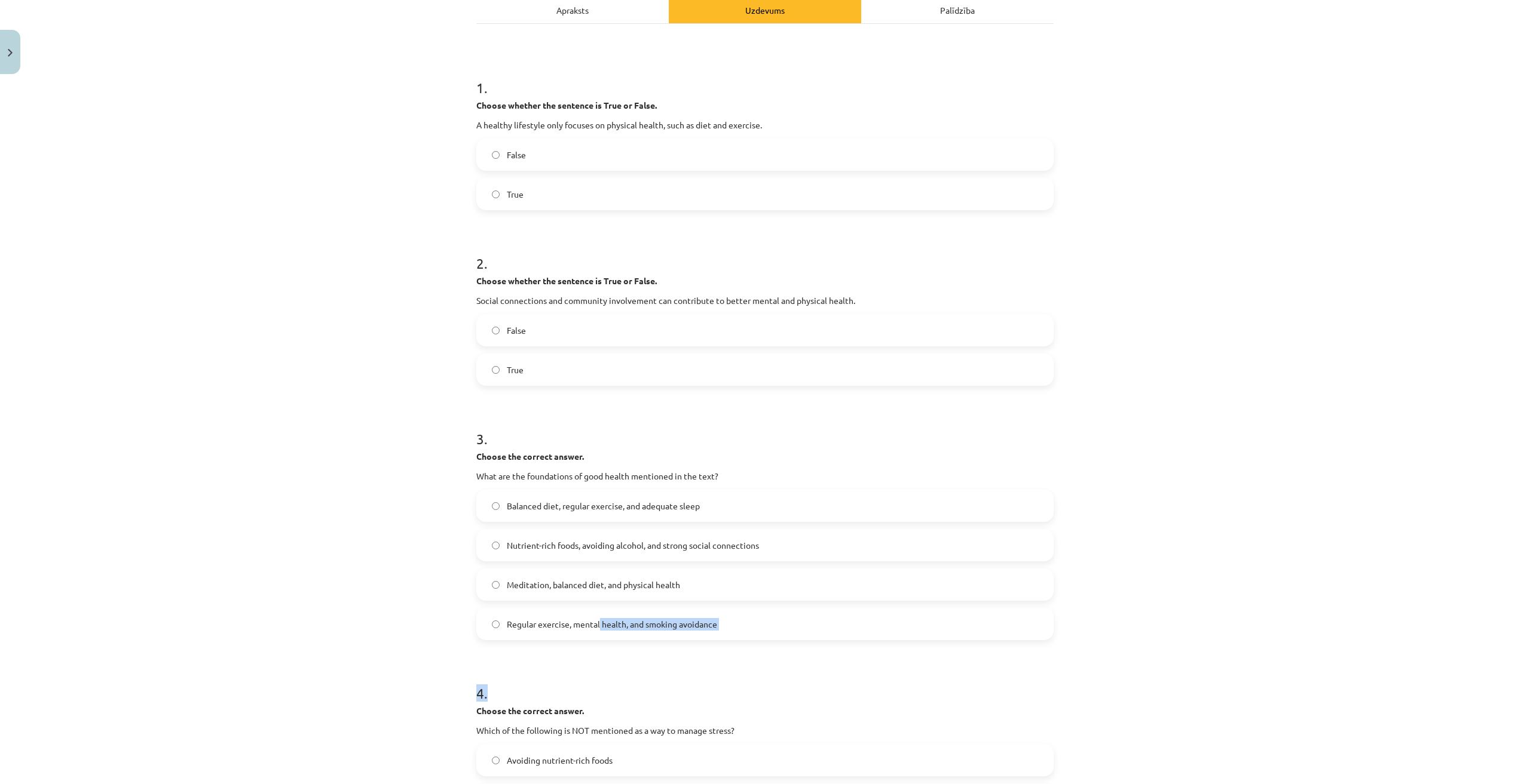
scroll to position [358, 0]
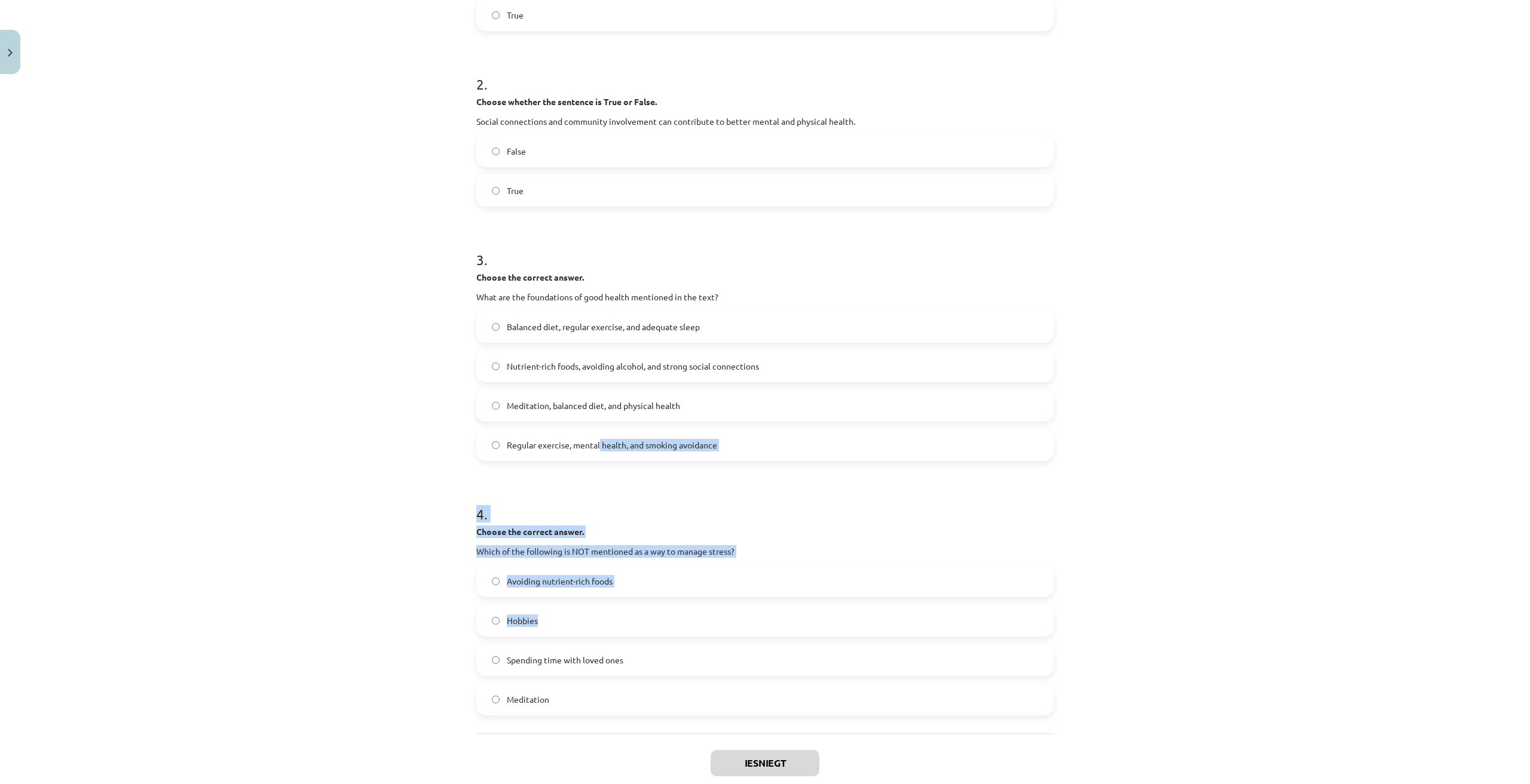
drag, startPoint x: 596, startPoint y: 615, endPoint x: 603, endPoint y: 624, distance: 11.4
click at [603, 624] on form "1 . Choose whether the sentence is True or False. A healthy lifestyle only focu…" at bounding box center [765, 298] width 578 height 837
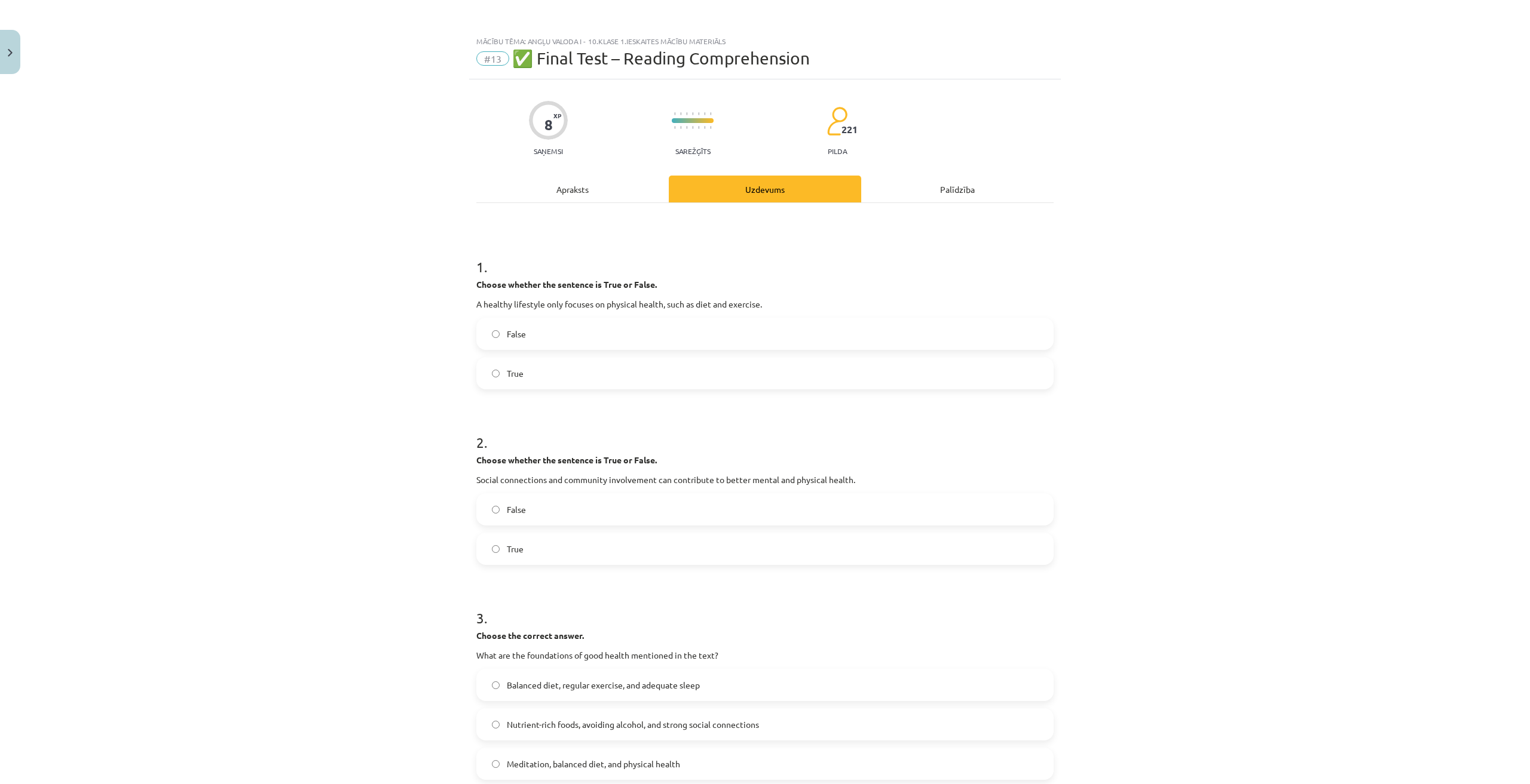
click at [341, 377] on div "Mācību tēma: Angļu valoda i - 10.klase 1.ieskaites mācību materiāls #13 ✅ Final…" at bounding box center [765, 392] width 1530 height 784
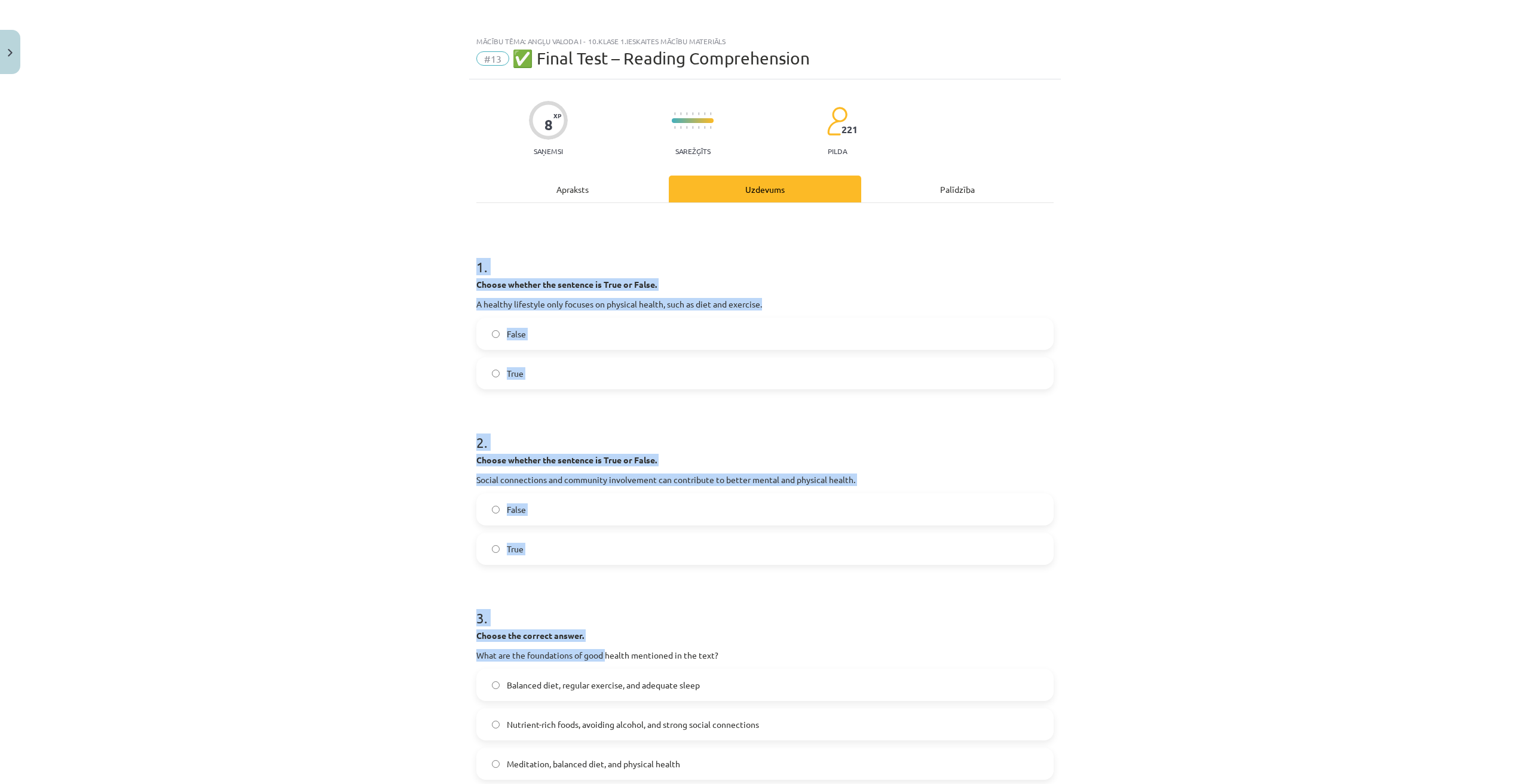
drag, startPoint x: 457, startPoint y: 254, endPoint x: 604, endPoint y: 541, distance: 322.5
click at [603, 538] on div "Mācību tēma: Angļu valoda i - 10.klase 1.ieskaites mācību materiāls #13 ✅ Final…" at bounding box center [765, 392] width 1530 height 784
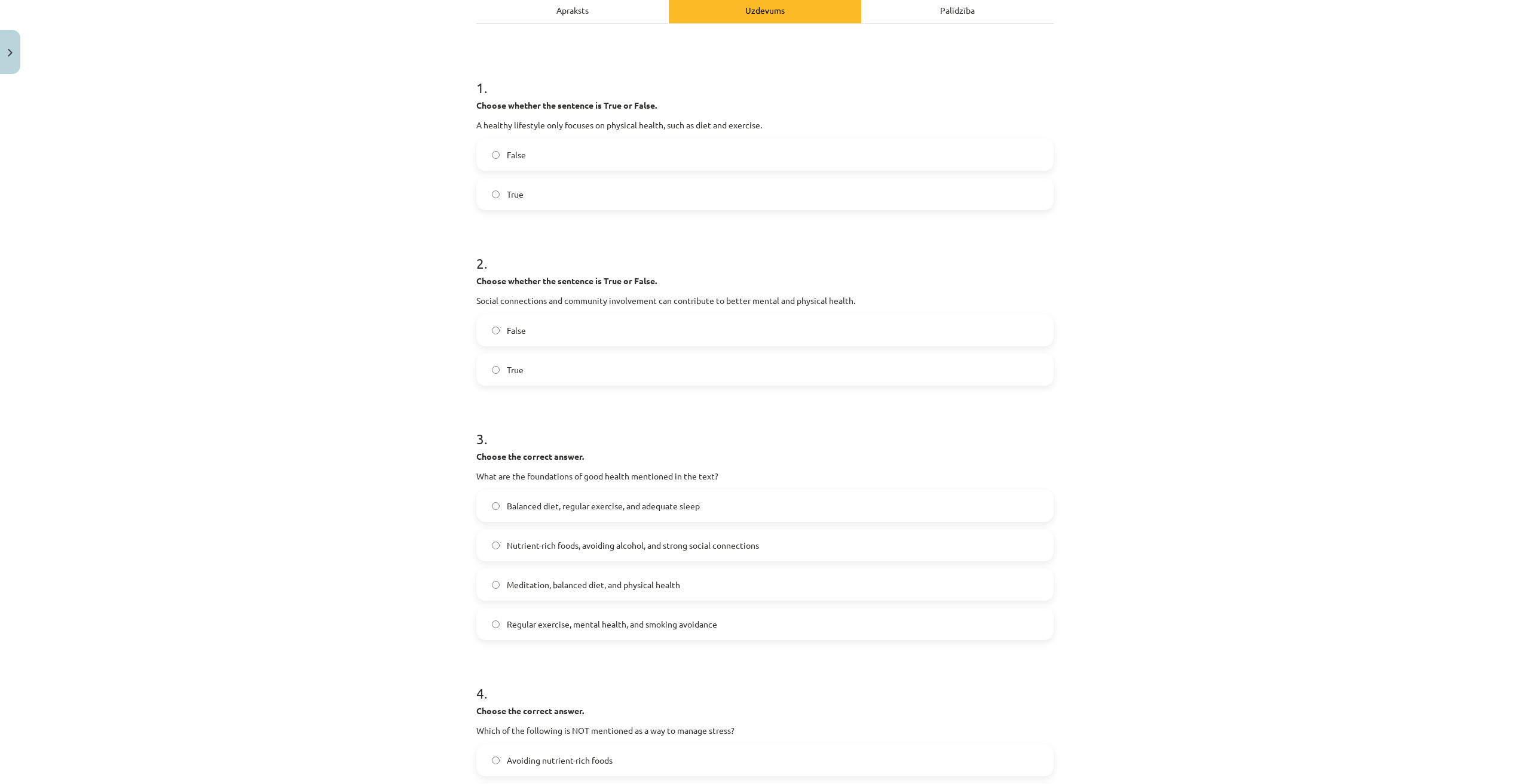
scroll to position [299, 0]
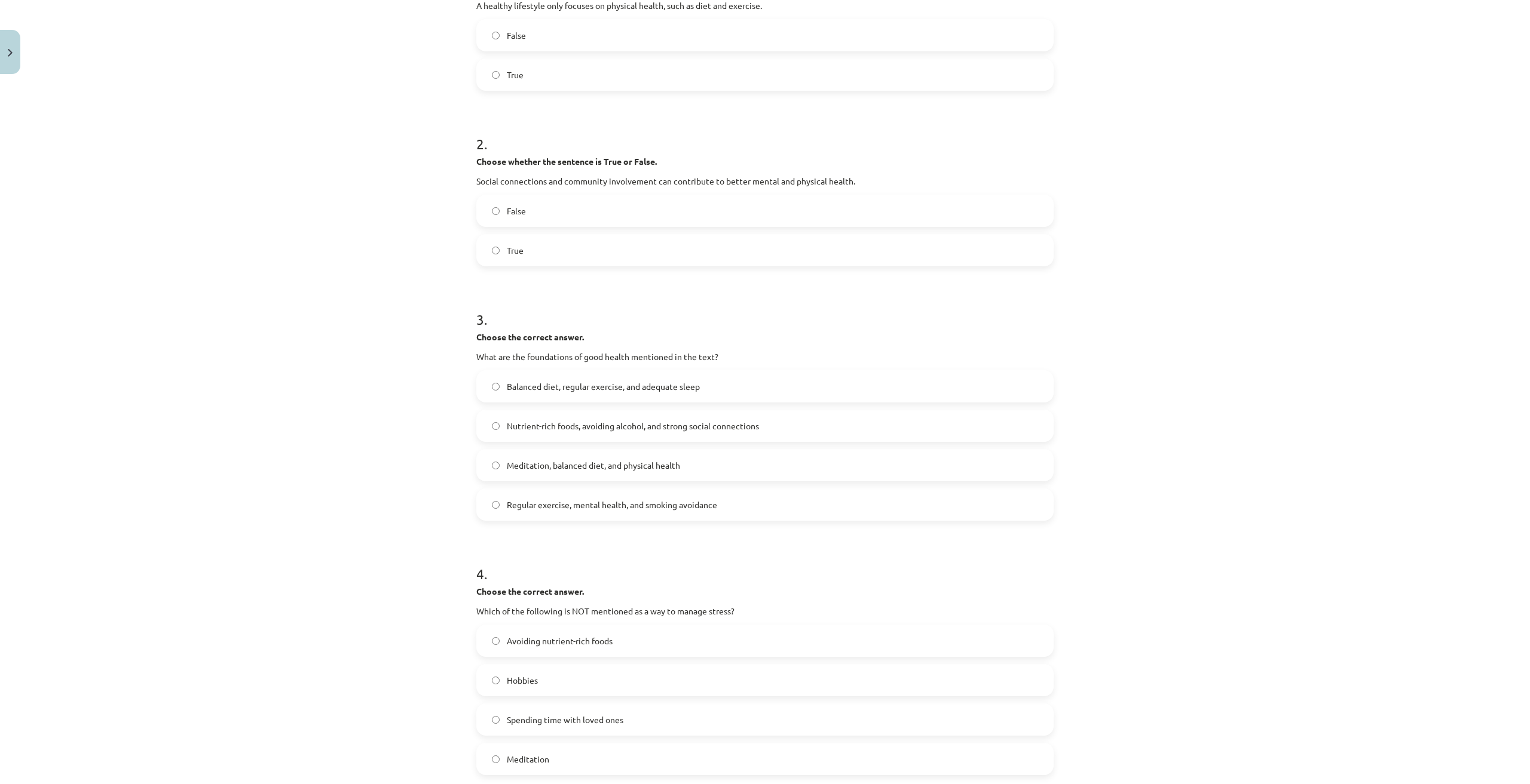
drag, startPoint x: 604, startPoint y: 541, endPoint x: 373, endPoint y: 392, distance: 274.9
click at [605, 518] on div "Balanced diet, regular exercise, and adequate sleep Nutrient-rich foods, avoidi…" at bounding box center [765, 445] width 578 height 150
click at [235, 330] on div "Mācību tēma: Angļu valoda i - 10.klase 1.ieskaites mācību materiāls #13 ✅ Final…" at bounding box center [765, 392] width 1530 height 784
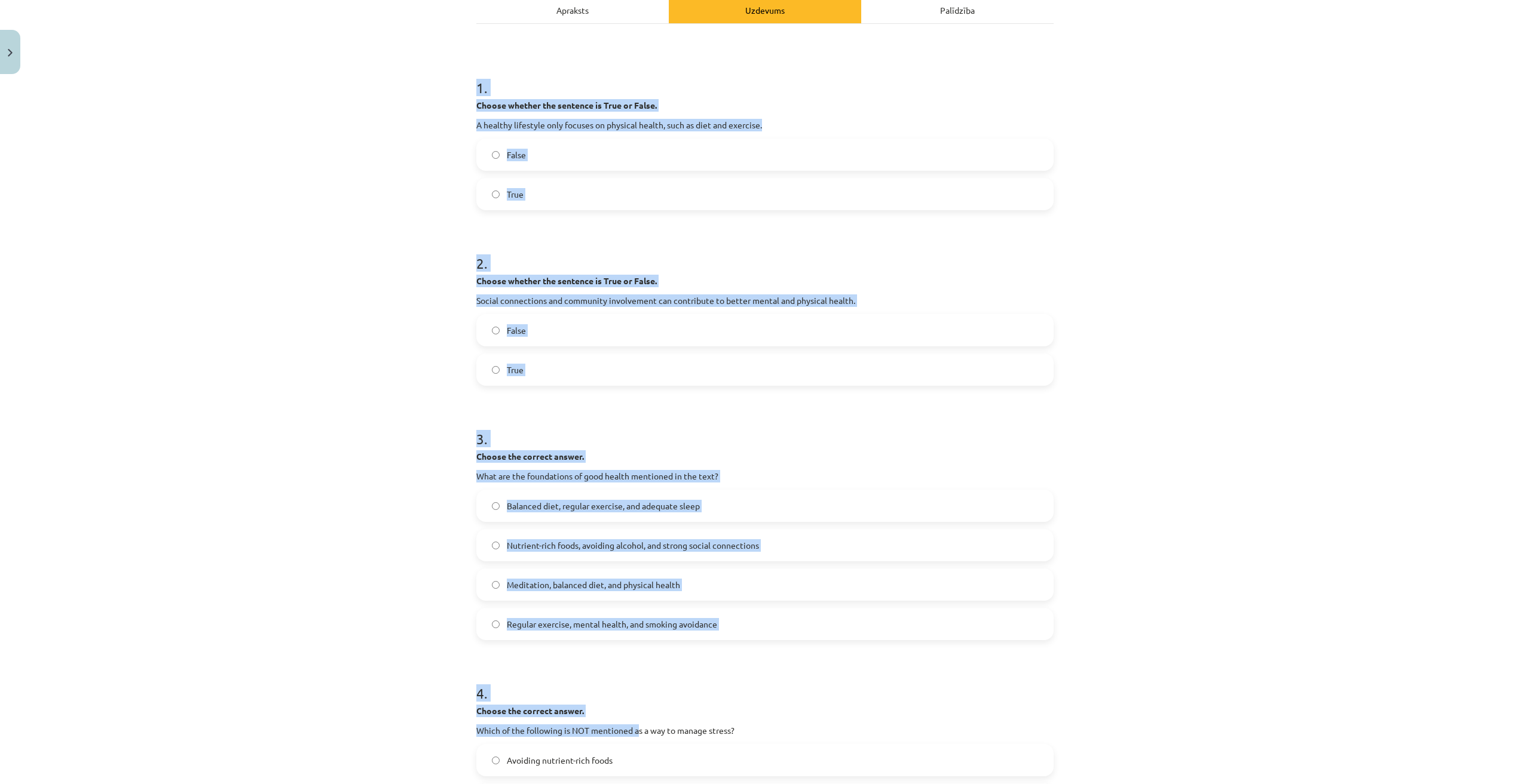
scroll to position [358, 0]
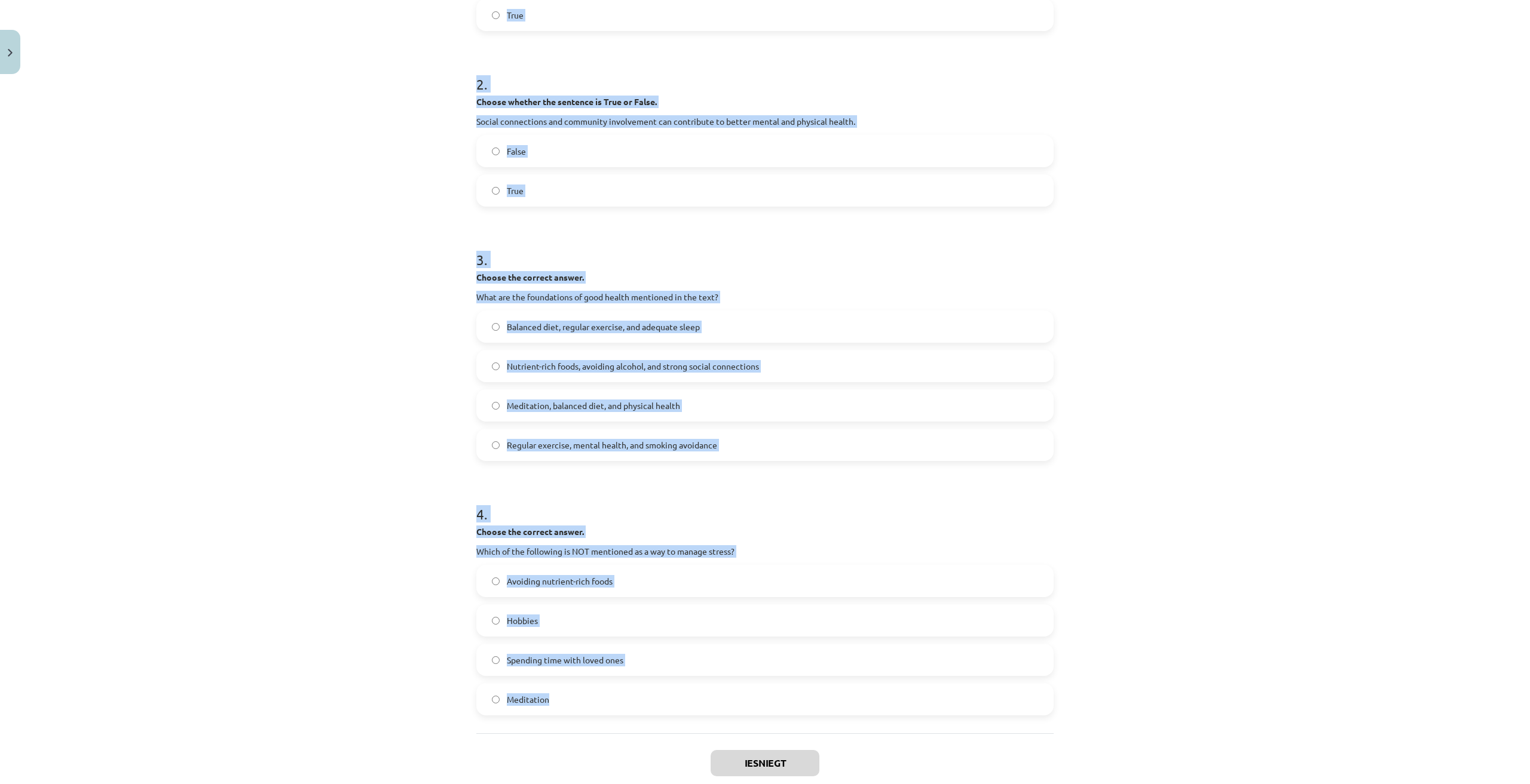
drag, startPoint x: 469, startPoint y: 261, endPoint x: 651, endPoint y: 695, distance: 470.6
click at [651, 695] on div "8 XP Saņemsi Sarežģīts 221 pilda Apraksts Uzdevums Palīdzība 1 . Choose whether…" at bounding box center [765, 273] width 592 height 1103
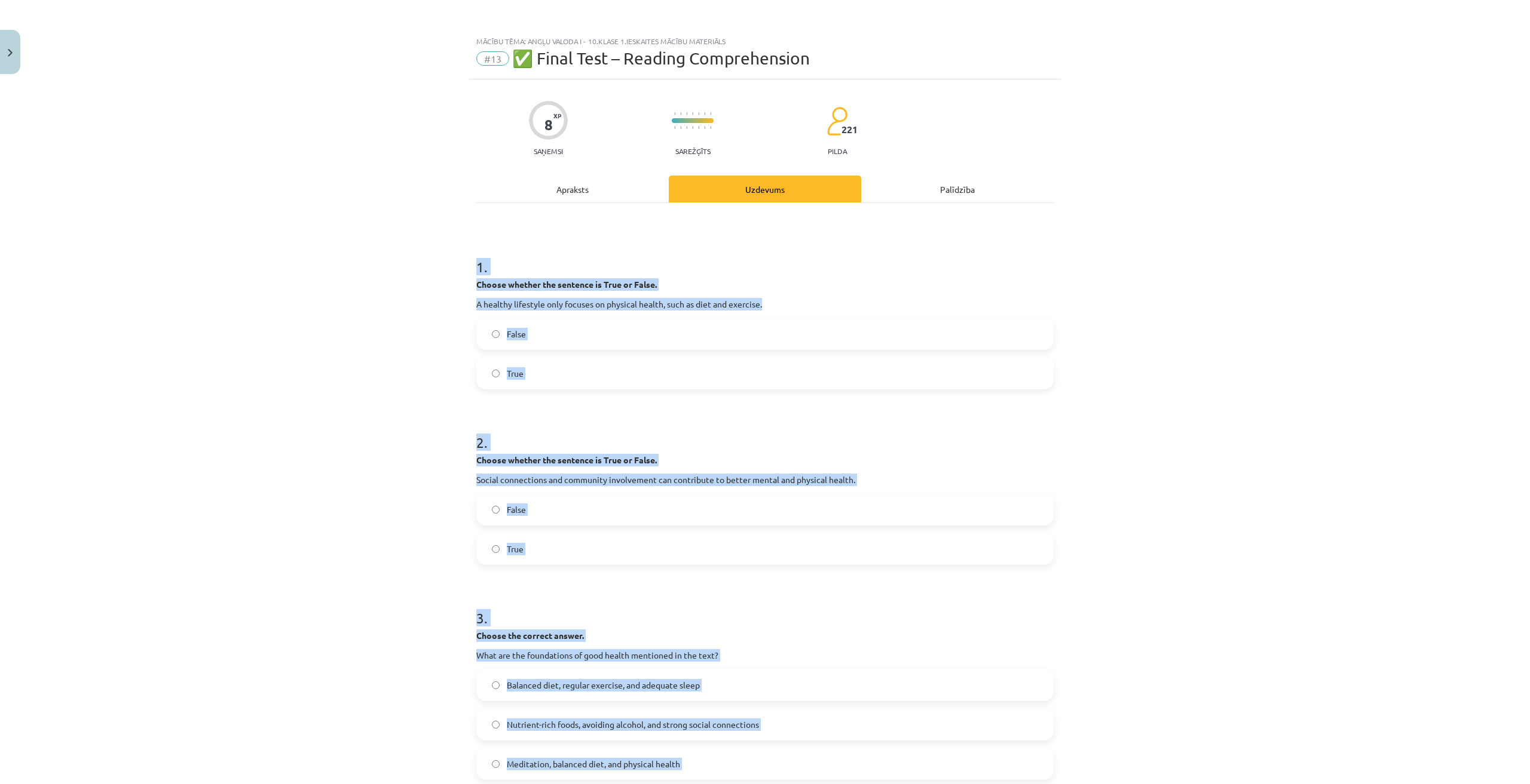
click at [447, 308] on div "Mācību tēma: Angļu valoda i - 10.klase 1.ieskaites mācību materiāls #13 ✅ Final…" at bounding box center [765, 392] width 1530 height 784
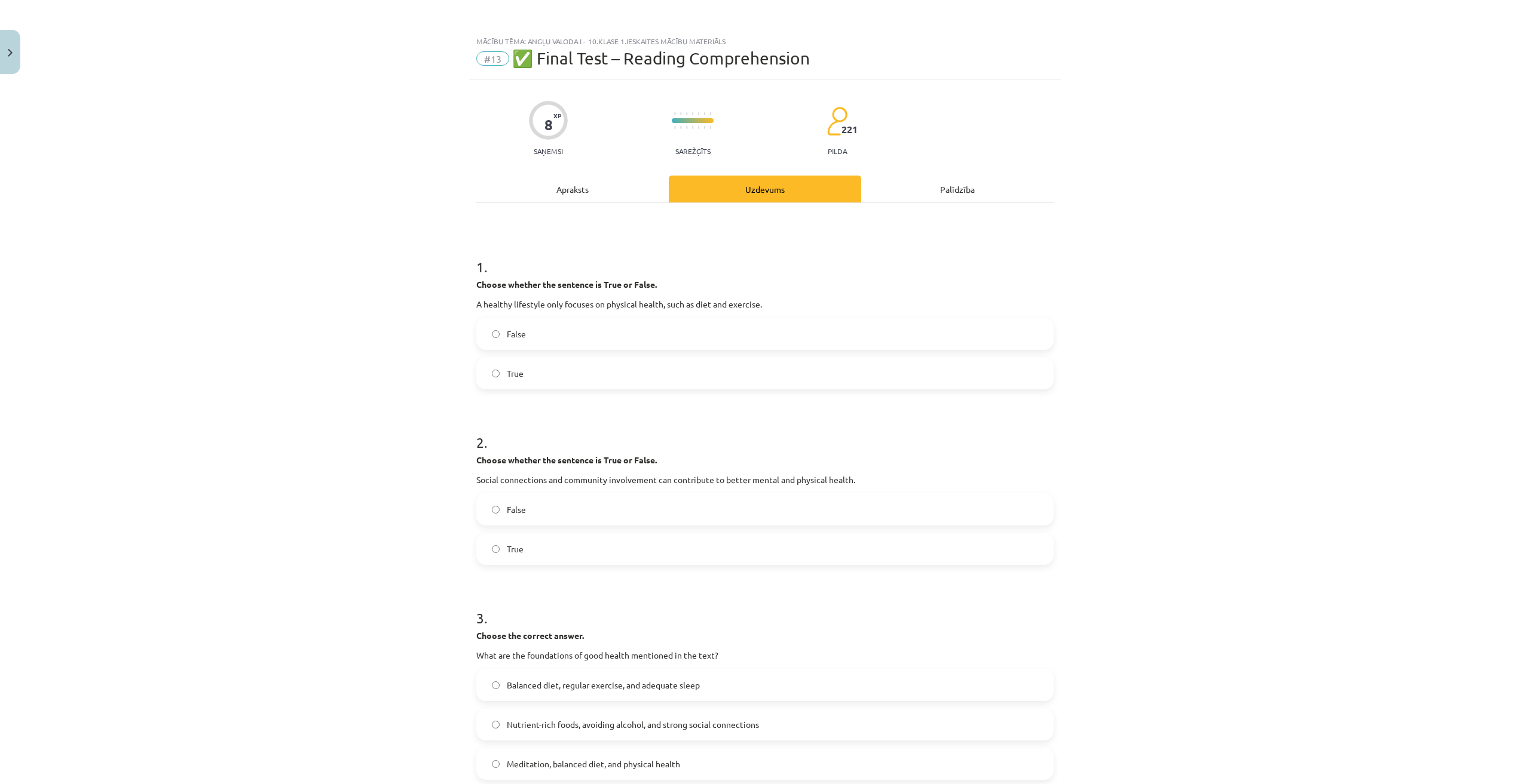
click at [544, 334] on label "False" at bounding box center [765, 333] width 575 height 30
click at [545, 544] on label "True" at bounding box center [765, 548] width 575 height 30
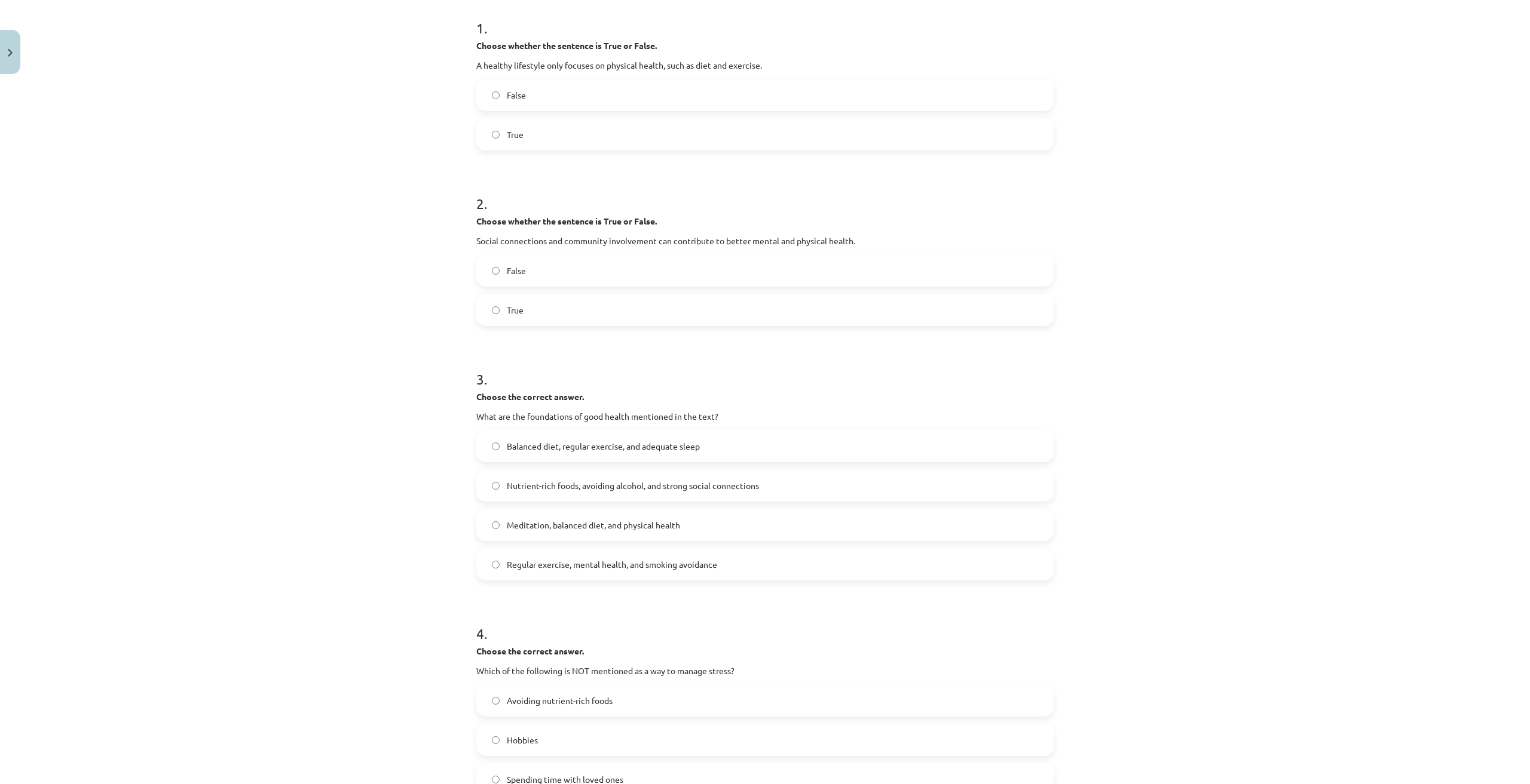
click at [558, 443] on span "Balanced diet, regular exercise, and adequate sleep" at bounding box center [604, 447] width 193 height 13
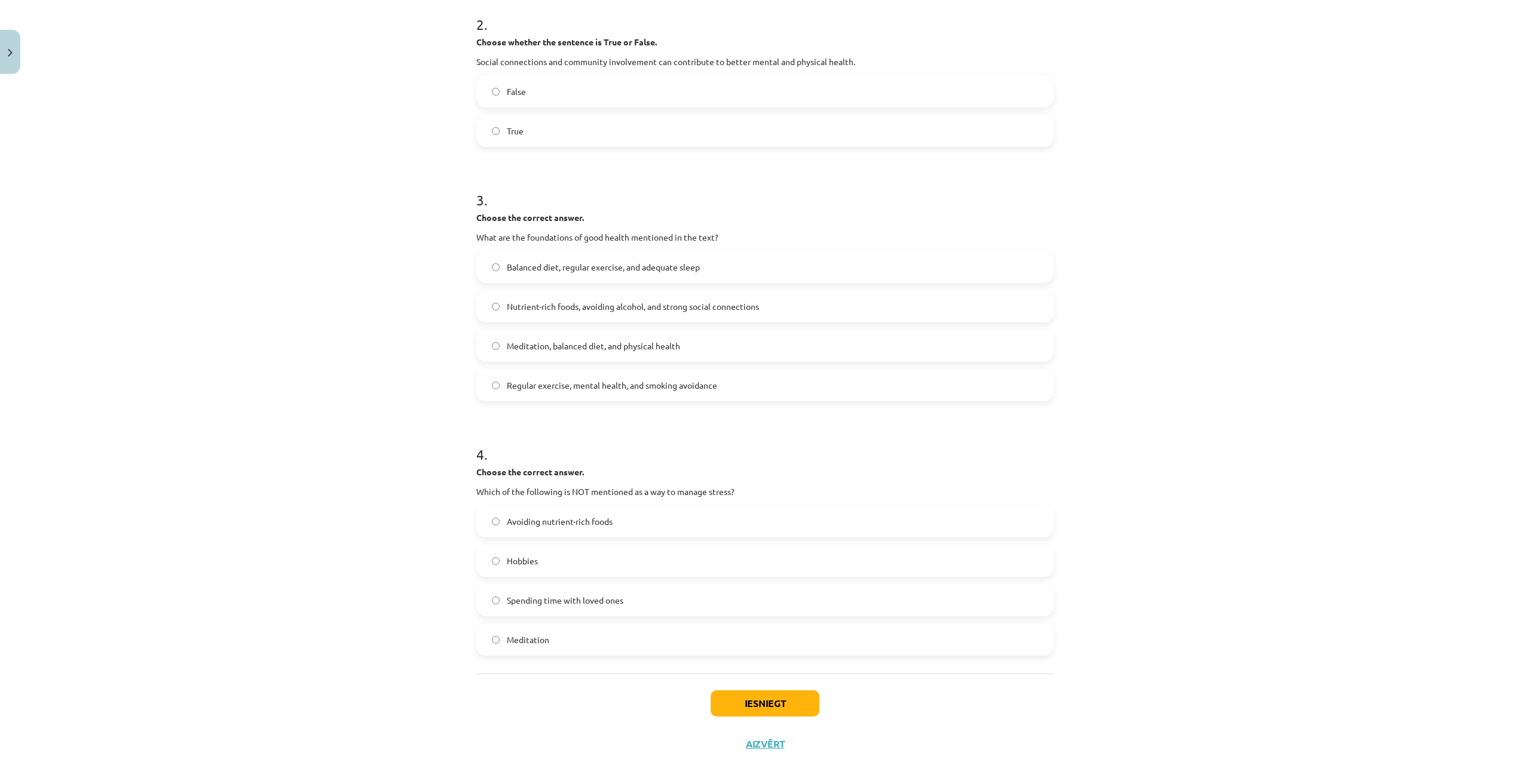
click at [566, 518] on span "Avoiding nutrient-rich foods" at bounding box center [560, 522] width 106 height 13
click at [782, 691] on button "Iesniegt" at bounding box center [765, 704] width 109 height 26
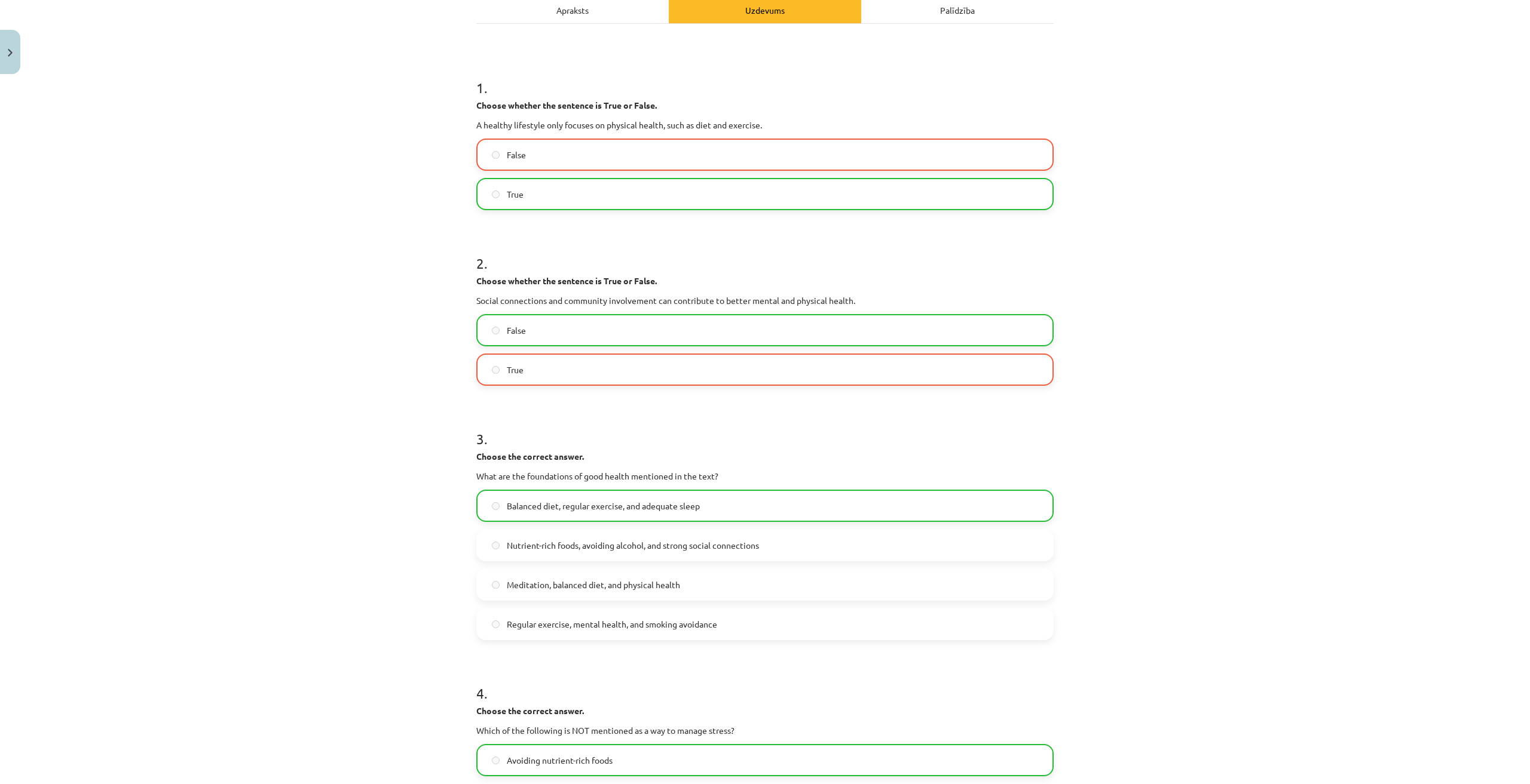
scroll to position [467, 0]
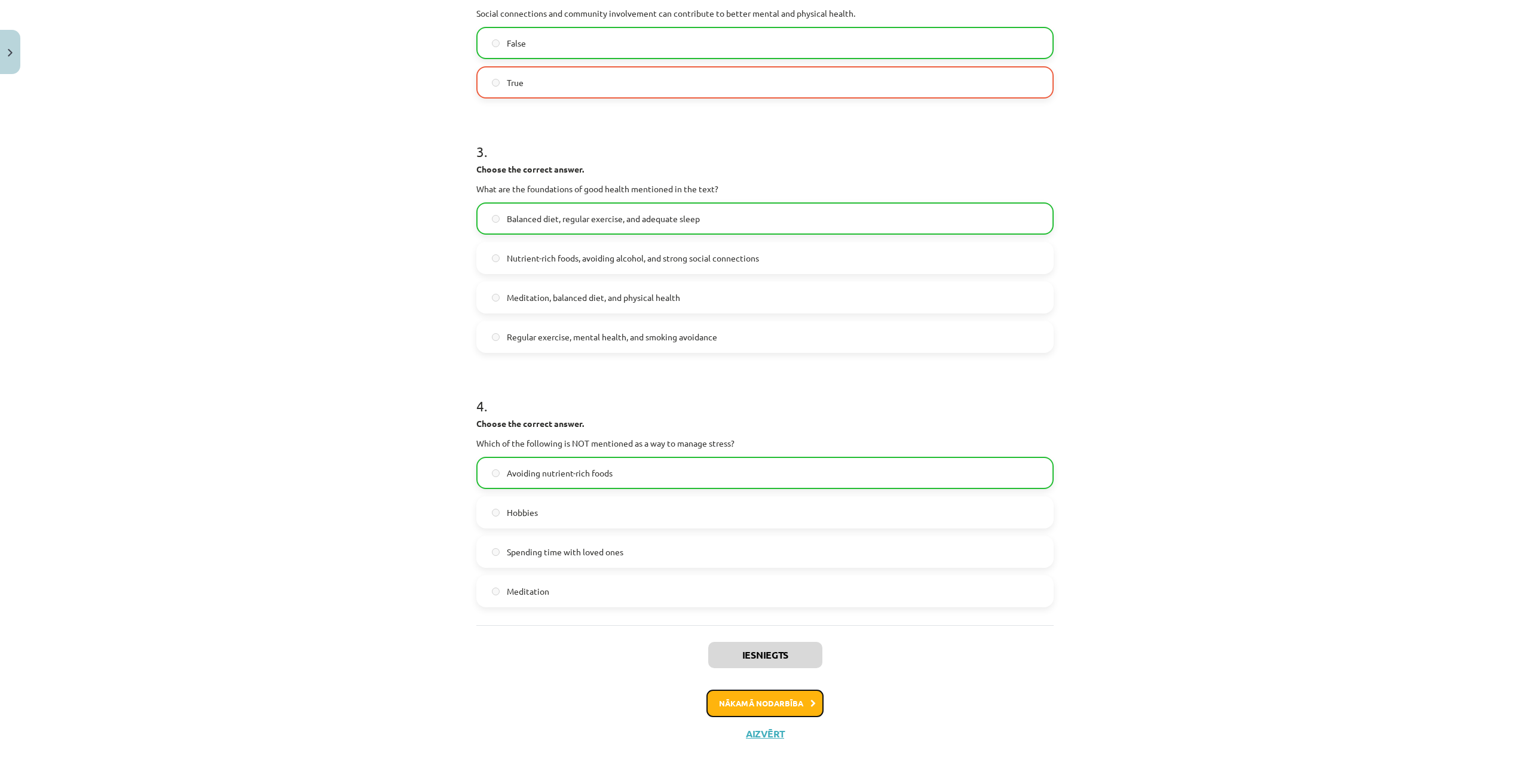
click at [795, 708] on button "Nākamā nodarbība" at bounding box center [765, 704] width 117 height 28
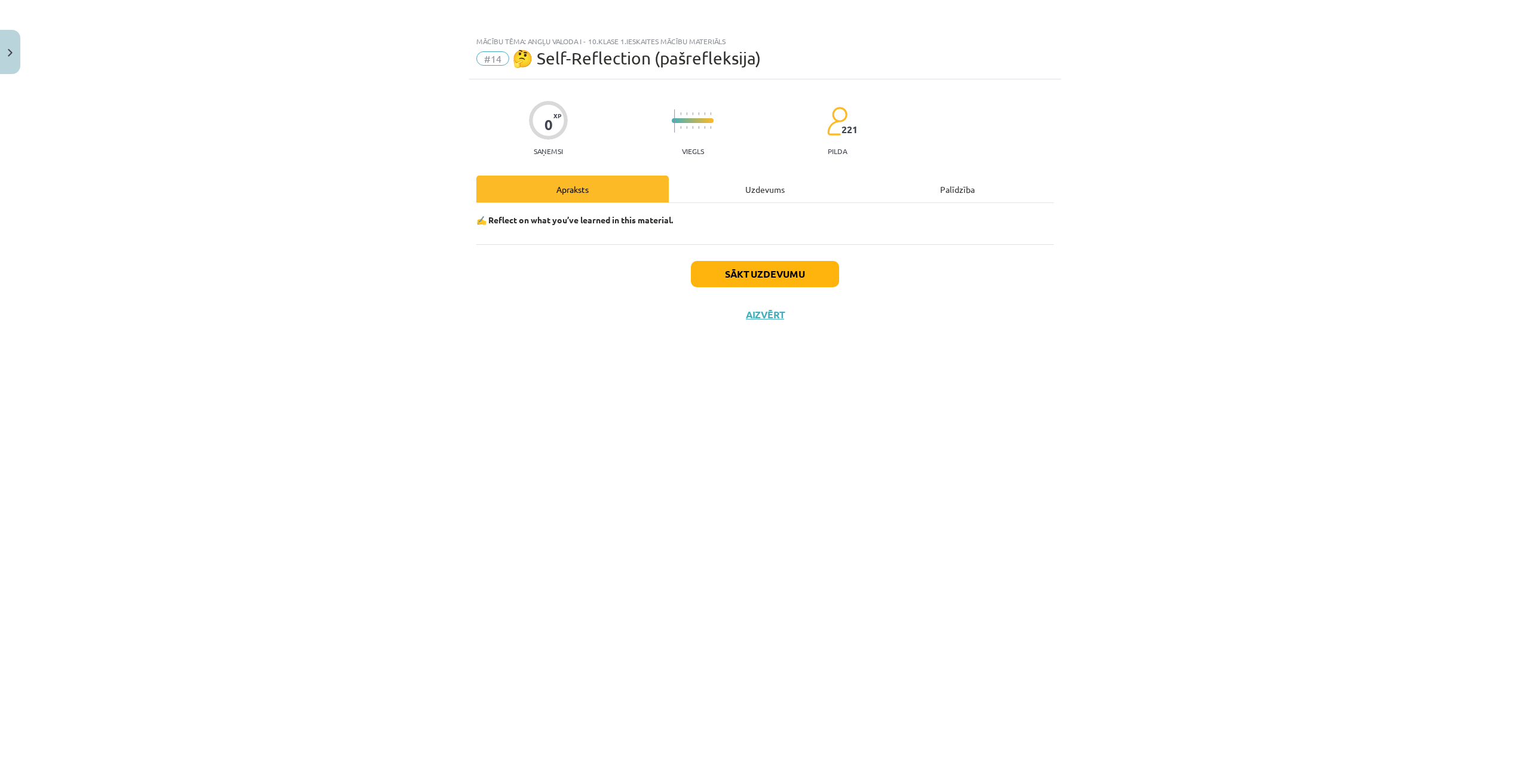
click at [748, 189] on div "Uzdevums" at bounding box center [765, 189] width 192 height 27
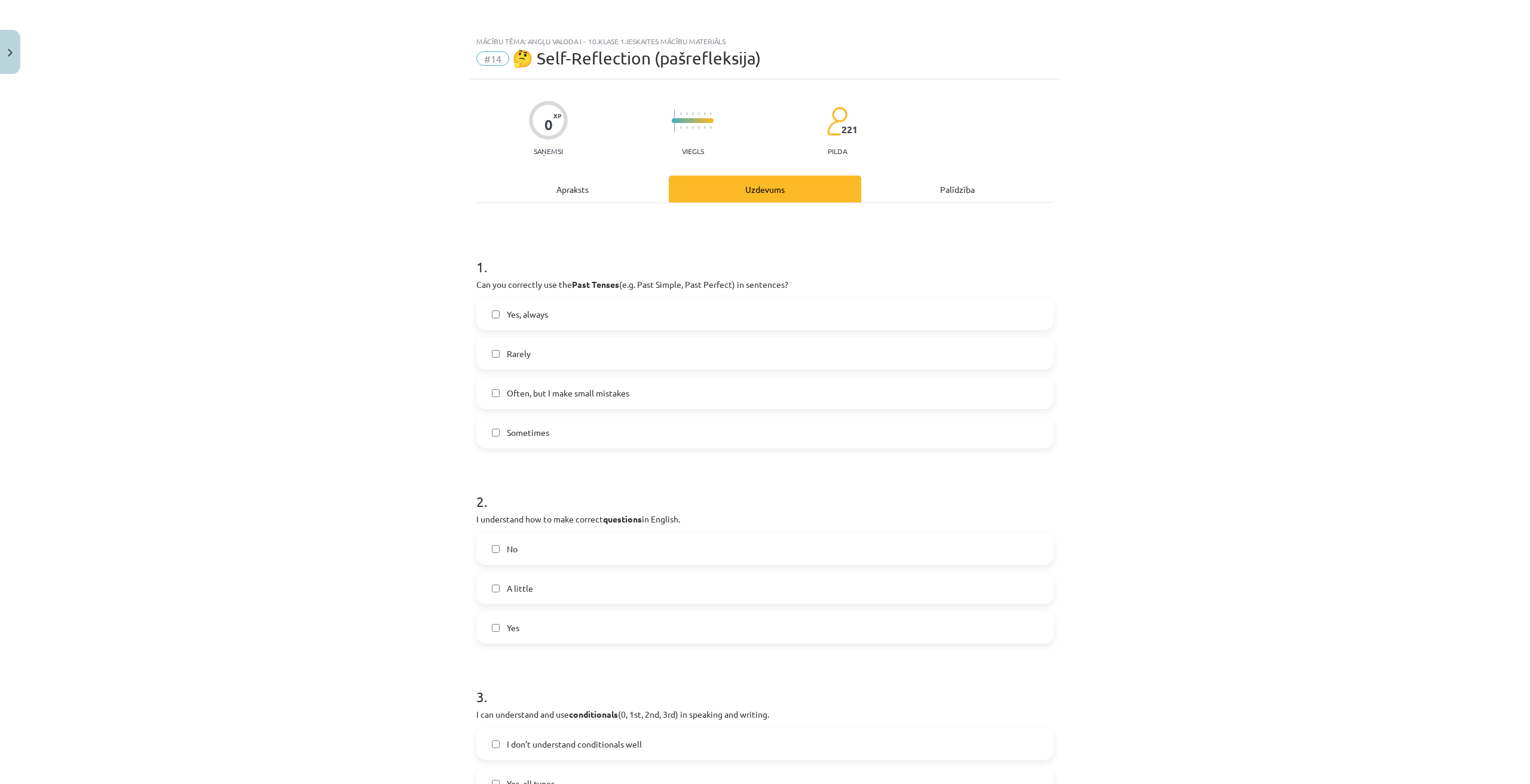
scroll to position [120, 0]
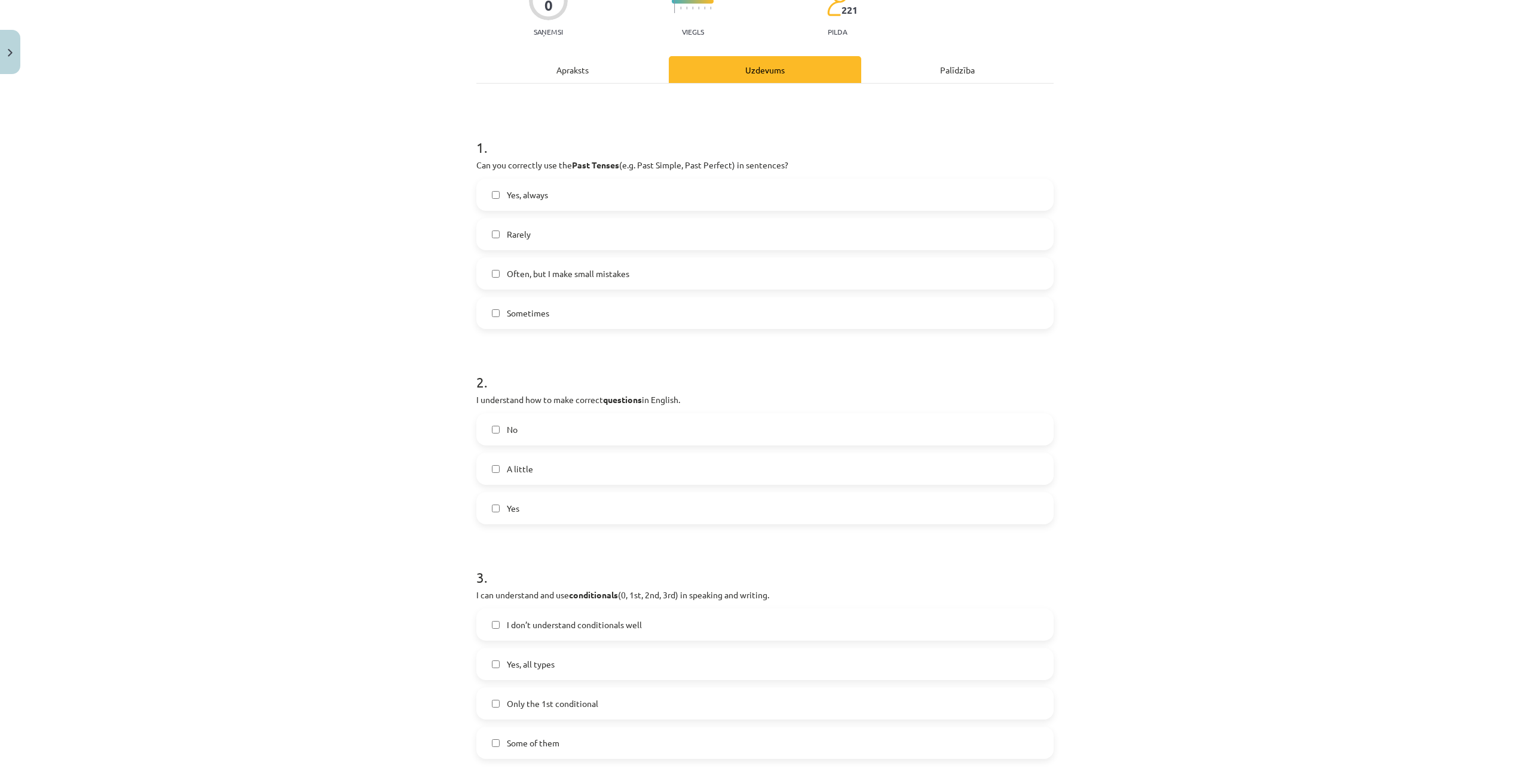
click at [528, 468] on label "A little" at bounding box center [765, 468] width 575 height 30
click at [539, 508] on label "Yes" at bounding box center [765, 508] width 575 height 30
click at [536, 465] on label "A little" at bounding box center [765, 468] width 575 height 30
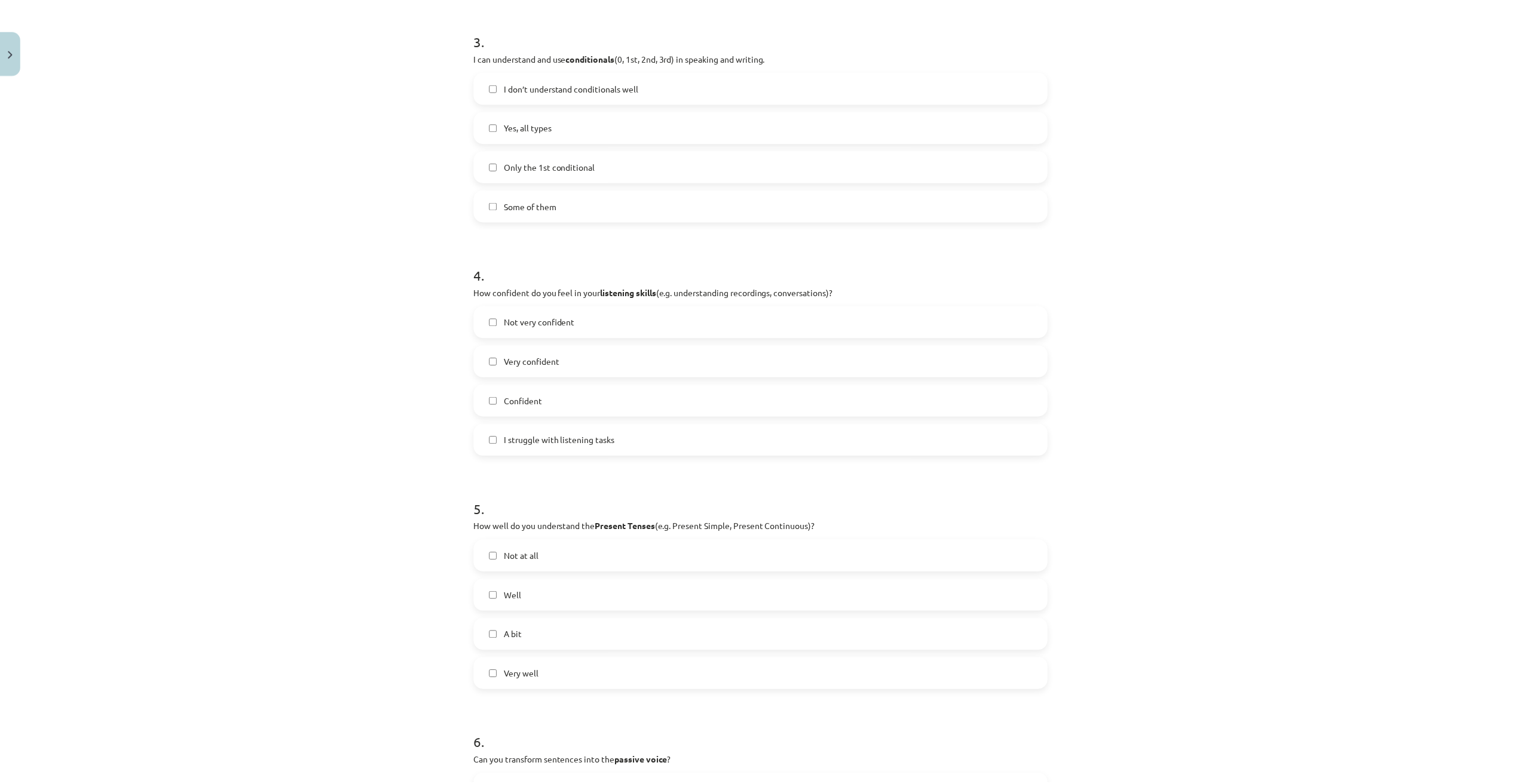
scroll to position [938, 0]
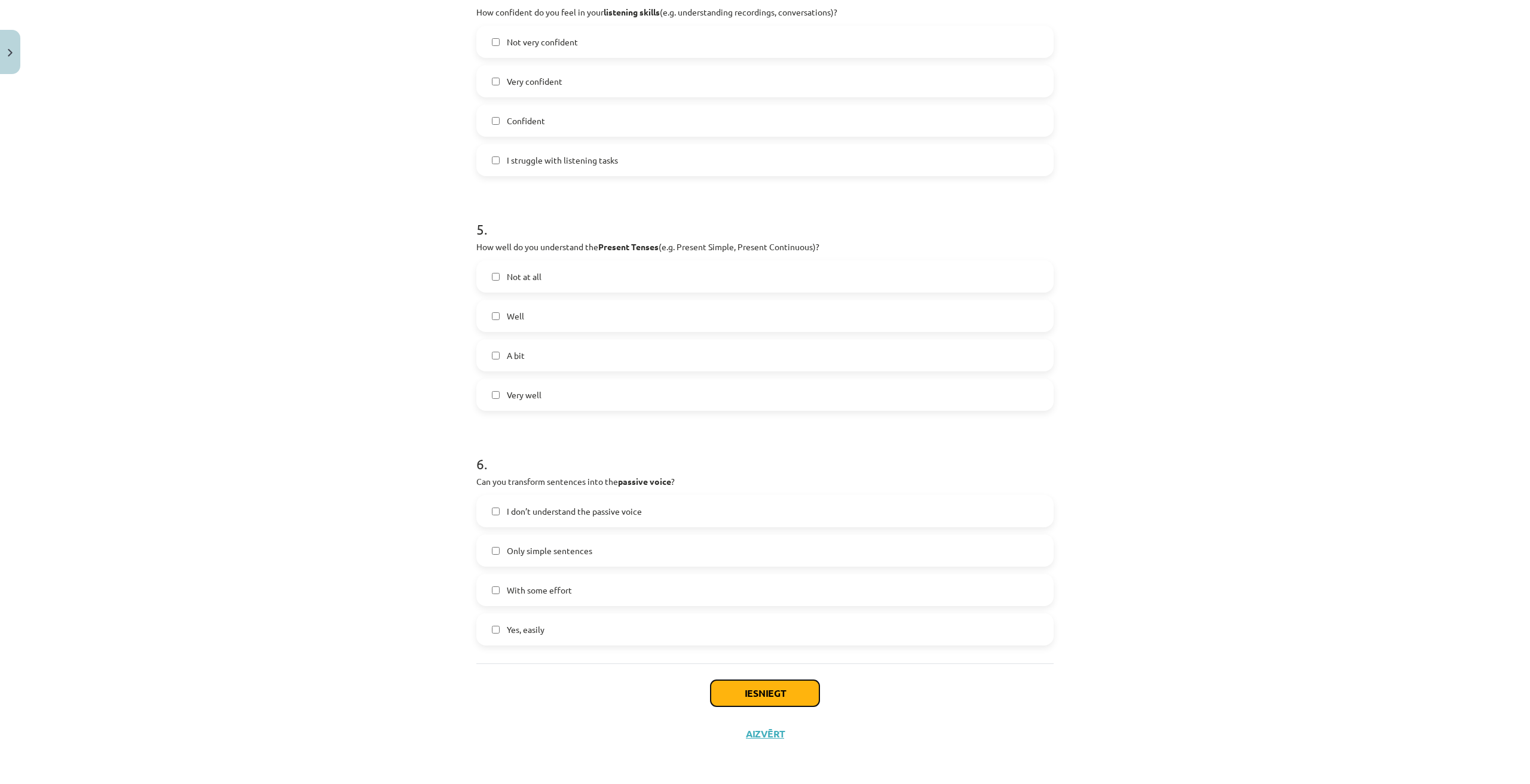
click at [777, 690] on button "Iesniegt" at bounding box center [765, 693] width 109 height 26
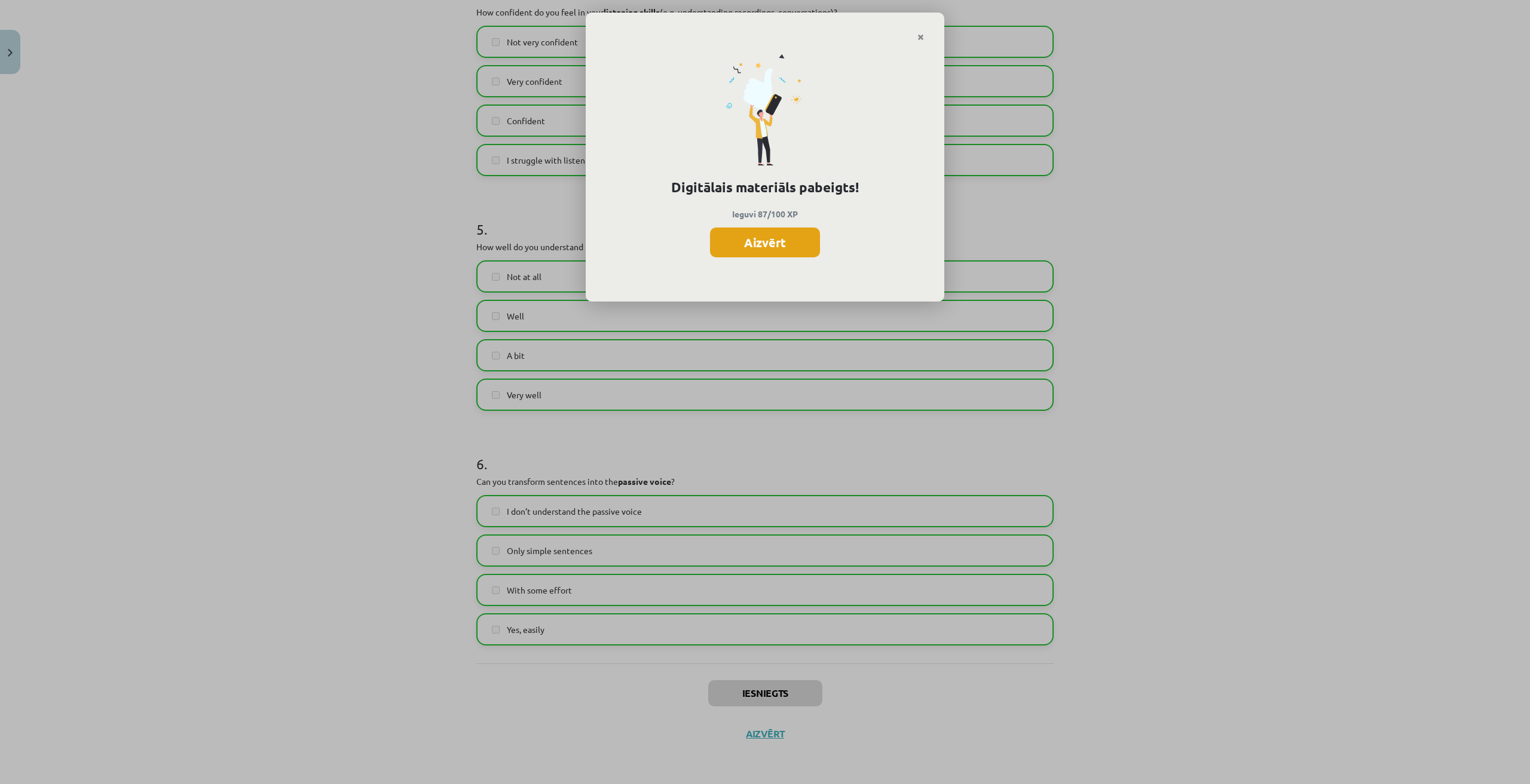
click at [791, 233] on button "Aizvērt" at bounding box center [765, 242] width 110 height 30
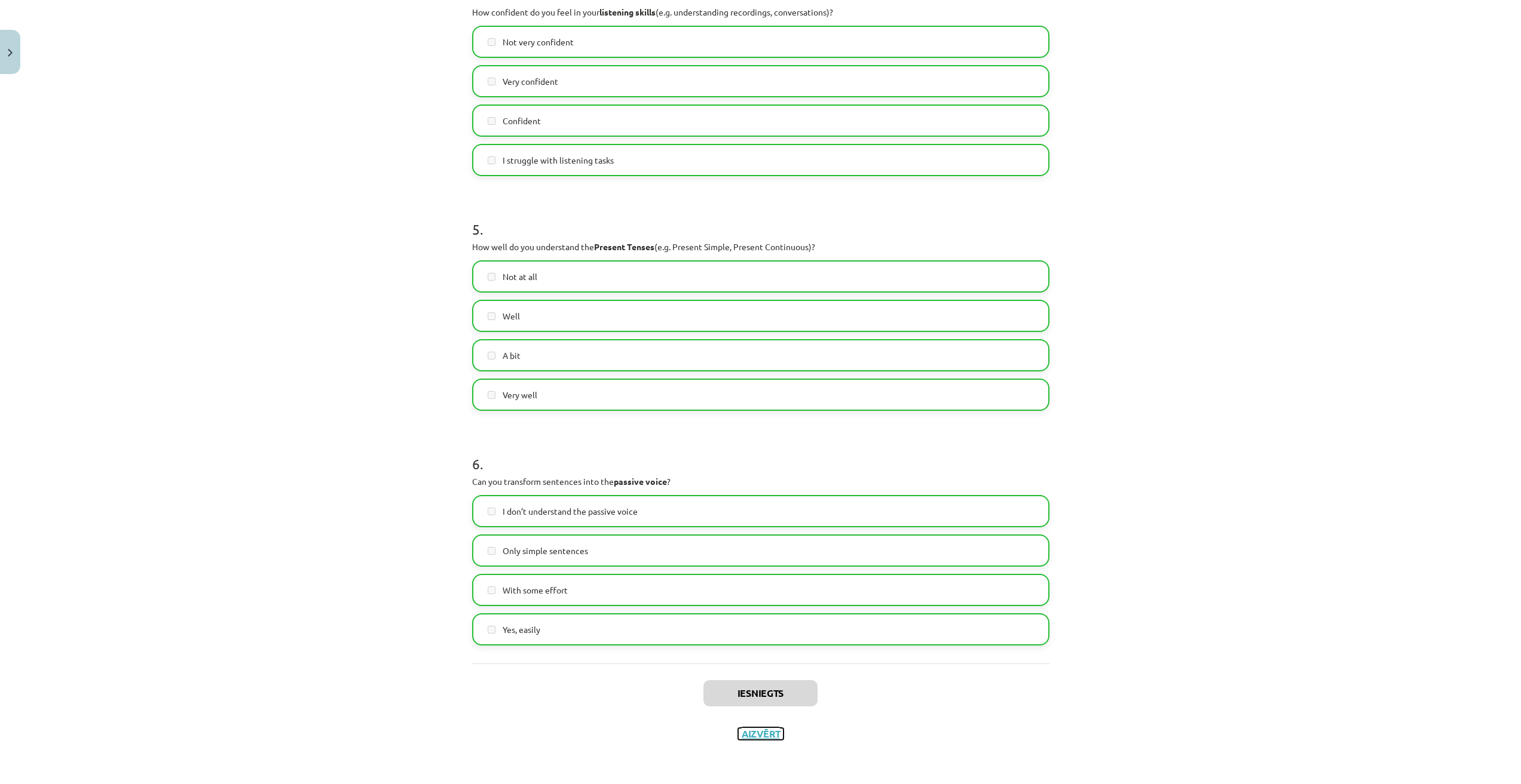
click at [756, 736] on button "Aizvērt" at bounding box center [760, 734] width 46 height 12
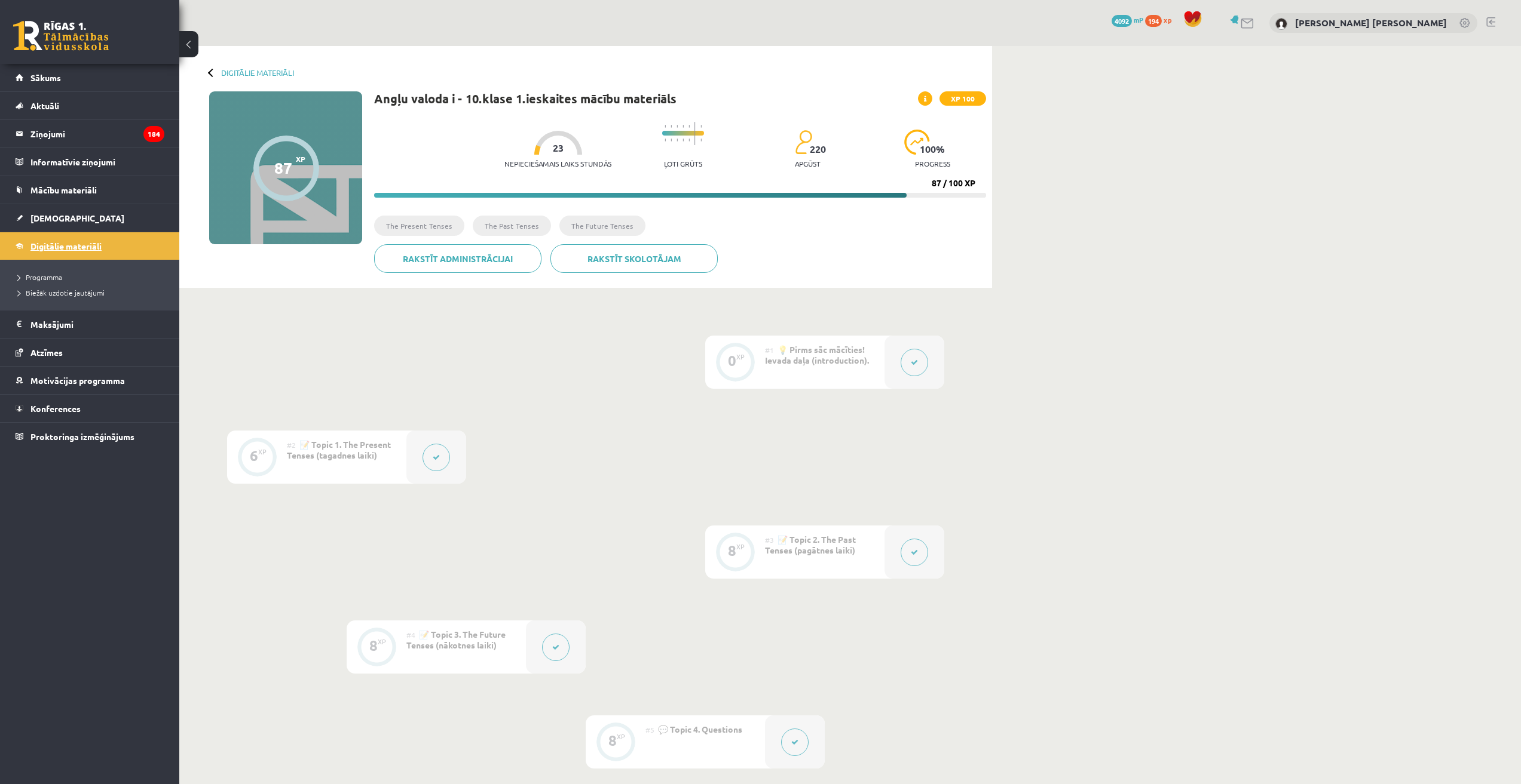
click at [47, 235] on link "Digitālie materiāli" at bounding box center [89, 246] width 148 height 28
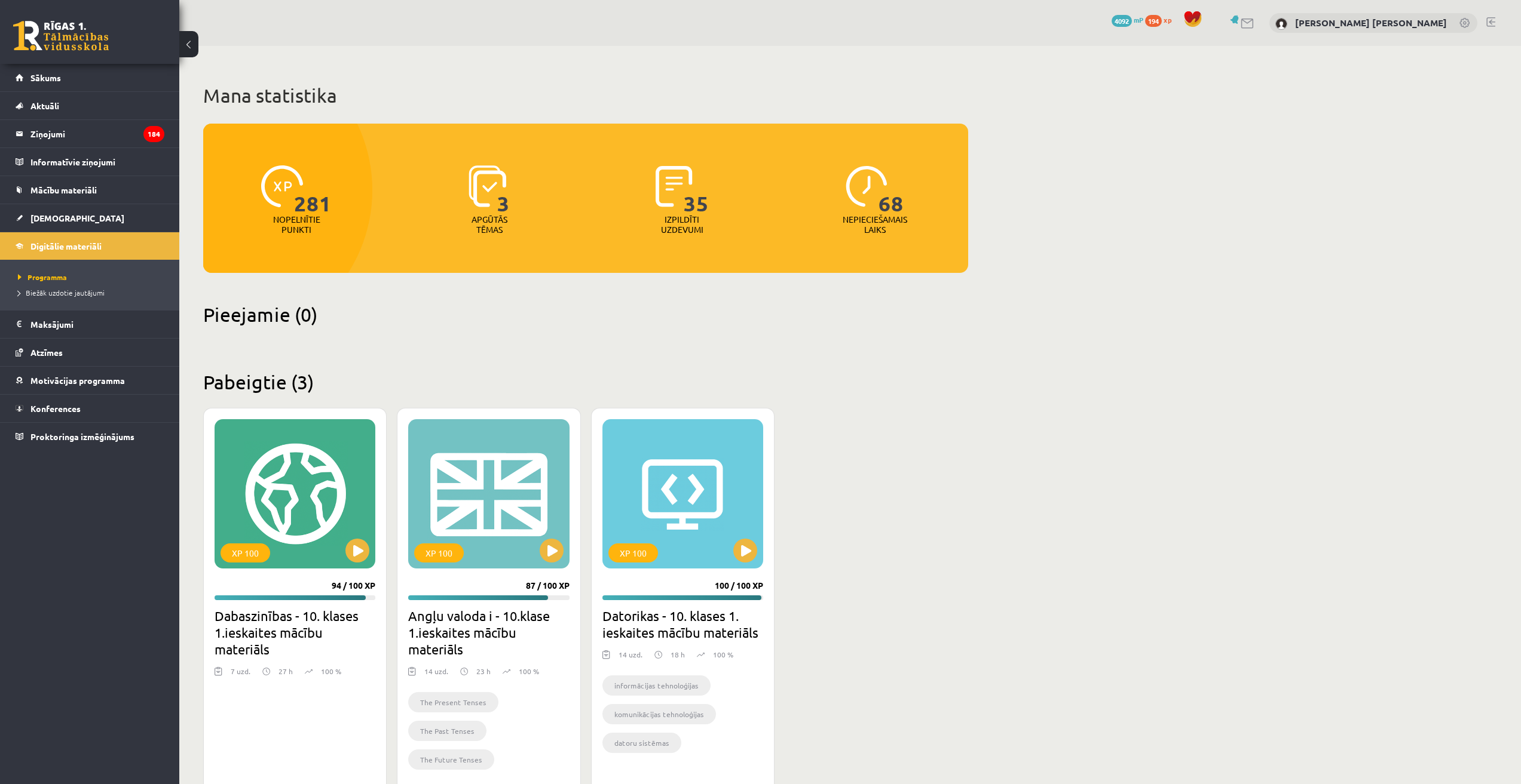
click at [47, 224] on link "[DEMOGRAPHIC_DATA]" at bounding box center [89, 218] width 148 height 28
